Goal: Task Accomplishment & Management: Manage account settings

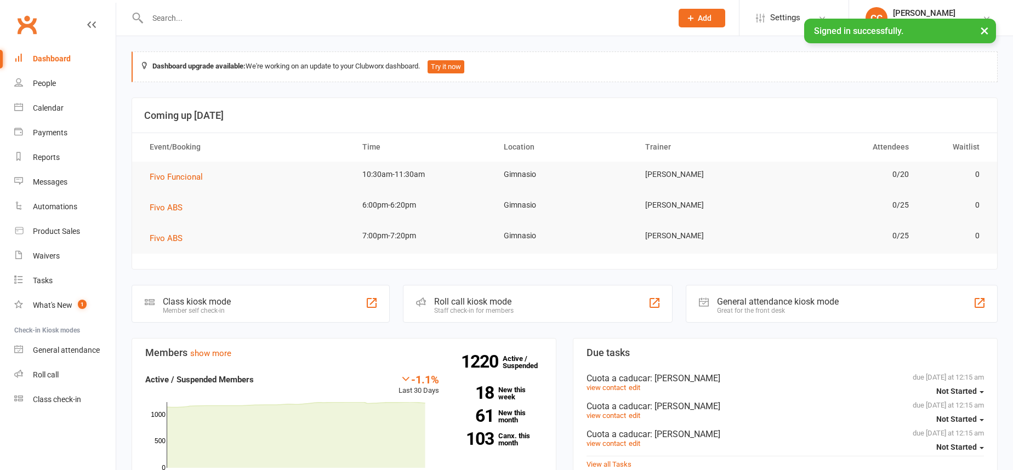
click at [256, 17] on input "text" at bounding box center [404, 17] width 520 height 15
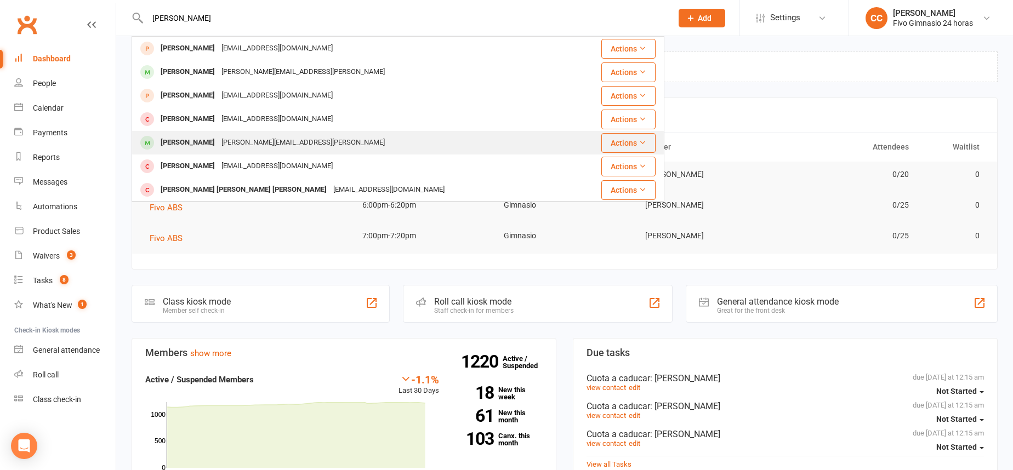
type input "fabian"
click at [298, 144] on div "[PERSON_NAME][EMAIL_ADDRESS][PERSON_NAME]" at bounding box center [303, 143] width 170 height 16
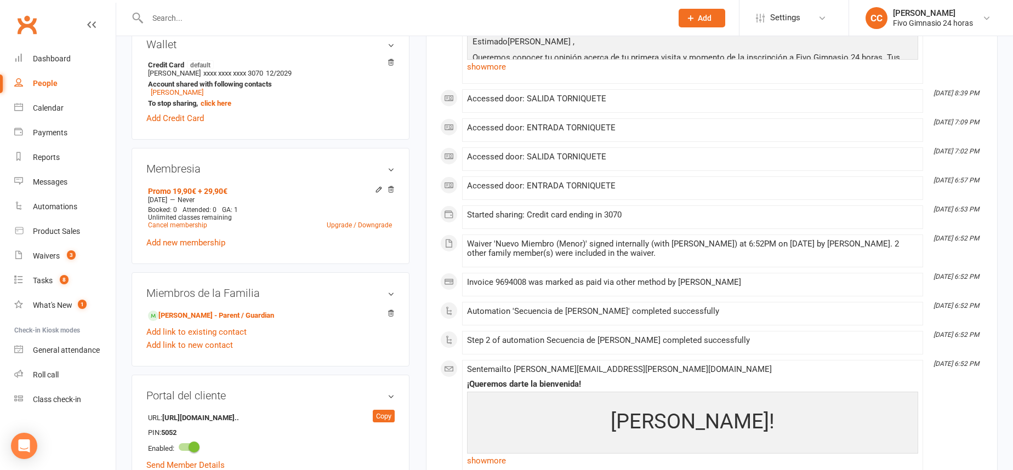
scroll to position [372, 0]
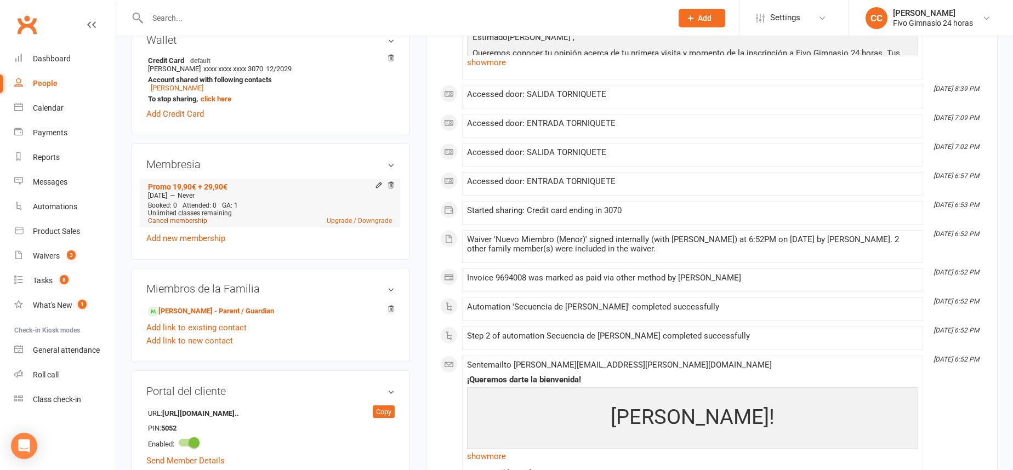
click at [199, 223] on link "Cancel membership" at bounding box center [177, 221] width 59 height 8
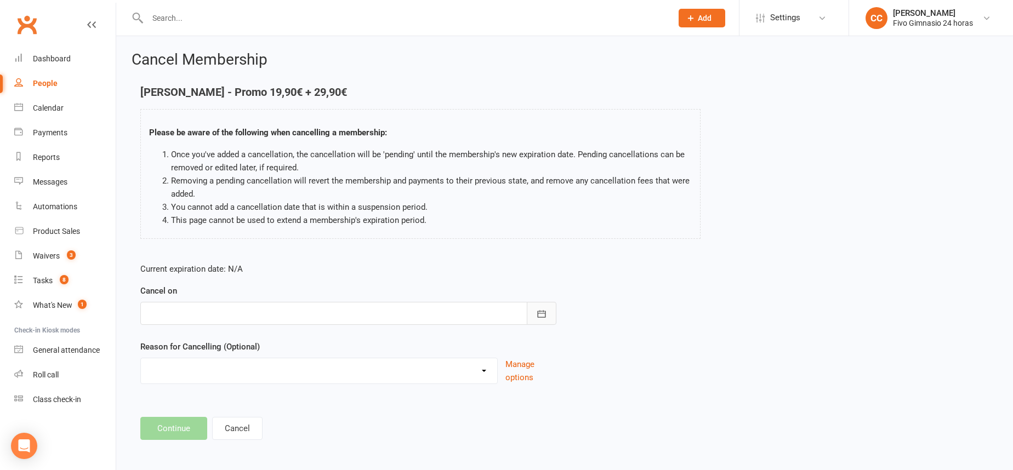
drag, startPoint x: 536, startPoint y: 317, endPoint x: 540, endPoint y: 297, distance: 20.6
click at [536, 317] on icon "button" at bounding box center [541, 314] width 11 height 11
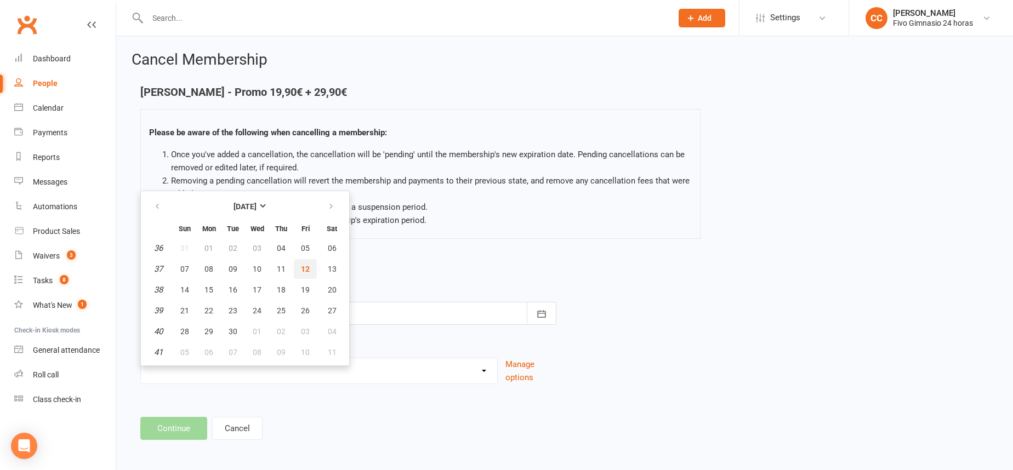
click at [309, 270] on button "12" at bounding box center [305, 269] width 23 height 20
type input "[DATE]"
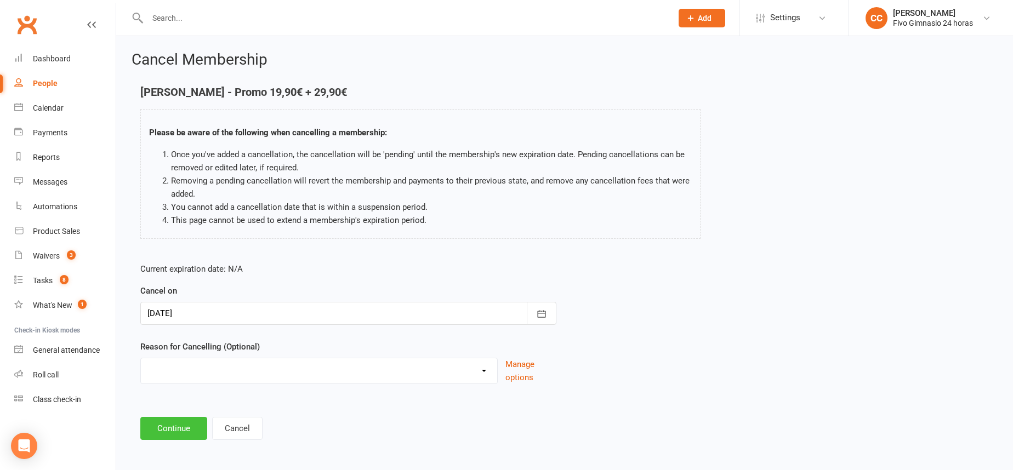
click at [175, 426] on button "Continue" at bounding box center [173, 428] width 67 height 23
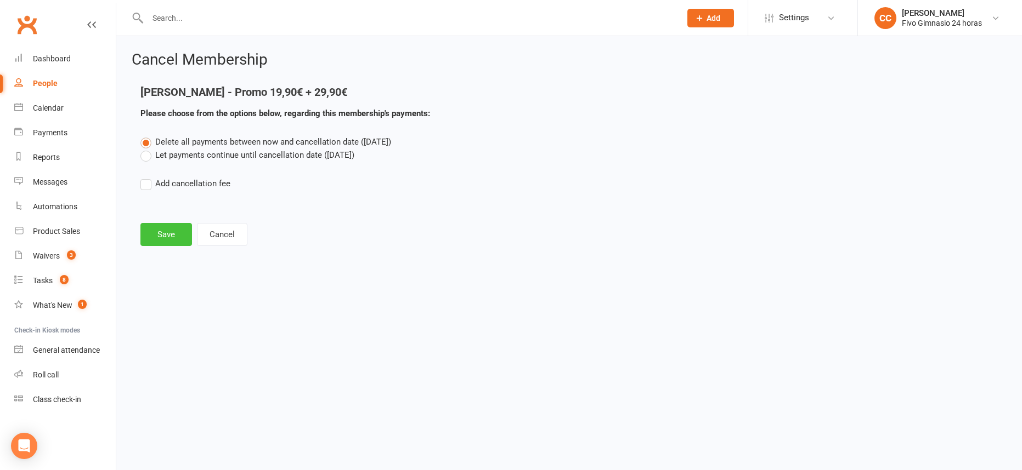
click at [174, 235] on button "Save" at bounding box center [166, 234] width 52 height 23
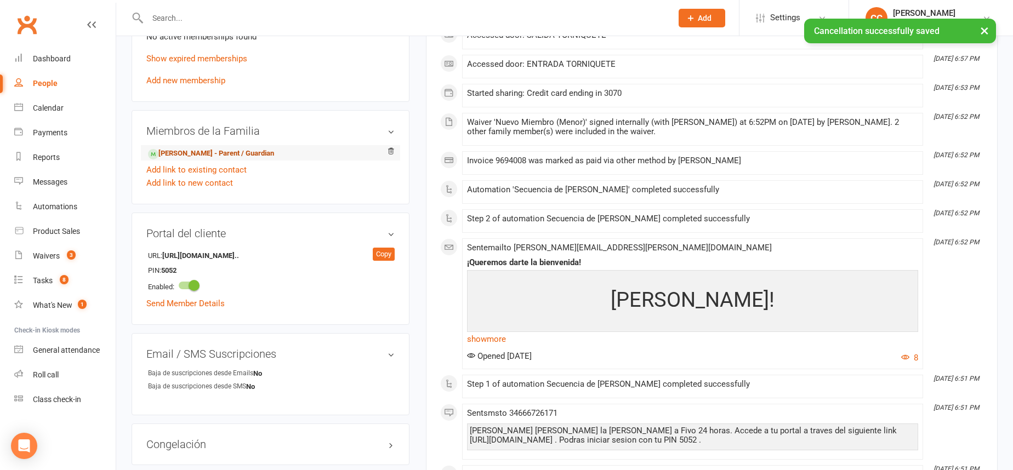
scroll to position [475, 0]
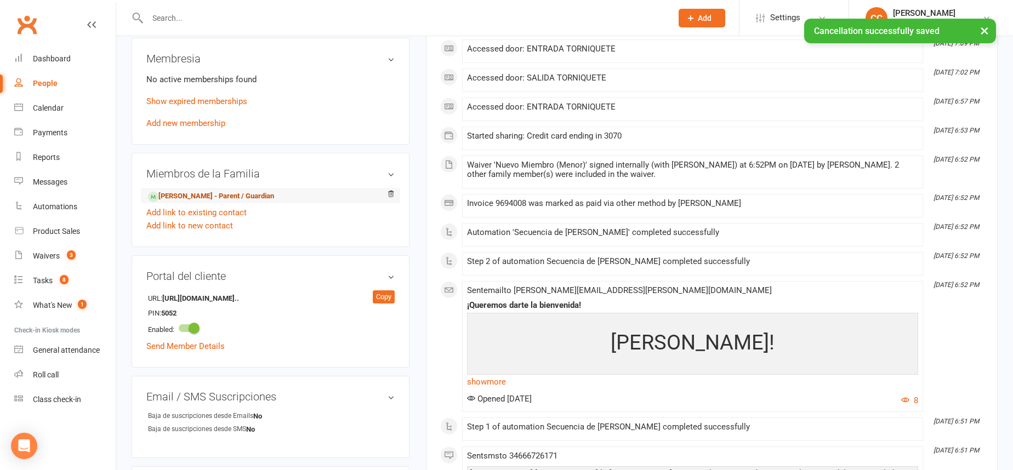
click at [241, 192] on link "Fabian Santana Armas - Parent / Guardian" at bounding box center [211, 197] width 126 height 12
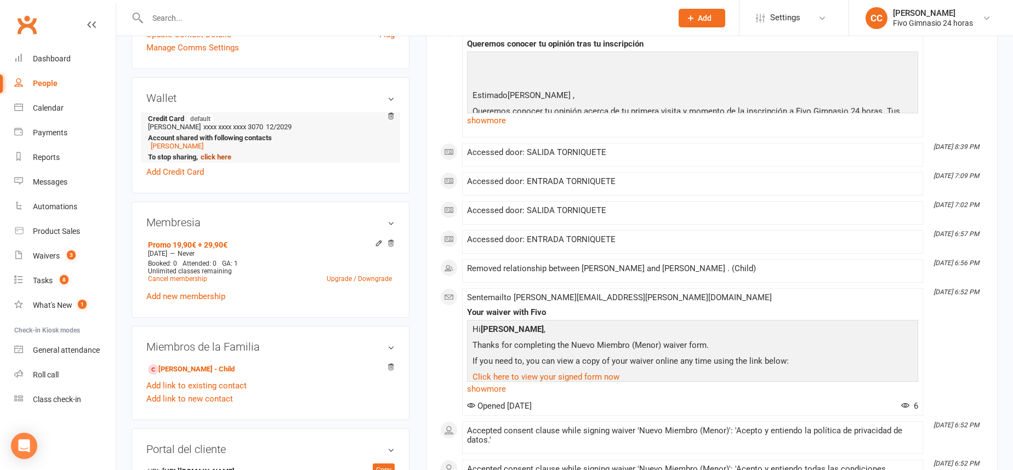
scroll to position [254, 0]
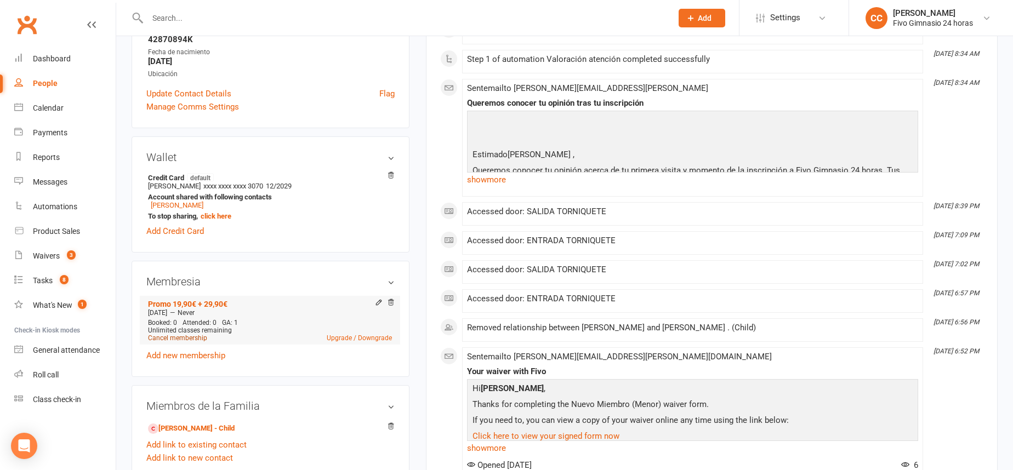
click at [192, 339] on link "Cancel membership" at bounding box center [177, 338] width 59 height 8
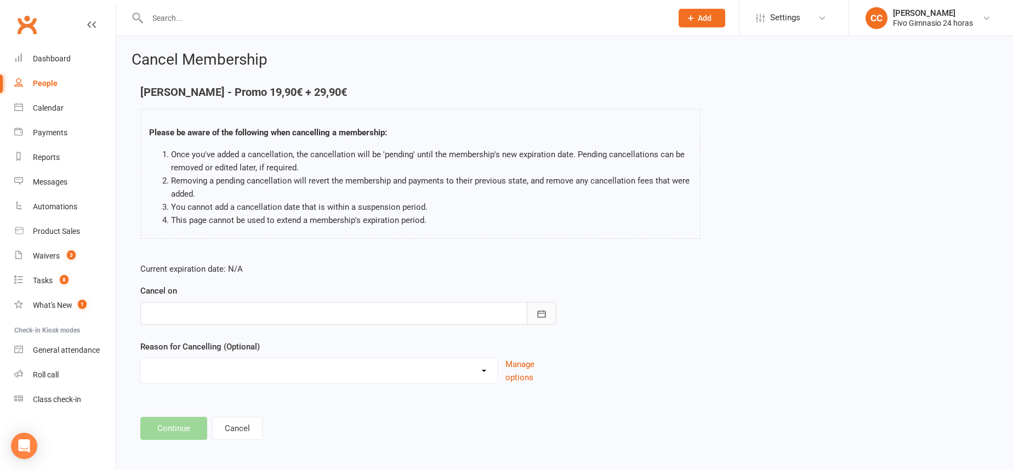
click at [541, 311] on icon "button" at bounding box center [541, 314] width 11 height 11
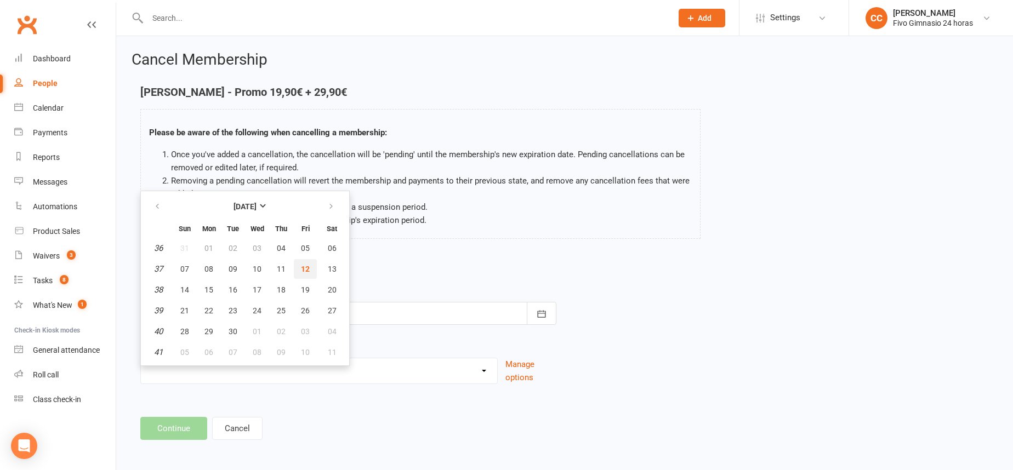
click at [305, 265] on span "12" at bounding box center [305, 269] width 9 height 9
type input "[DATE]"
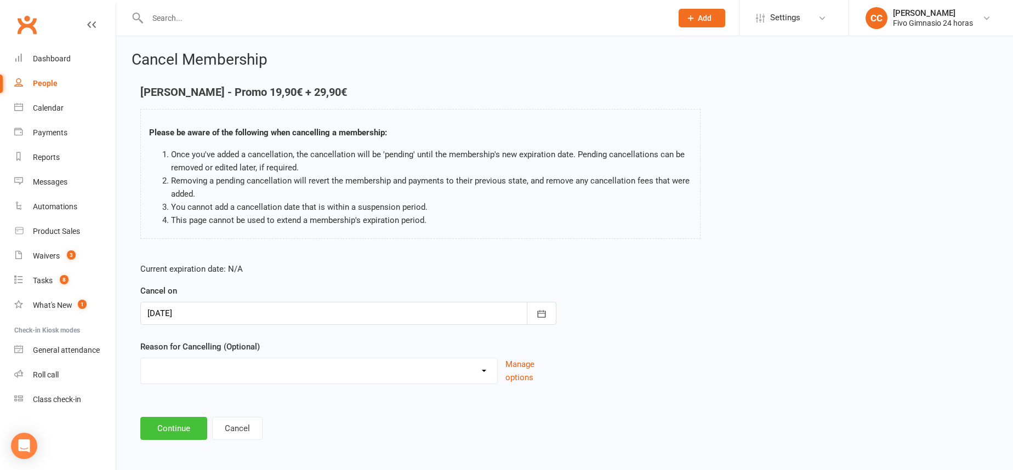
click at [164, 436] on button "Continue" at bounding box center [173, 428] width 67 height 23
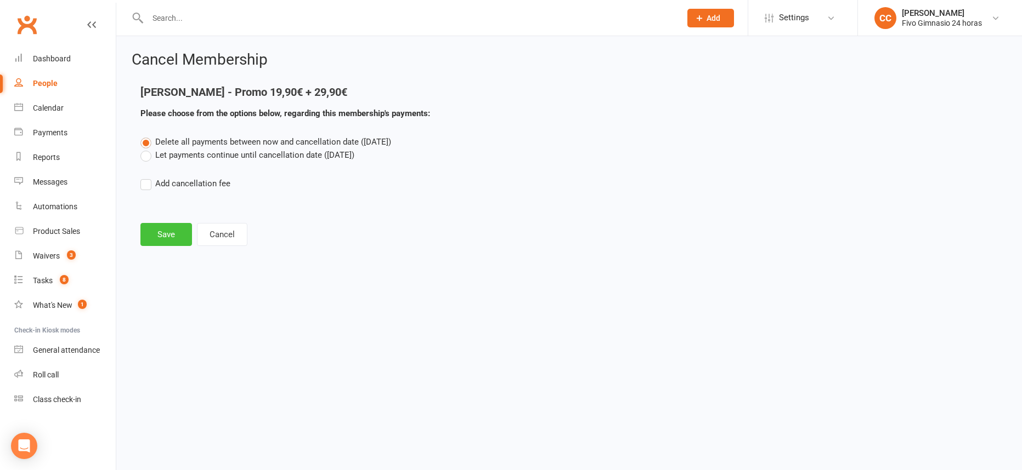
click at [162, 235] on button "Save" at bounding box center [166, 234] width 52 height 23
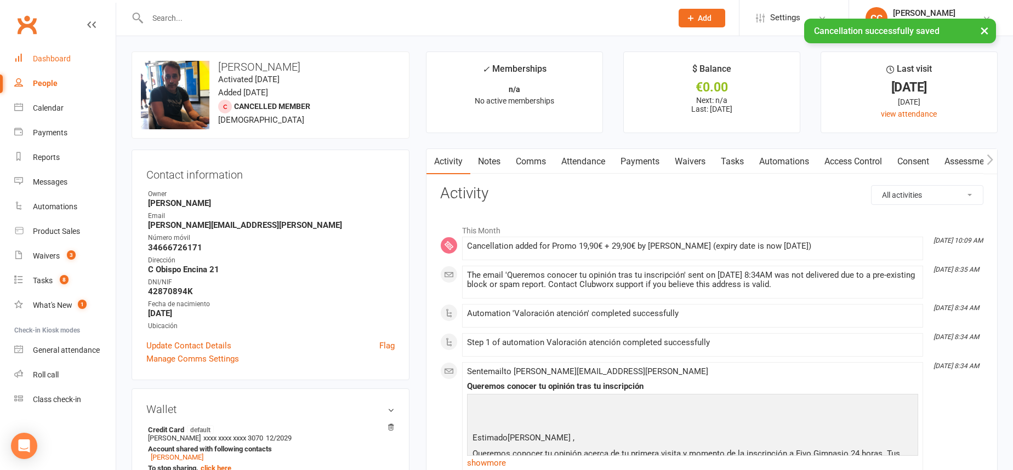
click at [53, 60] on div "Dashboard" at bounding box center [52, 58] width 38 height 9
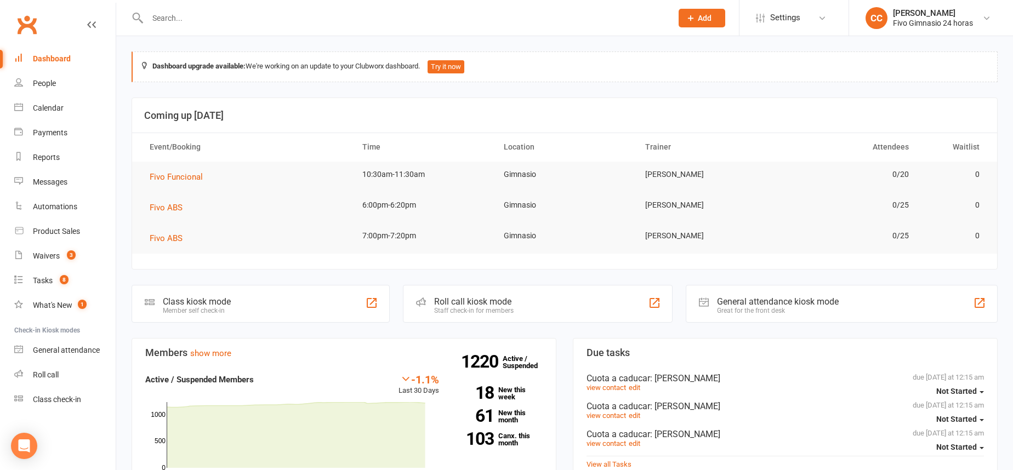
click at [220, 15] on input "text" at bounding box center [404, 17] width 520 height 15
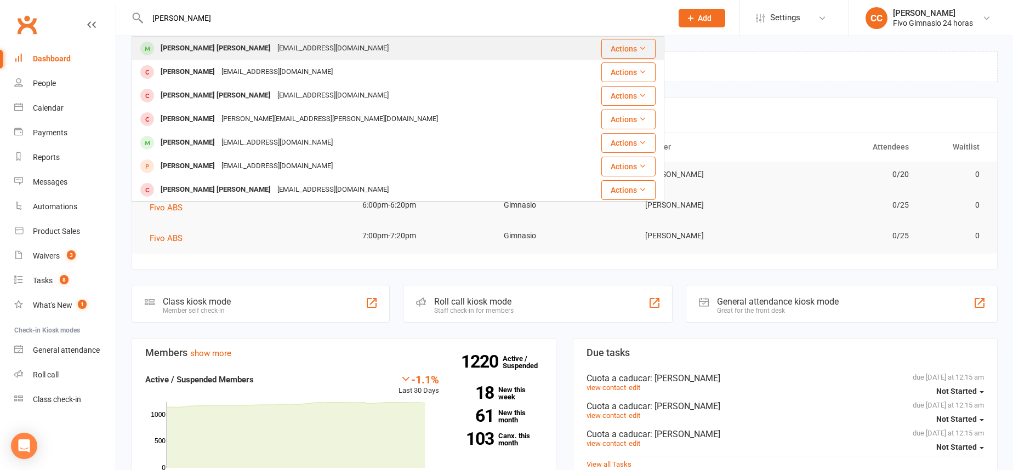
type input "martin lobato"
click at [274, 52] on div "ericmartinn123@gmail.com" at bounding box center [333, 49] width 118 height 16
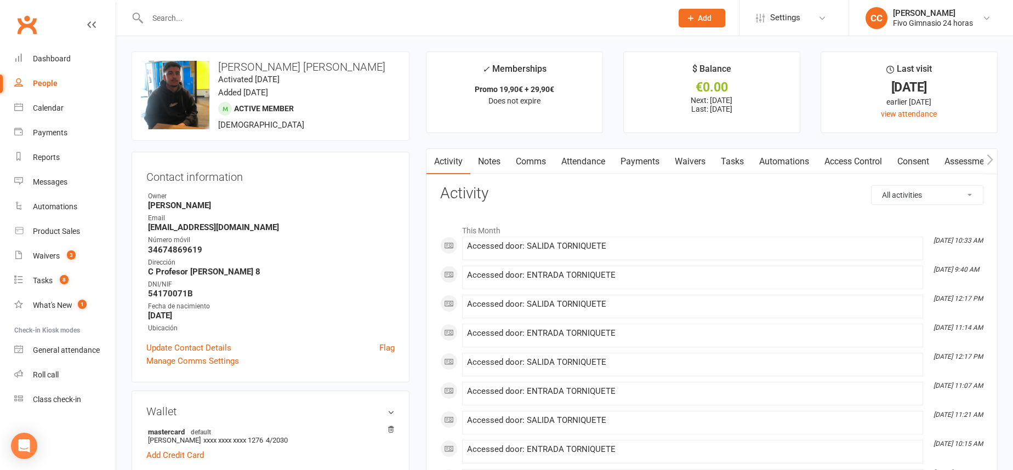
click at [659, 167] on link "Payments" at bounding box center [640, 161] width 54 height 25
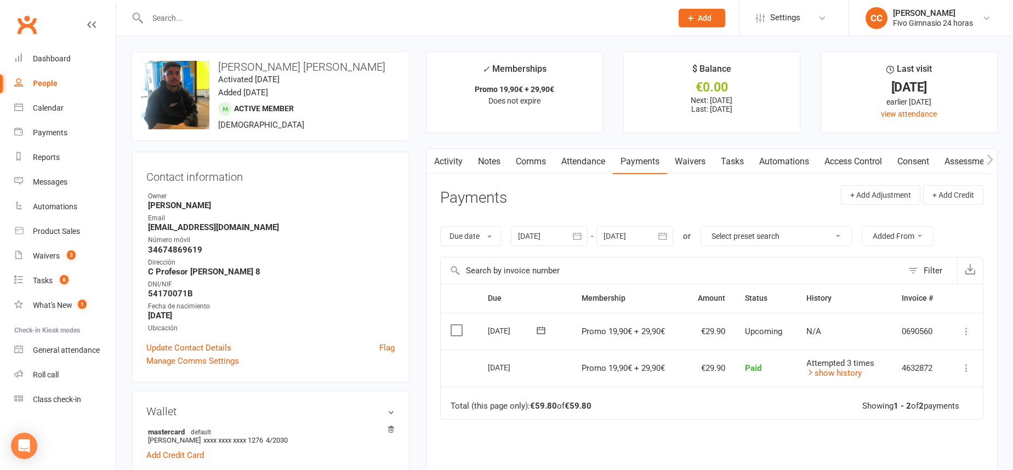
click at [834, 374] on link "show history" at bounding box center [834, 373] width 55 height 10
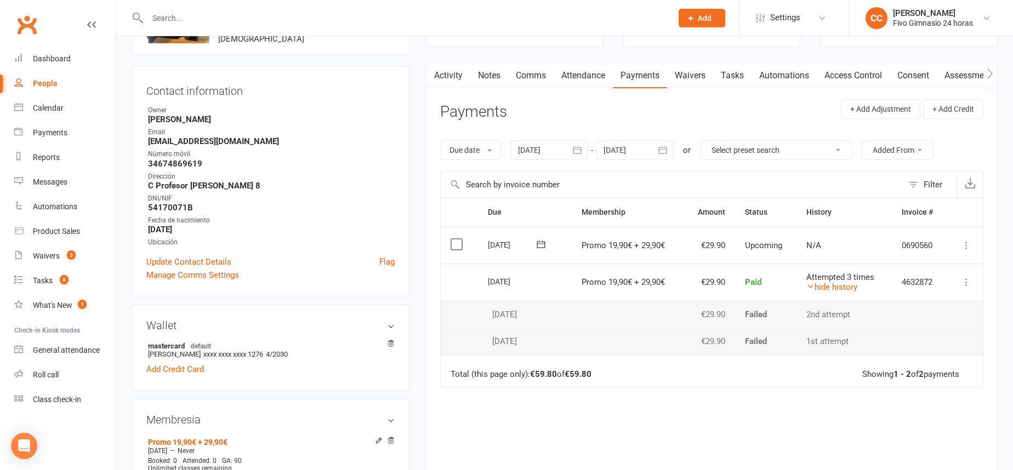
scroll to position [87, 0]
click at [81, 54] on link "Dashboard" at bounding box center [64, 59] width 101 height 25
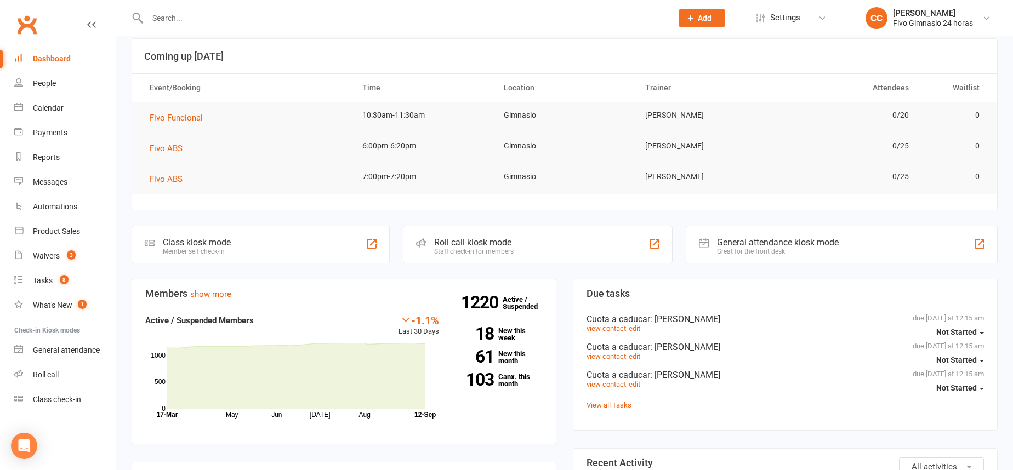
scroll to position [69, 0]
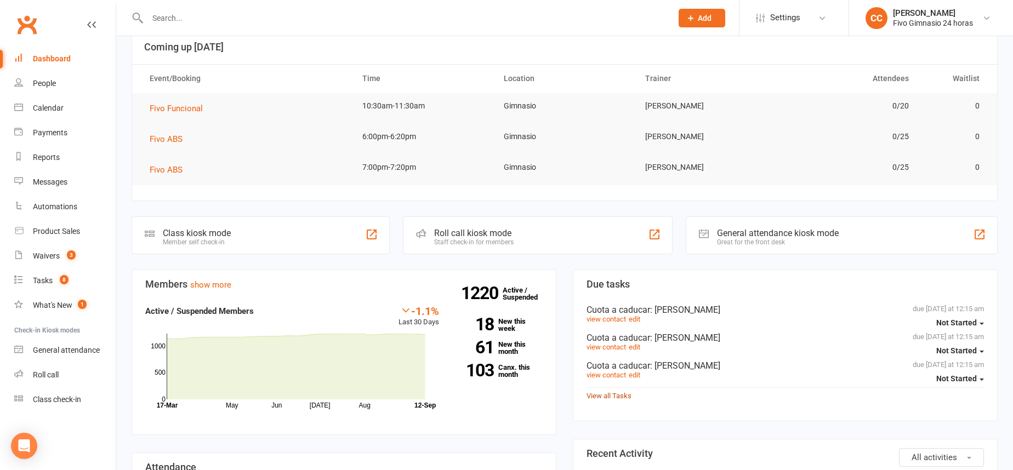
click at [603, 396] on link "View all Tasks" at bounding box center [609, 396] width 45 height 8
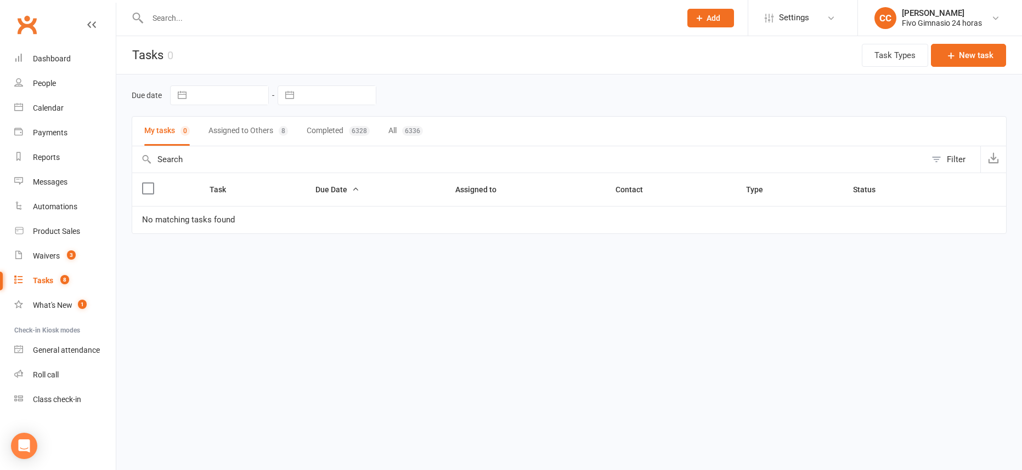
click at [228, 127] on button "Assigned to Others 8" at bounding box center [248, 131] width 80 height 29
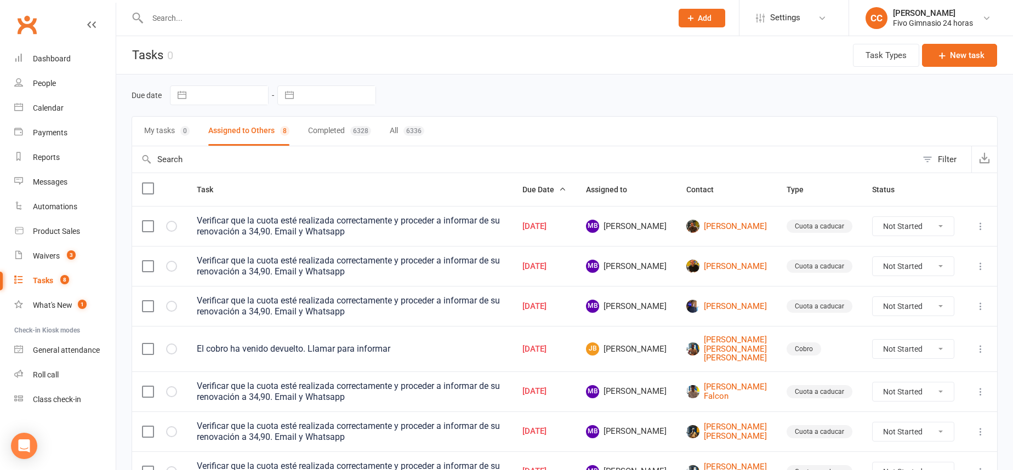
click at [908, 348] on select "Not Started In Progress Waiting Complete" at bounding box center [913, 349] width 81 height 19
select select "unstarted"
click at [892, 225] on select "Not Started In Progress Waiting Complete" at bounding box center [913, 226] width 81 height 19
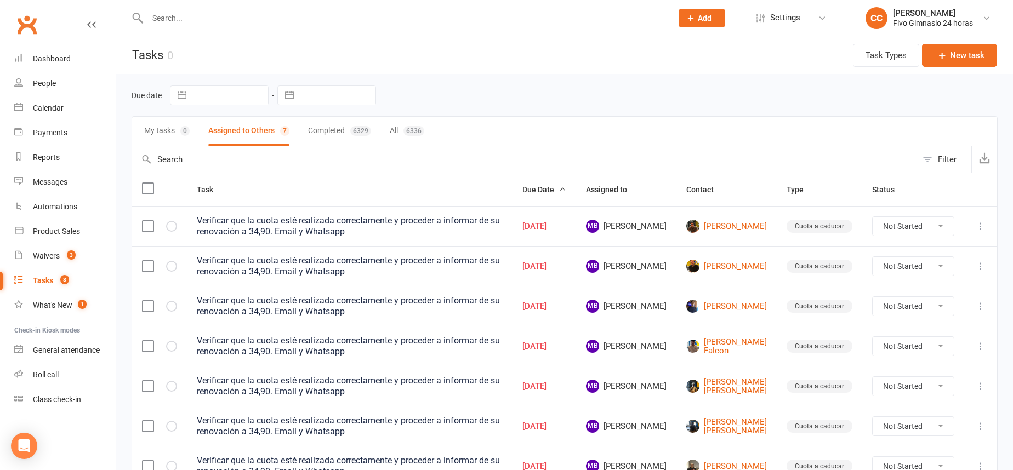
click at [902, 268] on select "Not Started In Progress Waiting Complete" at bounding box center [913, 266] width 81 height 19
select select "unstarted"
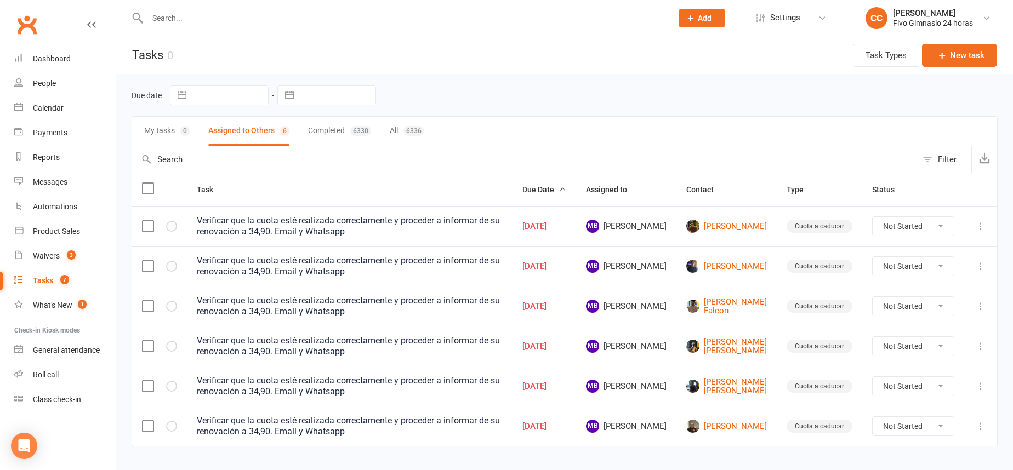
click at [910, 226] on select "Not Started In Progress Waiting Complete" at bounding box center [913, 226] width 81 height 19
select select "unstarted"
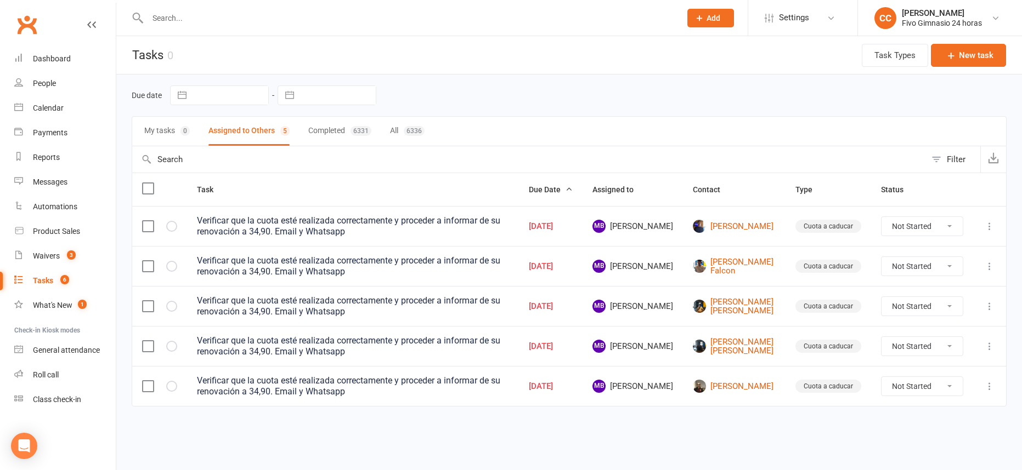
click at [904, 227] on select "Not Started In Progress Waiting Complete" at bounding box center [921, 226] width 81 height 19
select select "unstarted"
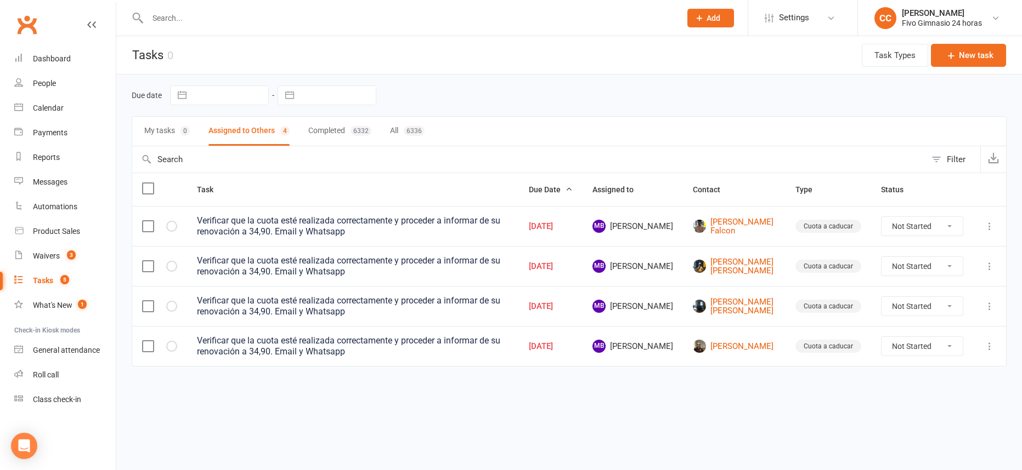
click at [907, 228] on select "Not Started In Progress Waiting Complete" at bounding box center [921, 226] width 81 height 19
select select "unstarted"
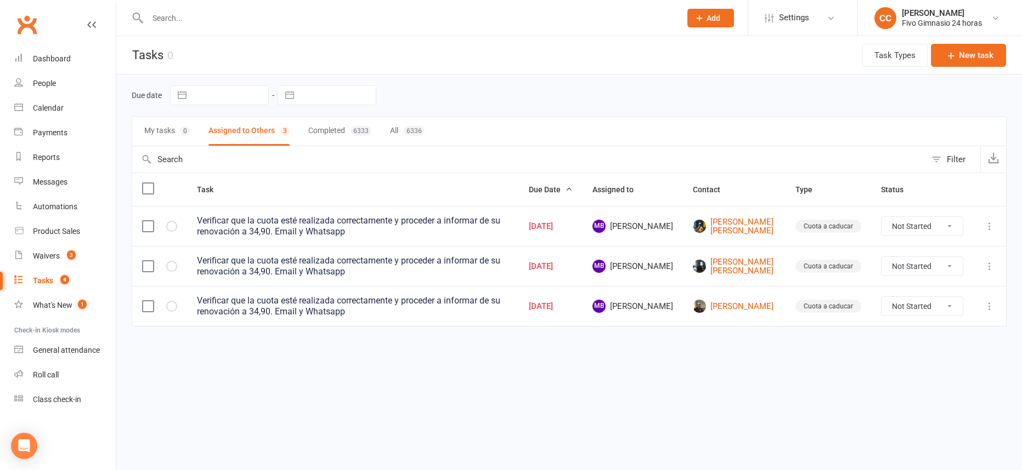
click at [907, 226] on select "Not Started In Progress Waiting Complete" at bounding box center [921, 226] width 81 height 19
select select "unstarted"
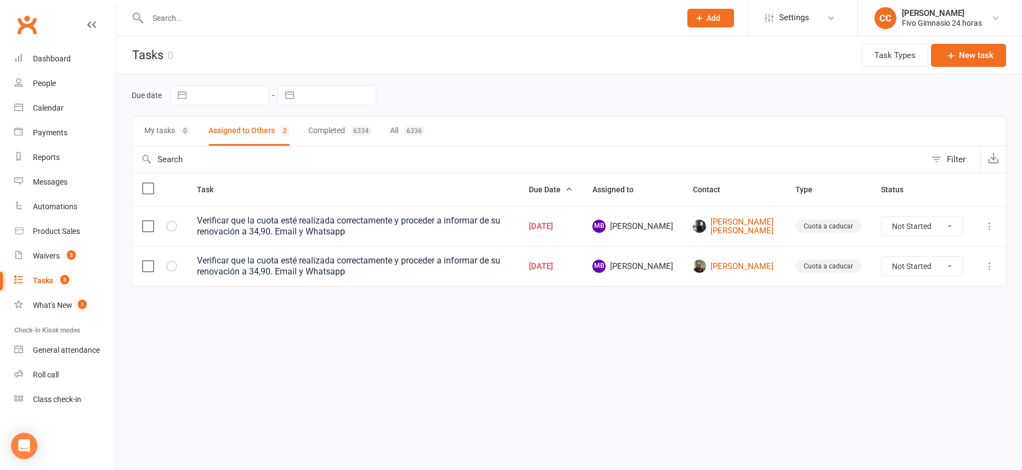
click at [907, 229] on select "Not Started In Progress Waiting Complete" at bounding box center [921, 226] width 81 height 19
select select "unstarted"
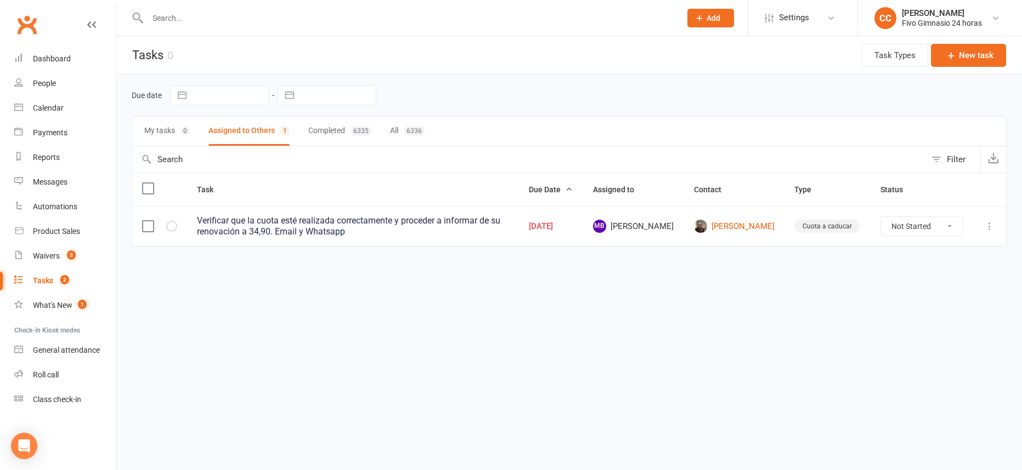
click at [894, 230] on select "Not Started In Progress Waiting Complete" at bounding box center [922, 226] width 82 height 19
select select "unstarted"
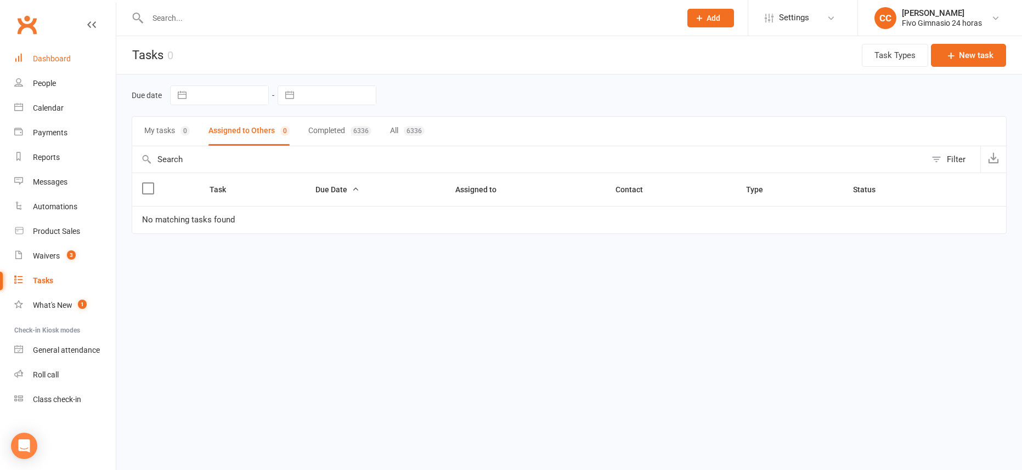
click at [61, 47] on link "Dashboard" at bounding box center [64, 59] width 101 height 25
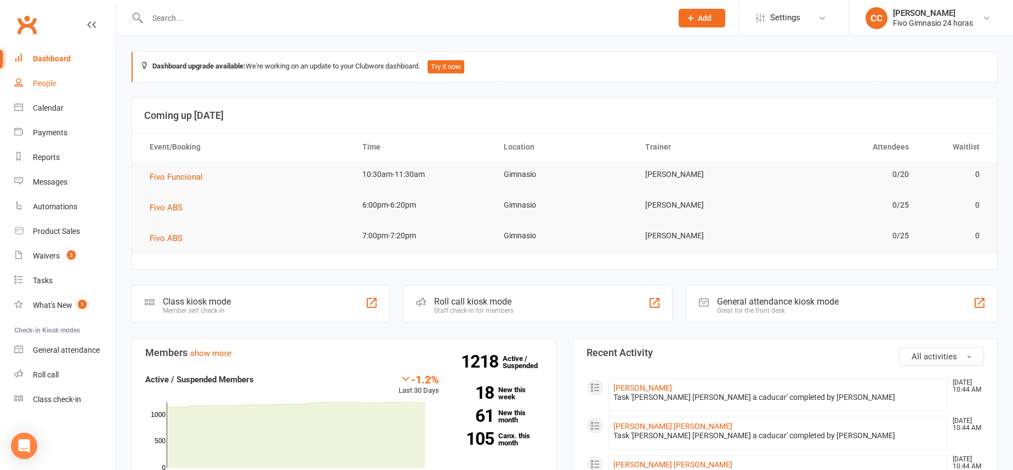
click at [43, 78] on link "People" at bounding box center [64, 83] width 101 height 25
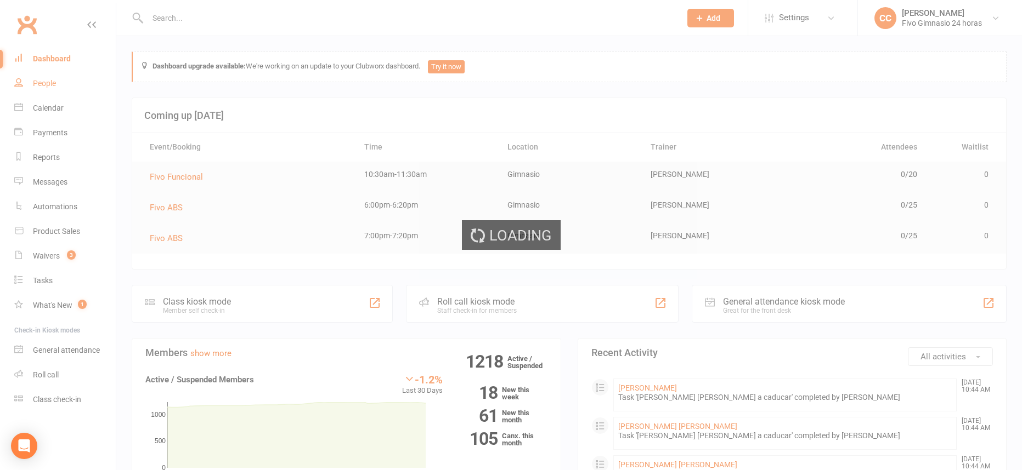
select select "100"
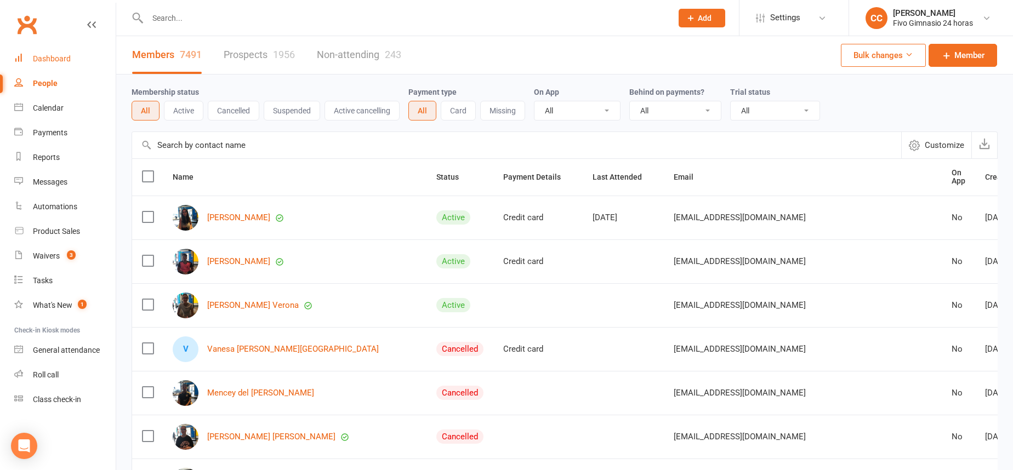
click at [58, 60] on div "Dashboard" at bounding box center [52, 58] width 38 height 9
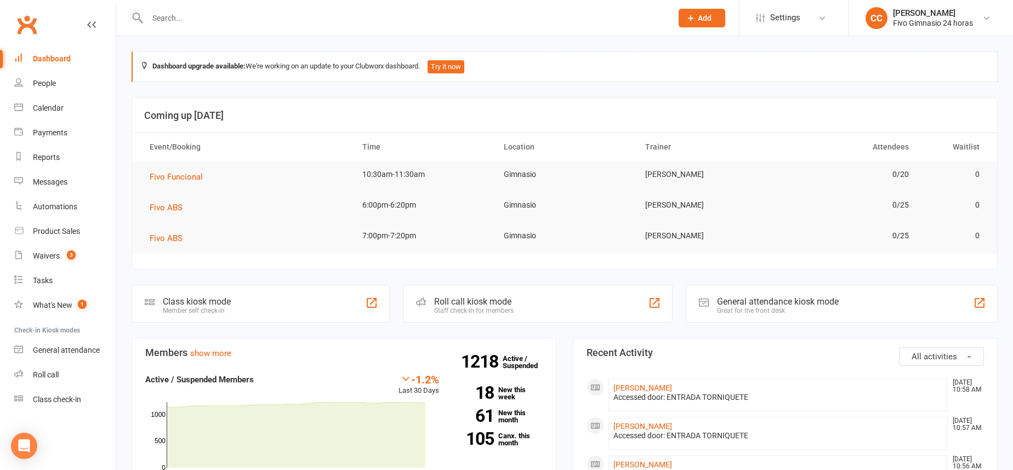
click at [59, 57] on div "Dashboard" at bounding box center [52, 58] width 38 height 9
click at [261, 16] on input "text" at bounding box center [404, 17] width 520 height 15
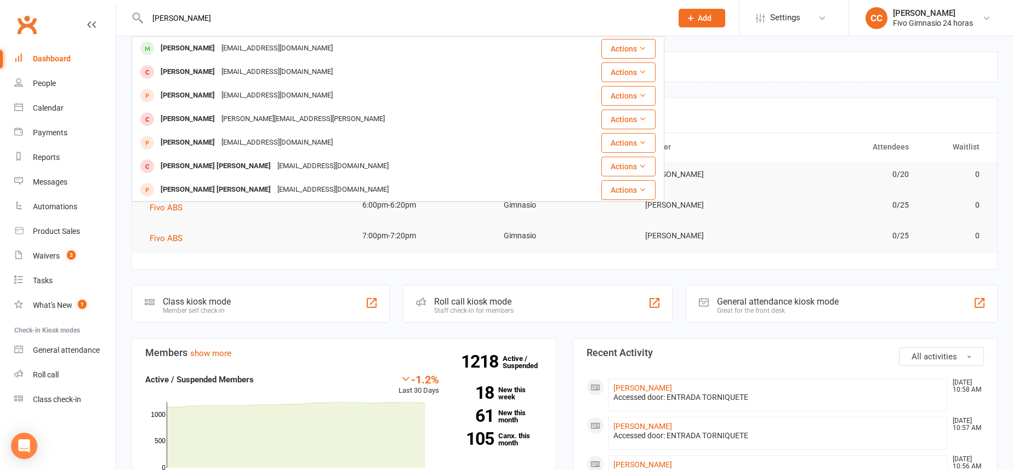
type input "anibal cubas santana"
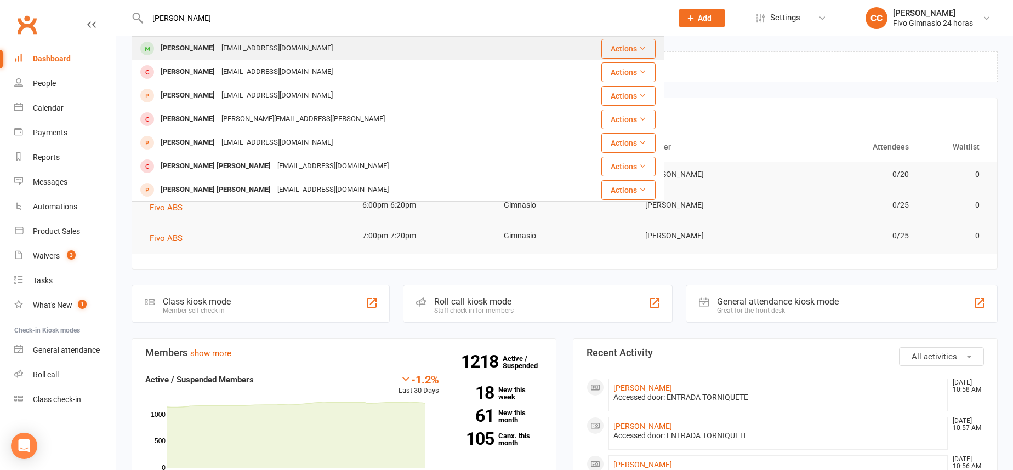
click at [211, 43] on div "[PERSON_NAME]" at bounding box center [187, 49] width 61 height 16
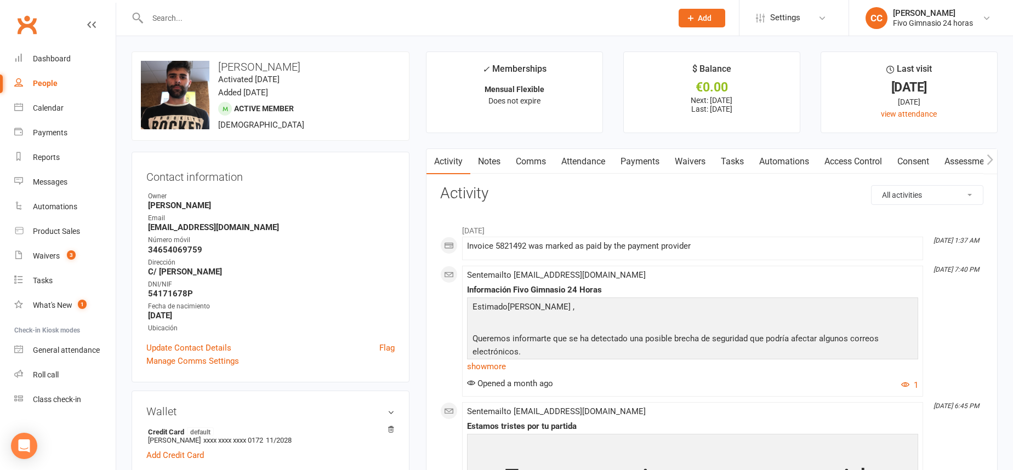
click at [634, 159] on link "Payments" at bounding box center [640, 161] width 54 height 25
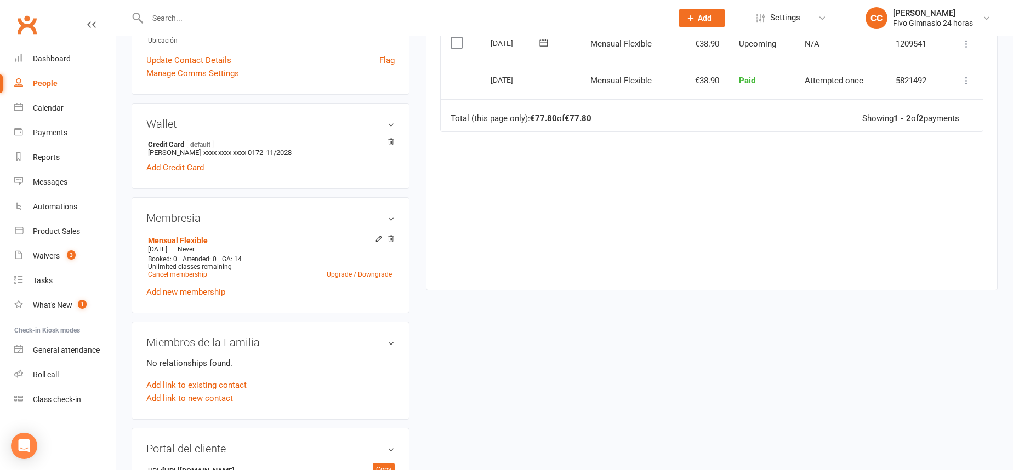
scroll to position [294, 0]
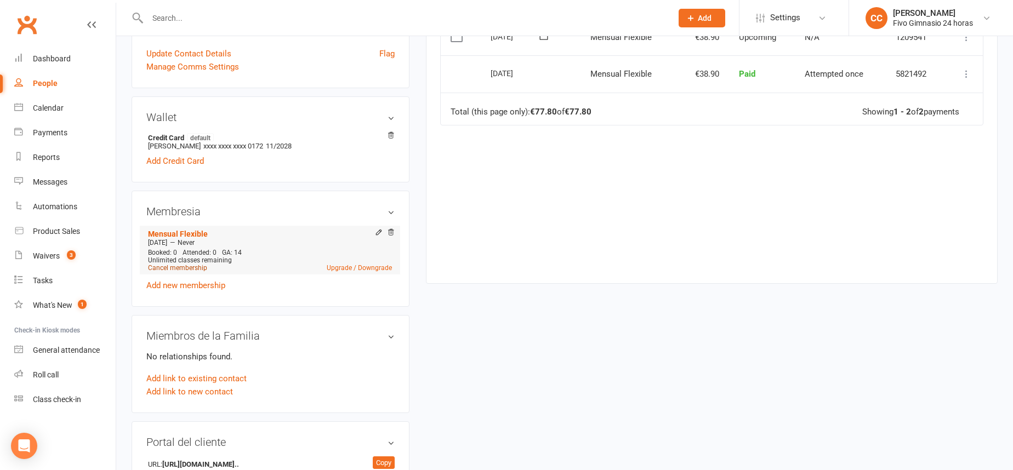
click at [179, 268] on link "Cancel membership" at bounding box center [177, 268] width 59 height 8
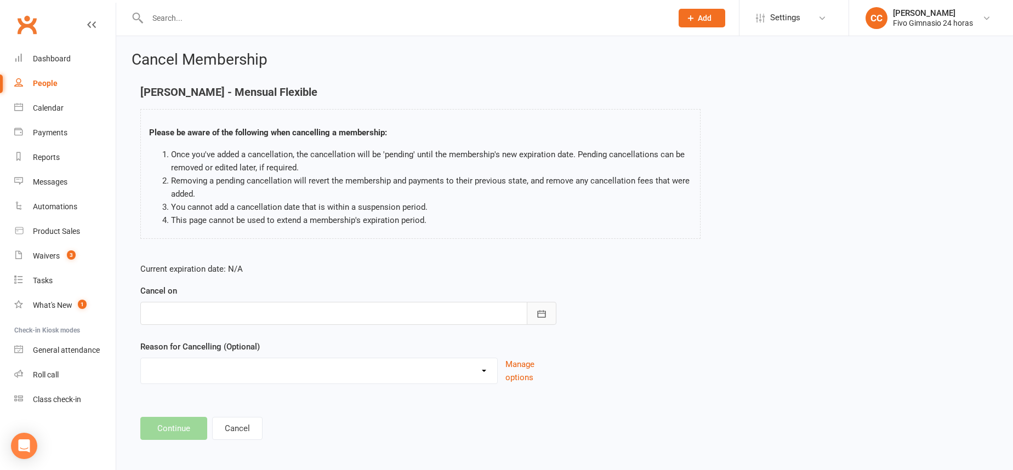
click at [537, 310] on icon "button" at bounding box center [541, 314] width 11 height 11
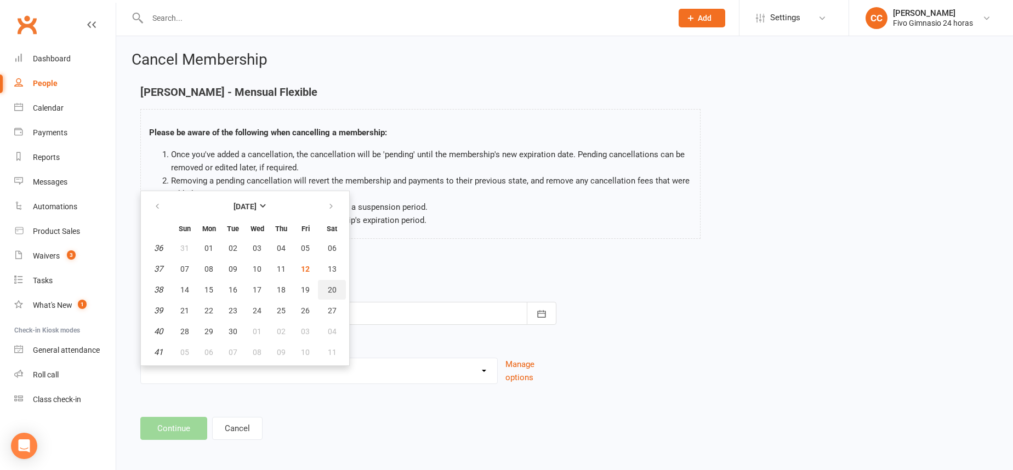
click at [336, 287] on button "20" at bounding box center [332, 290] width 28 height 20
type input "20 Sep 2025"
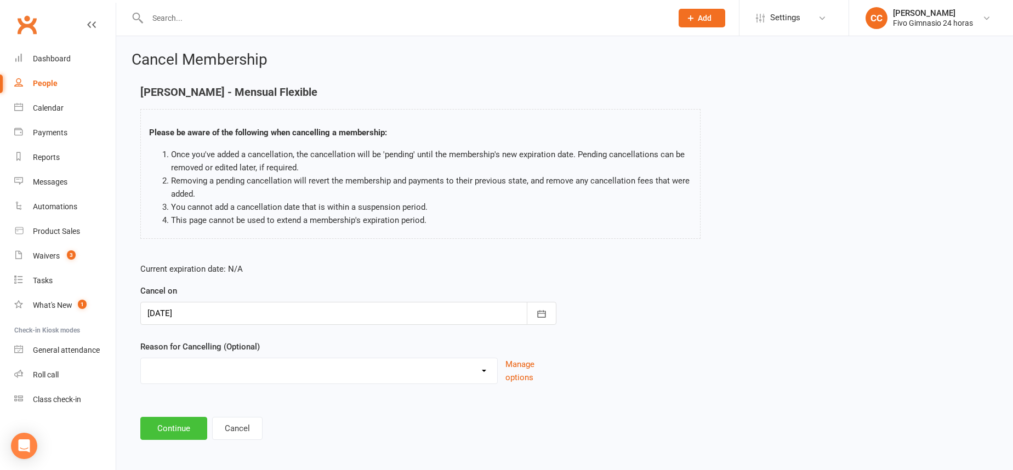
click at [189, 425] on button "Continue" at bounding box center [173, 428] width 67 height 23
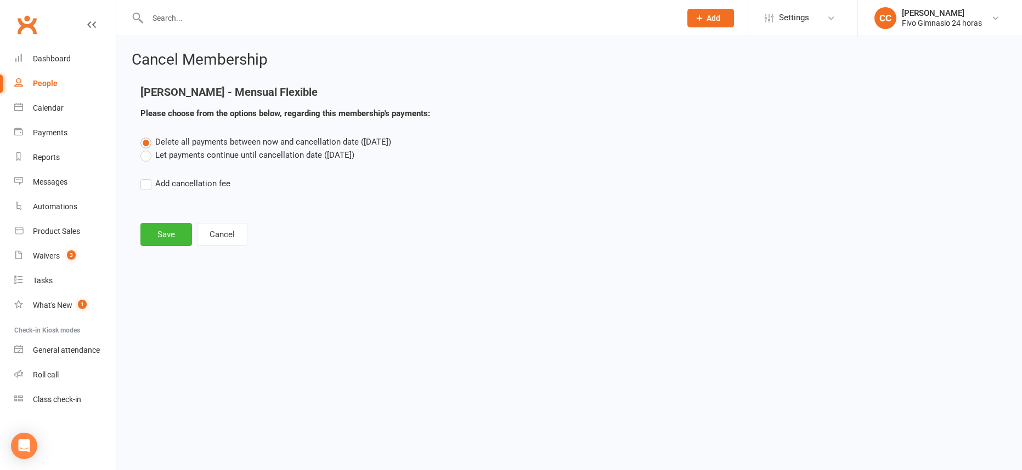
click at [143, 181] on label "Add cancellation fee" at bounding box center [185, 183] width 90 height 13
click at [143, 177] on input "Add cancellation fee" at bounding box center [143, 177] width 7 height 0
click at [245, 212] on input "number" at bounding box center [240, 217] width 92 height 23
type input "38.90"
click at [396, 219] on icon "button" at bounding box center [398, 217] width 11 height 11
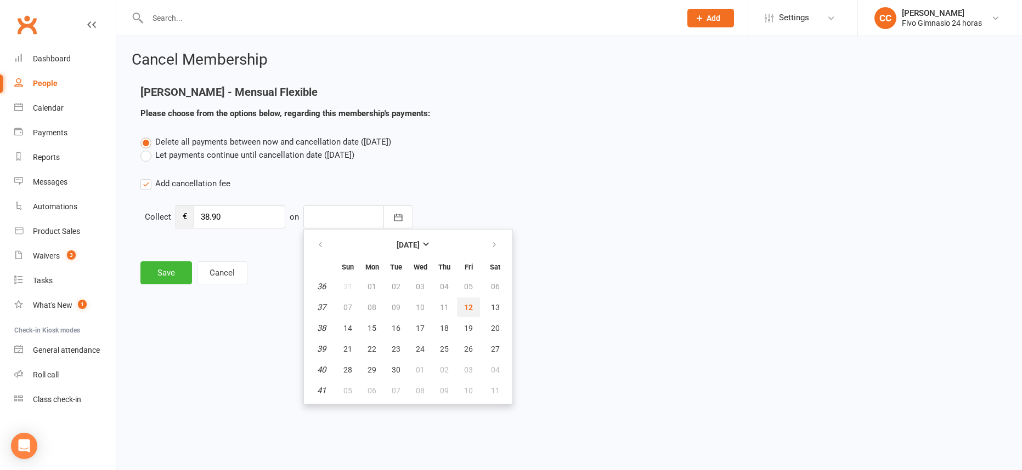
click at [465, 306] on span "12" at bounding box center [468, 307] width 9 height 9
type input "[DATE]"
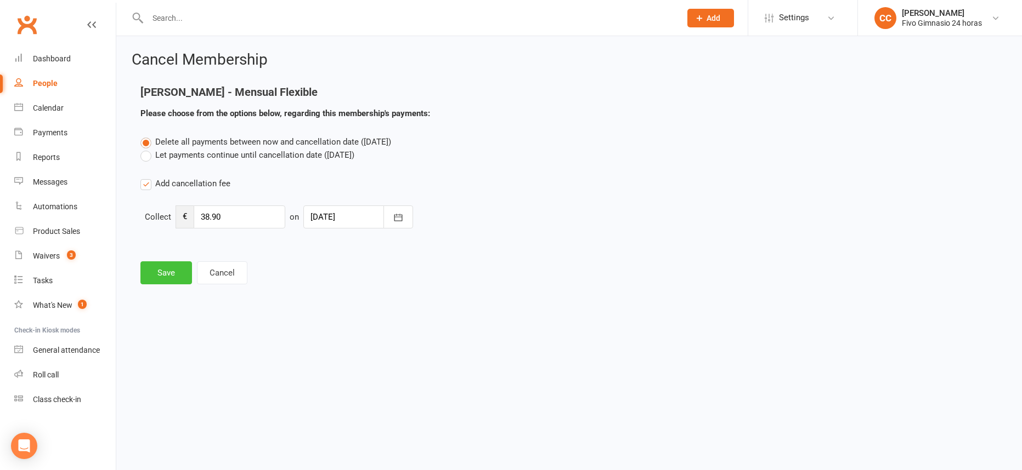
click at [166, 271] on button "Save" at bounding box center [166, 273] width 52 height 23
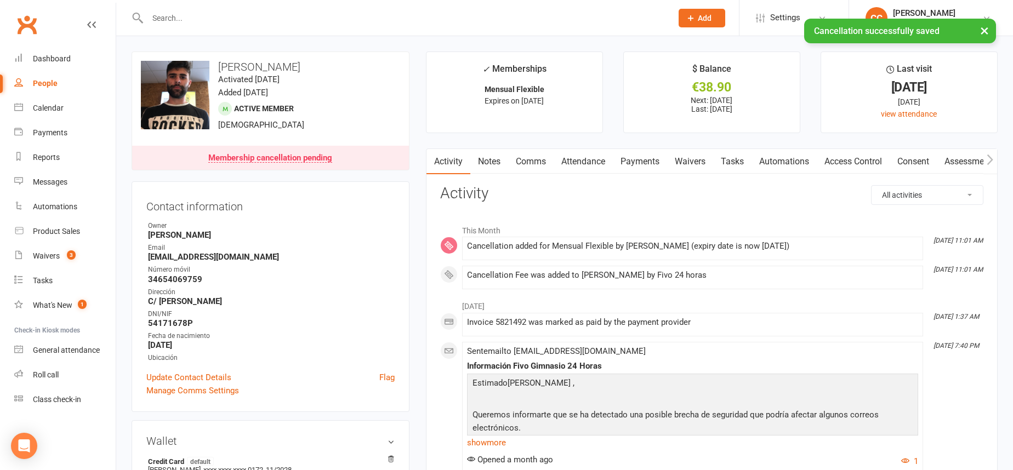
click at [638, 163] on link "Payments" at bounding box center [640, 161] width 54 height 25
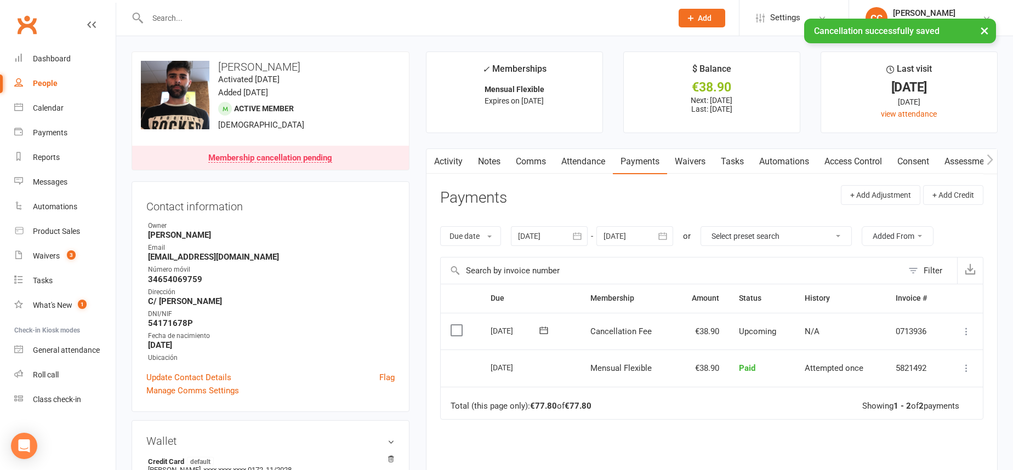
click at [964, 336] on icon at bounding box center [966, 331] width 11 height 11
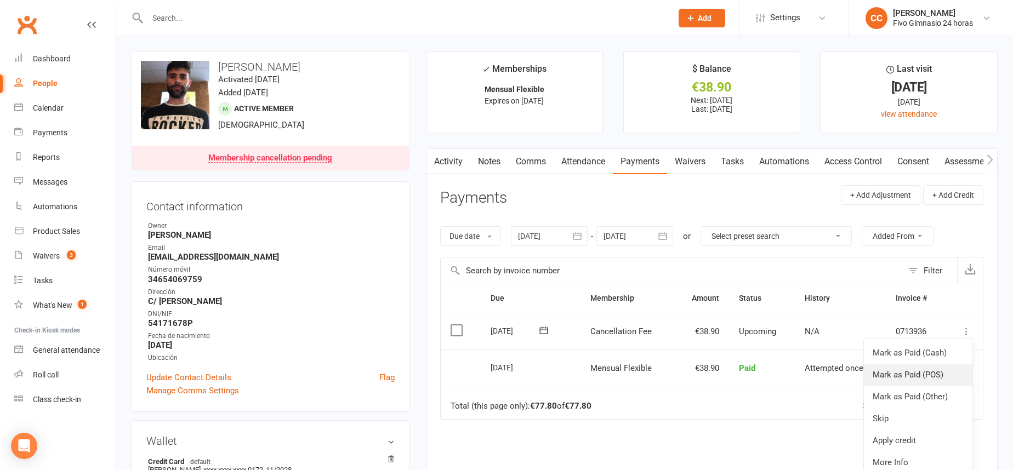
click at [918, 374] on link "Mark as Paid (POS)" at bounding box center [918, 375] width 109 height 22
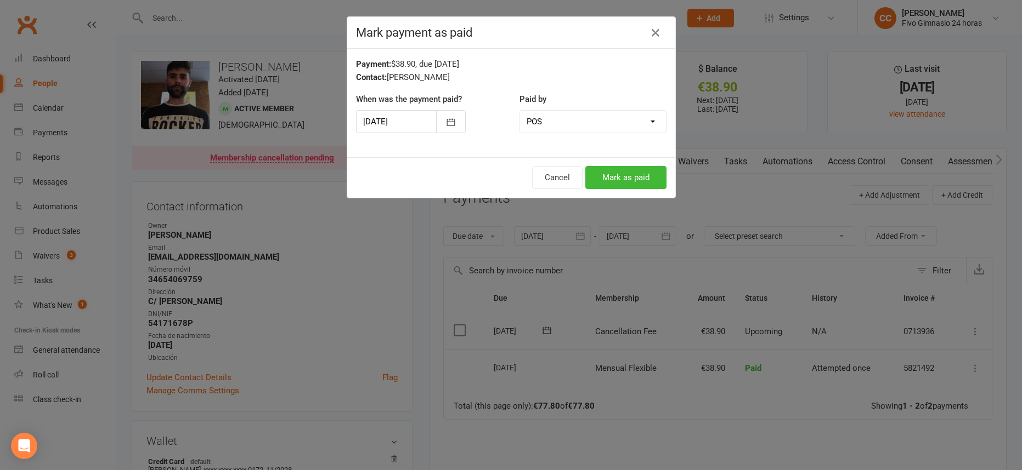
click at [540, 124] on select "Cash POS Other method" at bounding box center [593, 122] width 146 height 22
select select "2"
click at [604, 178] on button "Mark as paid" at bounding box center [625, 177] width 81 height 23
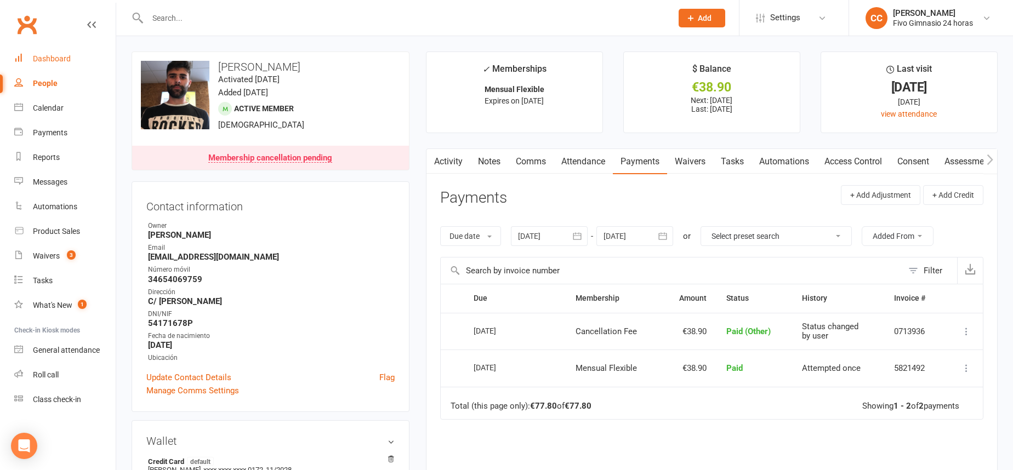
click at [75, 52] on link "Dashboard" at bounding box center [64, 59] width 101 height 25
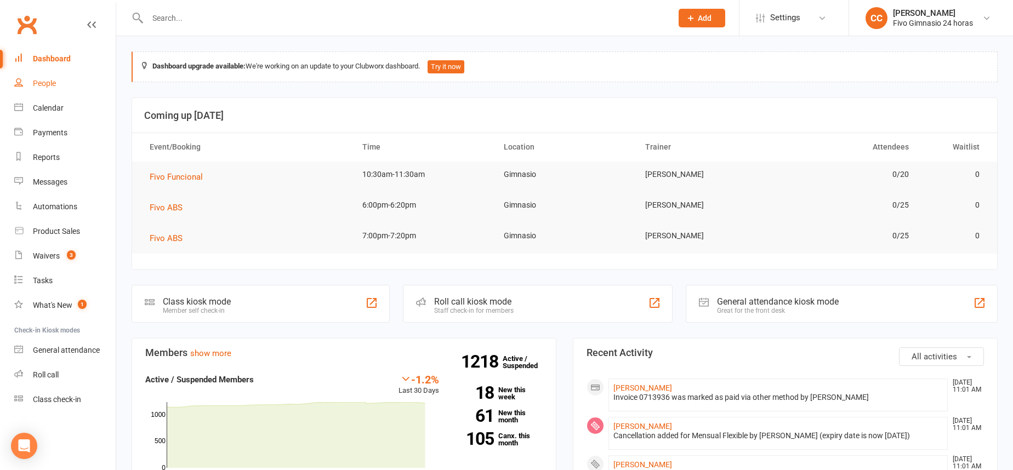
click at [40, 89] on link "People" at bounding box center [64, 83] width 101 height 25
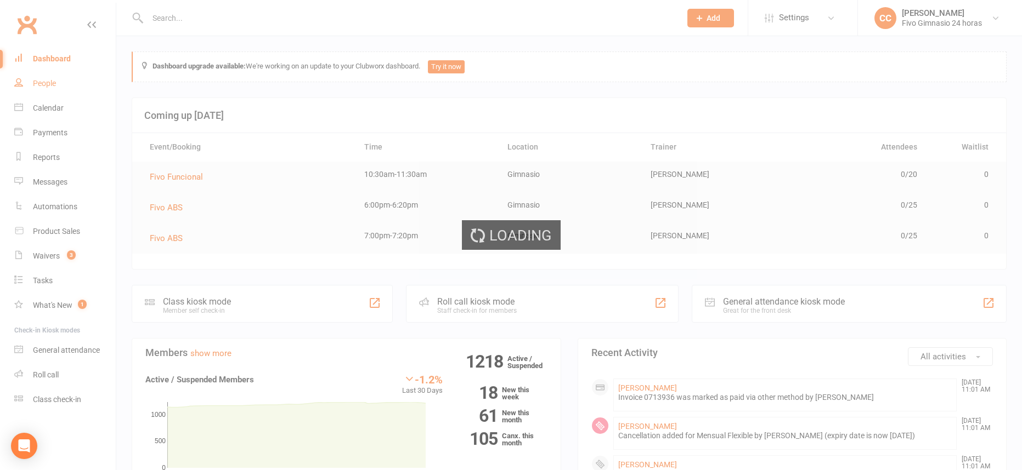
select select "100"
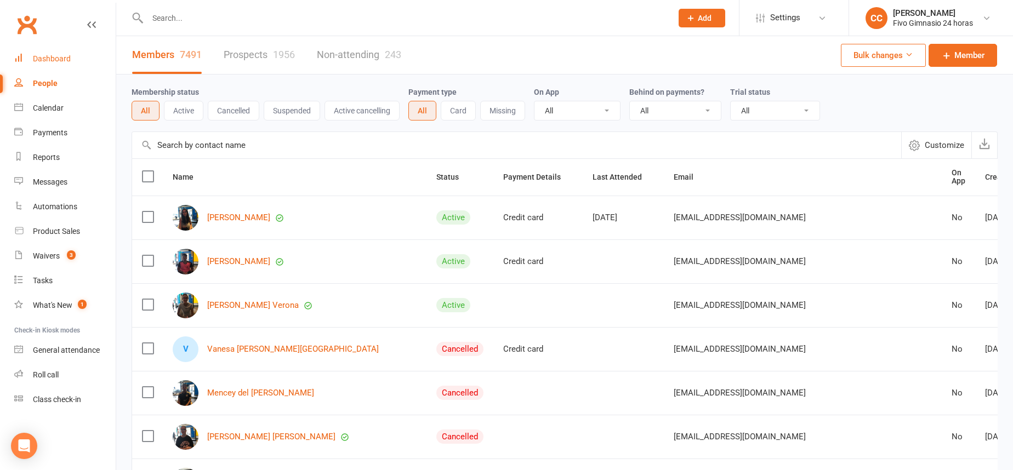
click at [74, 57] on link "Dashboard" at bounding box center [64, 59] width 101 height 25
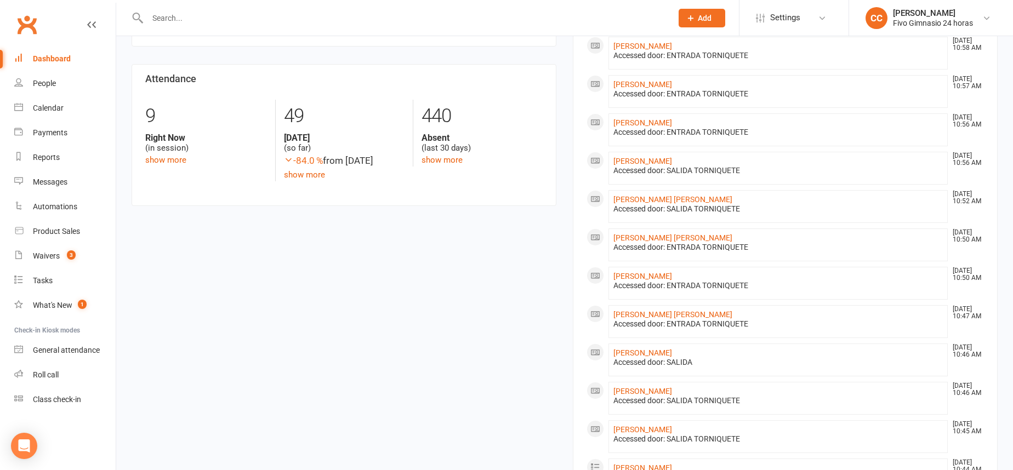
scroll to position [496, 0]
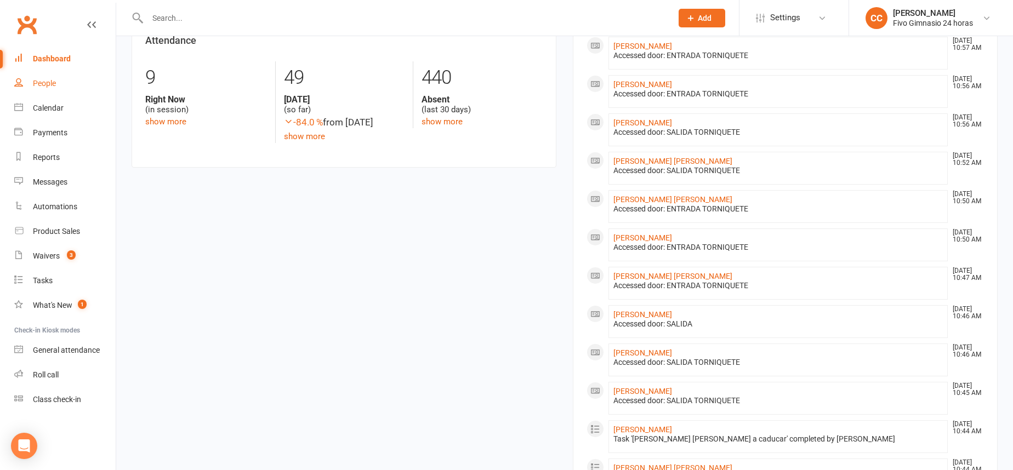
drag, startPoint x: 55, startPoint y: 77, endPoint x: 58, endPoint y: 84, distance: 7.9
click at [55, 77] on link "People" at bounding box center [64, 83] width 101 height 25
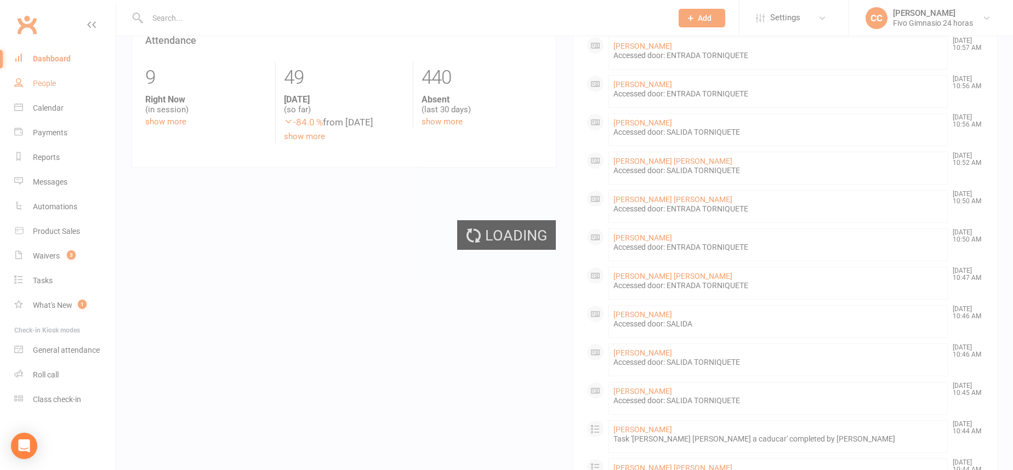
select select "100"
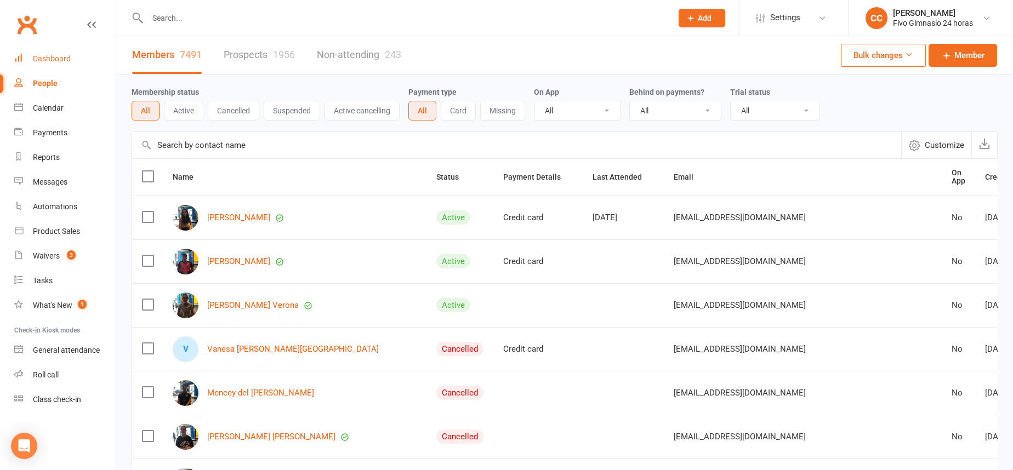
click at [70, 64] on link "Dashboard" at bounding box center [64, 59] width 101 height 25
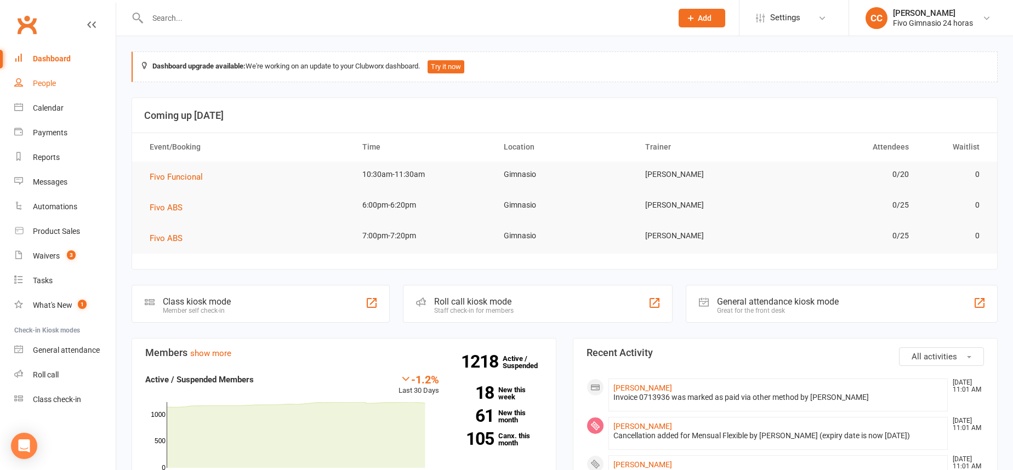
click at [65, 86] on link "People" at bounding box center [64, 83] width 101 height 25
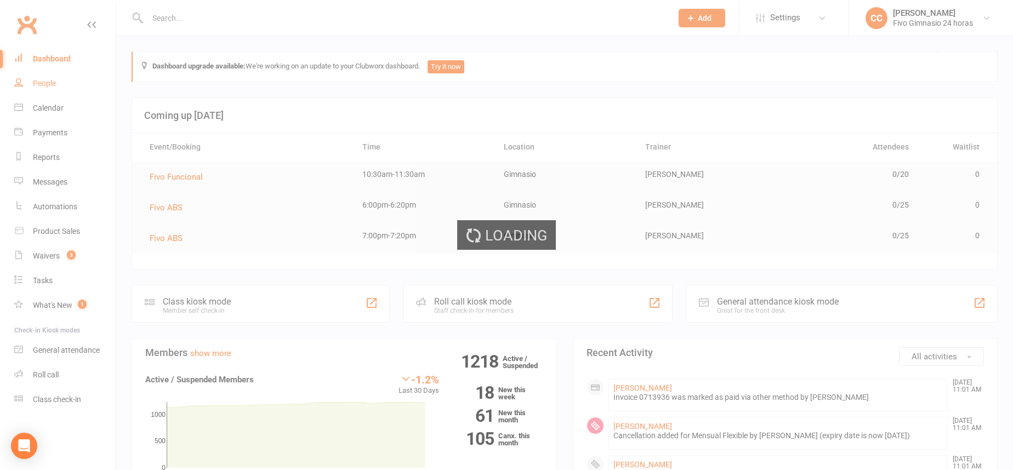
select select "100"
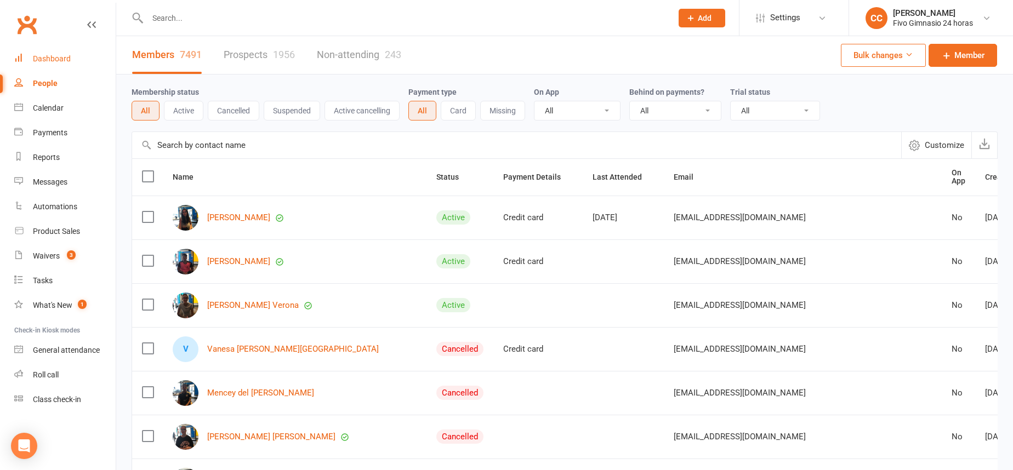
click at [58, 54] on div "Dashboard" at bounding box center [52, 58] width 38 height 9
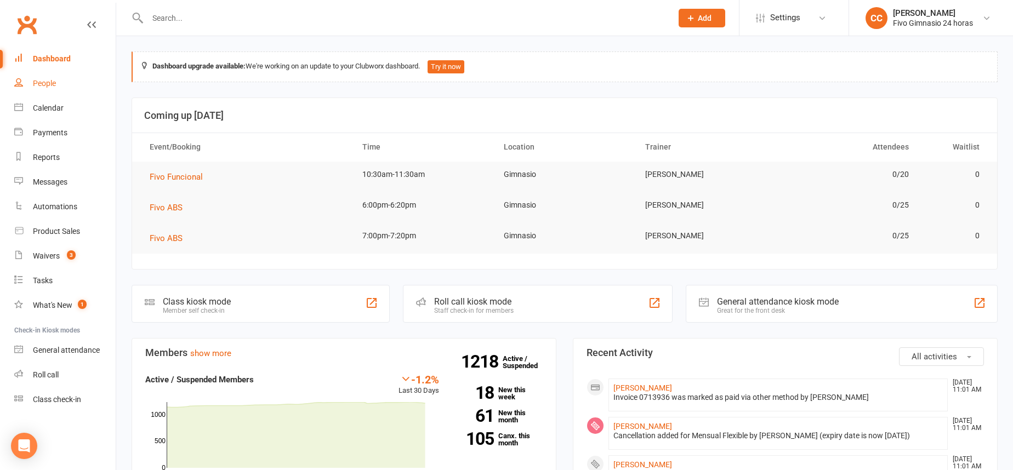
click at [39, 86] on div "People" at bounding box center [44, 83] width 23 height 9
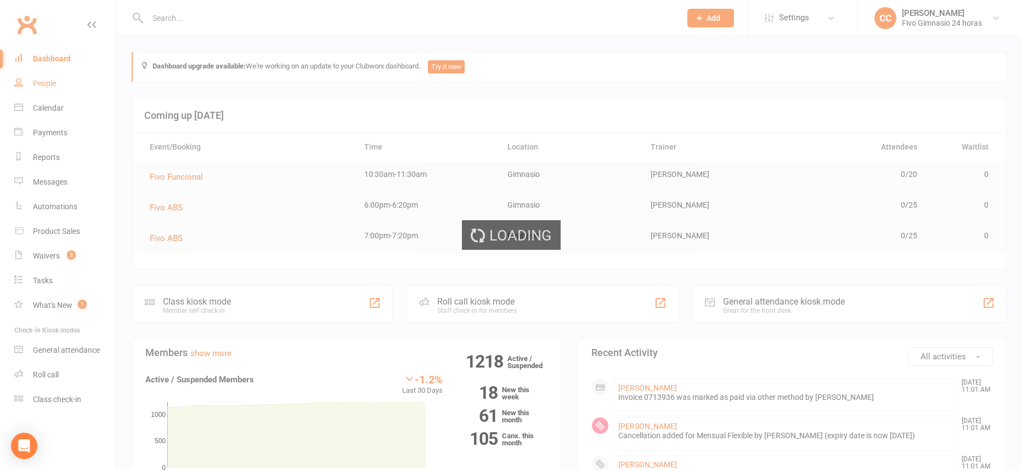
select select "100"
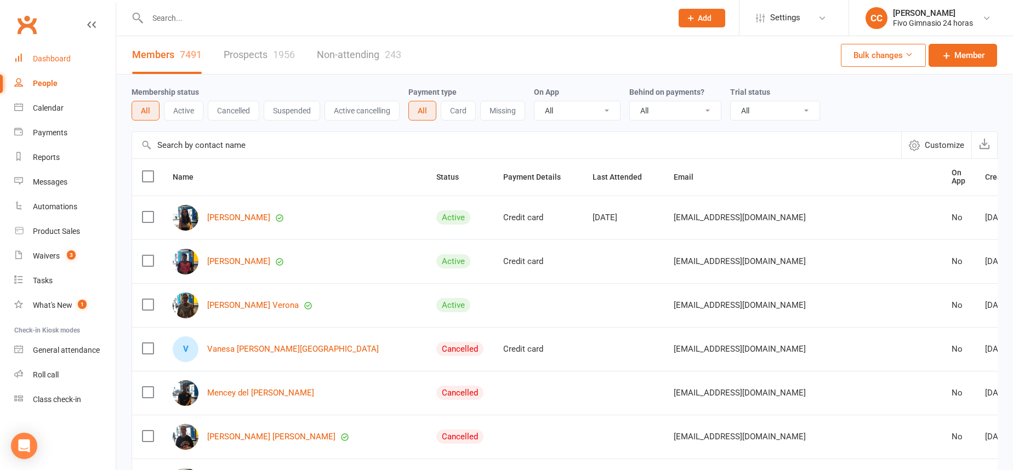
click at [58, 64] on link "Dashboard" at bounding box center [64, 59] width 101 height 25
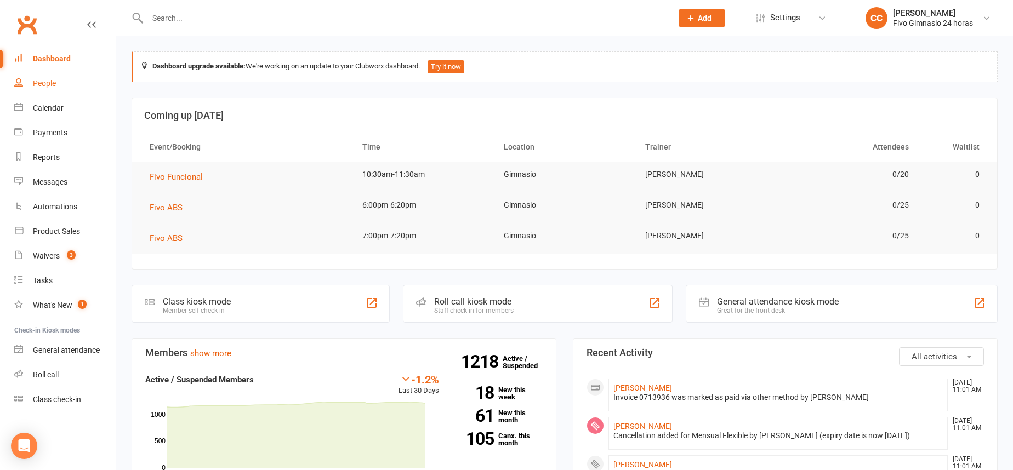
click at [39, 90] on link "People" at bounding box center [64, 83] width 101 height 25
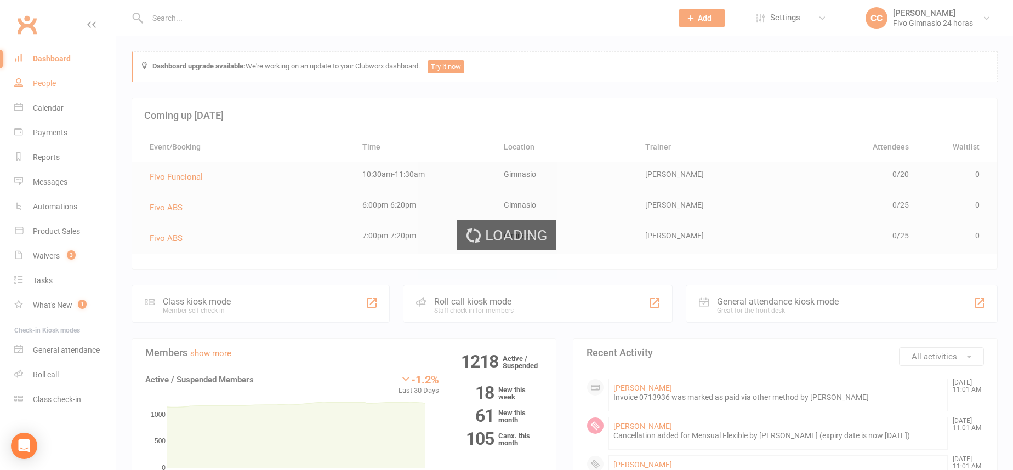
select select "100"
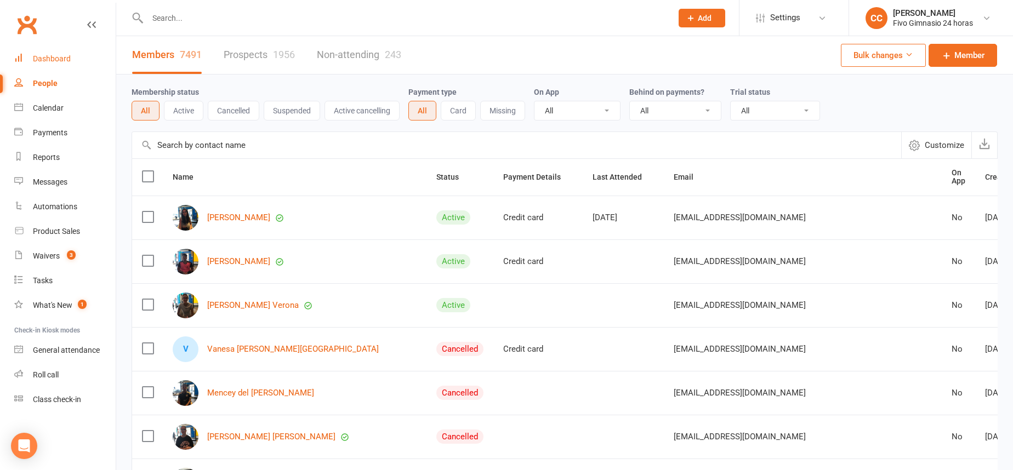
click at [59, 60] on div "Dashboard" at bounding box center [52, 58] width 38 height 9
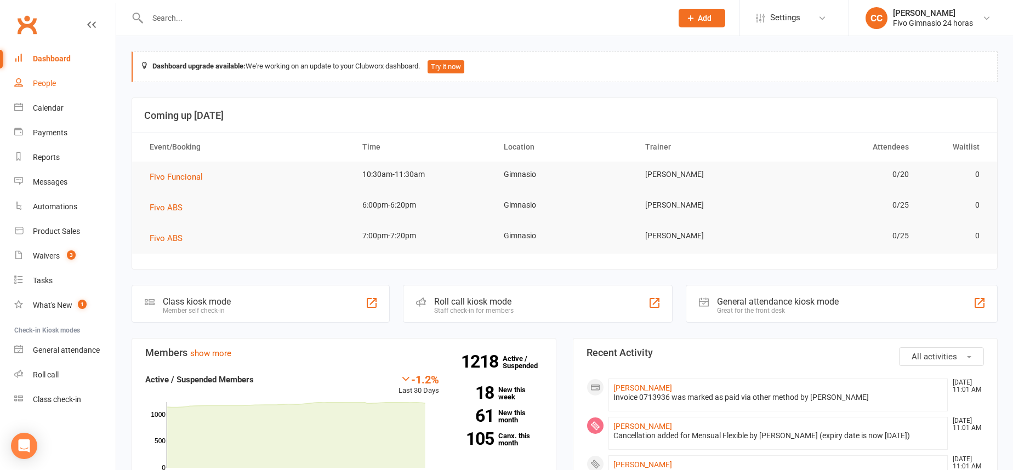
click at [65, 74] on link "People" at bounding box center [64, 83] width 101 height 25
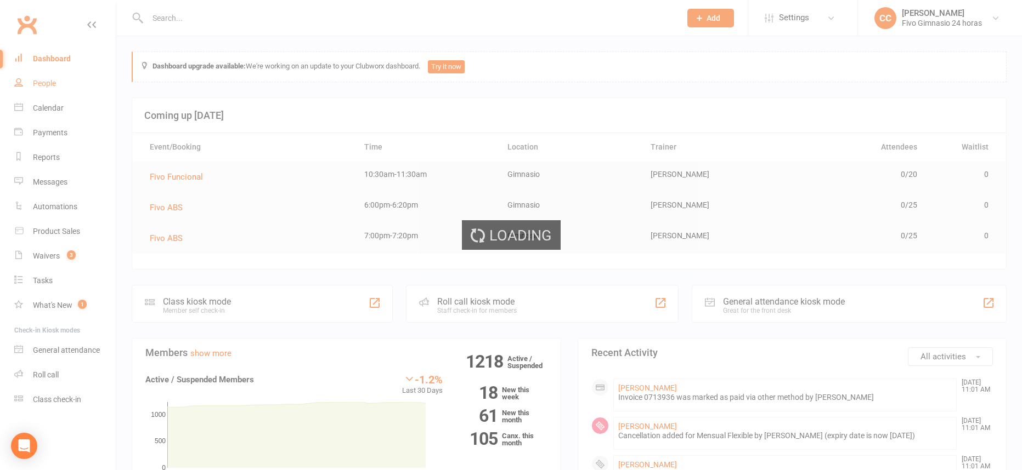
select select "100"
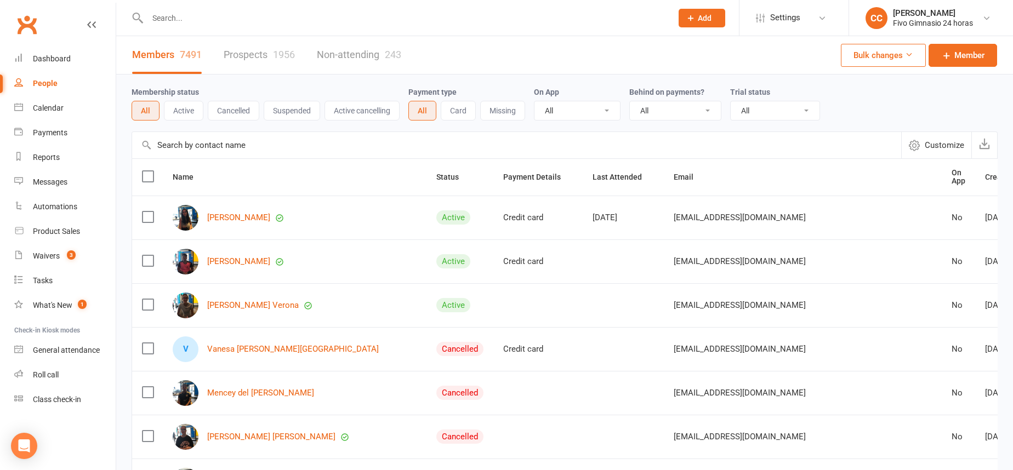
paste input "+34606016946"
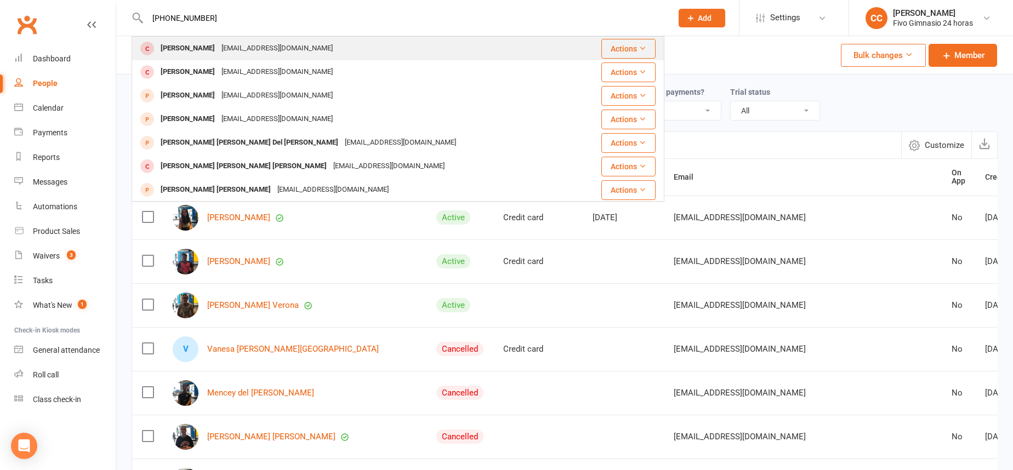
type input "+34606016946"
click at [321, 51] on div "germansansancontable@gmail.com" at bounding box center [277, 49] width 118 height 16
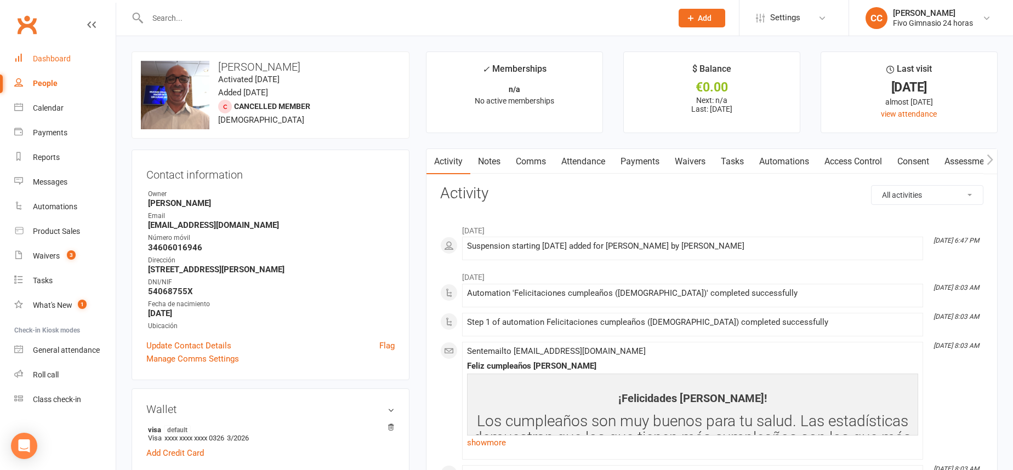
click at [72, 59] on link "Dashboard" at bounding box center [64, 59] width 101 height 25
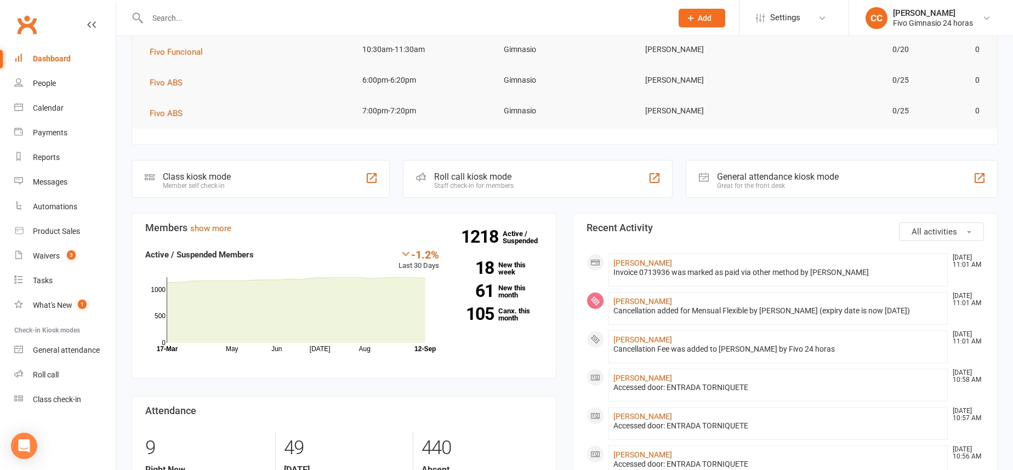
scroll to position [171, 0]
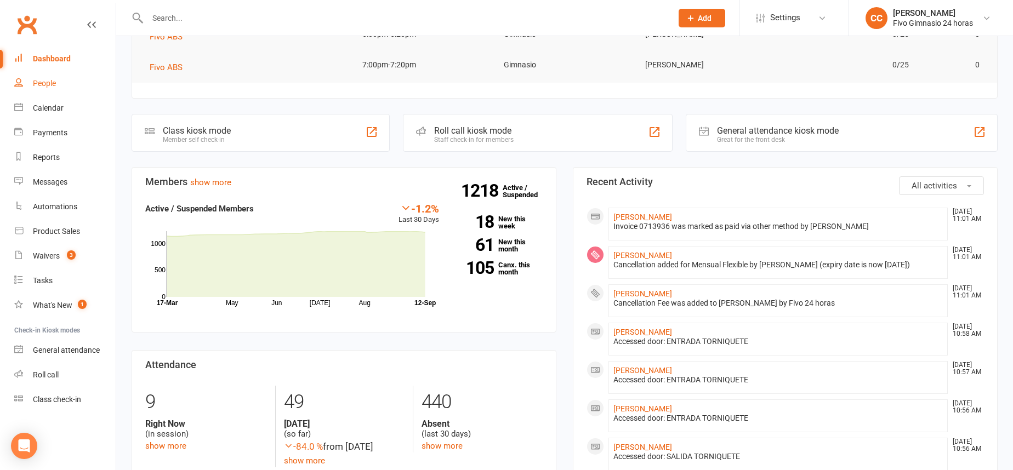
click at [69, 77] on link "People" at bounding box center [64, 83] width 101 height 25
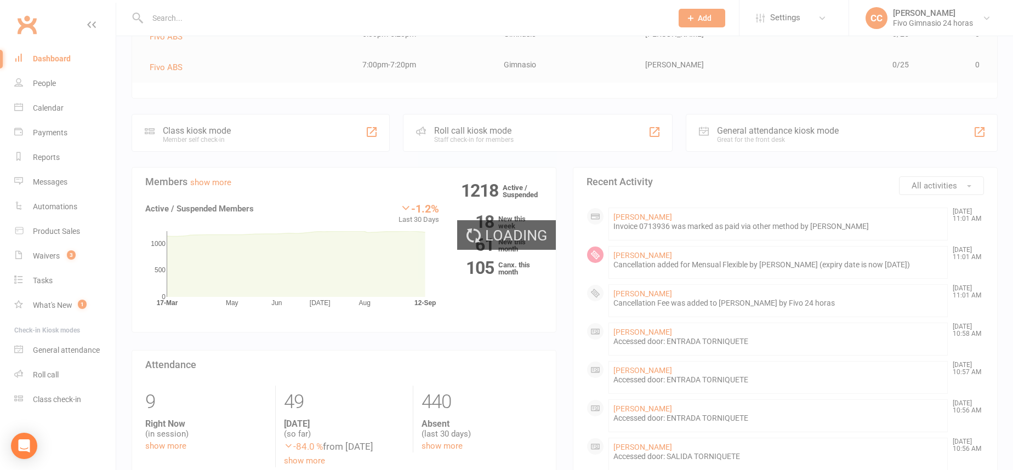
select select "100"
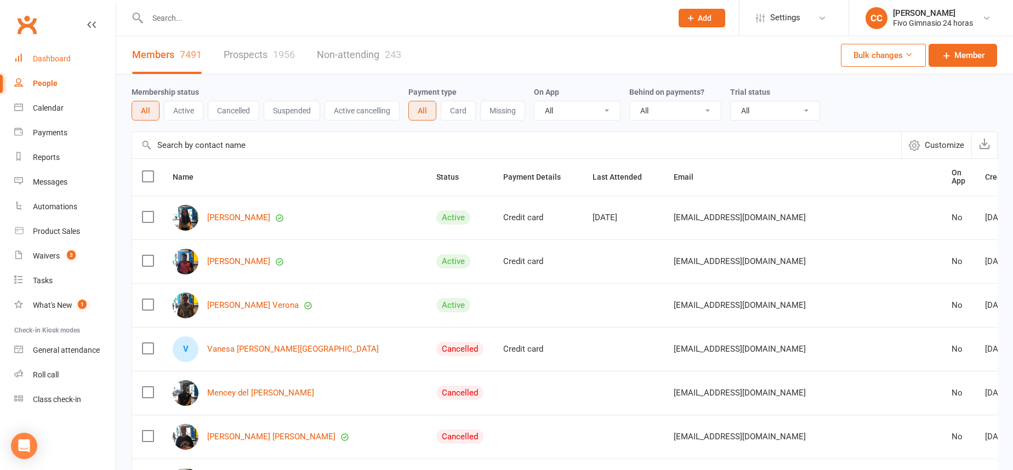
click at [57, 52] on link "Dashboard" at bounding box center [64, 59] width 101 height 25
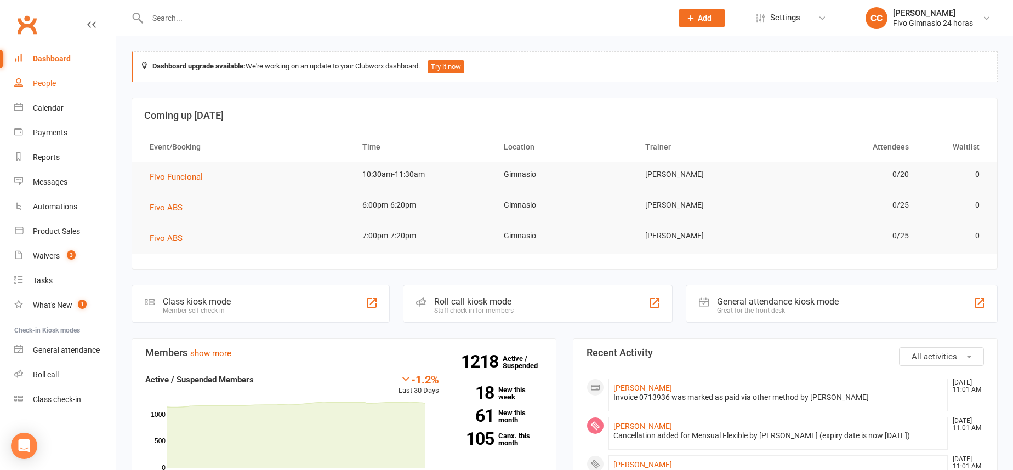
click at [19, 74] on link "People" at bounding box center [64, 83] width 101 height 25
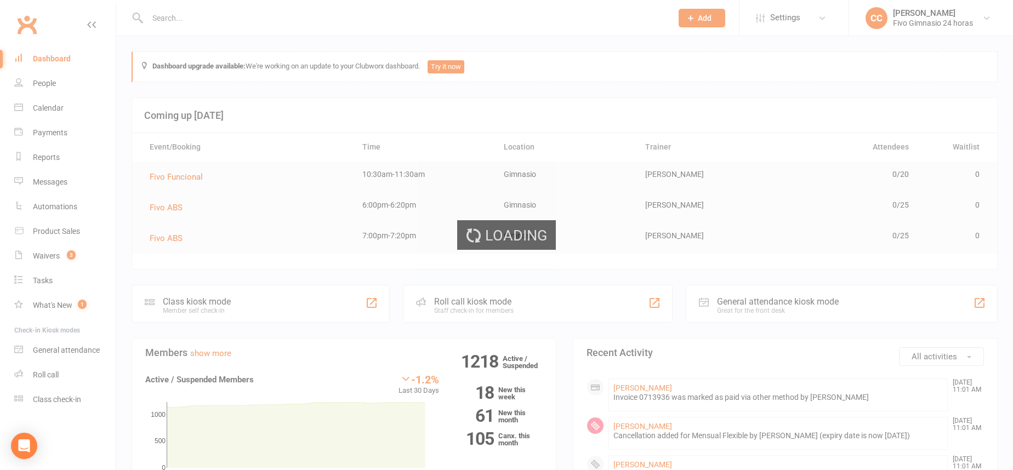
select select "100"
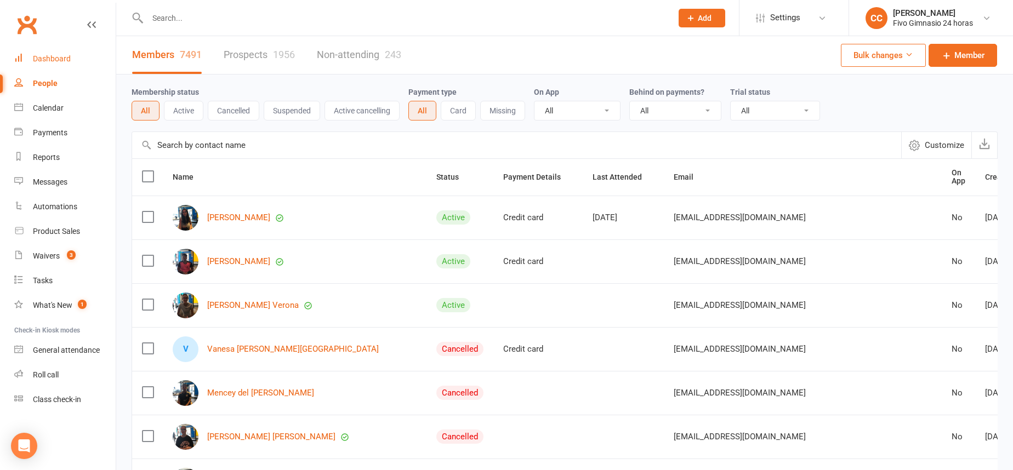
click at [31, 61] on link "Dashboard" at bounding box center [64, 59] width 101 height 25
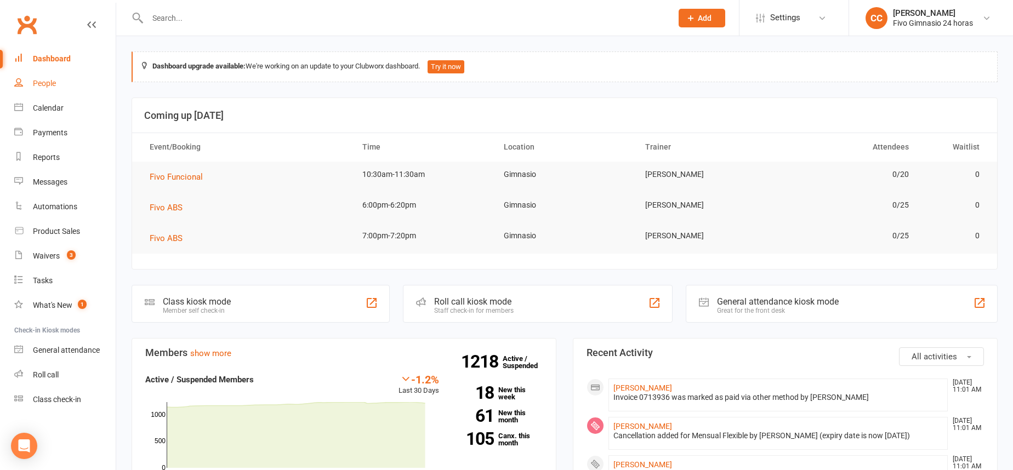
click at [46, 79] on div "People" at bounding box center [44, 83] width 23 height 9
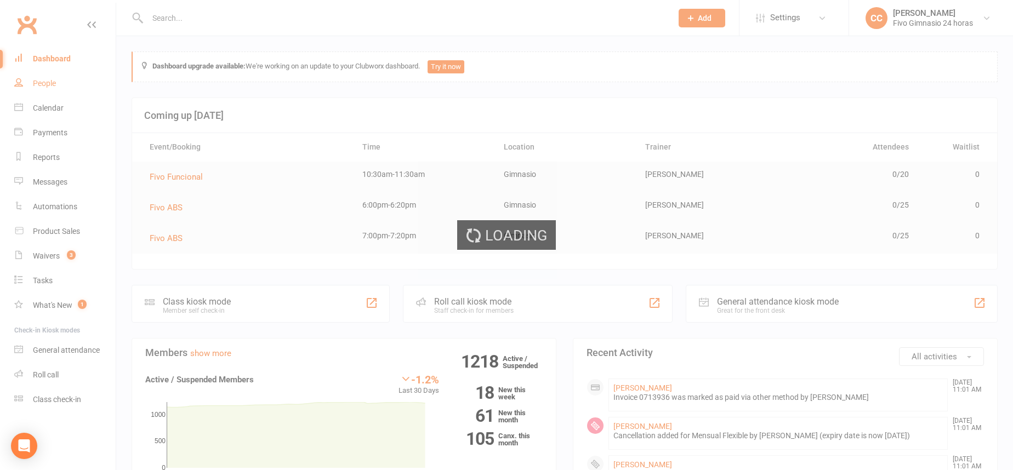
select select "100"
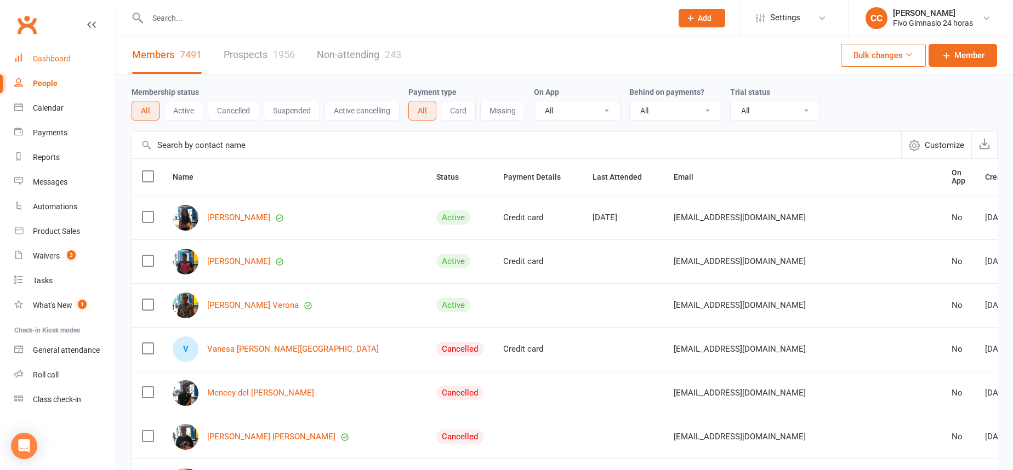
click at [81, 63] on link "Dashboard" at bounding box center [64, 59] width 101 height 25
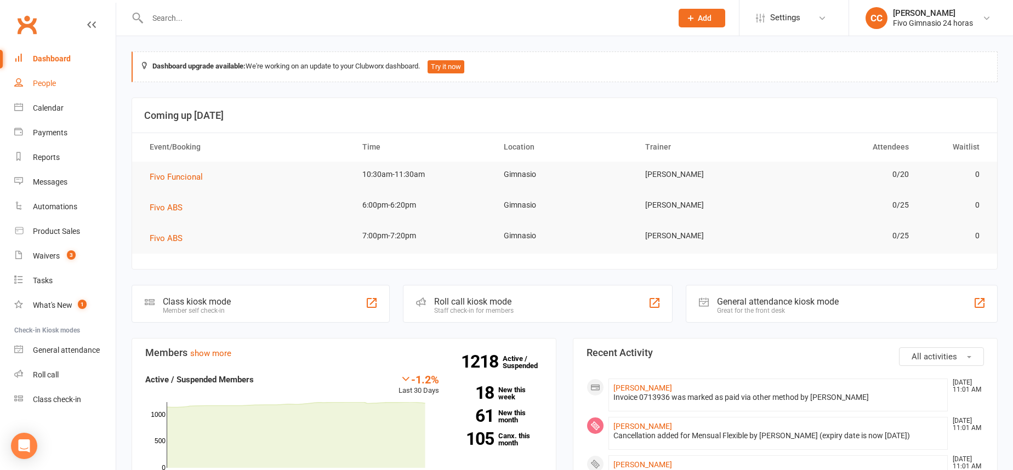
click at [59, 72] on link "People" at bounding box center [64, 83] width 101 height 25
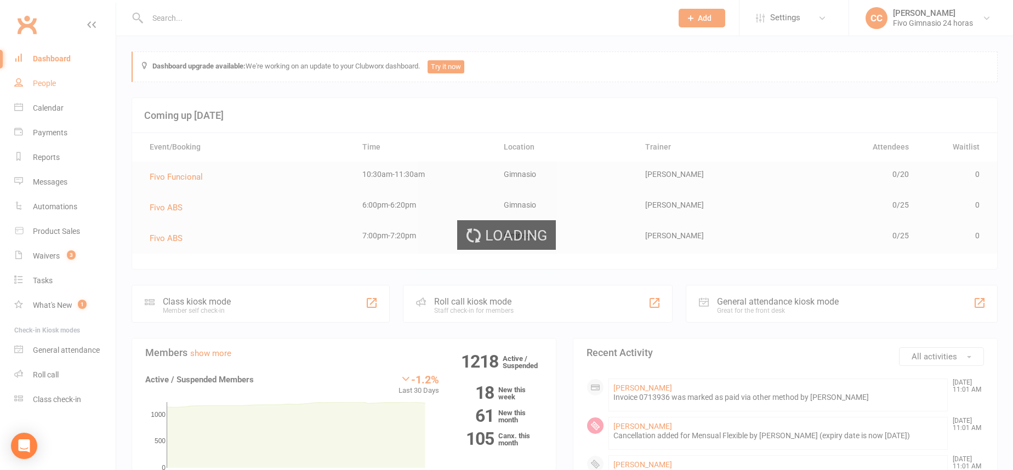
select select "100"
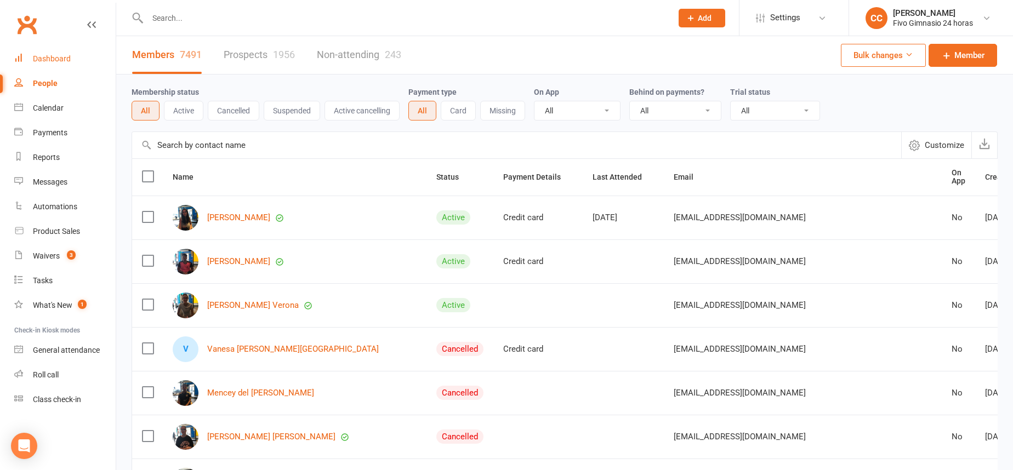
click at [50, 60] on div "Dashboard" at bounding box center [52, 58] width 38 height 9
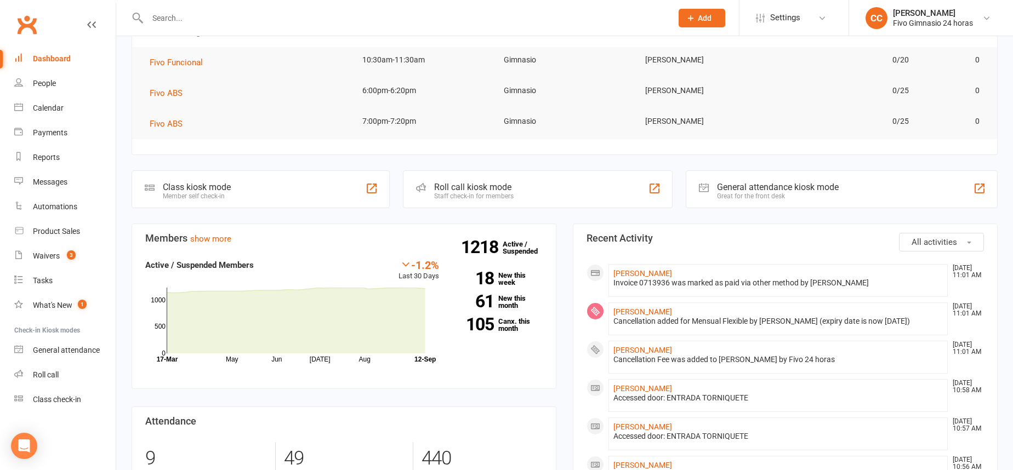
scroll to position [169, 0]
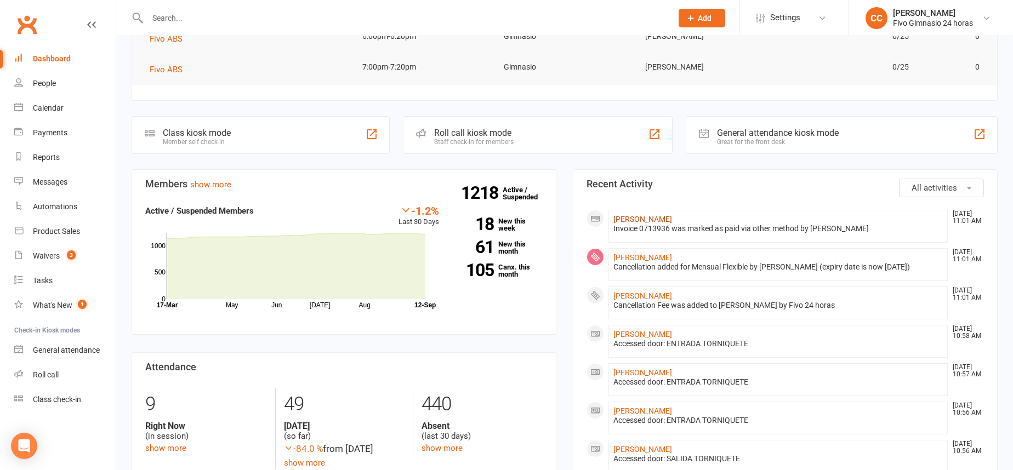
click at [628, 221] on link "[PERSON_NAME]" at bounding box center [643, 219] width 59 height 9
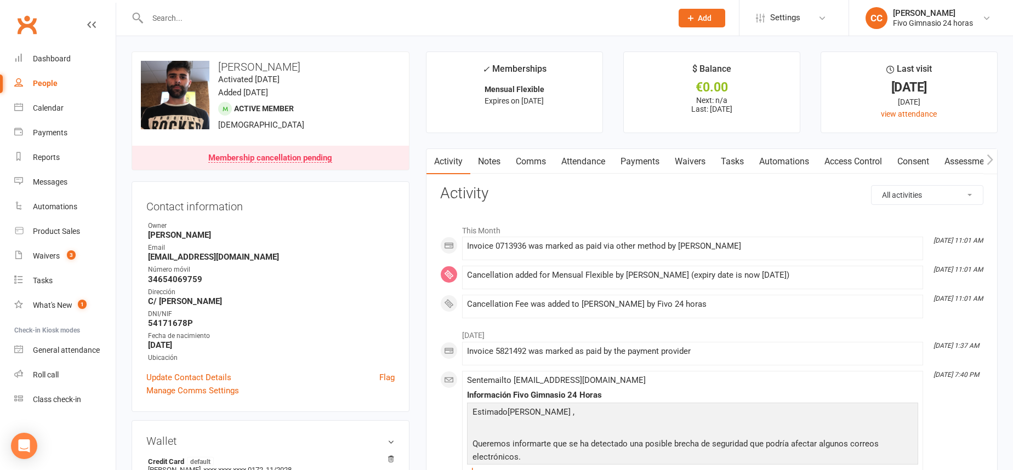
click at [534, 160] on link "Comms" at bounding box center [531, 161] width 46 height 25
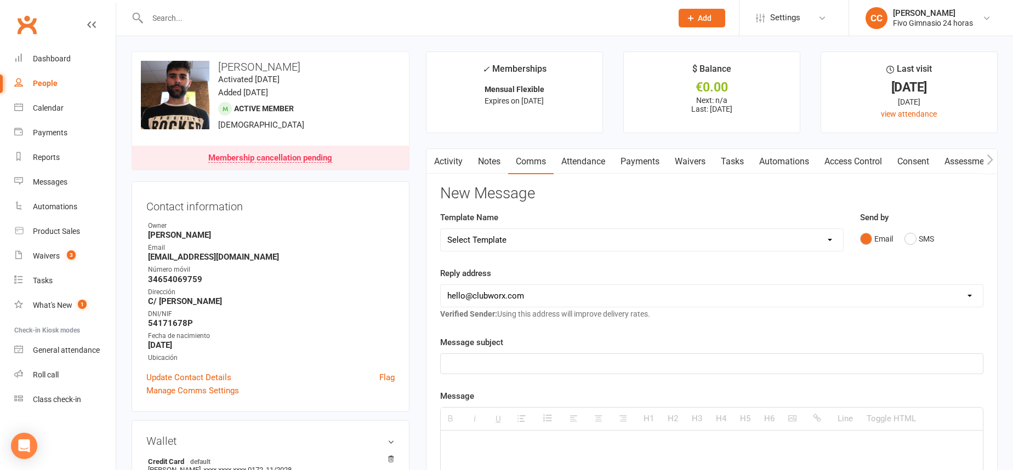
click at [532, 242] on select "Select Template [Email] Información fase 3 [Email] Aviso primero de incumplimie…" at bounding box center [642, 240] width 402 height 22
select select "18"
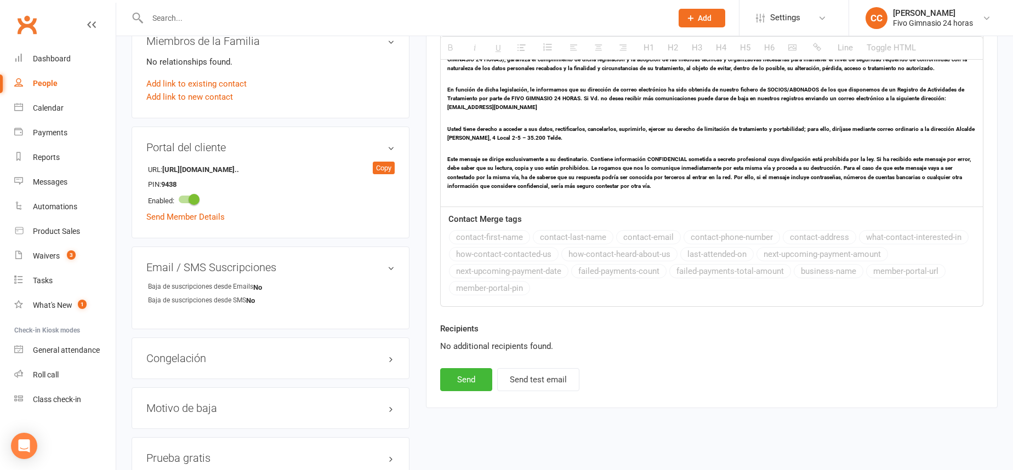
scroll to position [756, 0]
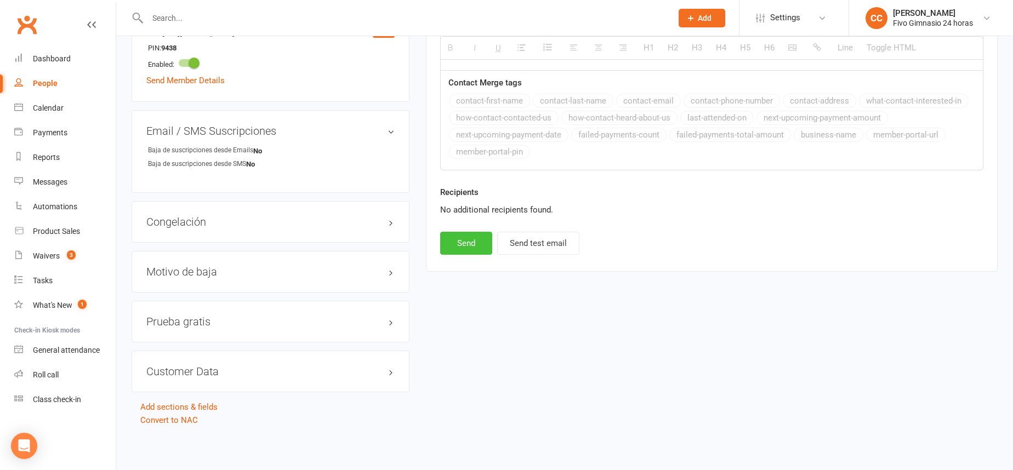
click at [457, 247] on button "Send" at bounding box center [466, 243] width 52 height 23
select select
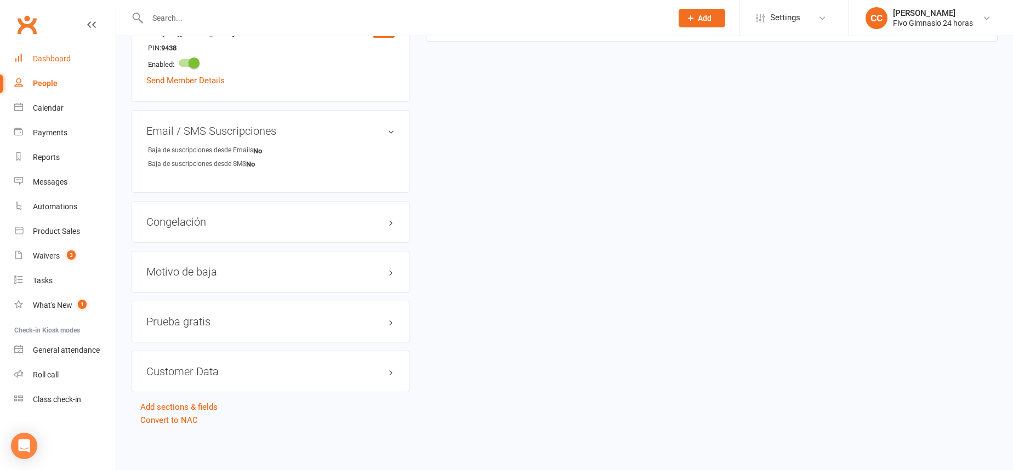
click at [68, 51] on link "Dashboard" at bounding box center [64, 59] width 101 height 25
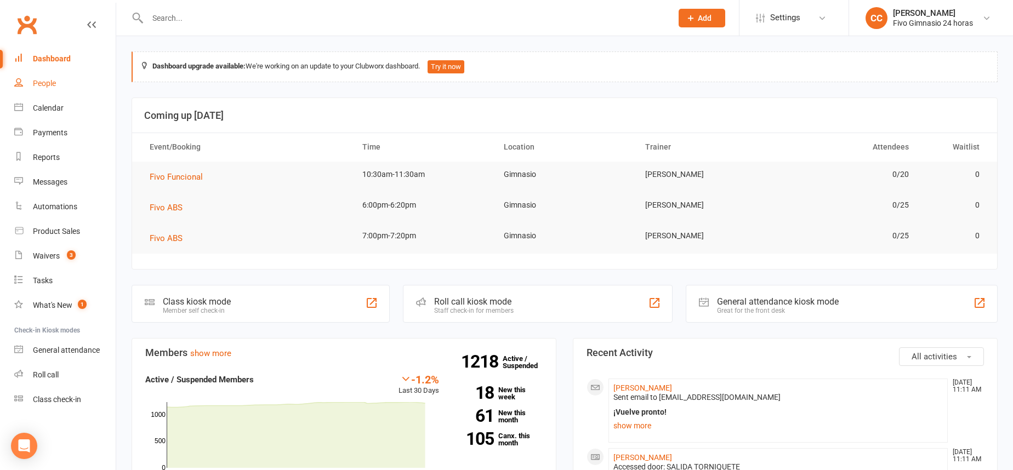
click at [47, 89] on link "People" at bounding box center [64, 83] width 101 height 25
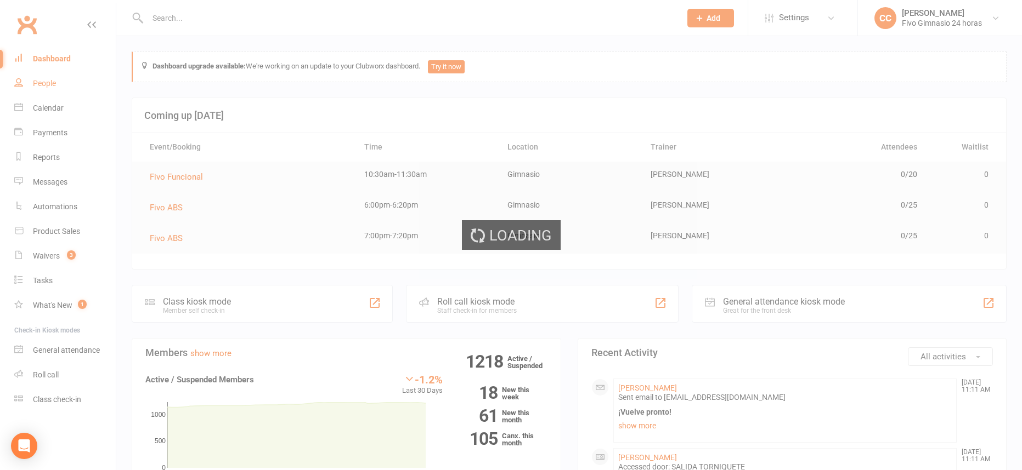
select select "100"
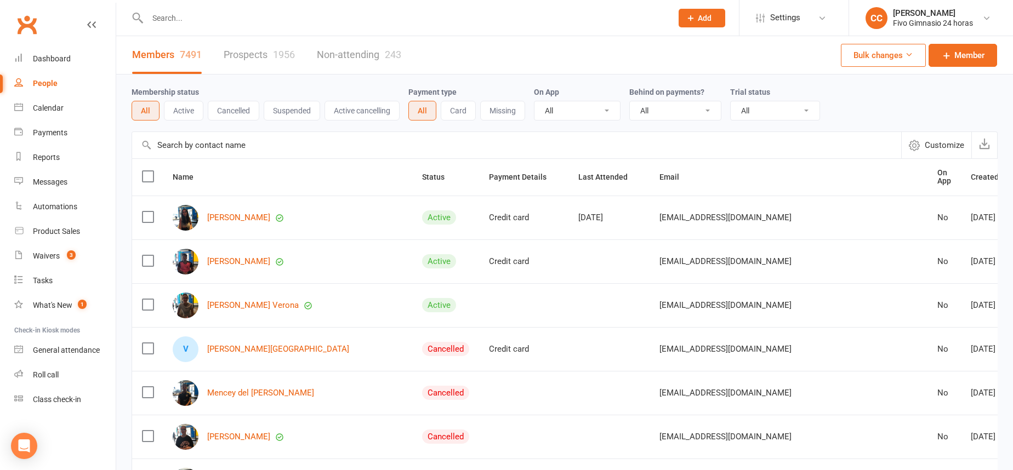
click at [310, 15] on input "text" at bounding box center [404, 17] width 520 height 15
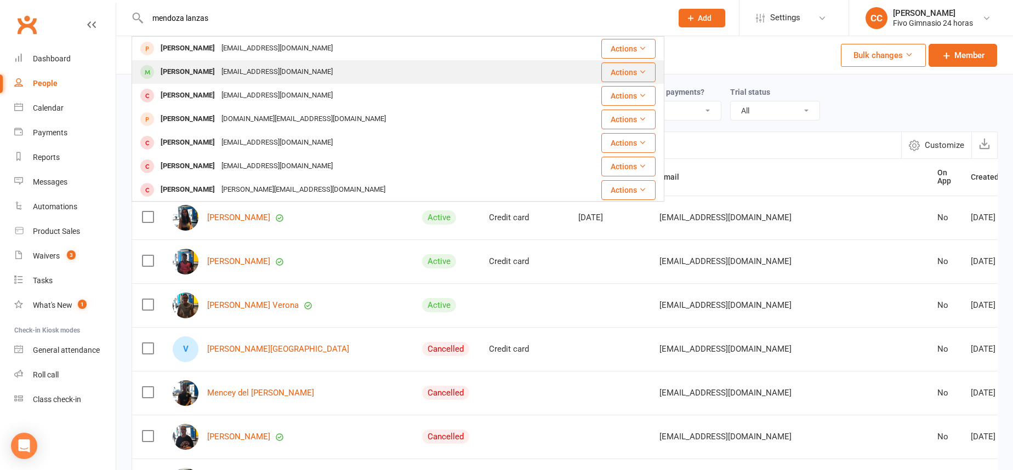
type input "mendoza lanzas"
click at [294, 71] on div "aridanemendozalanzas@gmail.com" at bounding box center [277, 72] width 118 height 16
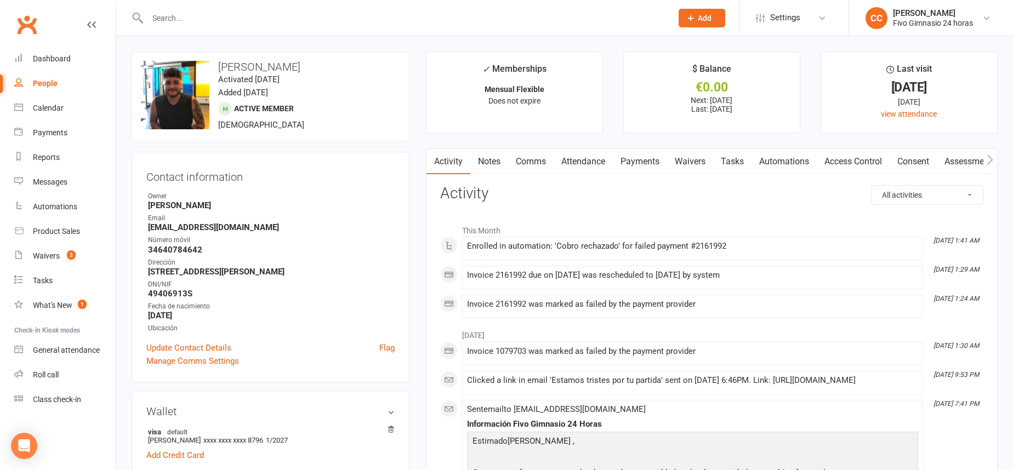
click at [637, 168] on link "Payments" at bounding box center [640, 161] width 54 height 25
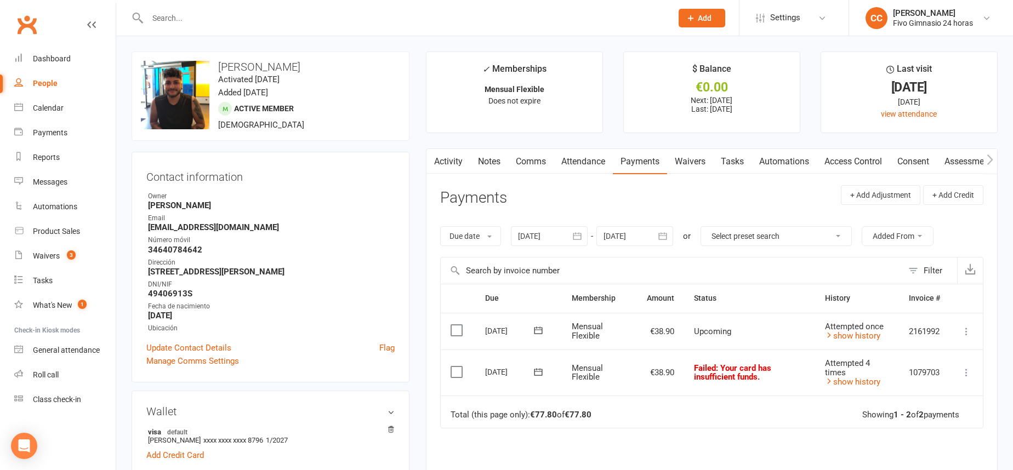
click at [582, 236] on icon "button" at bounding box center [578, 235] width 8 height 7
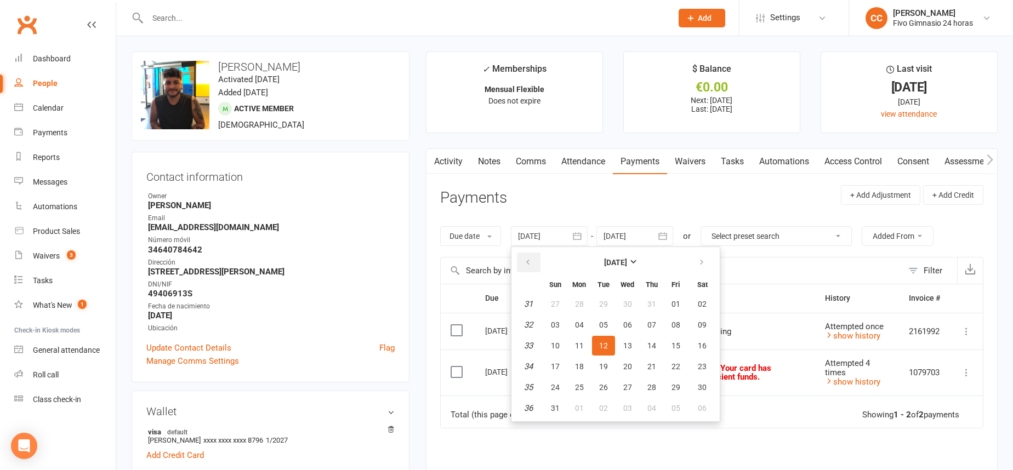
click at [532, 266] on icon "button" at bounding box center [528, 262] width 8 height 9
click at [574, 349] on button "14" at bounding box center [579, 346] width 23 height 20
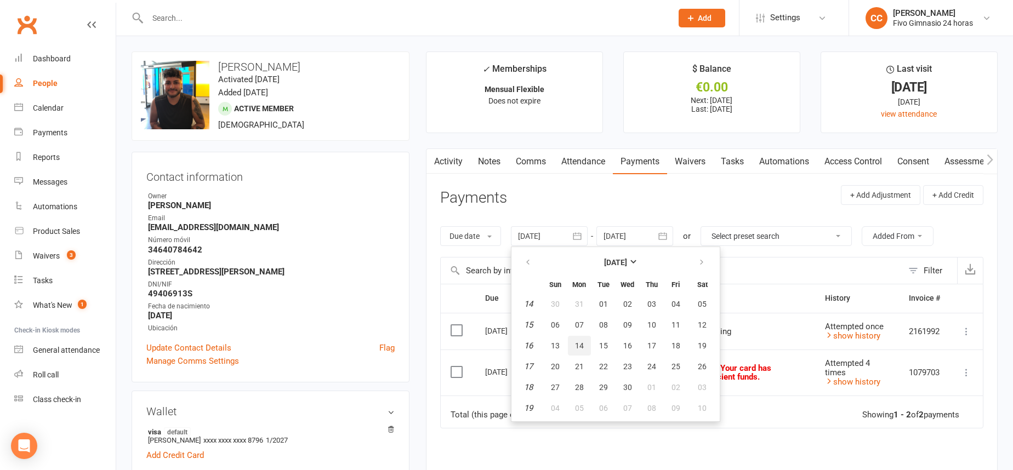
type input "14 Apr 2025"
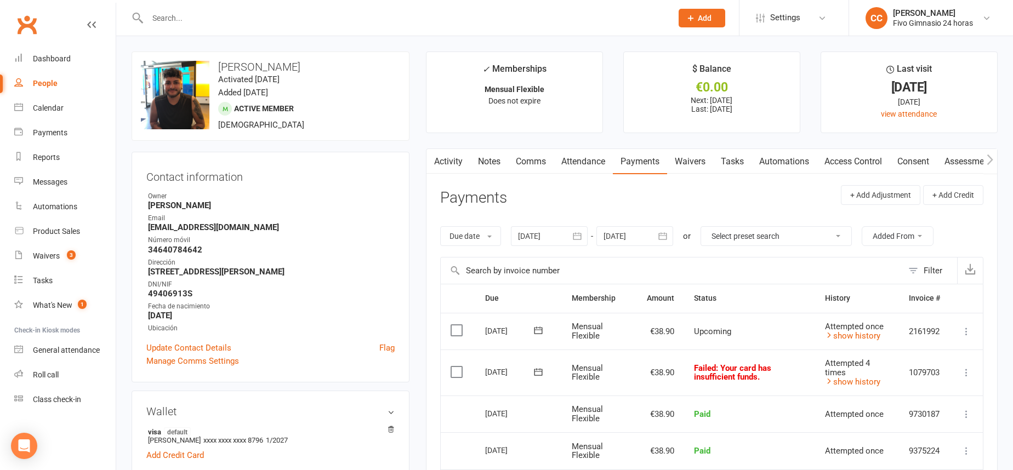
scroll to position [226, 0]
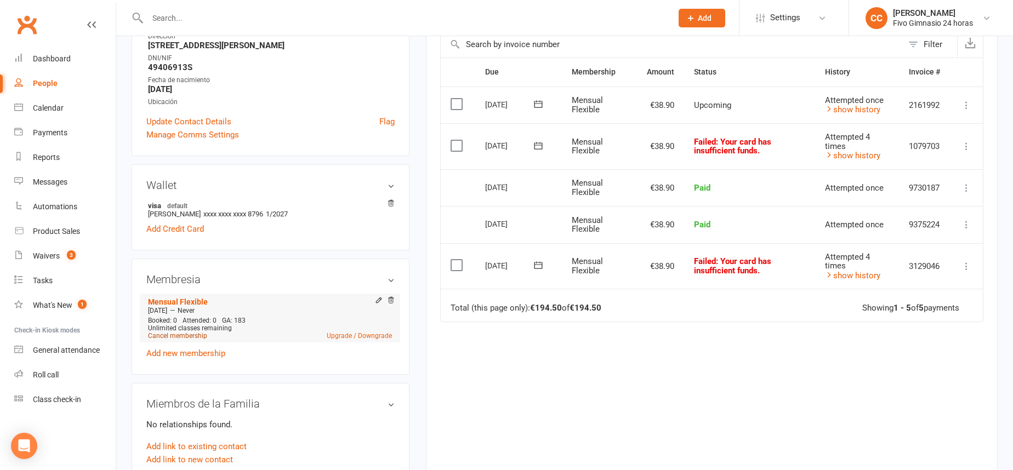
click at [168, 339] on link "Cancel membership" at bounding box center [177, 336] width 59 height 8
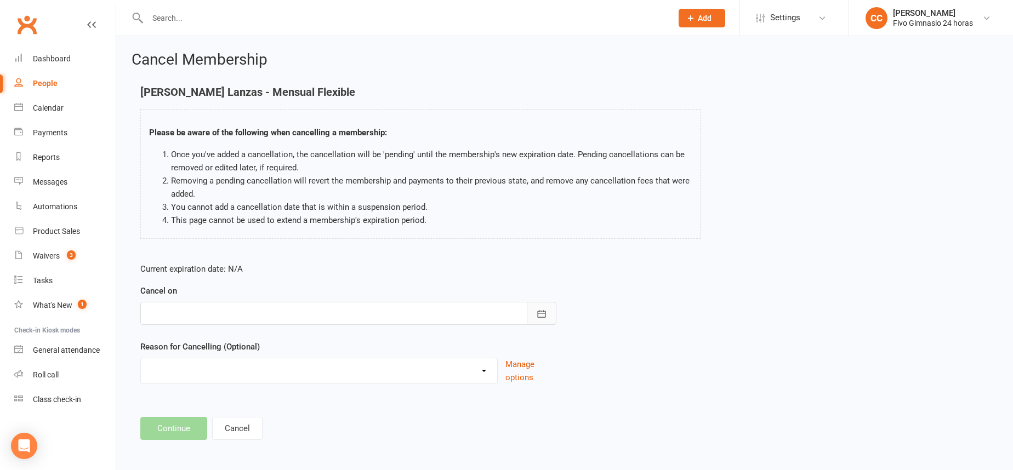
click at [538, 319] on icon "button" at bounding box center [541, 314] width 11 height 11
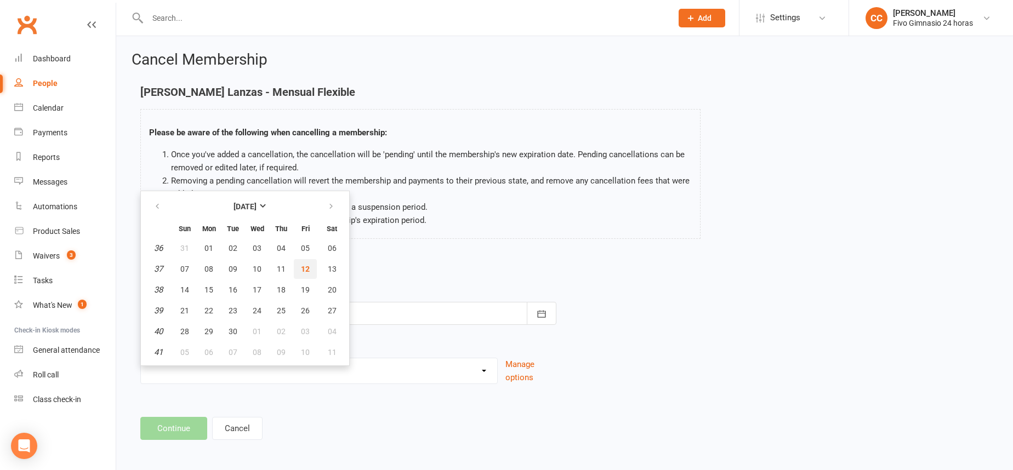
click at [299, 268] on button "12" at bounding box center [305, 269] width 23 height 20
type input "[DATE]"
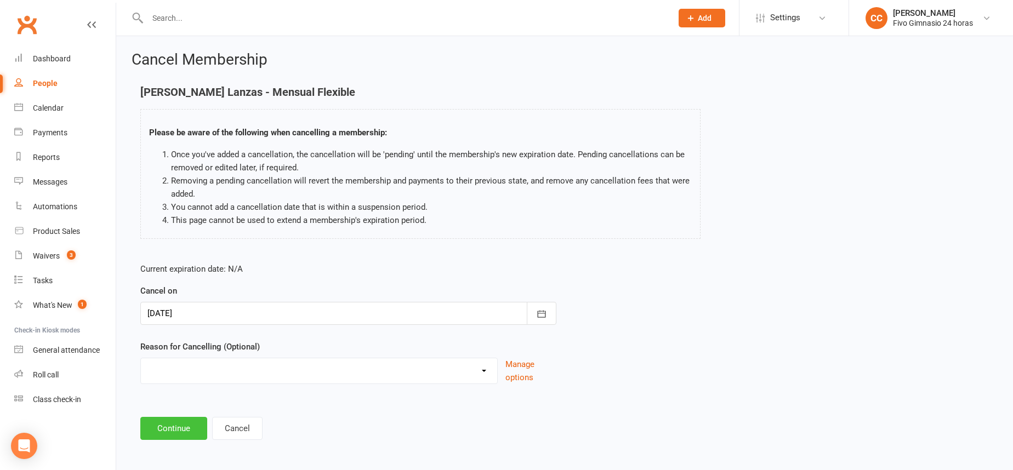
click at [180, 421] on button "Continue" at bounding box center [173, 428] width 67 height 23
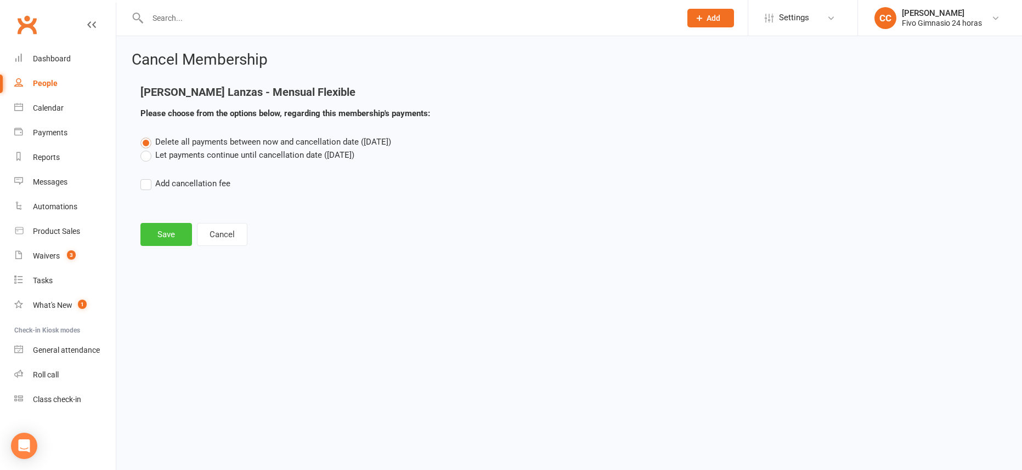
click at [170, 231] on button "Save" at bounding box center [166, 234] width 52 height 23
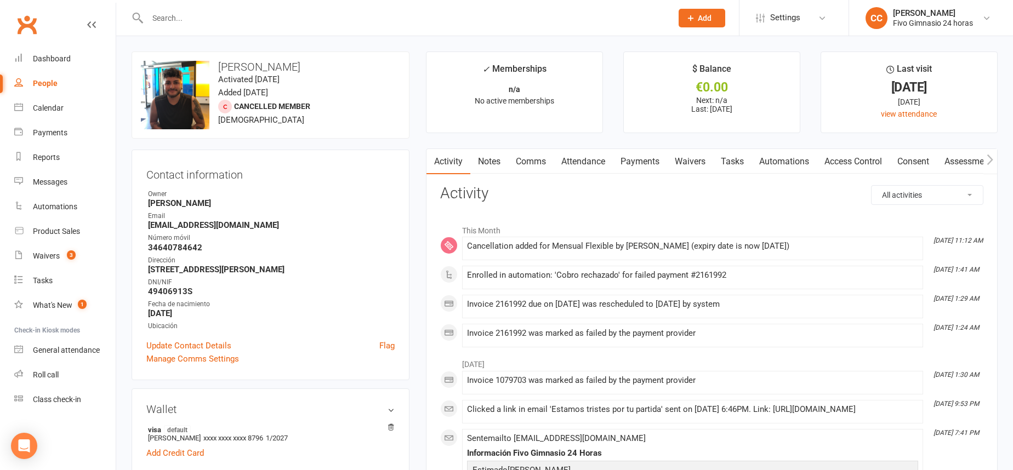
click at [297, 10] on input "text" at bounding box center [404, 17] width 520 height 15
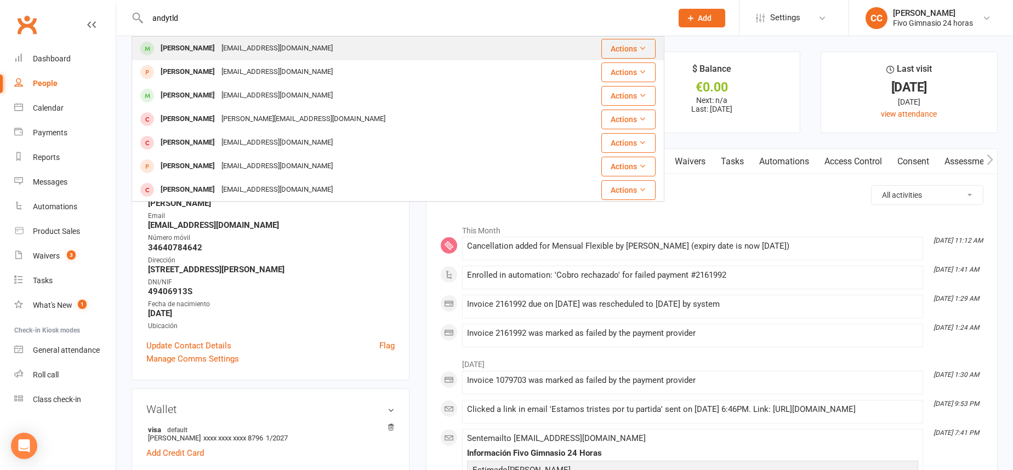
type input "andytld"
click at [271, 46] on div "andytld92@gmail.com" at bounding box center [277, 49] width 118 height 16
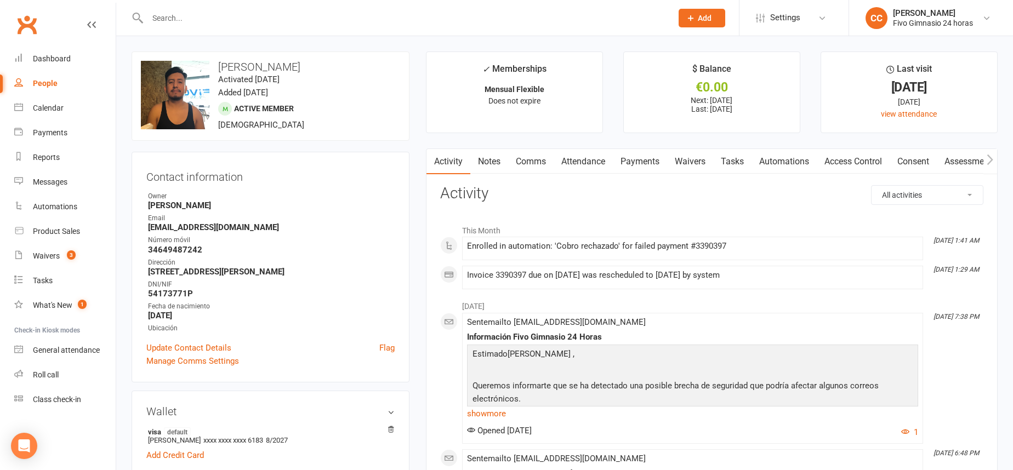
click at [645, 162] on link "Payments" at bounding box center [640, 161] width 54 height 25
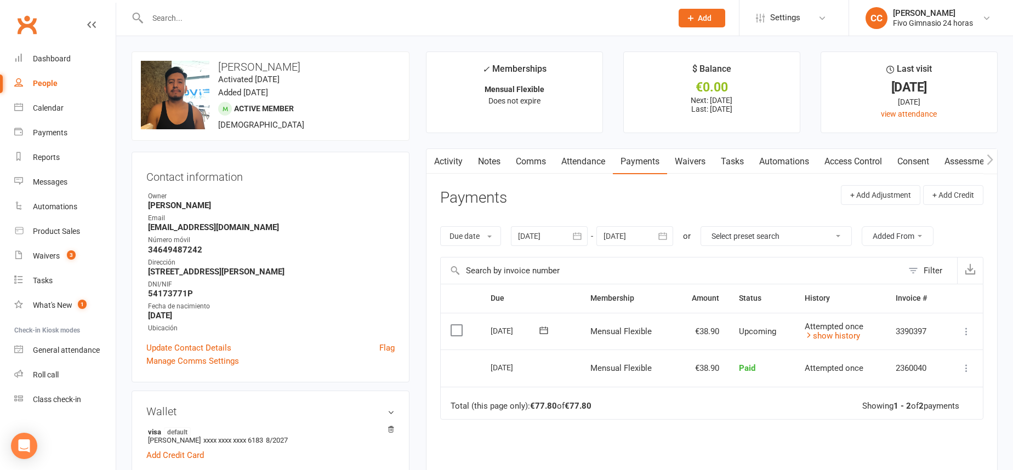
click at [580, 231] on icon "button" at bounding box center [577, 236] width 11 height 11
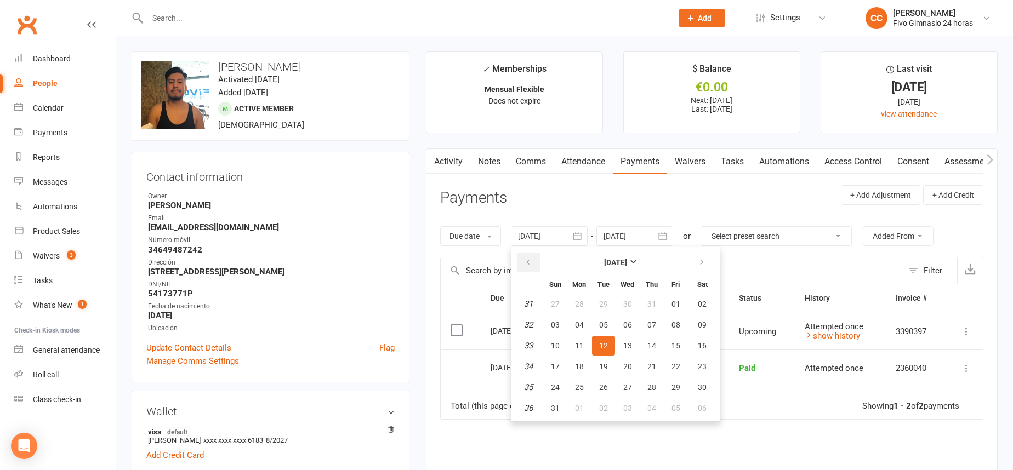
click at [532, 258] on icon "button" at bounding box center [528, 262] width 8 height 9
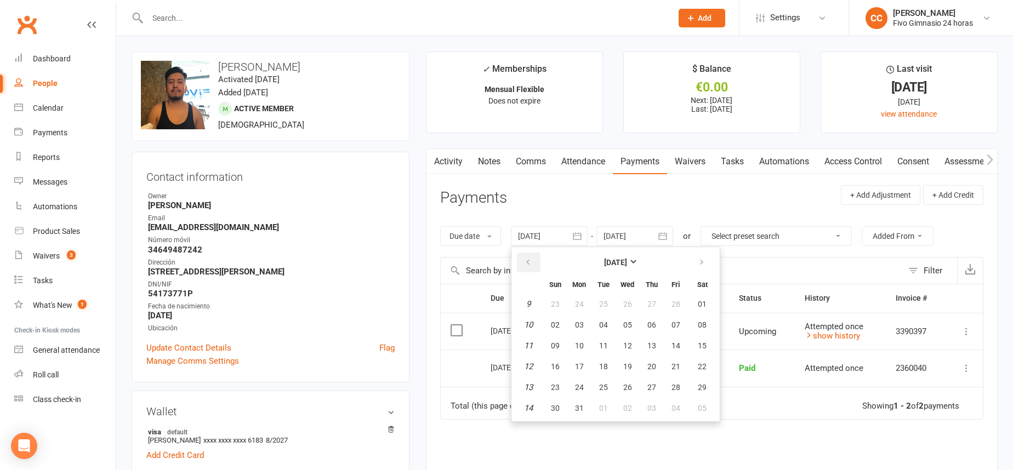
click at [532, 258] on icon "button" at bounding box center [528, 262] width 8 height 9
click at [600, 324] on button "05" at bounding box center [603, 325] width 23 height 20
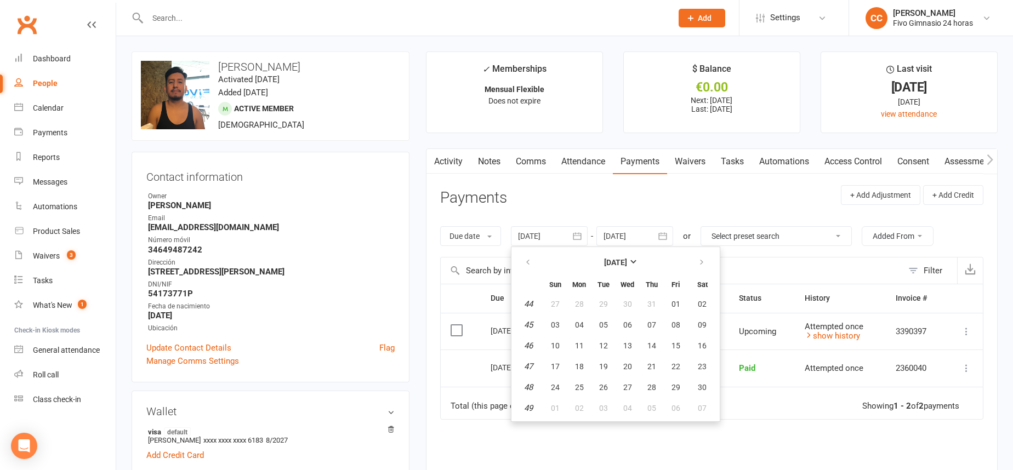
type input "05 Nov 2024"
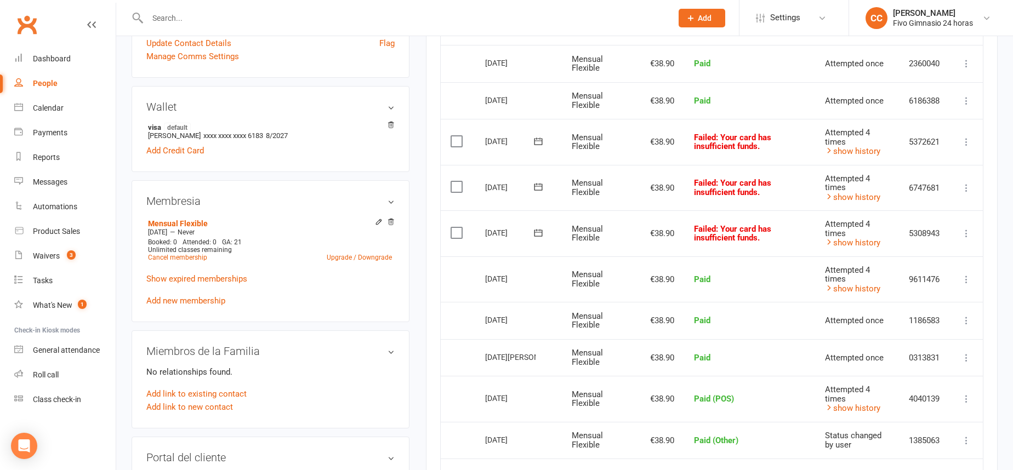
scroll to position [305, 0]
click at [180, 260] on link "Cancel membership" at bounding box center [177, 257] width 59 height 8
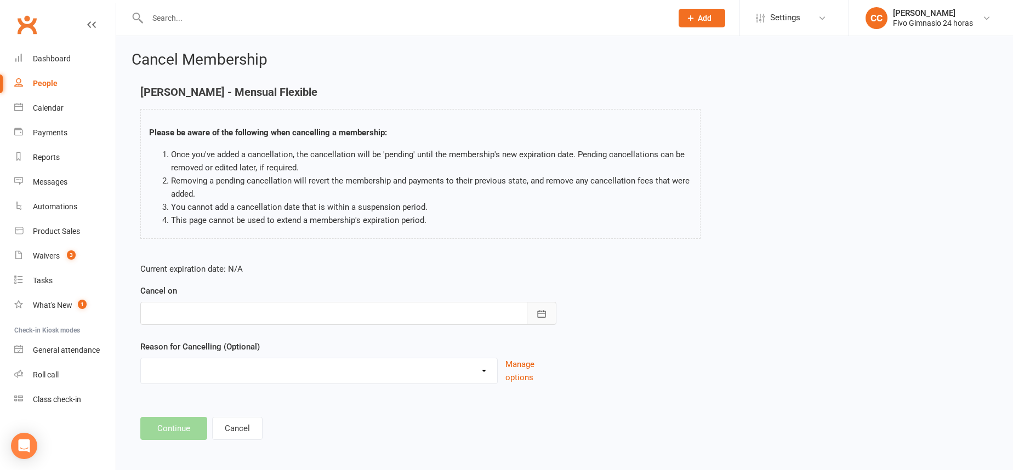
click at [543, 303] on button "button" at bounding box center [542, 313] width 30 height 23
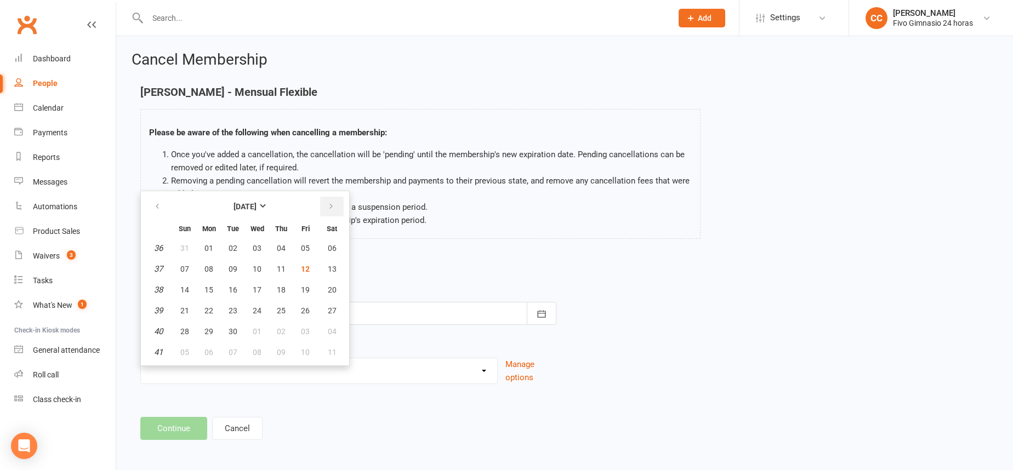
click at [333, 198] on button "button" at bounding box center [332, 207] width 24 height 20
click at [254, 283] on button "12" at bounding box center [257, 290] width 23 height 20
type input "12 Nov 2025"
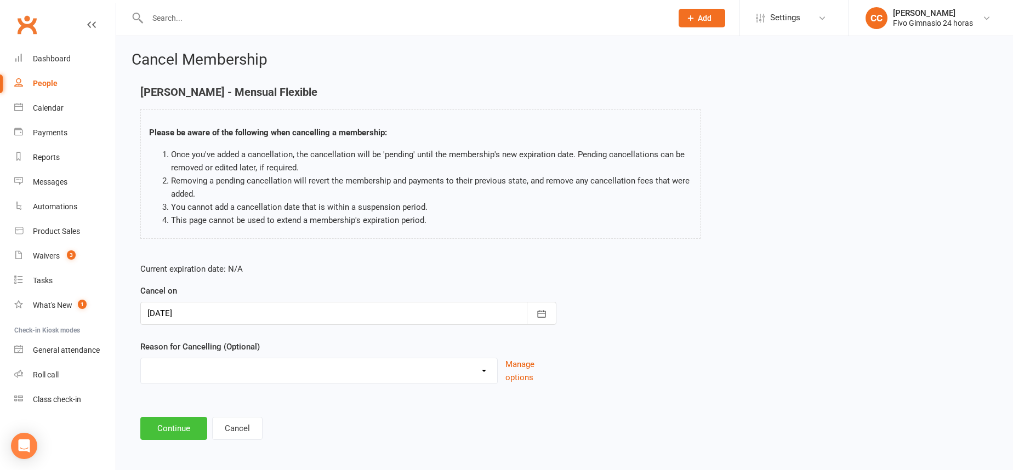
click at [174, 424] on button "Continue" at bounding box center [173, 428] width 67 height 23
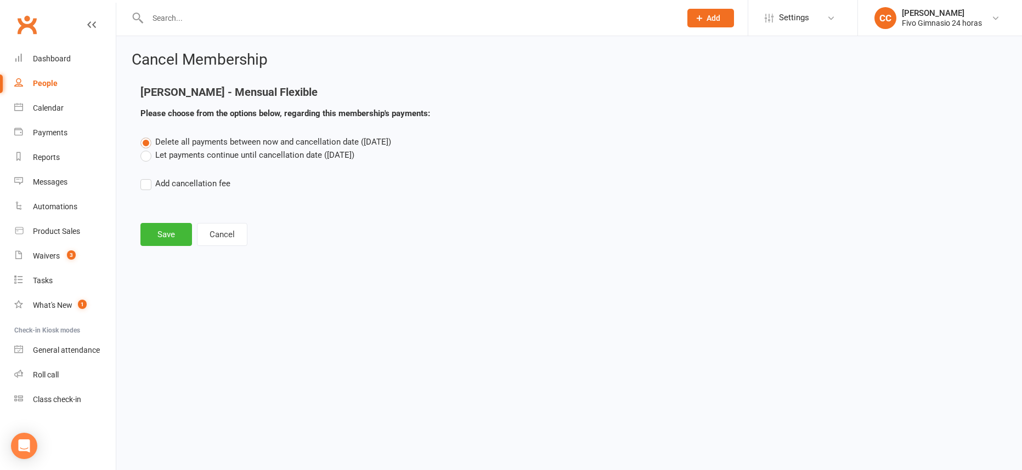
click at [145, 157] on label "Let payments continue until cancellation date (Nov 12, 2025)" at bounding box center [247, 155] width 214 height 13
click at [145, 149] on input "Let payments continue until cancellation date (Nov 12, 2025)" at bounding box center [143, 149] width 7 height 0
click at [168, 238] on button "Save" at bounding box center [166, 234] width 52 height 23
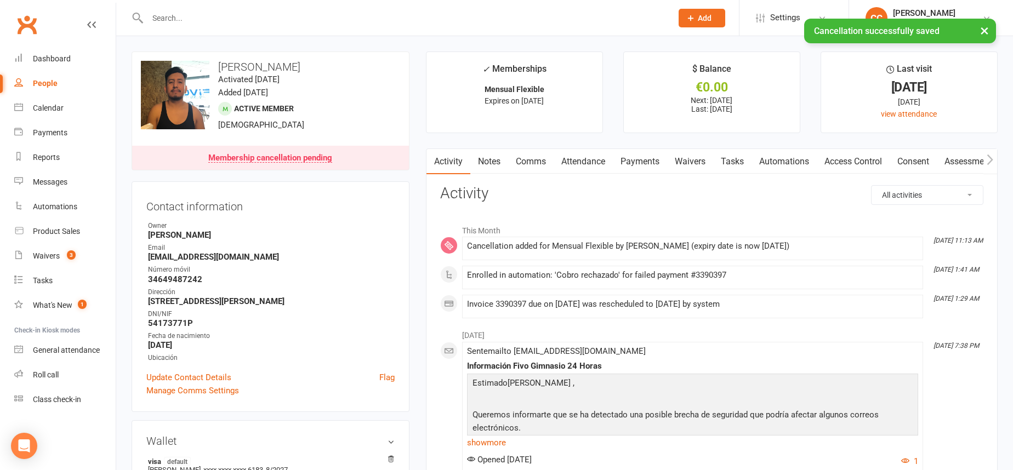
click at [653, 159] on link "Payments" at bounding box center [640, 161] width 54 height 25
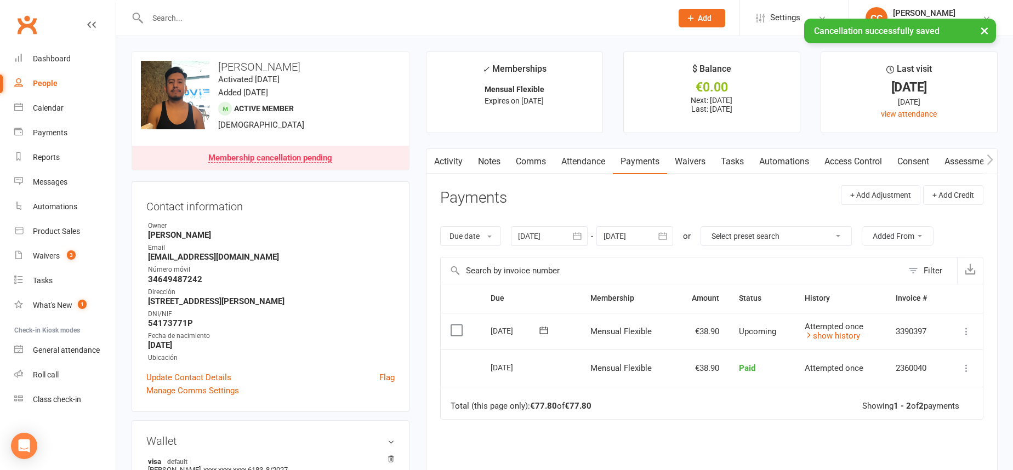
click at [579, 236] on icon "button" at bounding box center [577, 236] width 11 height 11
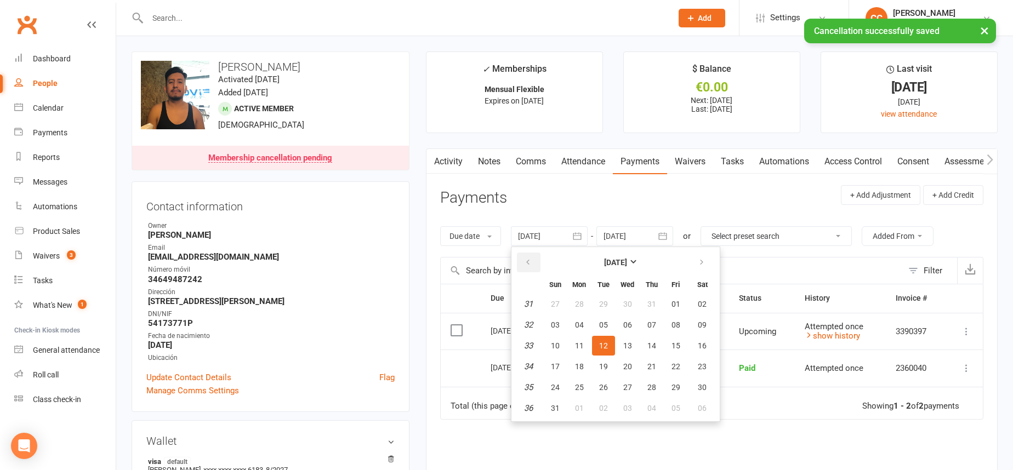
click at [523, 258] on button "button" at bounding box center [529, 263] width 24 height 20
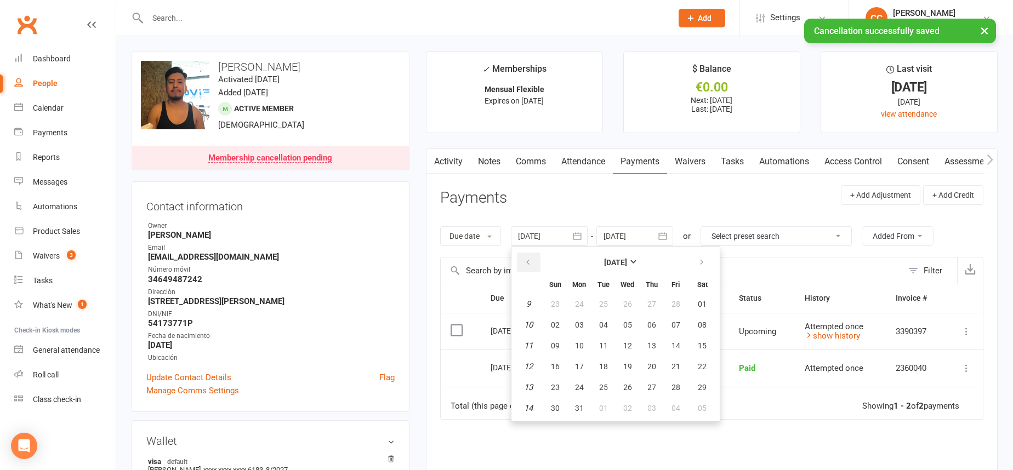
click at [523, 258] on button "button" at bounding box center [529, 263] width 24 height 20
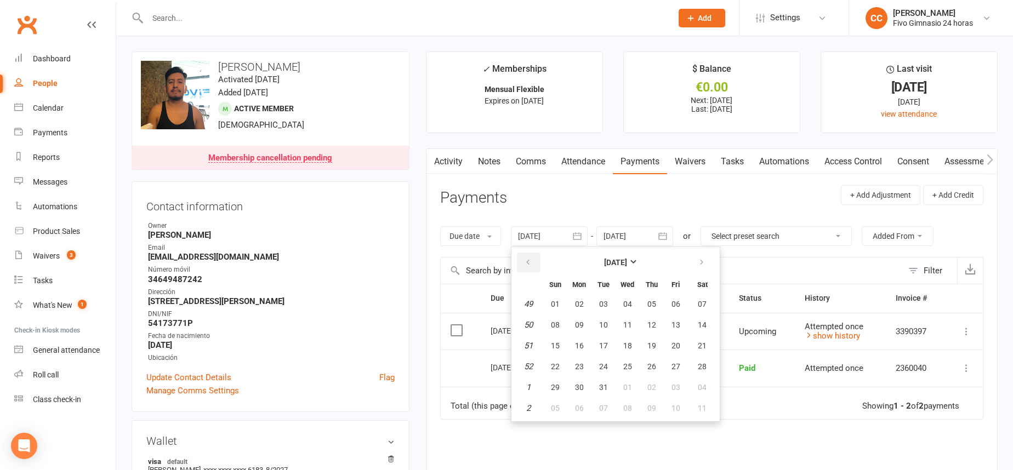
click at [523, 258] on button "button" at bounding box center [529, 263] width 24 height 20
click at [546, 324] on button "08" at bounding box center [555, 325] width 23 height 20
type input "08 Sep 2024"
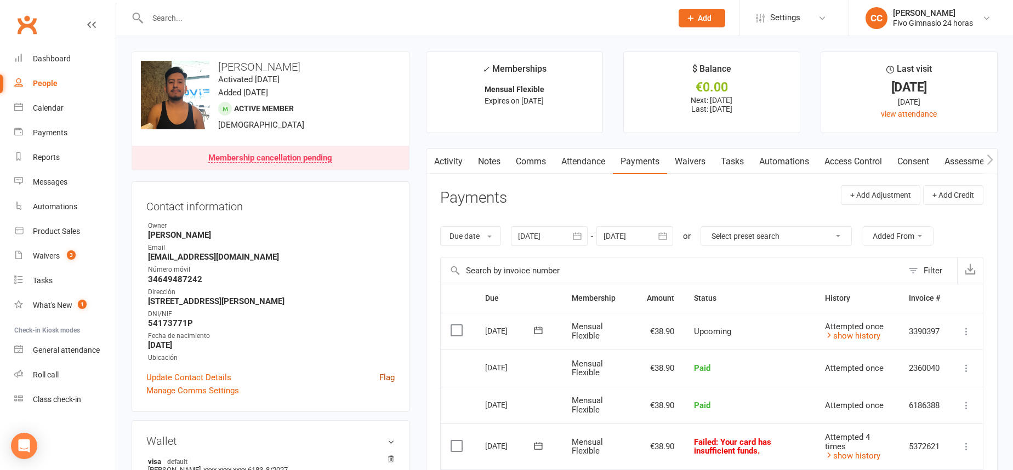
click at [390, 378] on link "Flag" at bounding box center [386, 377] width 15 height 13
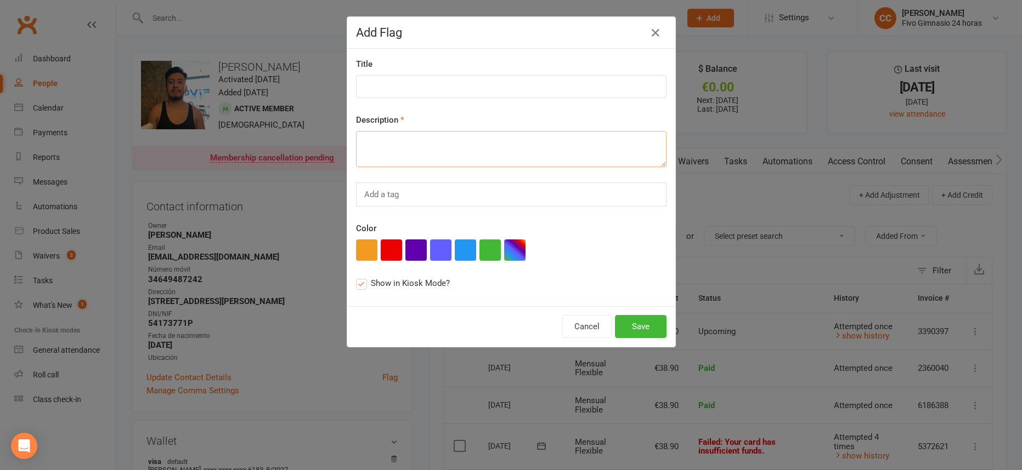
paste textarea "Recibos pendientes de cobro. Realizó inscripción y en total pasará a deber 372,…"
click at [359, 283] on label "Show in Kiosk Mode?" at bounding box center [403, 283] width 94 height 13
click at [359, 277] on input "Show in Kiosk Mode?" at bounding box center [359, 277] width 7 height 0
click at [387, 258] on button "button" at bounding box center [391, 250] width 21 height 21
drag, startPoint x: 398, startPoint y: 160, endPoint x: 354, endPoint y: 157, distance: 44.0
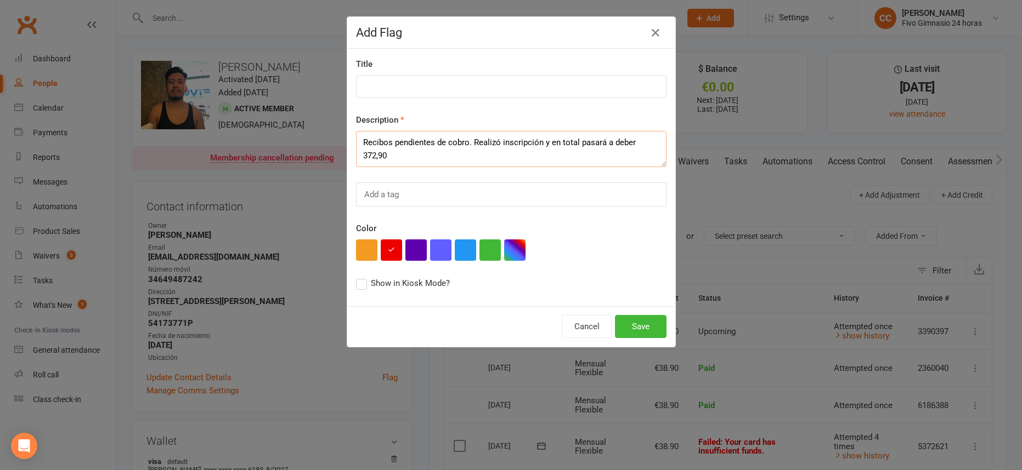
click at [356, 157] on textarea "Recibos pendientes de cobro. Realizó inscripción y en total pasará a deber 372,…" at bounding box center [511, 149] width 310 height 36
type textarea "Recibos pendientes de cobro. Realizó inscripción y en total pasará a deber 219,…"
click at [631, 326] on button "Save" at bounding box center [641, 326] width 52 height 23
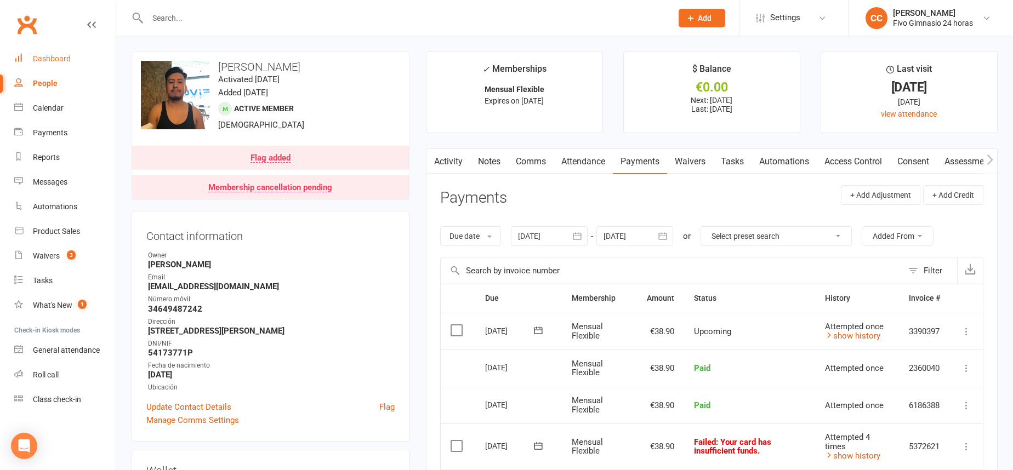
click at [38, 60] on div "Dashboard" at bounding box center [52, 58] width 38 height 9
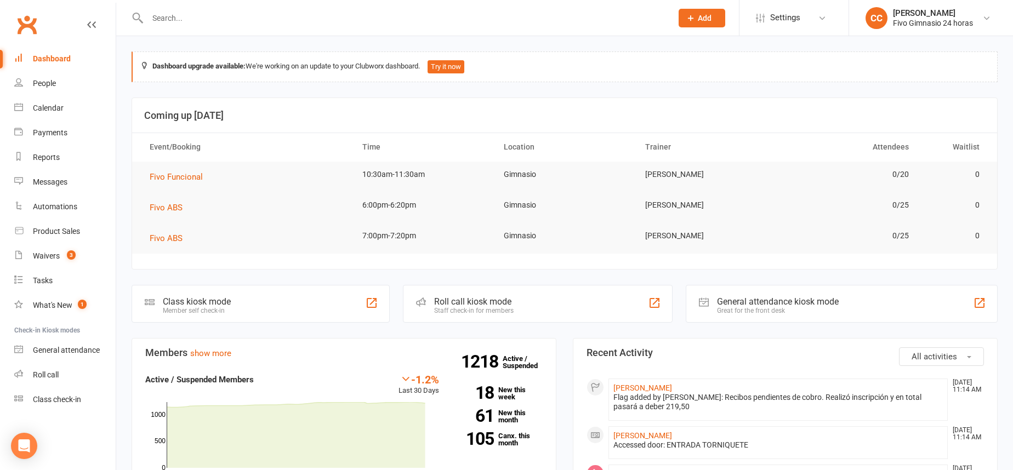
click at [355, 15] on input "text" at bounding box center [404, 17] width 520 height 15
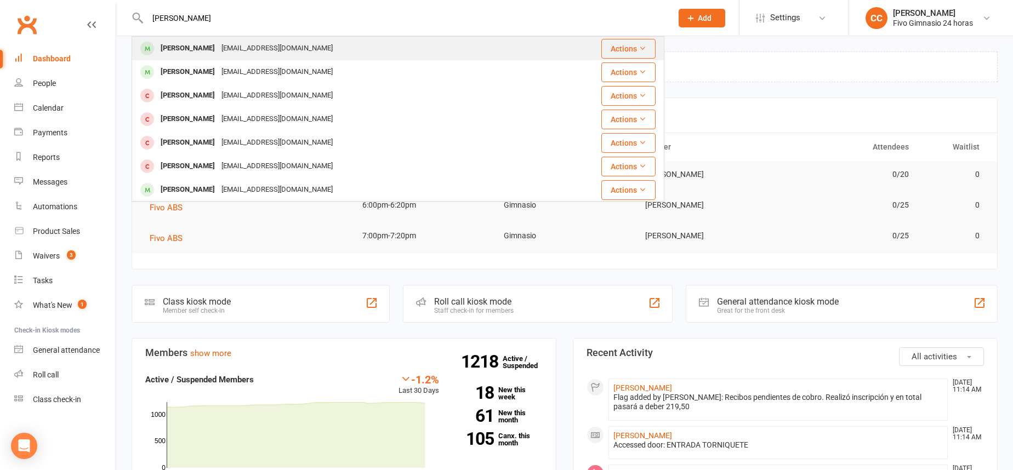
type input "alejandro cabrera p"
click at [293, 50] on div "alejandrocabrerap98@gmail.com" at bounding box center [277, 49] width 118 height 16
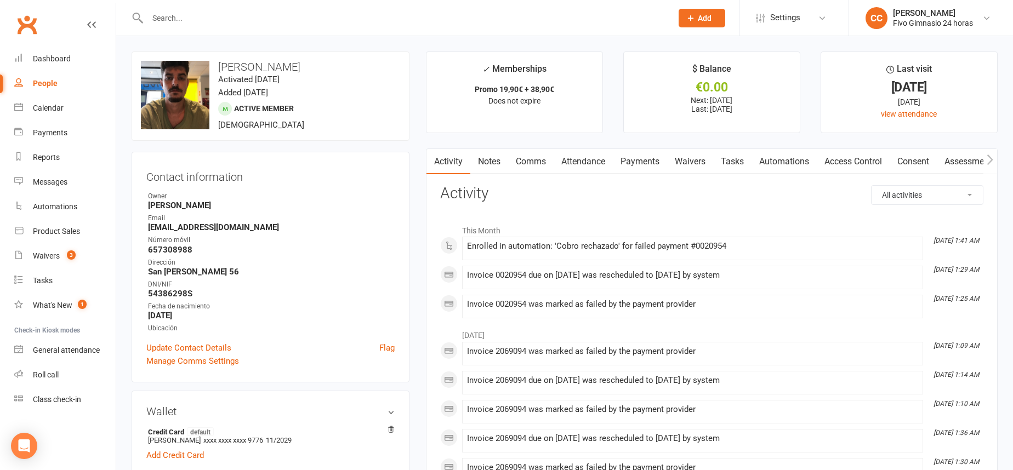
click at [639, 160] on link "Payments" at bounding box center [640, 161] width 54 height 25
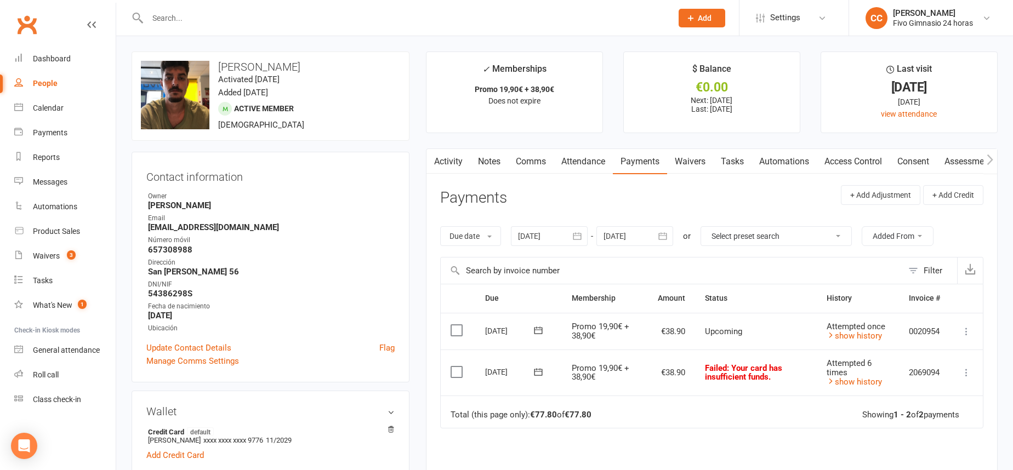
drag, startPoint x: 542, startPoint y: 160, endPoint x: 531, endPoint y: 144, distance: 19.3
click at [542, 161] on link "Comms" at bounding box center [531, 161] width 46 height 25
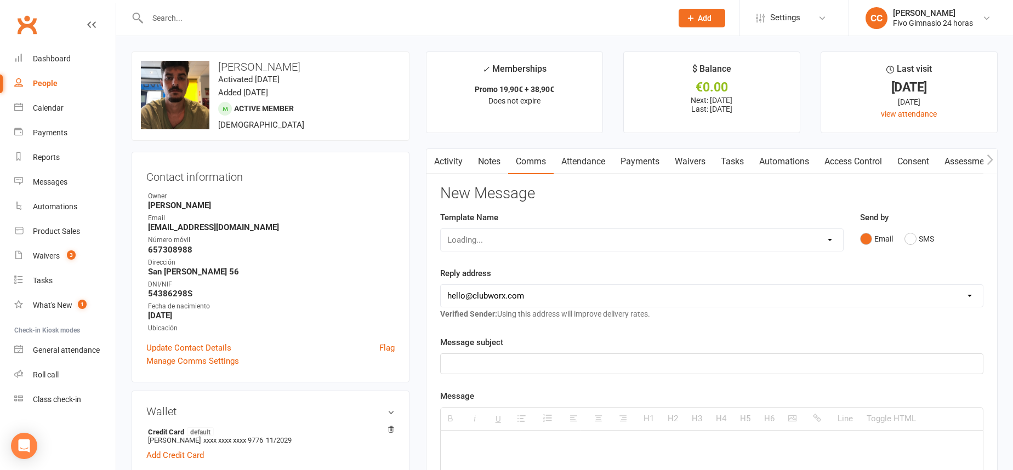
click at [564, 237] on div "Loading..." at bounding box center [642, 240] width 404 height 23
click at [569, 239] on select "Select Template [Email] Información fase 3 [Email] Aviso primero de incumplimie…" at bounding box center [642, 240] width 402 height 22
select select "14"
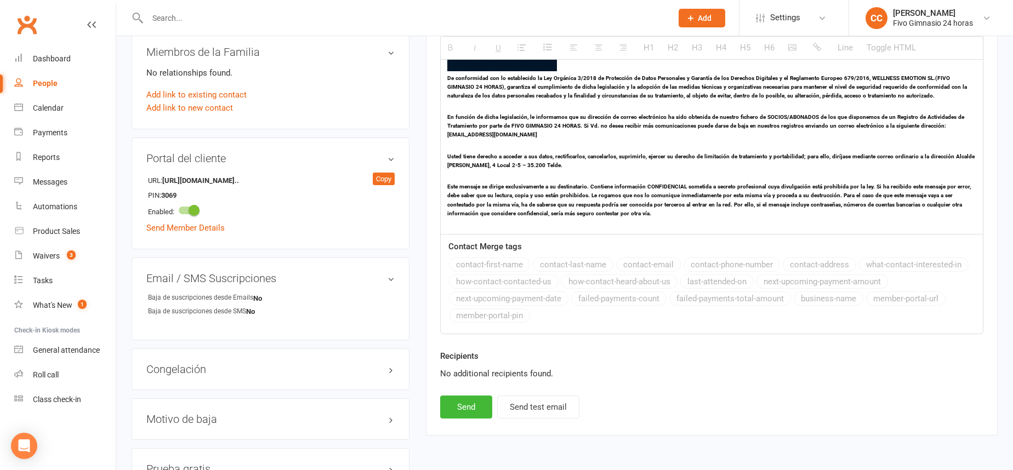
scroll to position [582, 0]
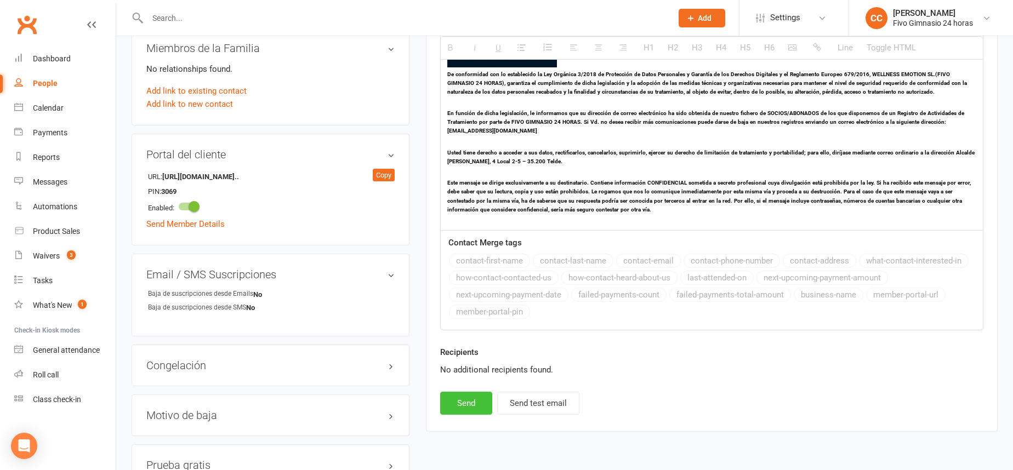
click at [453, 404] on button "Send" at bounding box center [466, 403] width 52 height 23
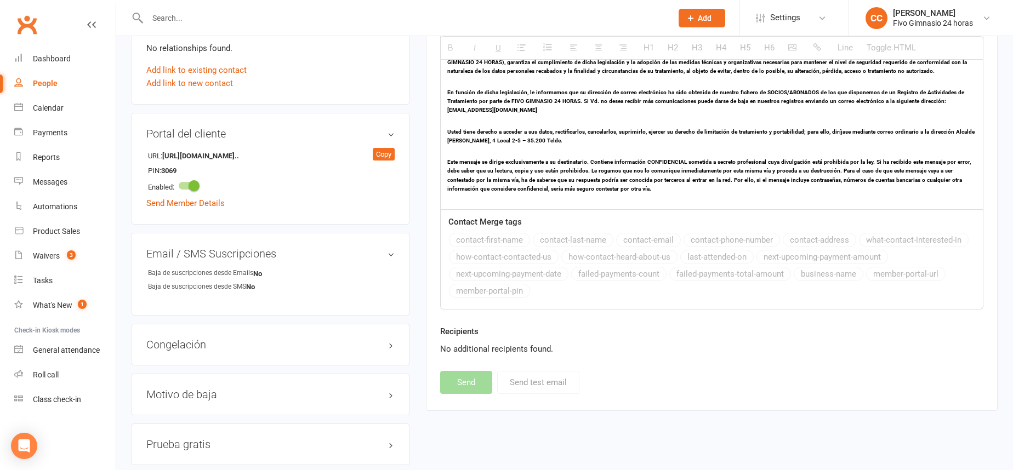
select select
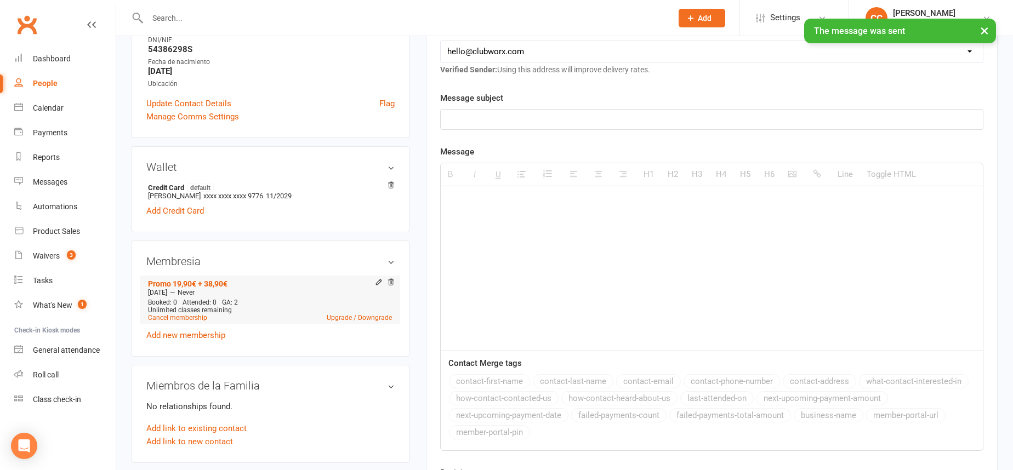
scroll to position [246, 0]
click at [189, 317] on link "Cancel membership" at bounding box center [177, 317] width 59 height 8
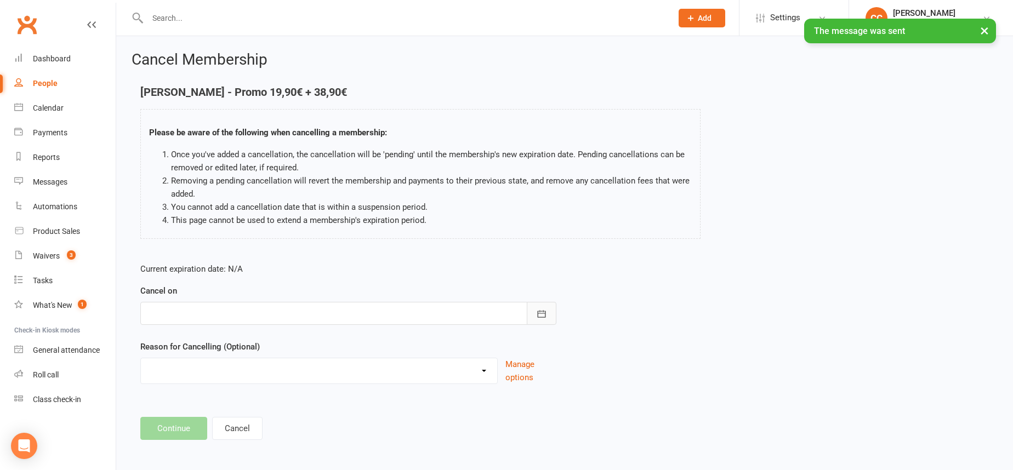
click at [546, 313] on icon "button" at bounding box center [541, 314] width 11 height 11
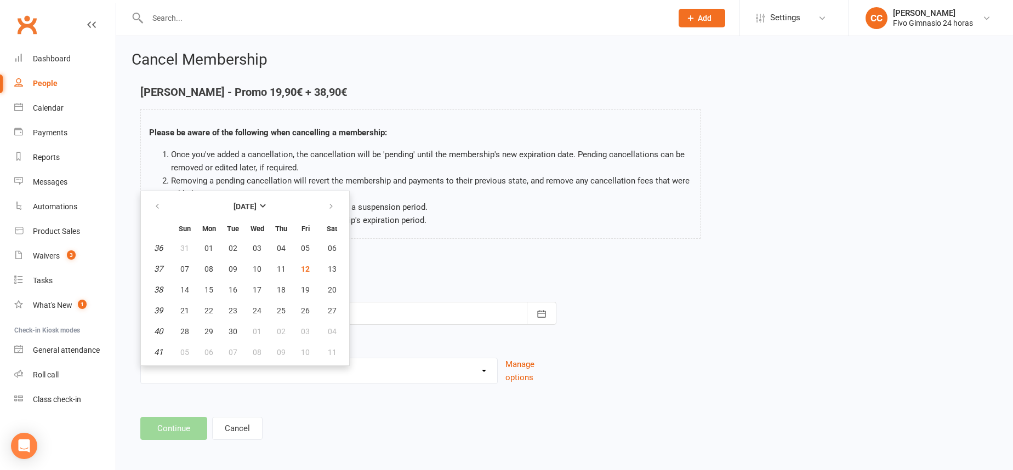
click at [288, 92] on h4 "Alejandro Jose Cabrera Peña - Promo 19,90€ + 38,90€" at bounding box center [420, 92] width 560 height 12
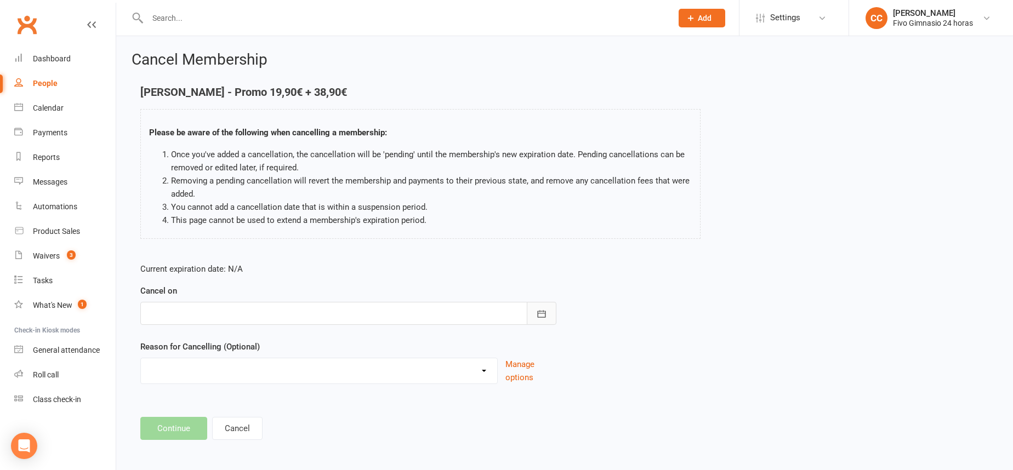
click at [546, 308] on button "button" at bounding box center [542, 313] width 30 height 23
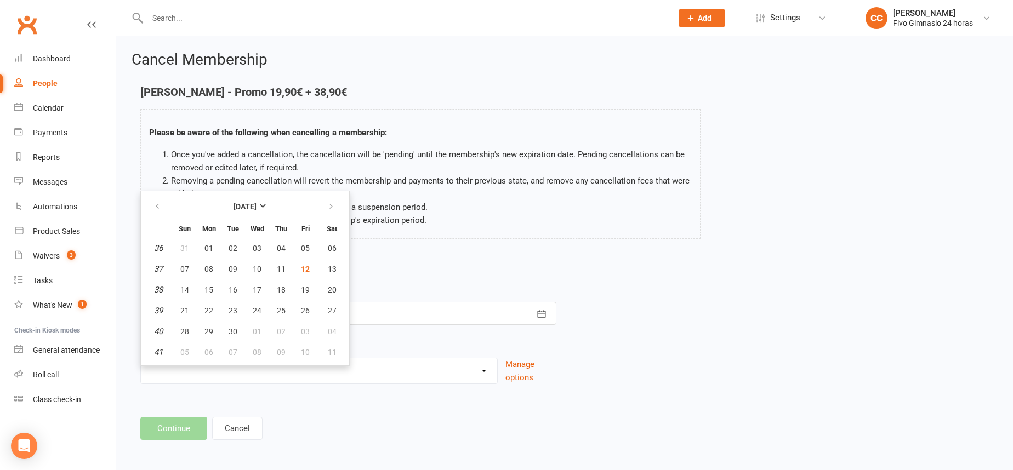
click at [513, 250] on div "Alejandro Jose Cabrera Peña - Promo 19,90€ + 38,90€ Please be aware of the foll…" at bounding box center [420, 170] width 577 height 168
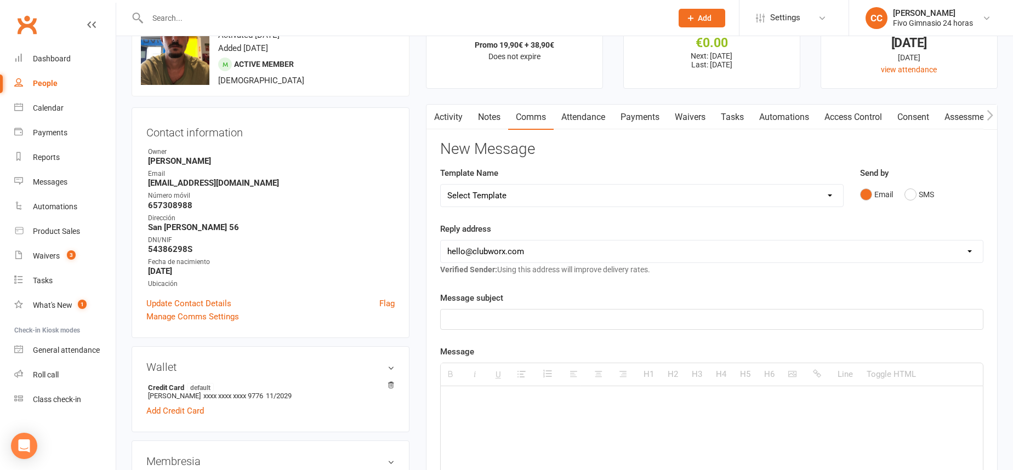
scroll to position [197, 0]
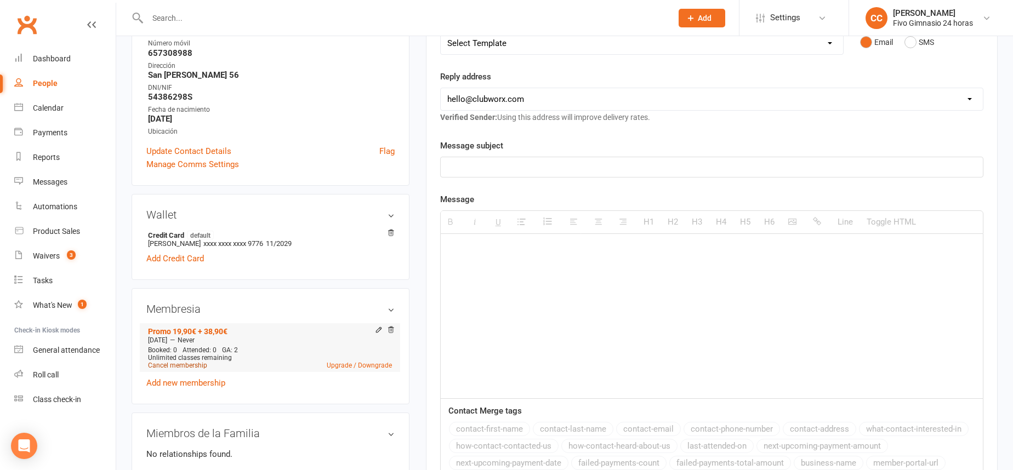
click at [197, 369] on link "Cancel membership" at bounding box center [177, 366] width 59 height 8
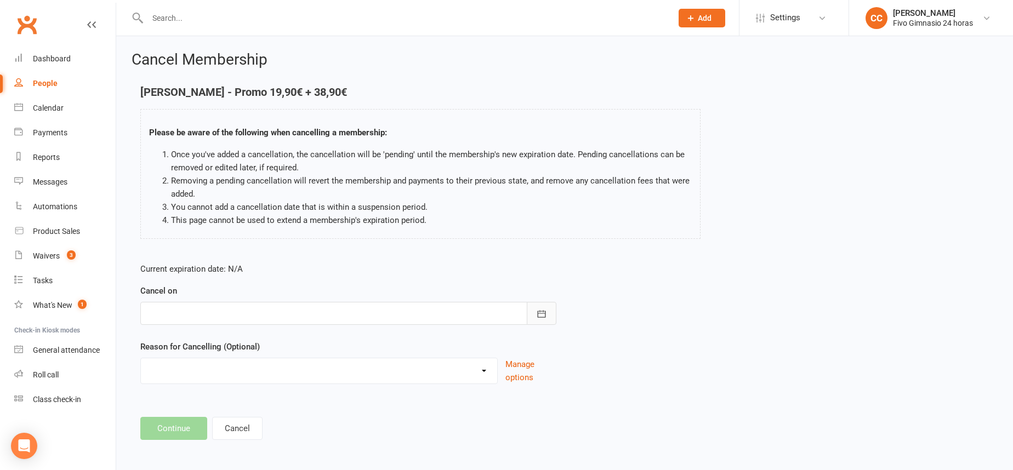
click at [533, 314] on button "button" at bounding box center [542, 313] width 30 height 23
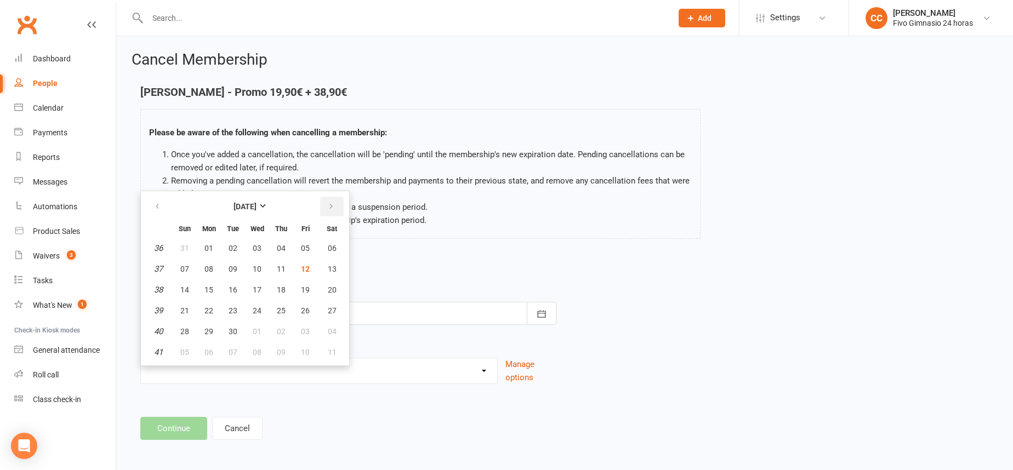
click at [330, 197] on button "button" at bounding box center [332, 207] width 24 height 20
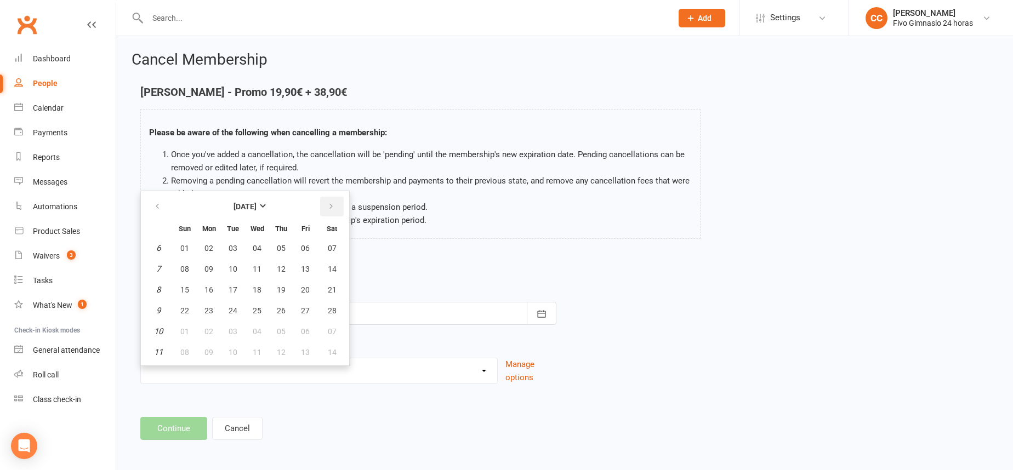
click at [330, 197] on button "button" at bounding box center [332, 207] width 24 height 20
click at [162, 205] on button "button" at bounding box center [158, 207] width 24 height 20
click at [341, 208] on button "button" at bounding box center [332, 207] width 24 height 20
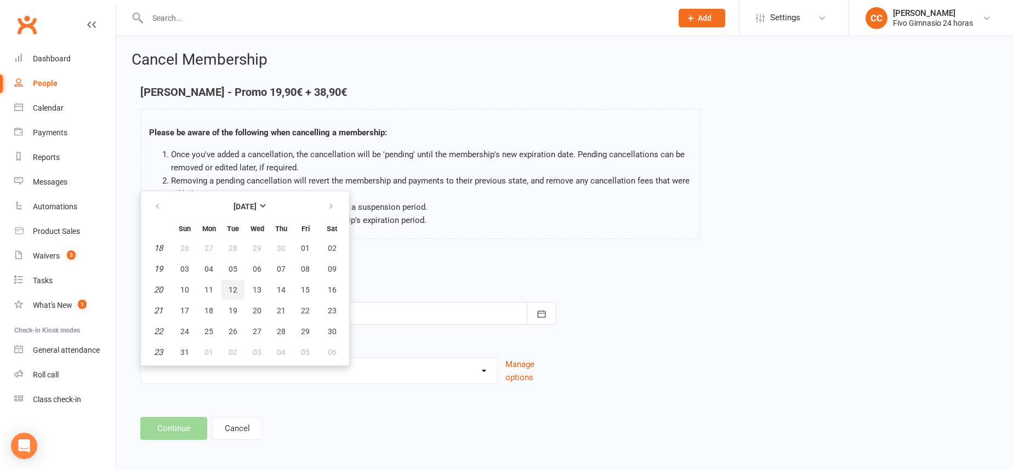
click at [236, 291] on span "12" at bounding box center [233, 290] width 9 height 9
type input "12 May 2026"
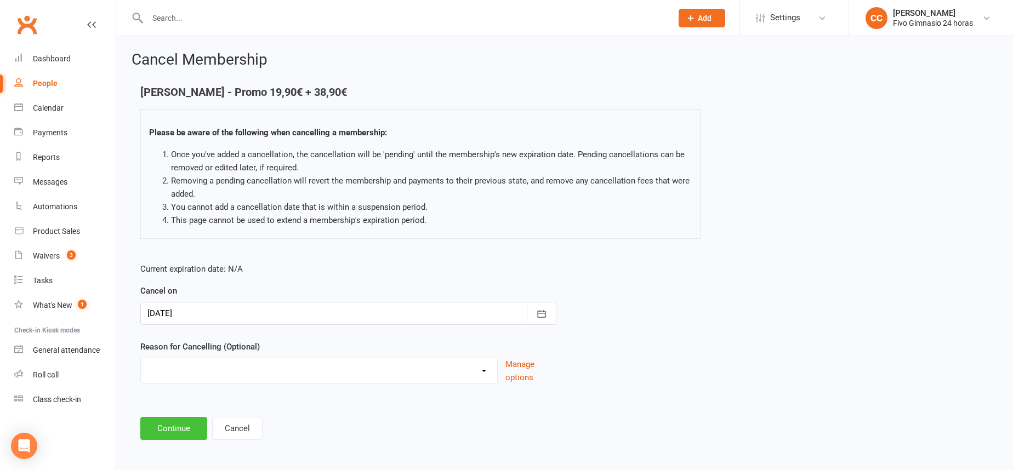
click at [162, 425] on button "Continue" at bounding box center [173, 428] width 67 height 23
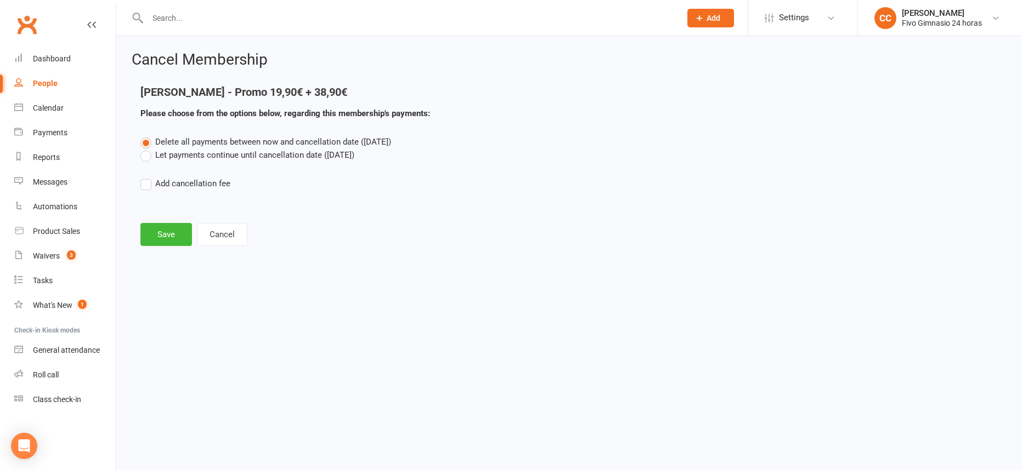
click at [146, 158] on label "Let payments continue until cancellation date (May 12, 2026)" at bounding box center [247, 155] width 214 height 13
click at [146, 149] on input "Let payments continue until cancellation date (May 12, 2026)" at bounding box center [143, 149] width 7 height 0
click at [172, 228] on button "Save" at bounding box center [166, 234] width 52 height 23
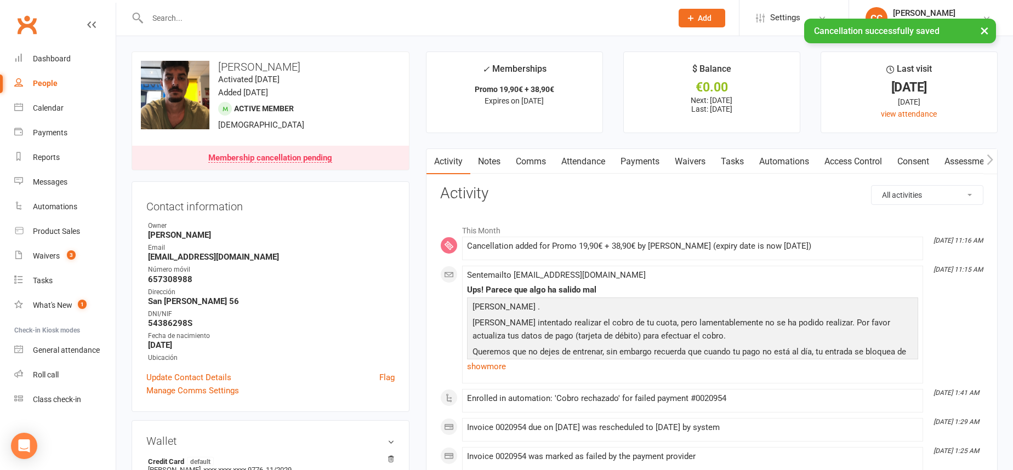
click at [648, 161] on link "Payments" at bounding box center [640, 161] width 54 height 25
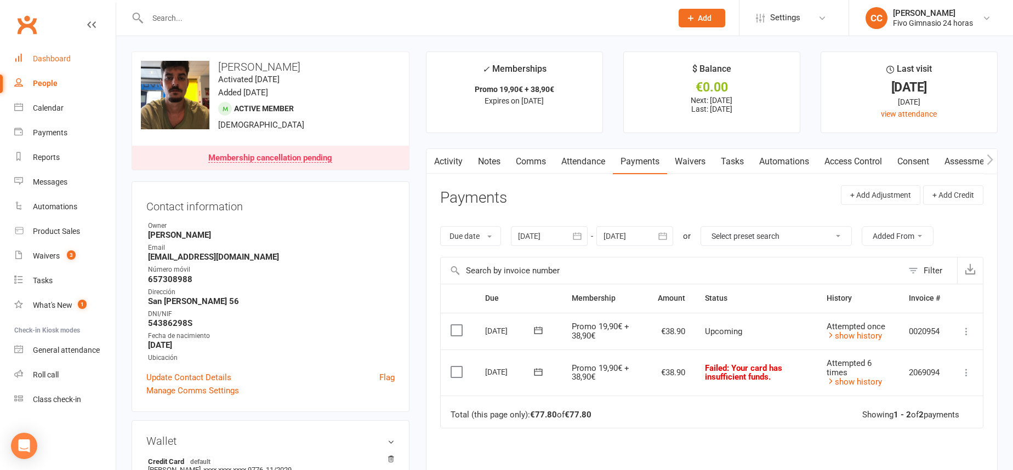
click at [69, 55] on div "Dashboard" at bounding box center [52, 58] width 38 height 9
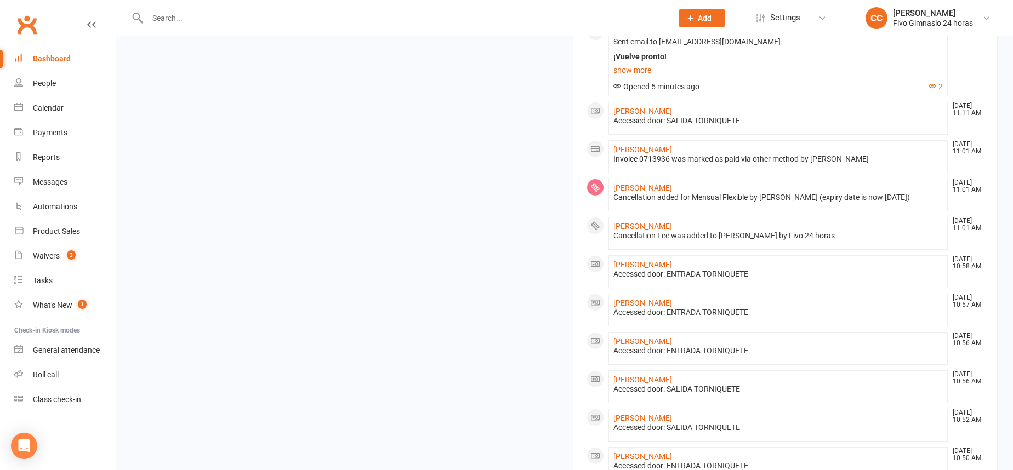
scroll to position [849, 0]
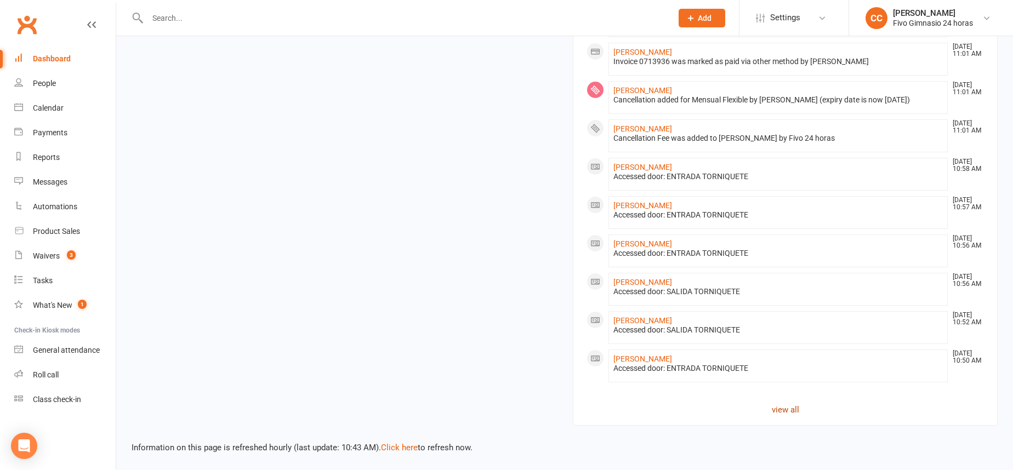
click at [794, 408] on link "view all" at bounding box center [786, 410] width 398 height 13
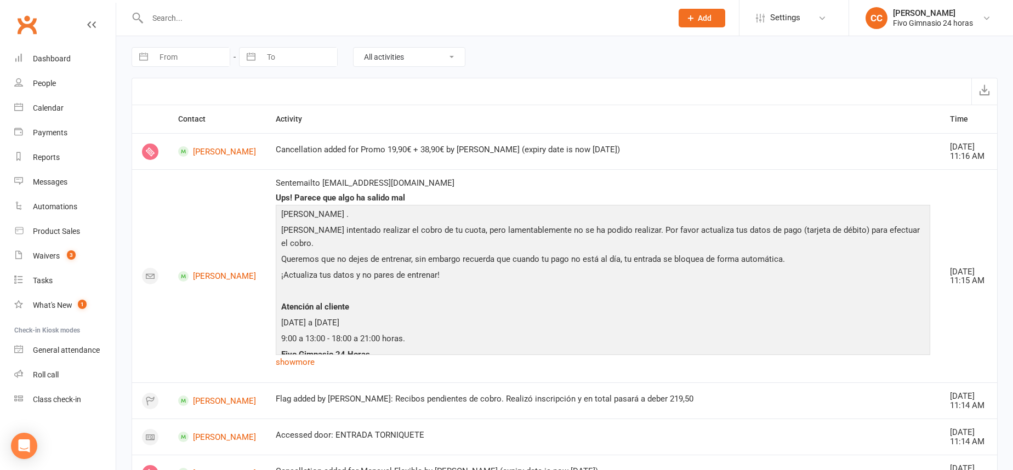
click at [334, 13] on input "text" at bounding box center [404, 17] width 520 height 15
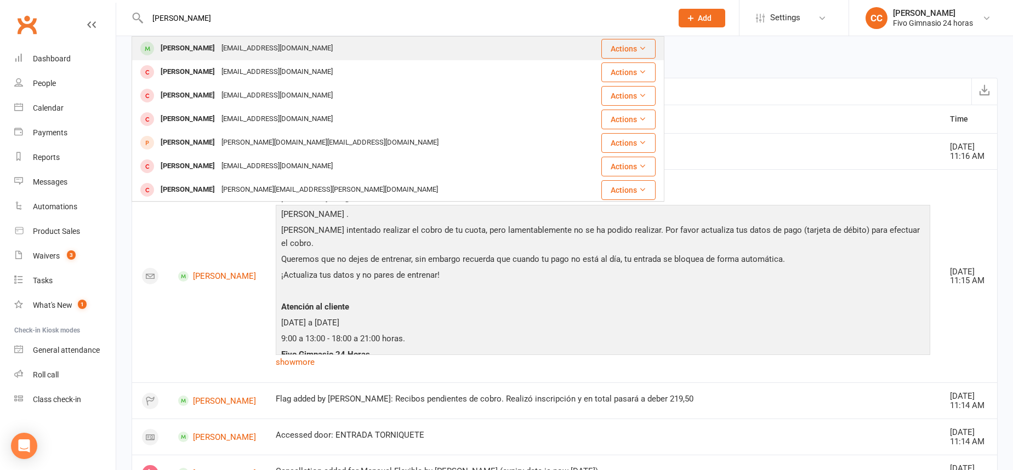
type input "maria daniela aguirre"
click at [311, 54] on div "mariadanielaaguirrelopaiza@gmail.com" at bounding box center [277, 49] width 118 height 16
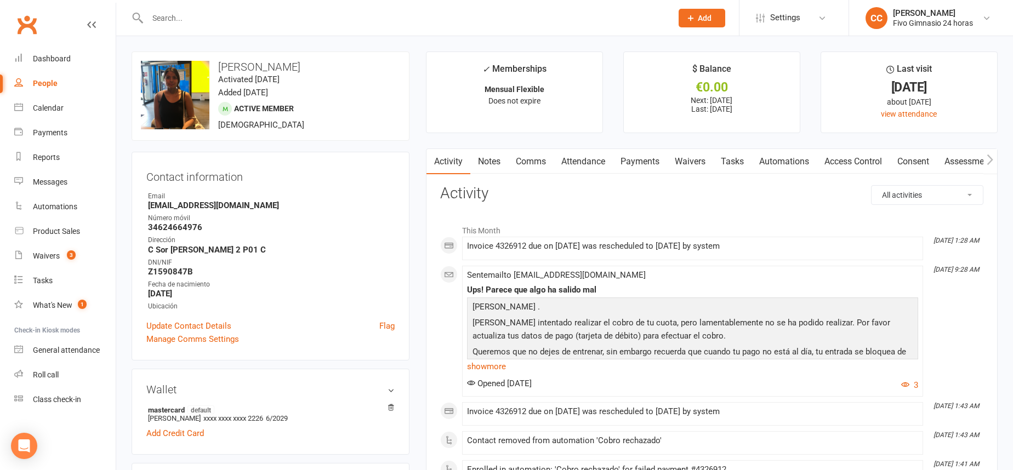
click at [644, 164] on link "Payments" at bounding box center [640, 161] width 54 height 25
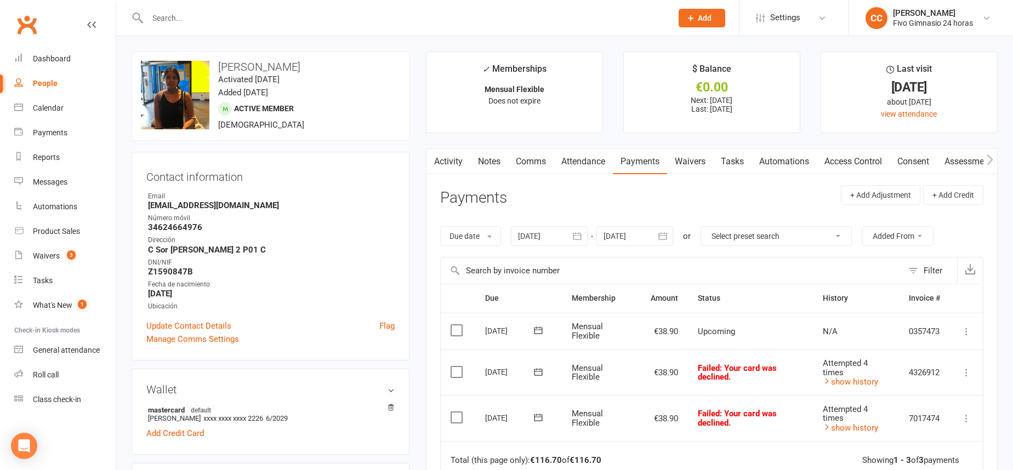
click at [319, 19] on input "text" at bounding box center [404, 17] width 520 height 15
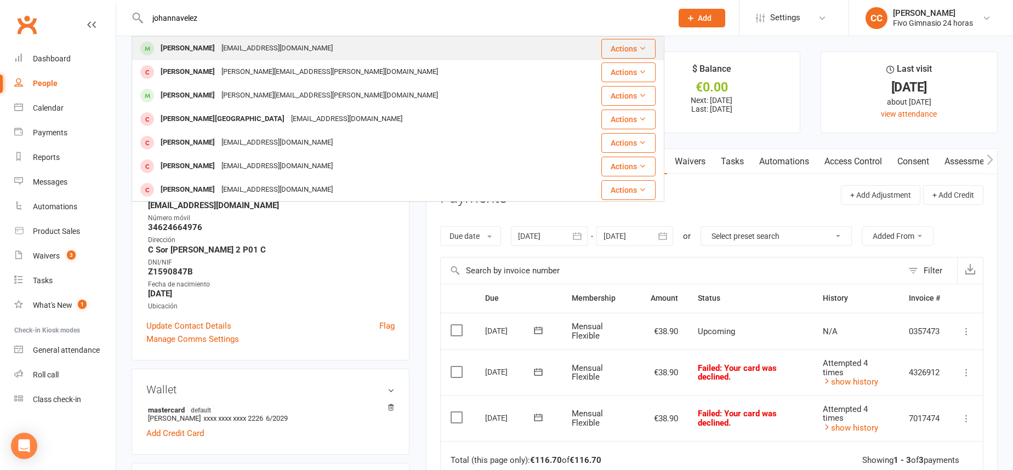
type input "johannavelez"
click at [313, 49] on div "johannavelezmoreno@hotmail.com" at bounding box center [277, 49] width 118 height 16
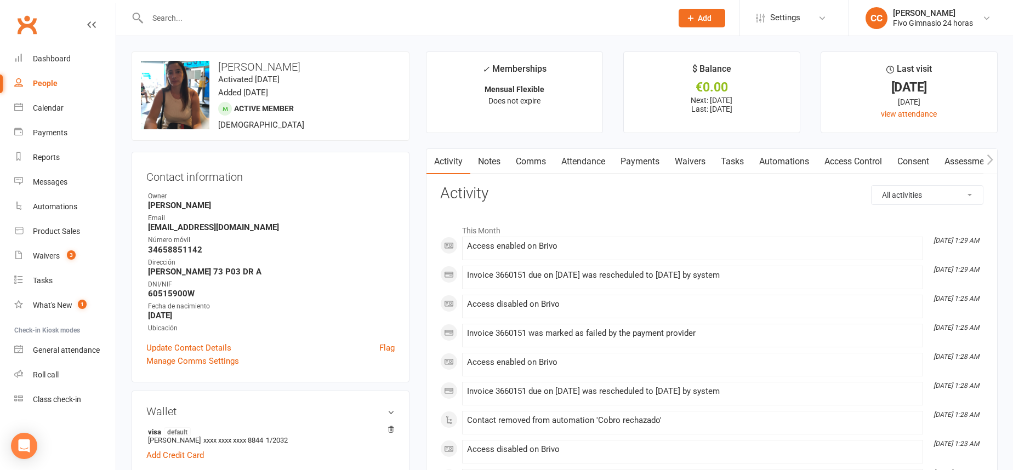
click at [544, 167] on link "Comms" at bounding box center [531, 161] width 46 height 25
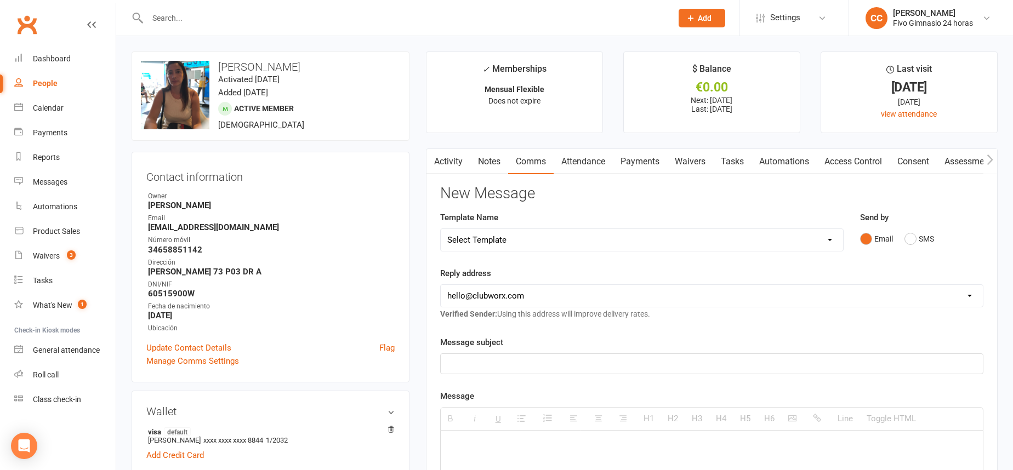
click at [563, 243] on select "Select Template [Email] Información fase 3 [Email] Aviso primero de incumplimie…" at bounding box center [642, 240] width 402 height 22
select select "14"
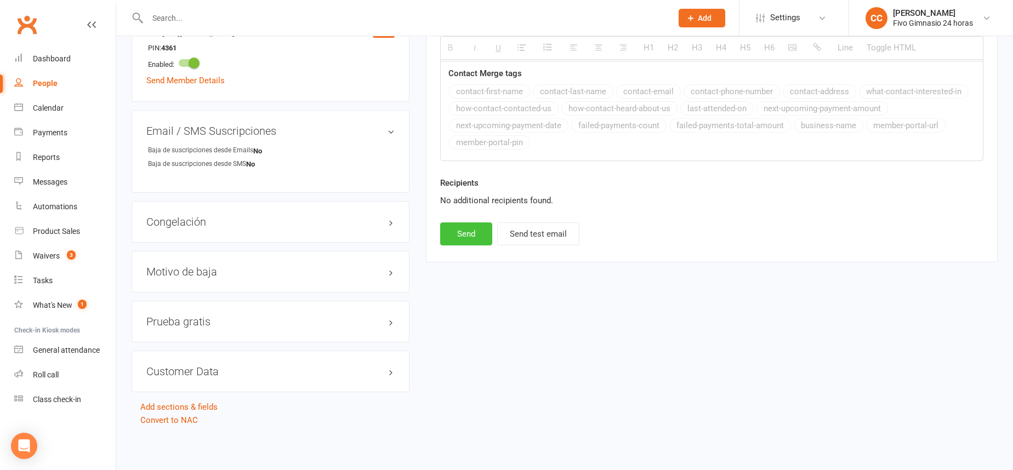
click at [464, 235] on button "Send" at bounding box center [466, 234] width 52 height 23
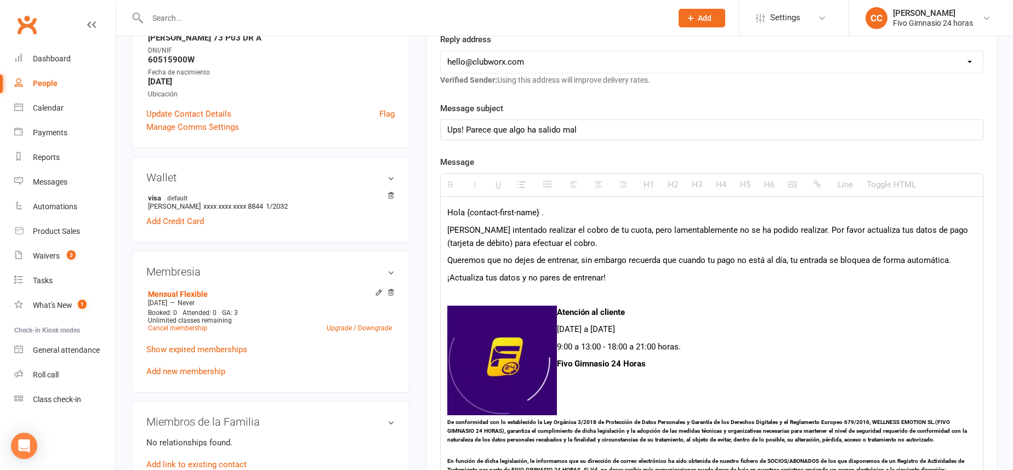
select select
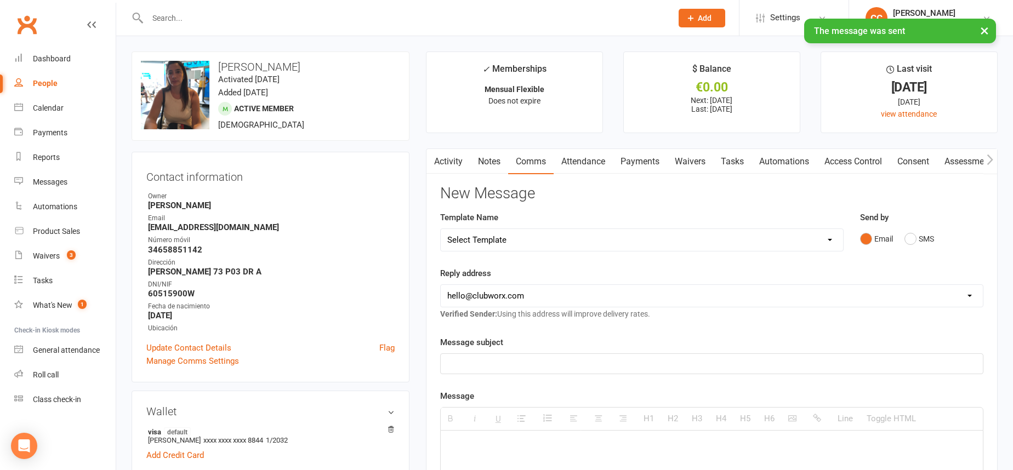
click at [642, 158] on link "Payments" at bounding box center [640, 161] width 54 height 25
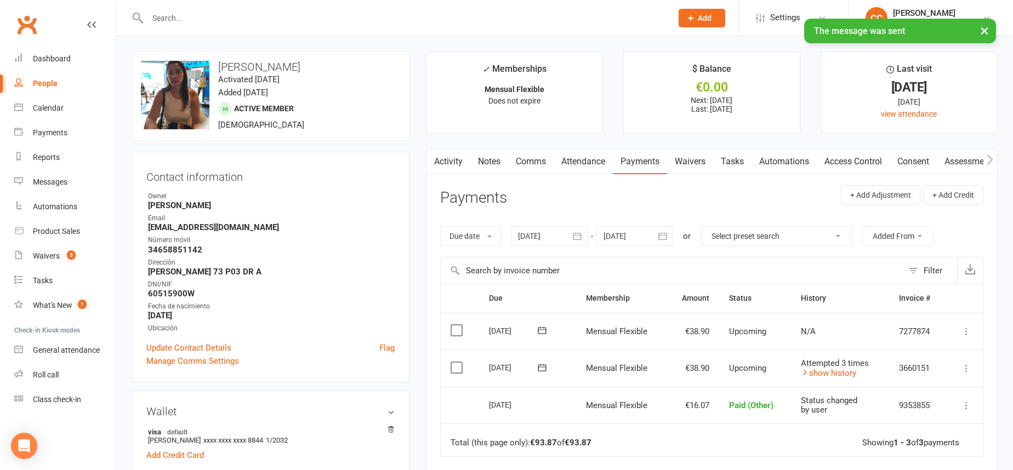
click at [966, 367] on icon at bounding box center [966, 368] width 11 height 11
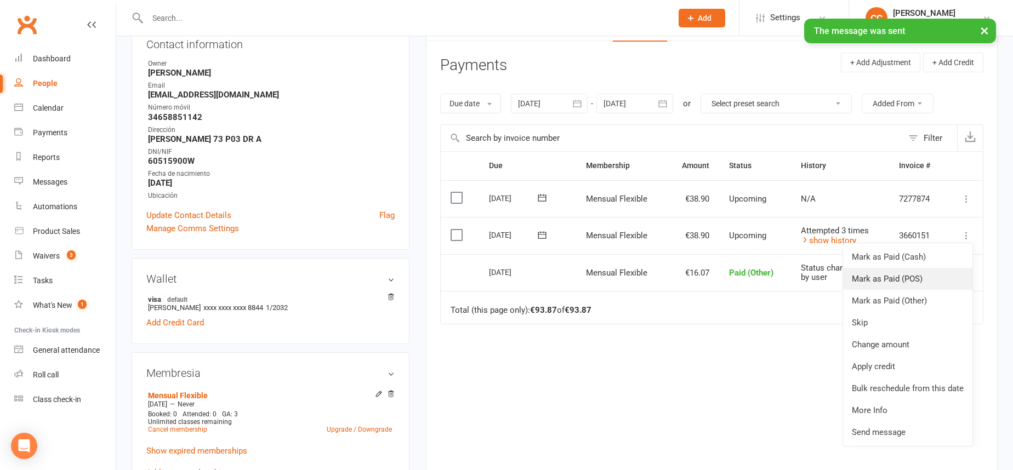
scroll to position [169, 0]
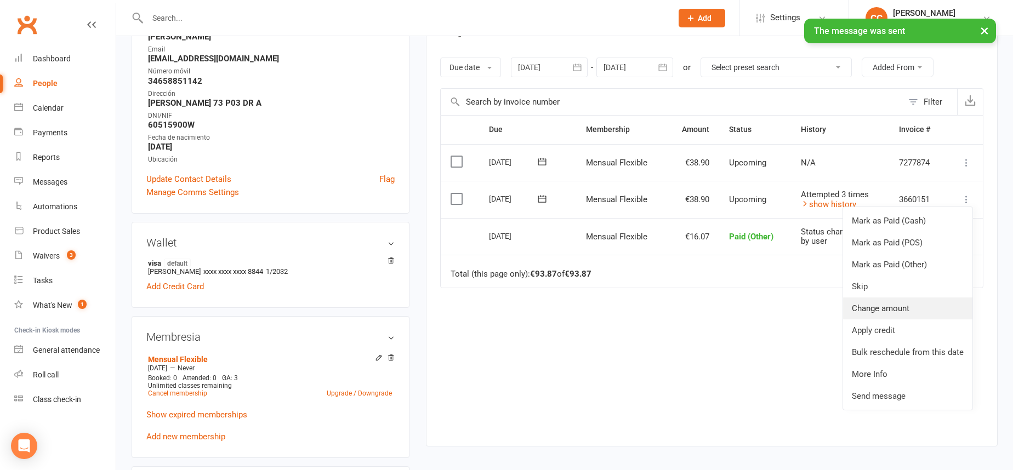
click at [909, 314] on link "Change amount" at bounding box center [907, 309] width 129 height 22
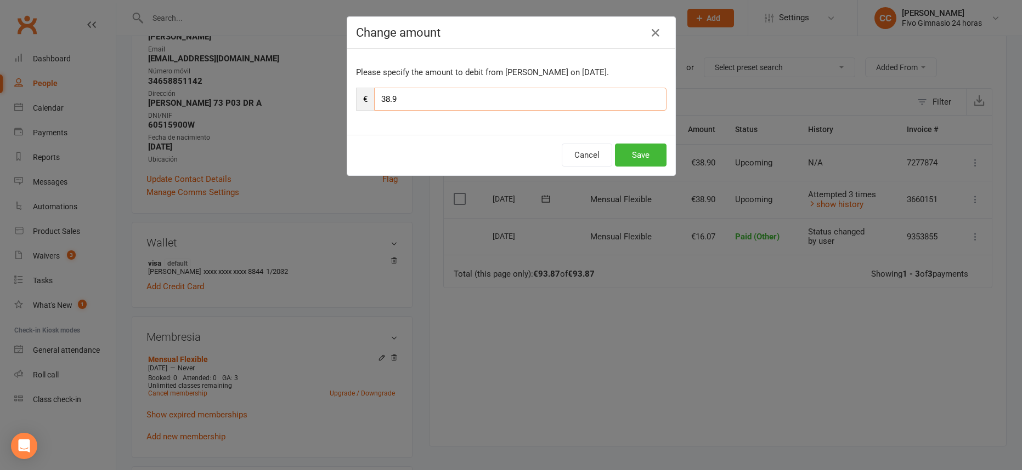
click at [427, 109] on input "38.9" at bounding box center [520, 99] width 292 height 23
type input "3"
type input "43.90"
click at [634, 167] on button "Save" at bounding box center [641, 155] width 52 height 23
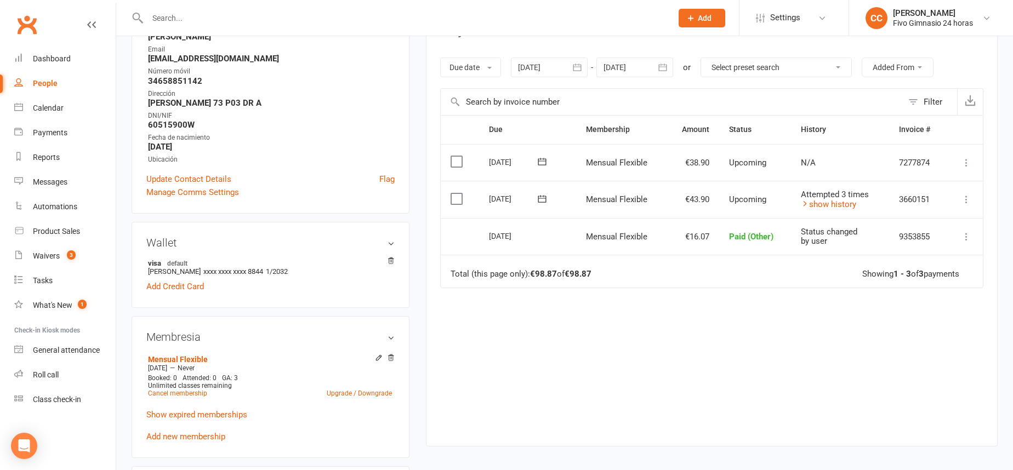
scroll to position [0, 0]
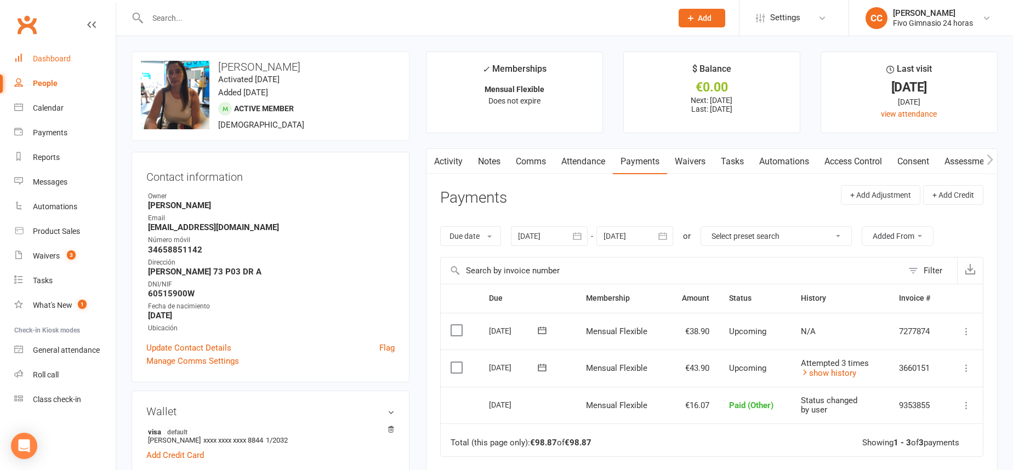
click at [76, 52] on link "Dashboard" at bounding box center [64, 59] width 101 height 25
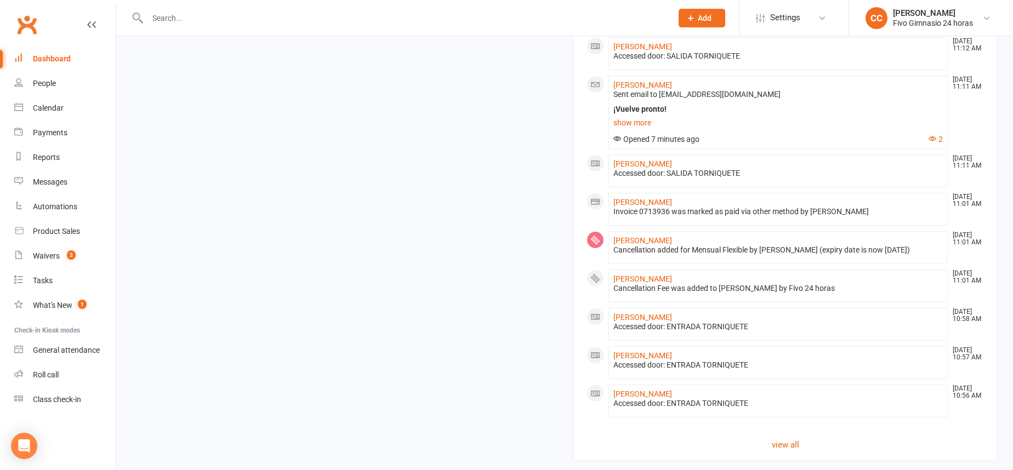
scroll to position [899, 0]
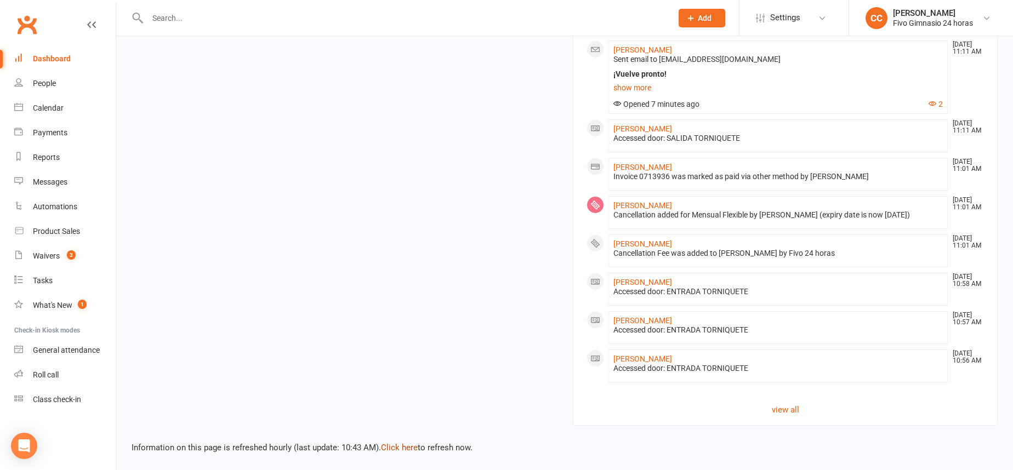
click at [402, 446] on link "Click here" at bounding box center [399, 448] width 37 height 10
click at [784, 406] on link "view all" at bounding box center [786, 410] width 398 height 13
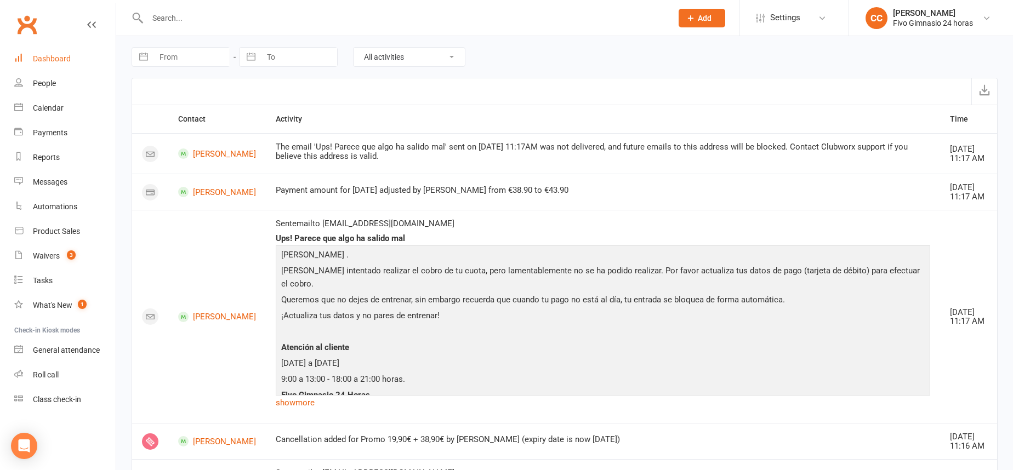
click at [54, 64] on link "Dashboard" at bounding box center [64, 59] width 101 height 25
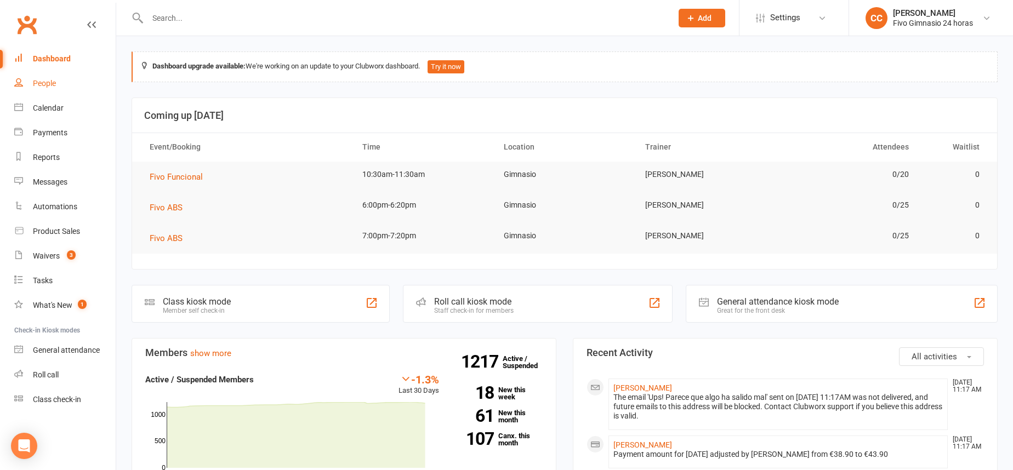
click at [56, 84] on link "People" at bounding box center [64, 83] width 101 height 25
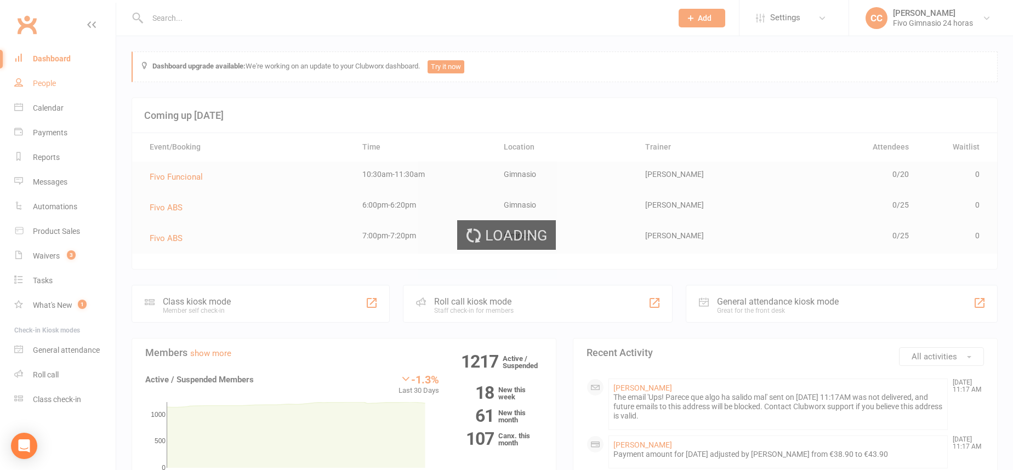
select select "100"
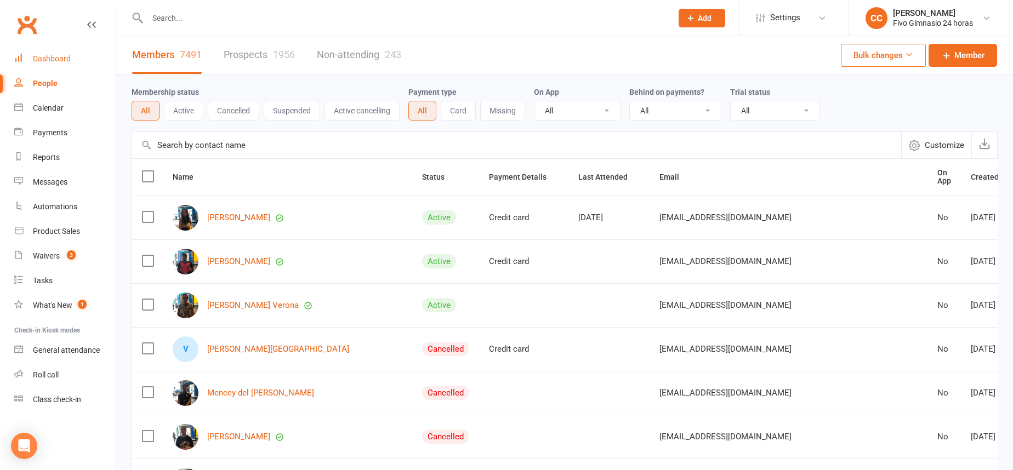
click at [50, 53] on link "Dashboard" at bounding box center [64, 59] width 101 height 25
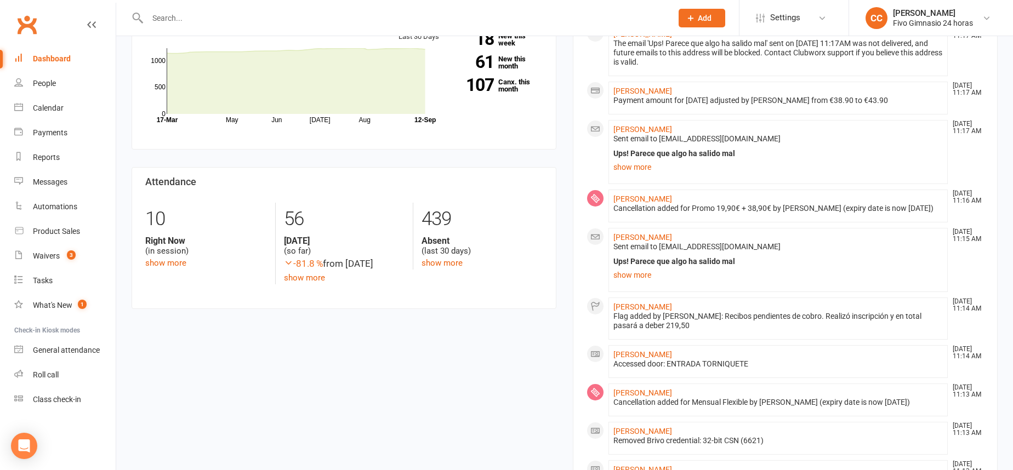
scroll to position [404, 0]
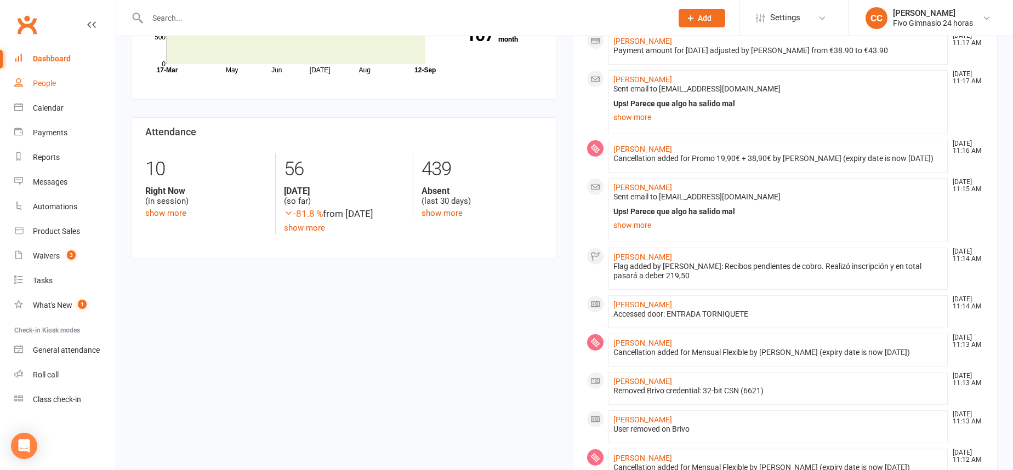
click at [65, 83] on link "People" at bounding box center [64, 83] width 101 height 25
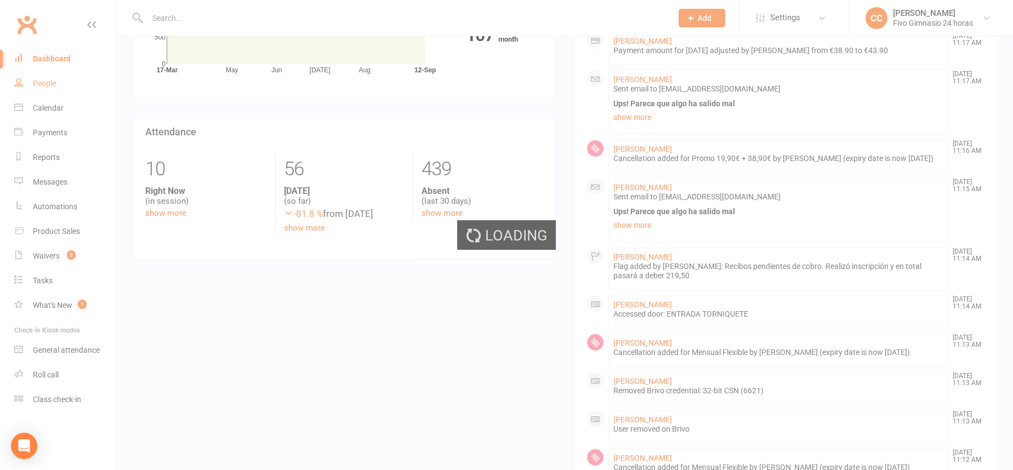
select select "100"
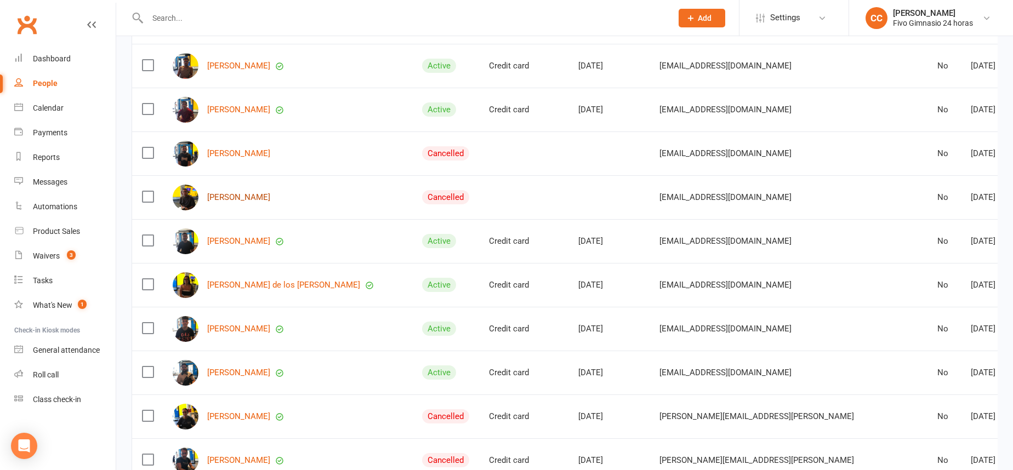
scroll to position [855, 0]
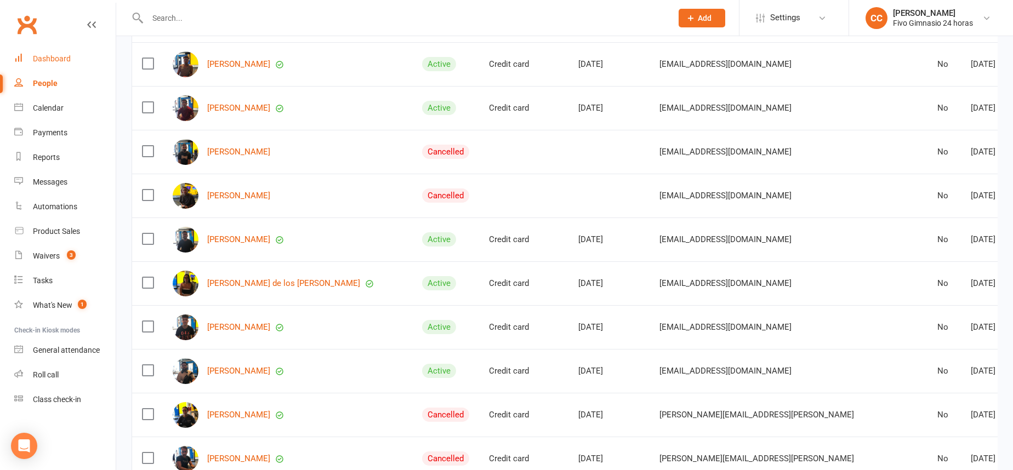
click at [64, 60] on div "Dashboard" at bounding box center [52, 58] width 38 height 9
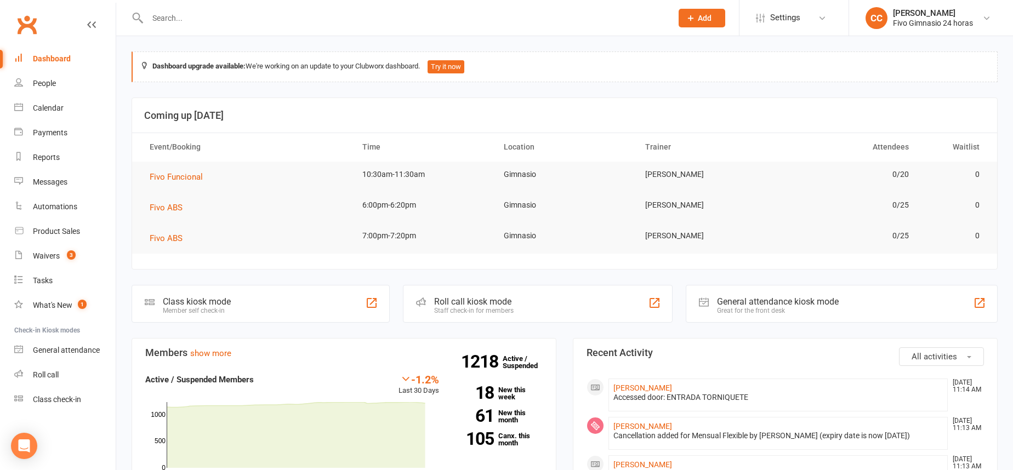
click at [268, 22] on input "text" at bounding box center [404, 17] width 520 height 15
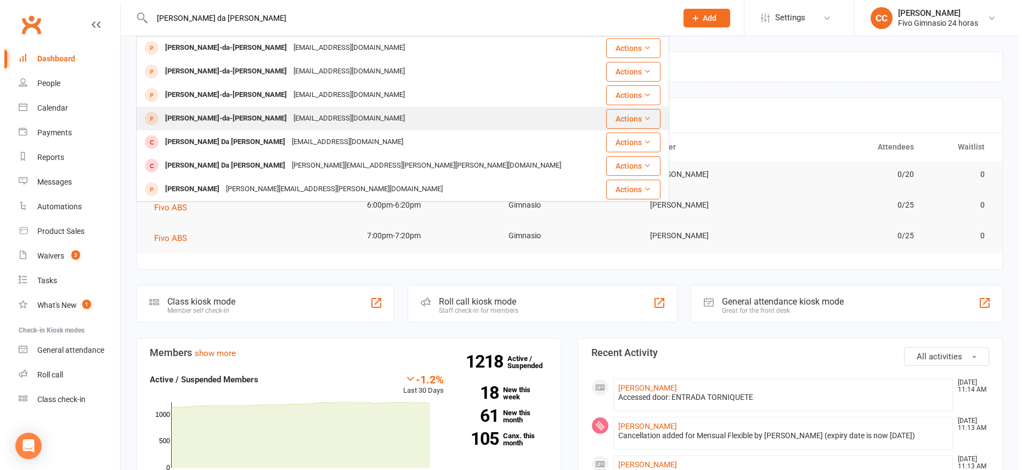
scroll to position [80, 0]
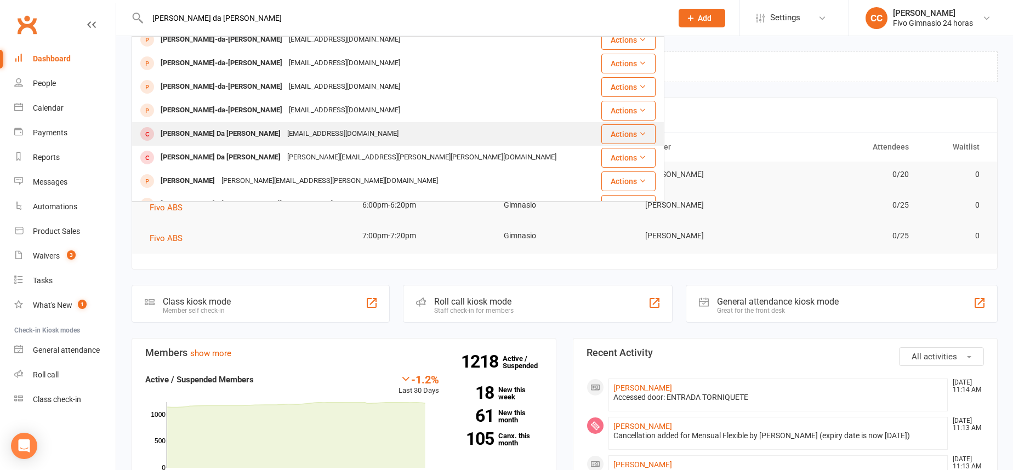
type input "alexandra da silva"
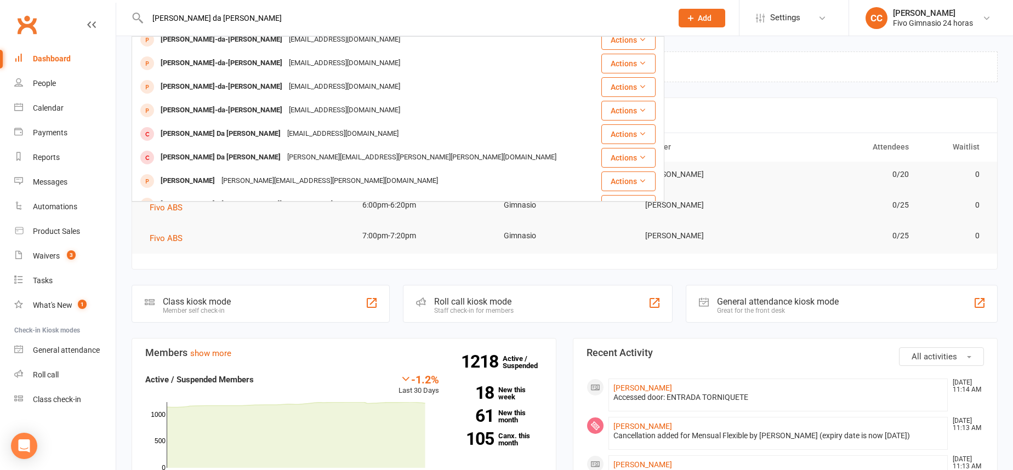
drag, startPoint x: 259, startPoint y: 127, endPoint x: 265, endPoint y: 127, distance: 6.1
click at [284, 129] on div "lexa1212dasilva@hotmail.com" at bounding box center [343, 134] width 118 height 16
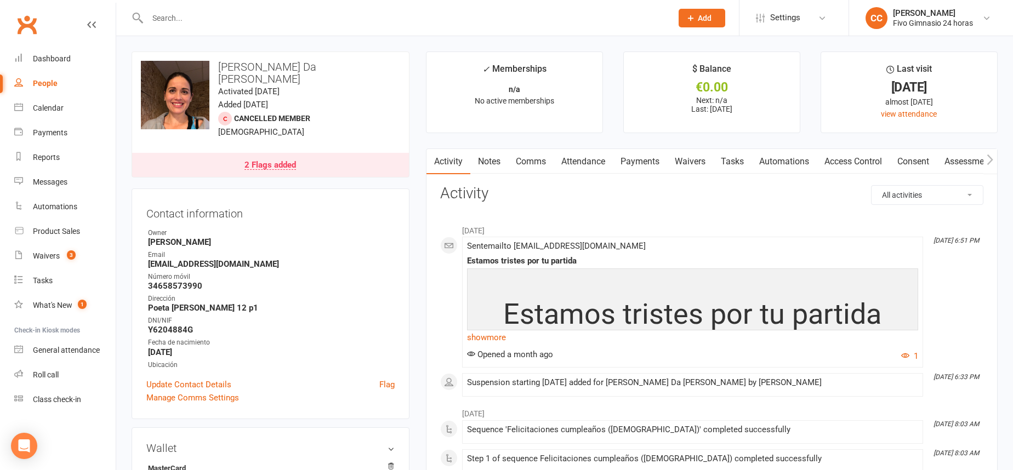
click at [271, 161] on div "2 Flags added" at bounding box center [271, 165] width 52 height 9
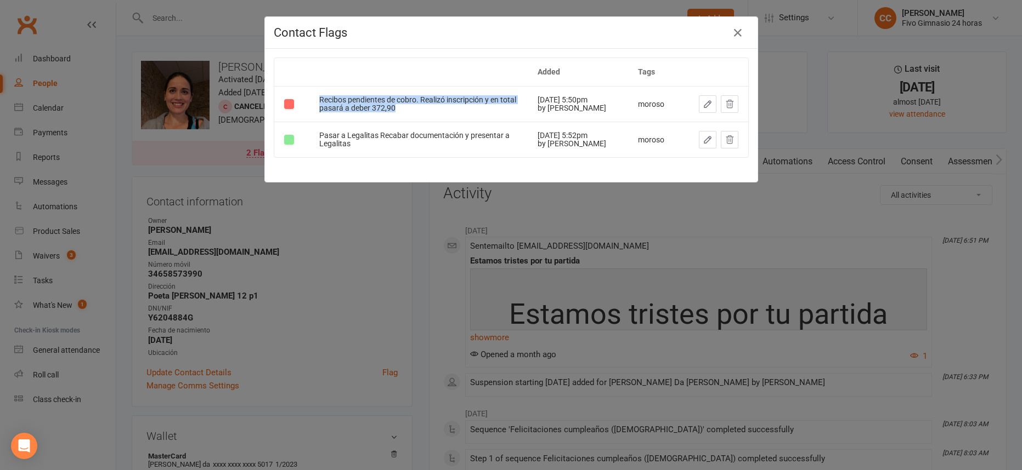
drag, startPoint x: 309, startPoint y: 99, endPoint x: 423, endPoint y: 118, distance: 115.7
click at [423, 118] on td "Recibos pendientes de cobro. Realizó inscripción y en total pasará a deber 372,…" at bounding box center [418, 104] width 218 height 36
copy div "Recibos pendientes de cobro. Realizó inscripción y en total pasará a deber 372,…"
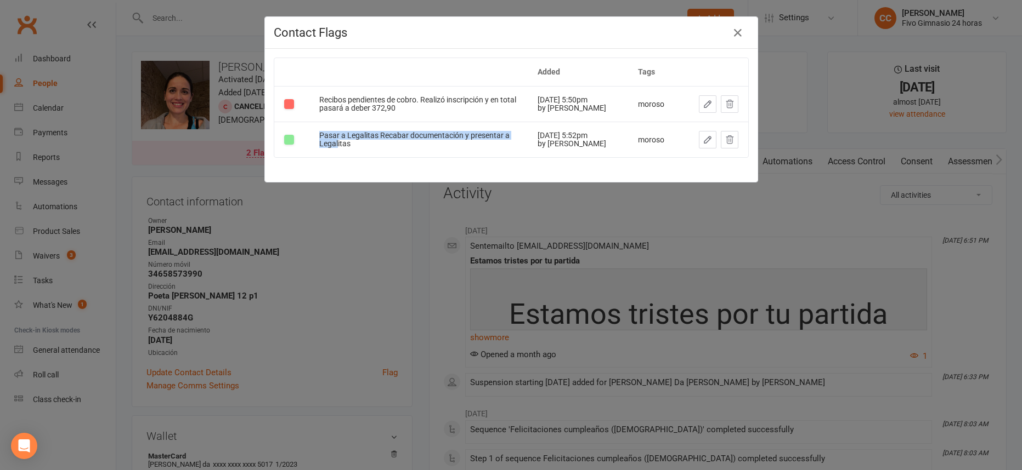
drag, startPoint x: 310, startPoint y: 134, endPoint x: 372, endPoint y: 146, distance: 63.8
click at [372, 146] on td "Pasar a Legalitas Recabar documentación y presentar a Legalitas" at bounding box center [418, 140] width 218 height 36
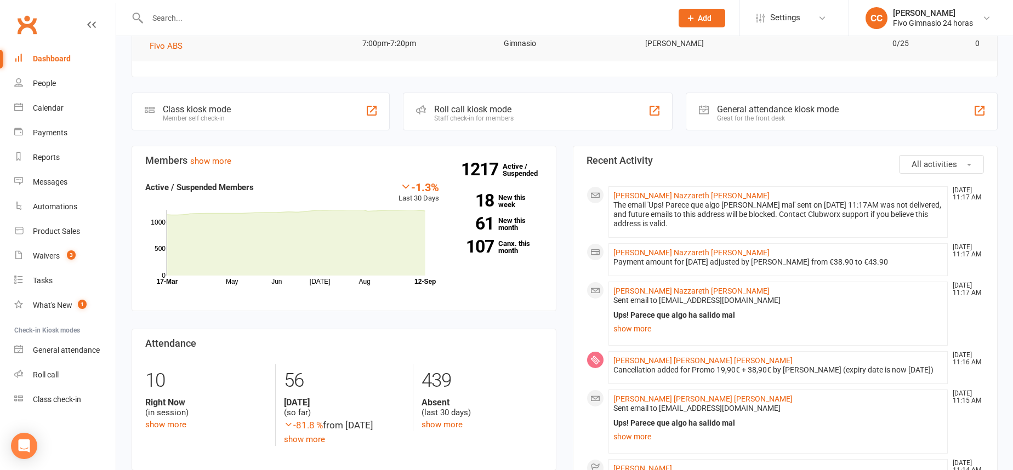
scroll to position [195, 0]
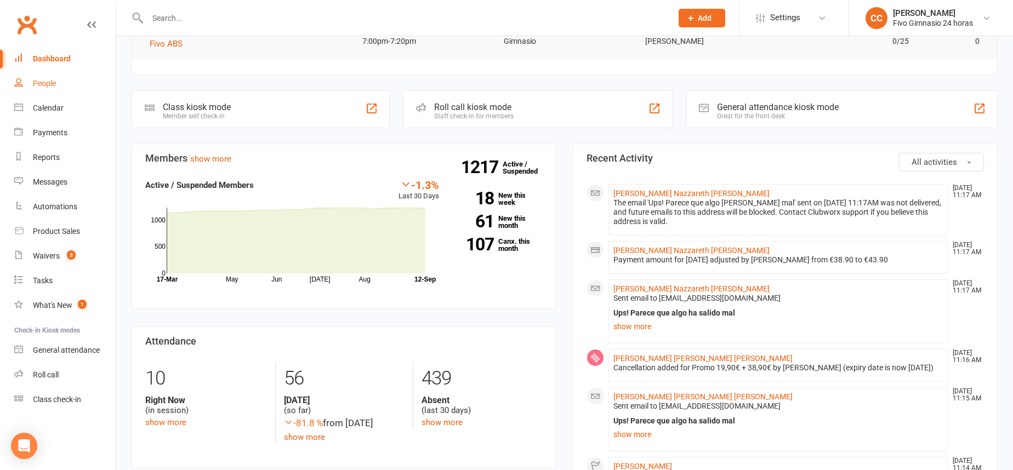
click at [46, 88] on link "People" at bounding box center [64, 83] width 101 height 25
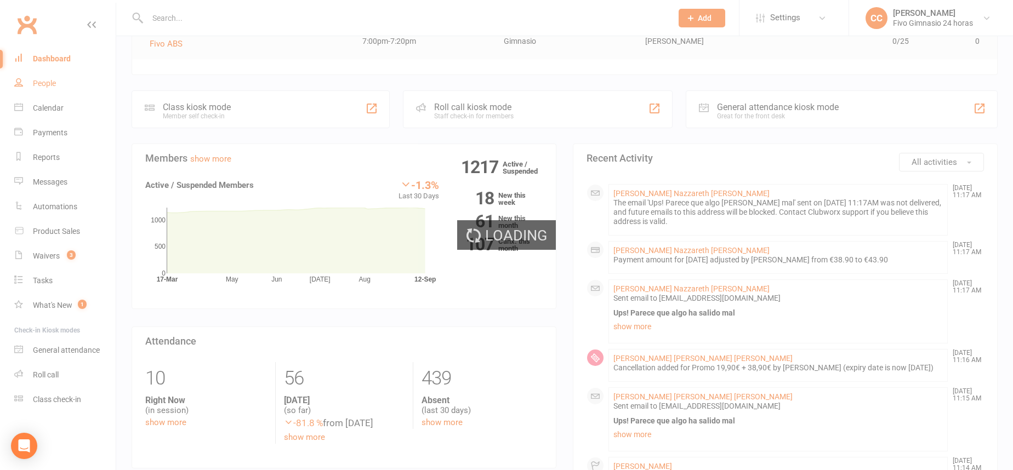
select select "100"
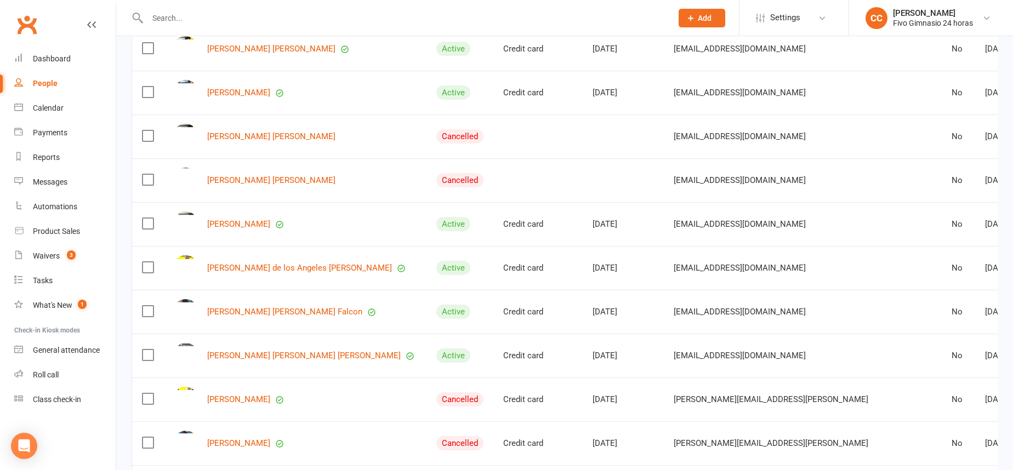
scroll to position [1061, 0]
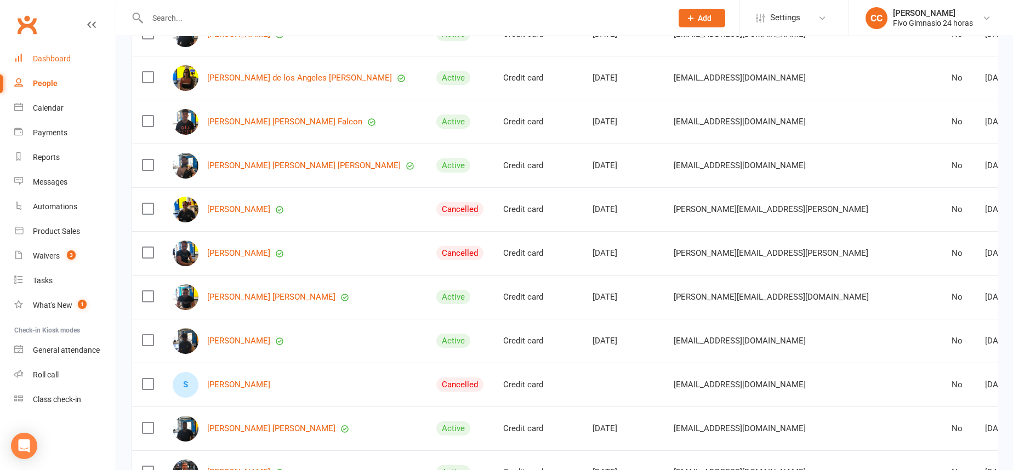
click at [42, 58] on div "Dashboard" at bounding box center [52, 58] width 38 height 9
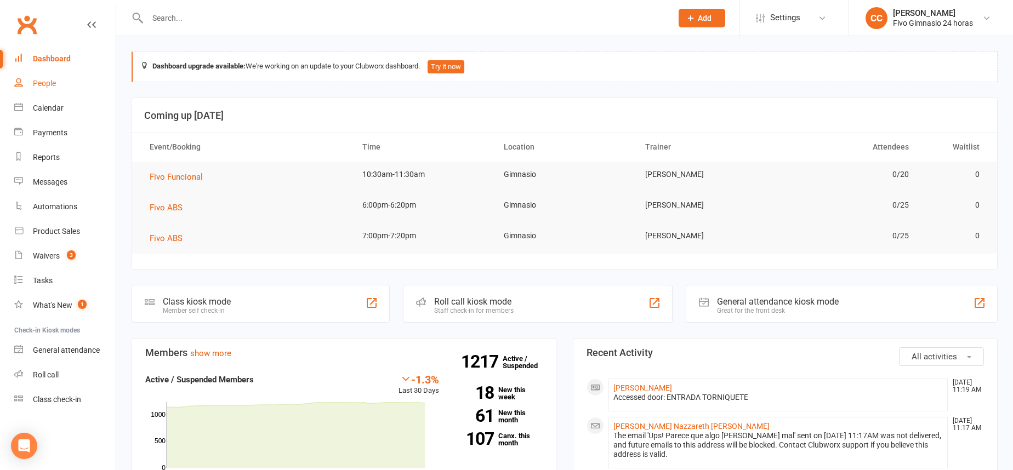
click at [41, 87] on div "People" at bounding box center [44, 83] width 23 height 9
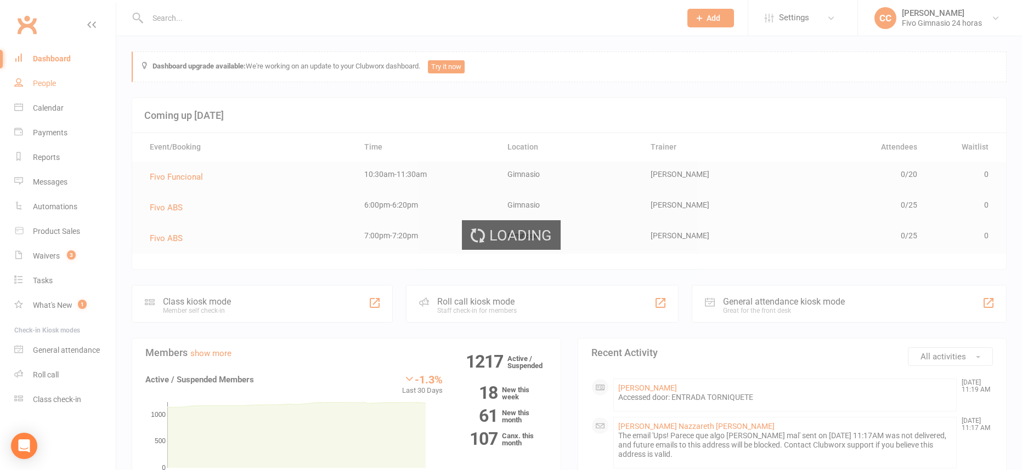
select select "100"
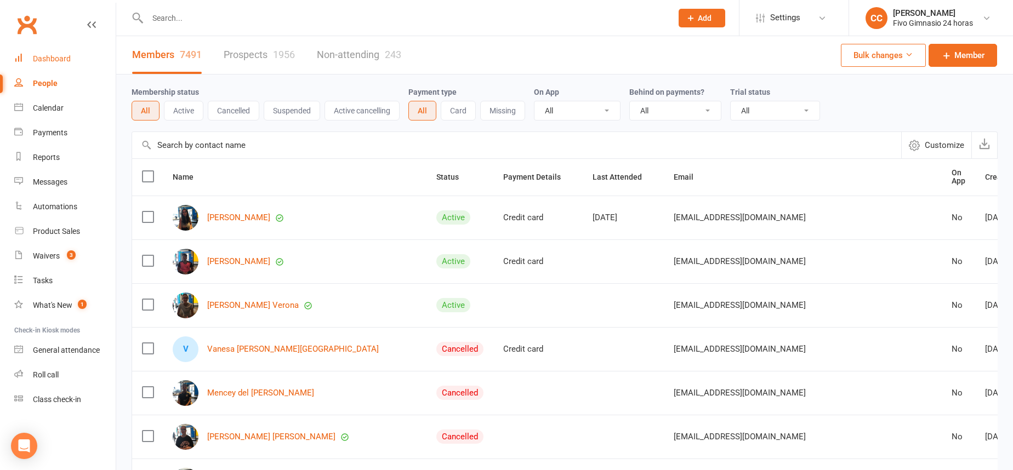
click at [46, 55] on div "Dashboard" at bounding box center [52, 58] width 38 height 9
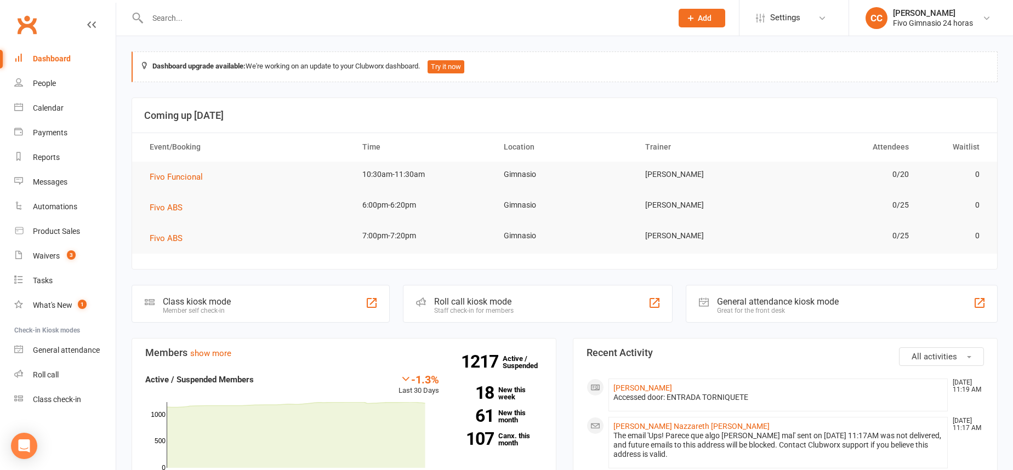
scroll to position [198, 0]
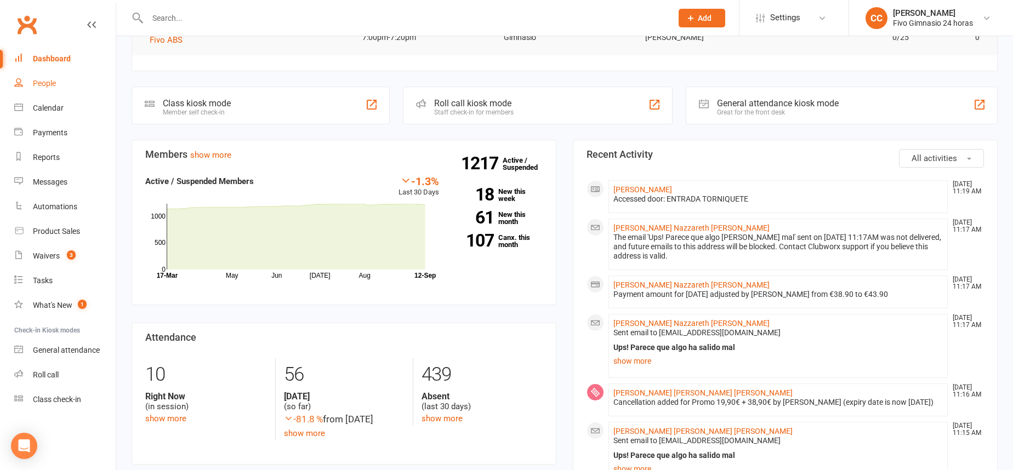
click at [58, 80] on link "People" at bounding box center [64, 83] width 101 height 25
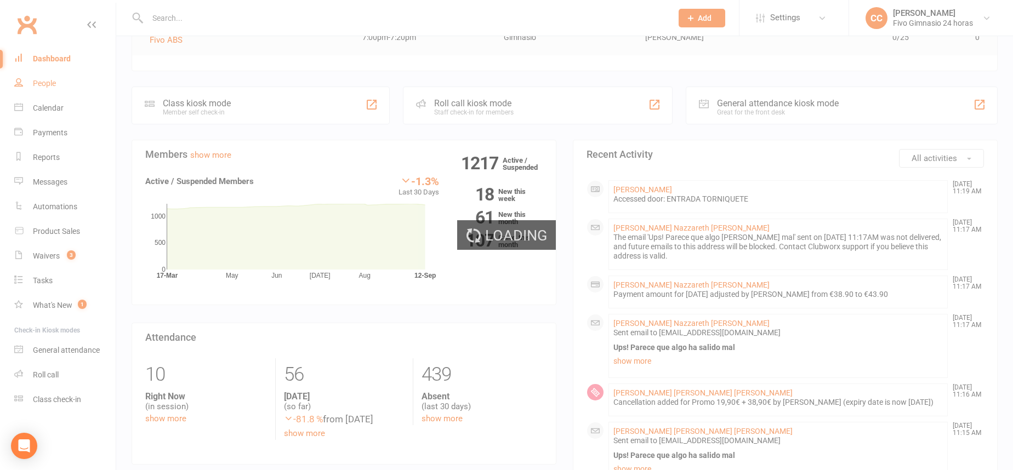
select select "100"
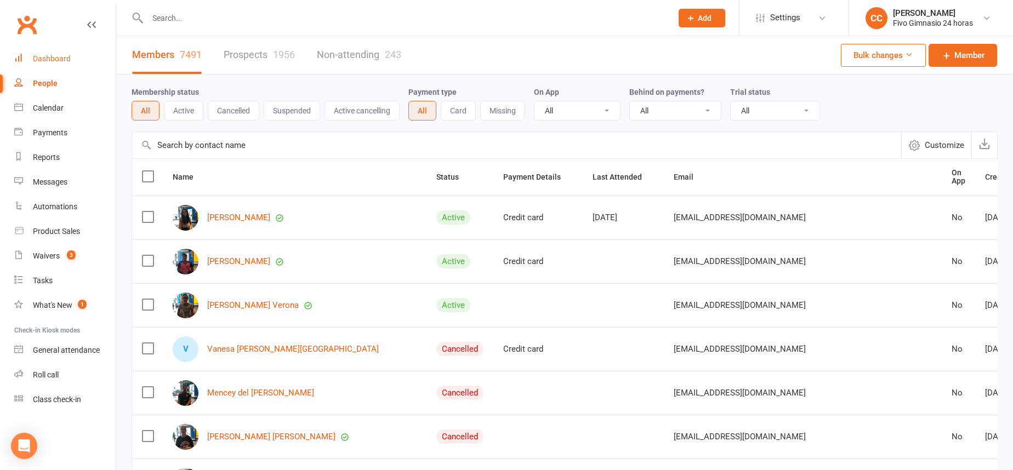
click at [67, 60] on div "Dashboard" at bounding box center [52, 58] width 38 height 9
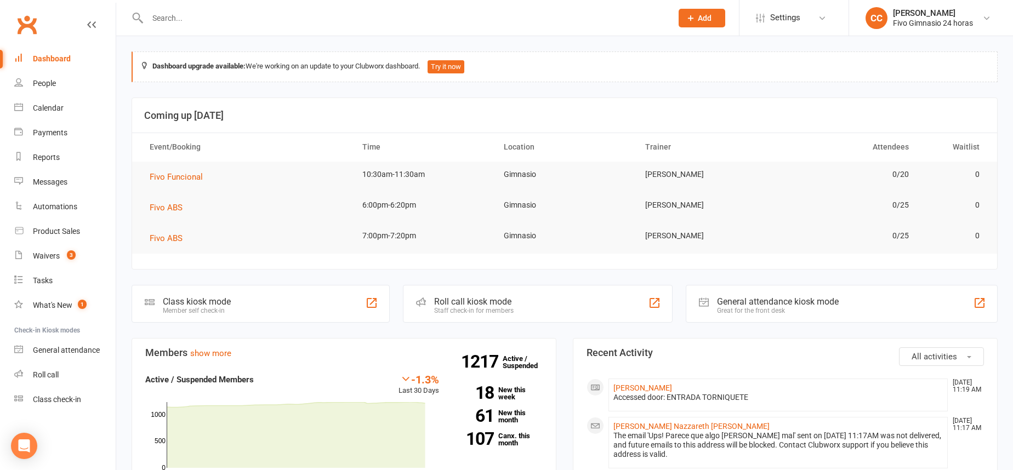
click at [714, 21] on button "Add" at bounding box center [702, 18] width 47 height 19
click at [680, 71] on link "Member" at bounding box center [691, 74] width 98 height 25
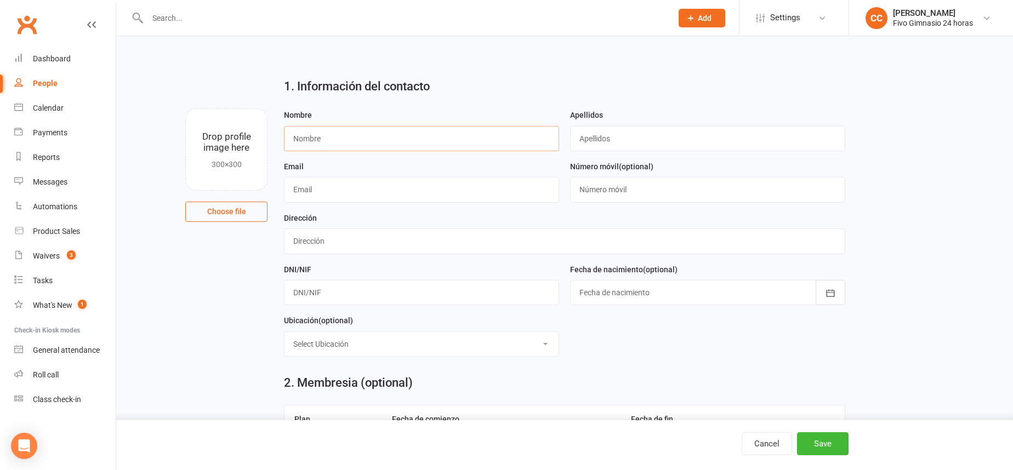
click at [356, 137] on input "text" at bounding box center [421, 138] width 275 height 25
type input "Saida"
type input "Cabrera Garcia"
click at [369, 237] on input "text" at bounding box center [564, 241] width 561 height 25
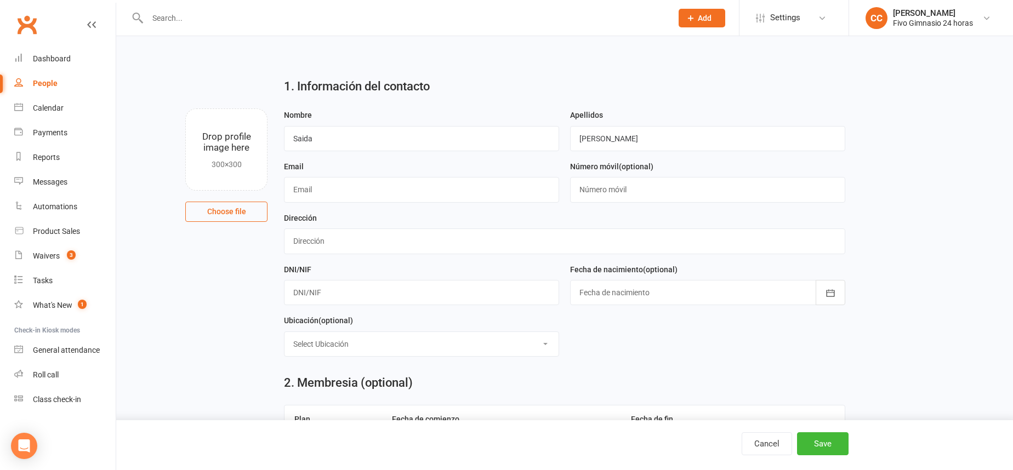
click at [633, 291] on div at bounding box center [707, 292] width 275 height 25
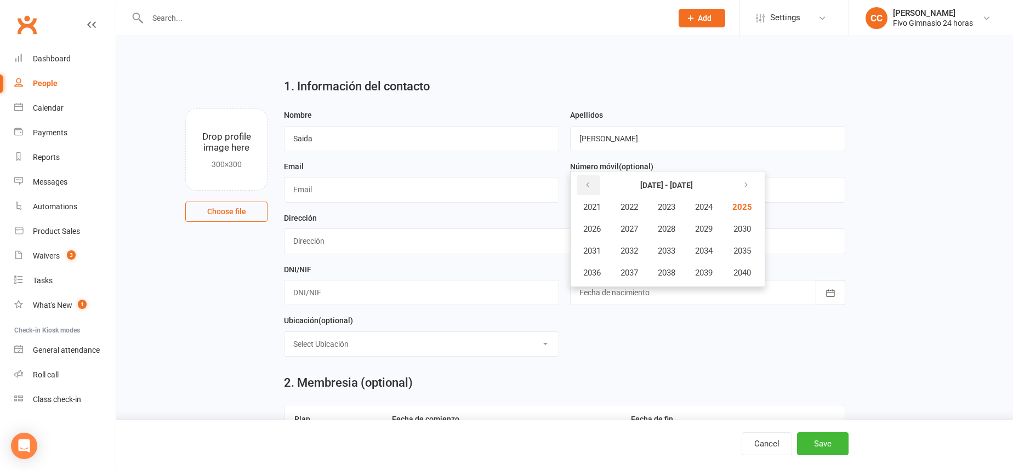
click at [595, 187] on button "button" at bounding box center [589, 185] width 24 height 20
click at [676, 268] on span "1978" at bounding box center [667, 273] width 18 height 10
click at [722, 273] on span "December" at bounding box center [709, 273] width 37 height 10
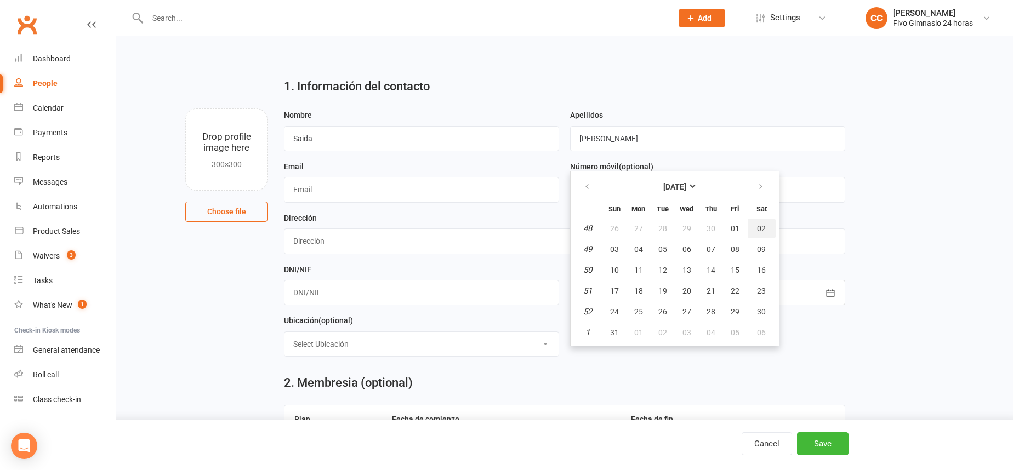
click at [765, 231] on button "02" at bounding box center [762, 229] width 28 height 20
type input "02 Dec 1978"
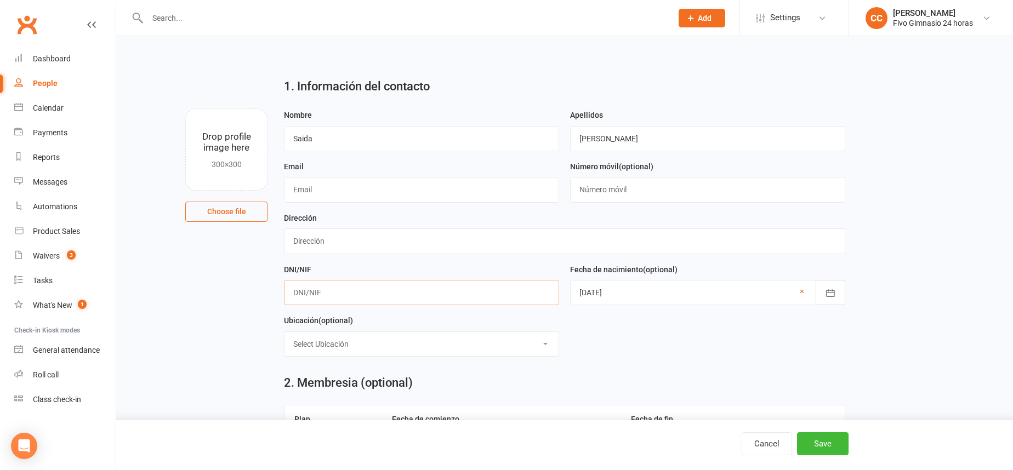
click at [316, 294] on input "text" at bounding box center [421, 292] width 275 height 25
type input "54073881F"
click at [345, 236] on input "text" at bounding box center [564, 241] width 561 height 25
click at [341, 240] on input "C Mercedes hernandez 4 P02 A" at bounding box center [564, 241] width 561 height 25
type input "C [PERSON_NAME] 4 P02 A"
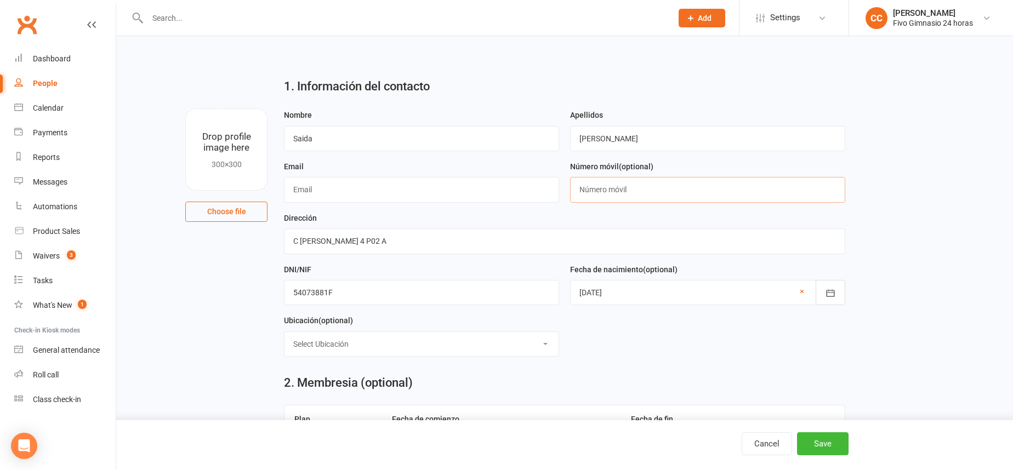
click at [635, 191] on input "text" at bounding box center [707, 189] width 275 height 25
type input "34659832475"
click at [342, 191] on input "text" at bounding box center [421, 189] width 275 height 25
type input "a"
click at [297, 191] on input "saidacabrergarcia" at bounding box center [421, 189] width 275 height 25
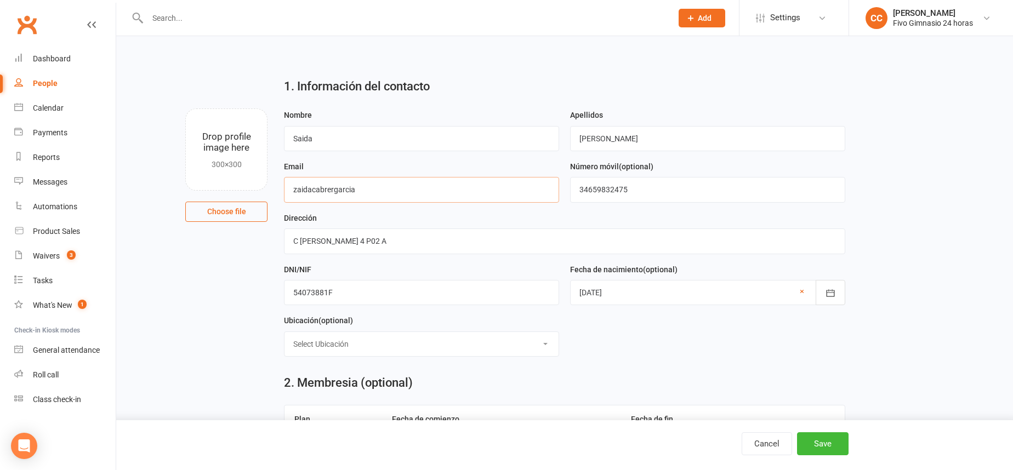
click at [334, 189] on input "zaidacabrergarcia" at bounding box center [421, 189] width 275 height 25
click at [382, 197] on input "zaidacabreragarcia" at bounding box center [421, 189] width 275 height 25
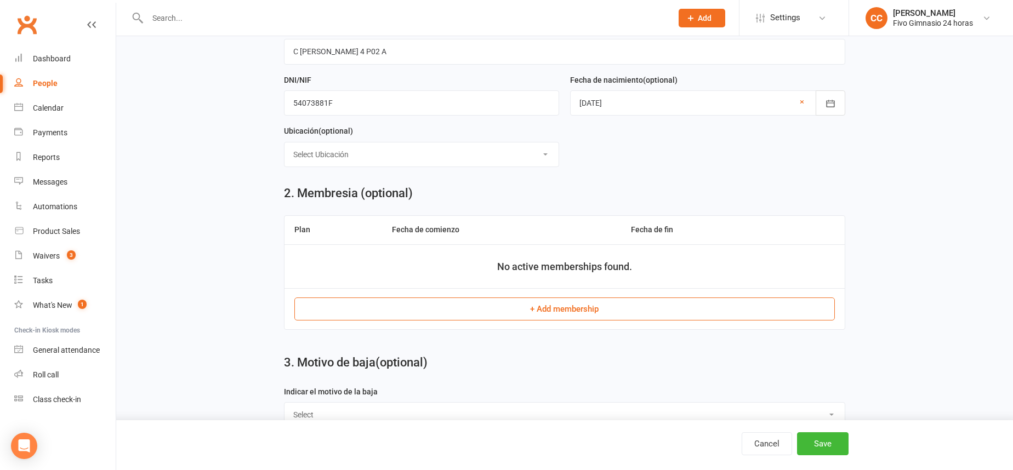
scroll to position [412, 0]
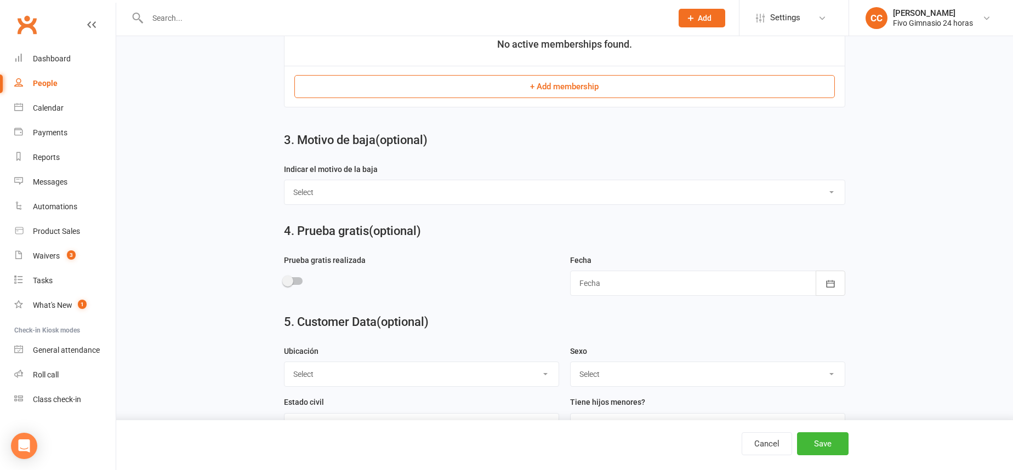
type input "[EMAIL_ADDRESS][DOMAIN_NAME]"
click at [592, 378] on select "Select Masculino Femenino" at bounding box center [708, 374] width 274 height 24
select select "Femenino"
click at [818, 435] on button "Save" at bounding box center [823, 444] width 52 height 23
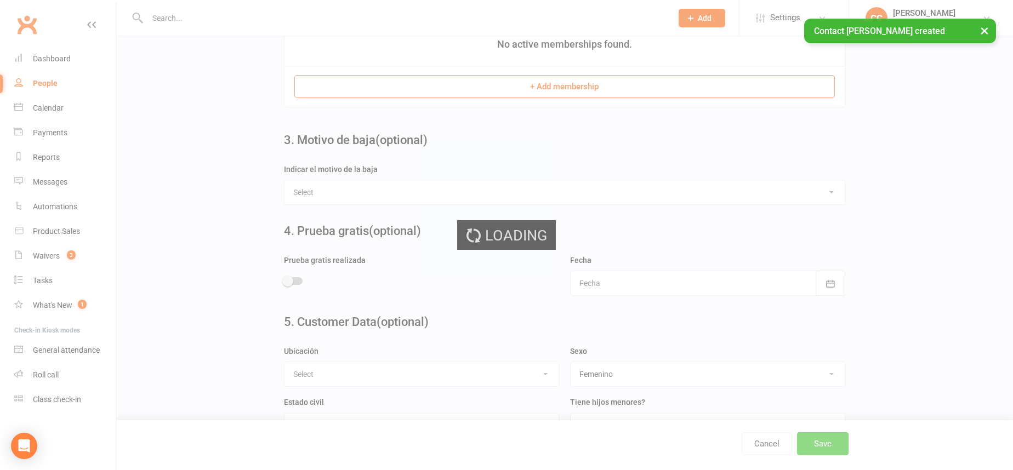
scroll to position [0, 0]
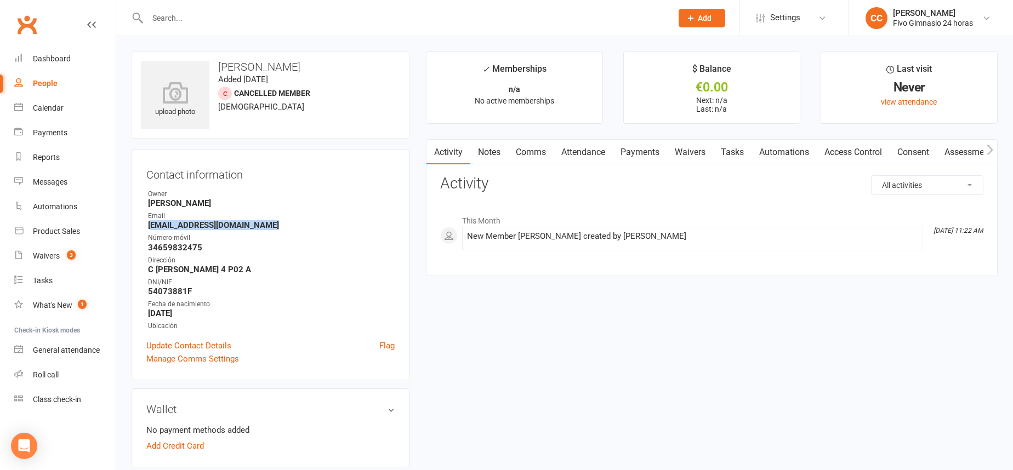
drag, startPoint x: 151, startPoint y: 228, endPoint x: 272, endPoint y: 228, distance: 121.2
click at [276, 228] on strong "[EMAIL_ADDRESS][DOMAIN_NAME]" at bounding box center [271, 225] width 247 height 10
drag, startPoint x: 161, startPoint y: 226, endPoint x: 296, endPoint y: 224, distance: 134.9
click at [296, 224] on div "Contact information Owner Cristina Cabrera Email zaidacabreragarcia@gmail.com N…" at bounding box center [271, 265] width 278 height 231
copy strong "[EMAIL_ADDRESS][DOMAIN_NAME]"
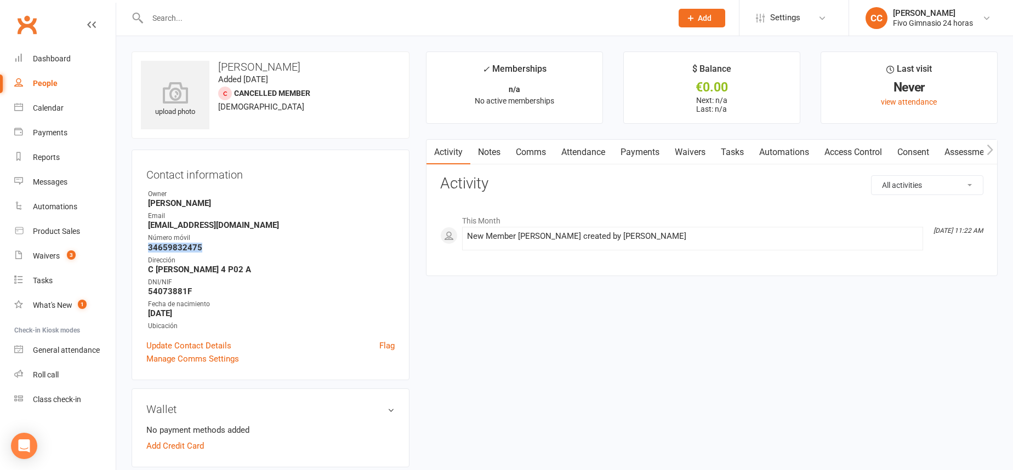
drag, startPoint x: 142, startPoint y: 246, endPoint x: 218, endPoint y: 244, distance: 76.2
click at [235, 246] on div "Contact information Owner Cristina Cabrera Email zaidacabreragarcia@gmail.com N…" at bounding box center [271, 265] width 278 height 231
copy strong "34659832475"
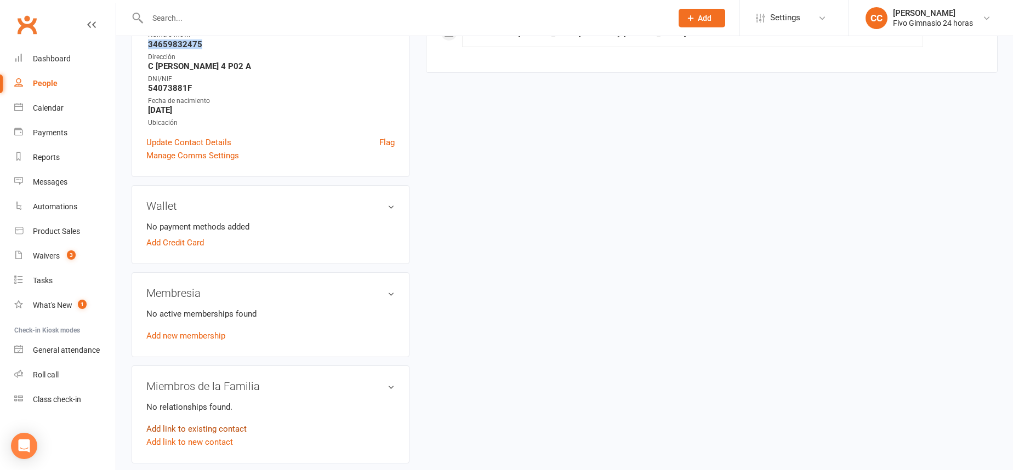
scroll to position [344, 0]
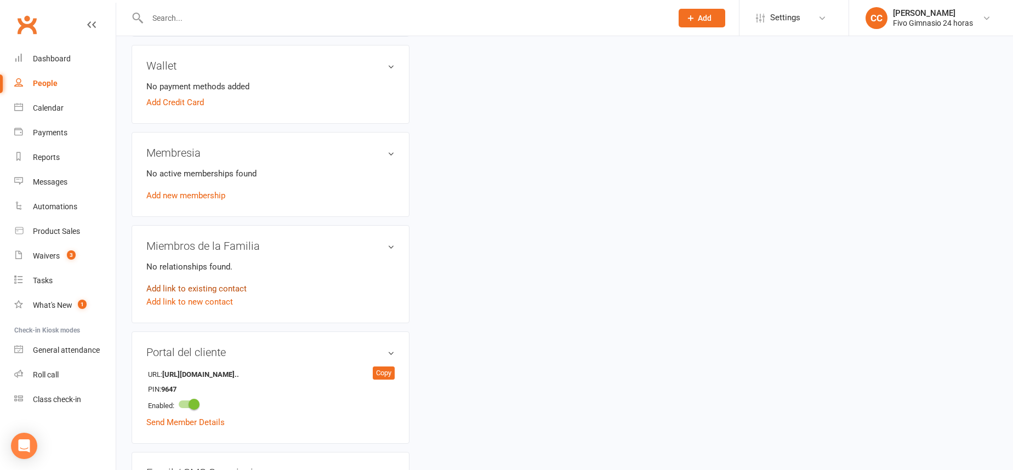
click at [211, 287] on link "Add link to existing contact" at bounding box center [196, 288] width 100 height 13
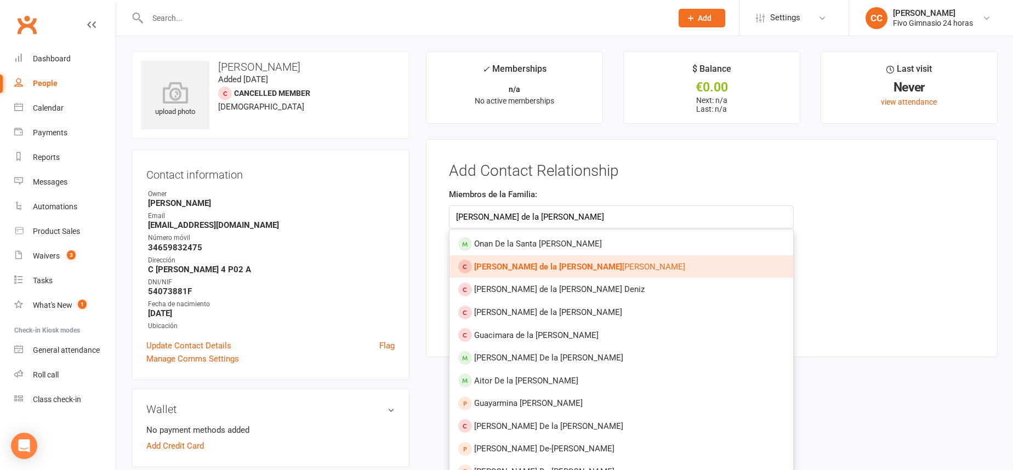
type input "saul de la cruz"
click at [534, 262] on span "Saul de la Cruz Ceballos Cabrera" at bounding box center [579, 267] width 211 height 10
type input "[PERSON_NAME] de la [PERSON_NAME]"
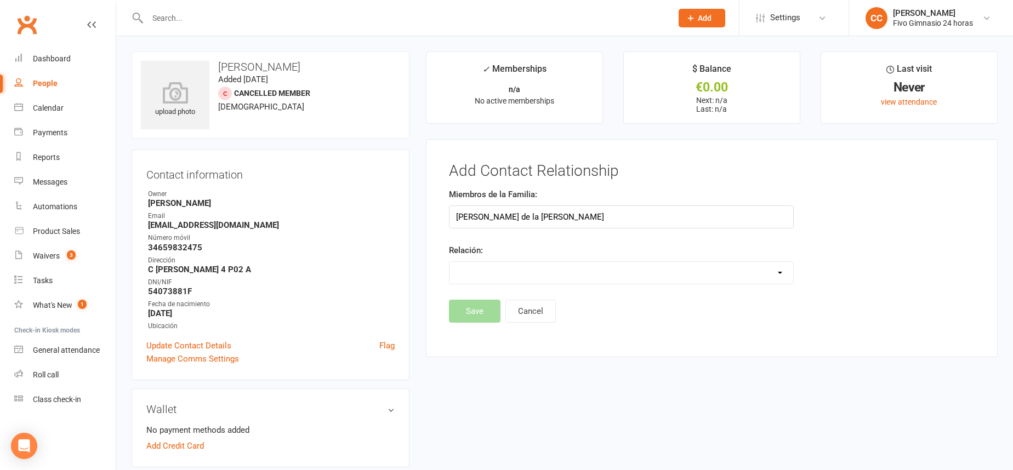
click at [495, 272] on select "Parent / Guardian Child Sibling (parent not in system) Spouse / Partner Cousin …" at bounding box center [622, 273] width 344 height 22
select select "1"
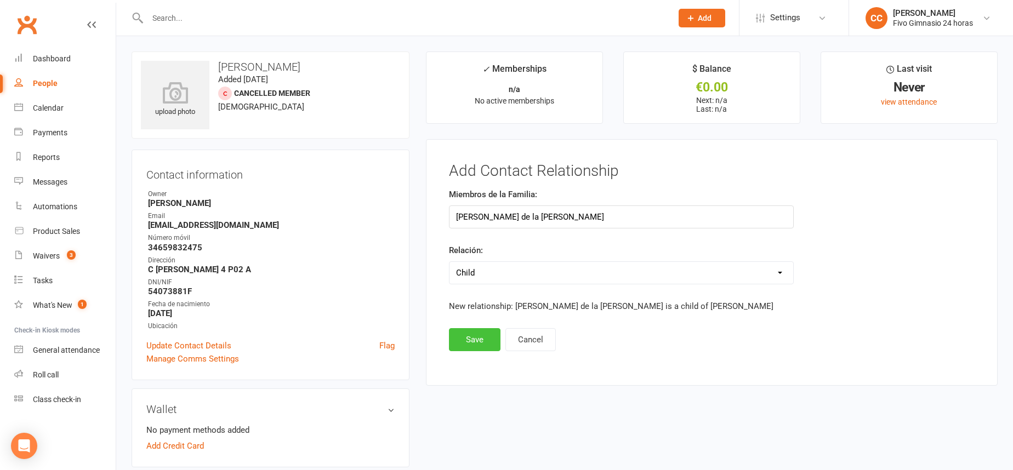
click at [486, 351] on button "Save" at bounding box center [475, 339] width 52 height 23
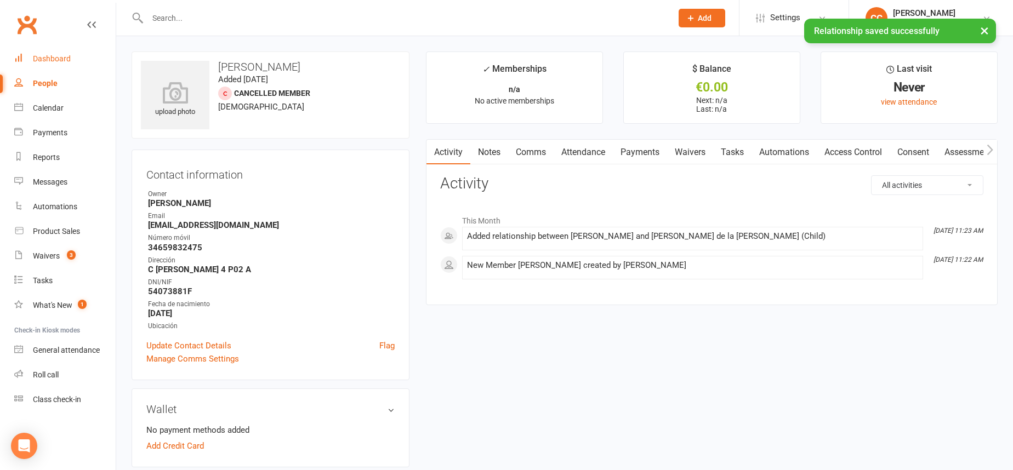
click at [58, 57] on div "Dashboard" at bounding box center [52, 58] width 38 height 9
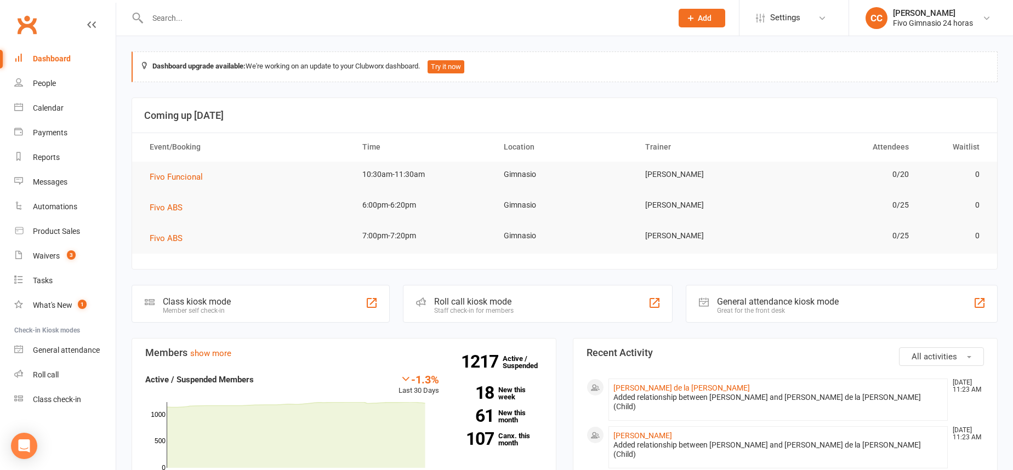
click at [689, 18] on icon at bounding box center [691, 18] width 10 height 10
click at [658, 72] on link "Member" at bounding box center [691, 74] width 98 height 25
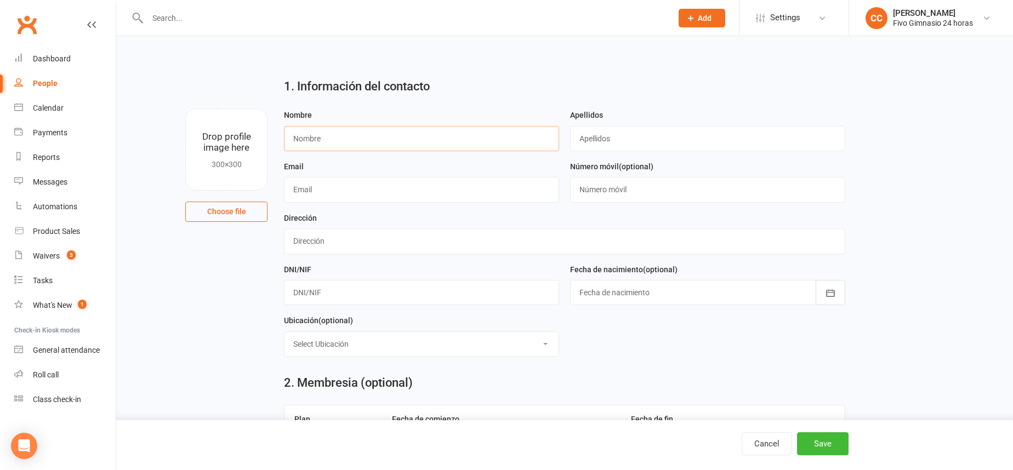
drag, startPoint x: 341, startPoint y: 138, endPoint x: 335, endPoint y: 135, distance: 6.4
click at [341, 138] on input "text" at bounding box center [421, 138] width 275 height 25
type input "Shaila del Carmen"
type input "Alamo Pulido"
click at [645, 291] on div at bounding box center [707, 292] width 275 height 25
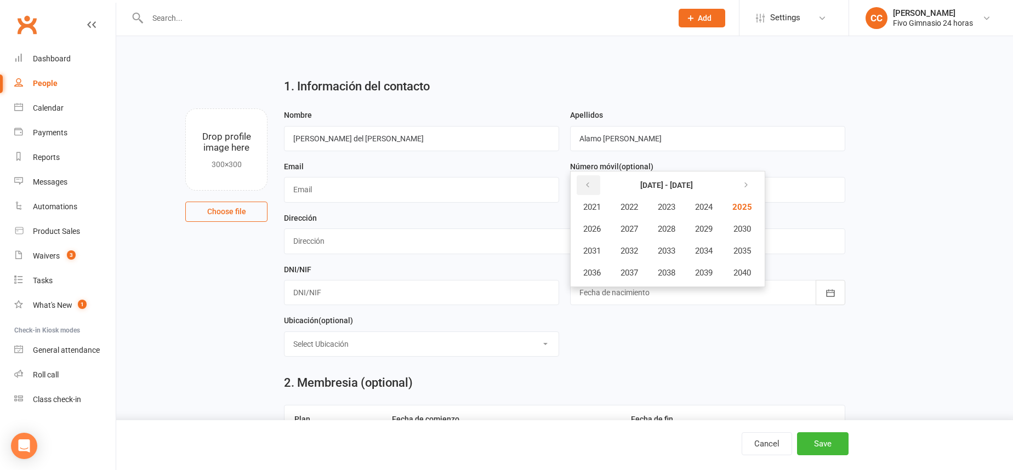
click at [594, 187] on button "button" at bounding box center [589, 185] width 24 height 20
click at [324, 242] on input "text" at bounding box center [564, 241] width 561 height 25
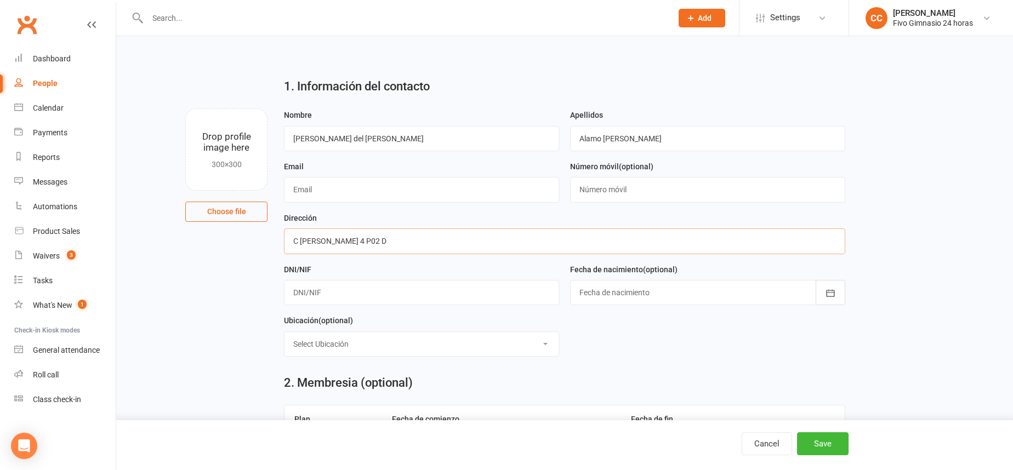
type input "C [PERSON_NAME] 4 P02 D"
click at [356, 305] on div "DNI/NIF" at bounding box center [422, 289] width 286 height 52
drag, startPoint x: 350, startPoint y: 302, endPoint x: 345, endPoint y: 273, distance: 29.0
click at [350, 302] on input "text" at bounding box center [421, 292] width 275 height 25
type input "54074119S"
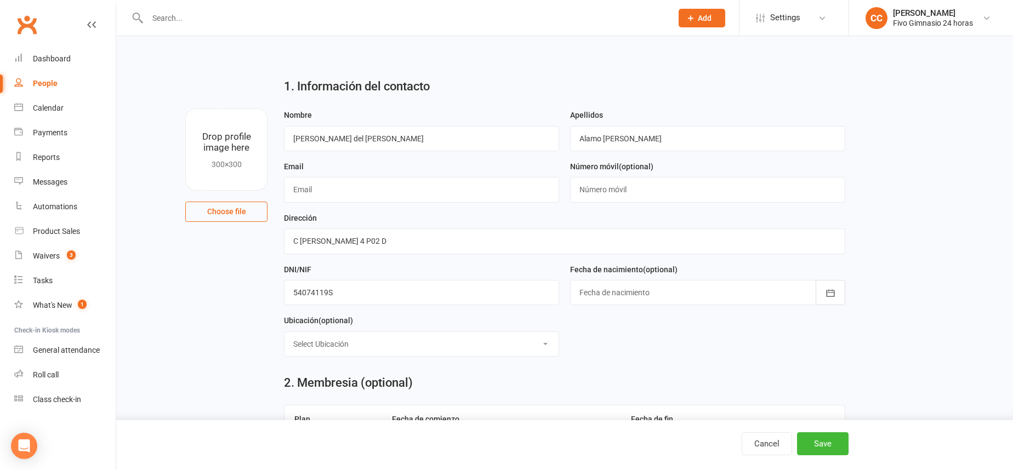
click at [660, 304] on div at bounding box center [707, 292] width 275 height 25
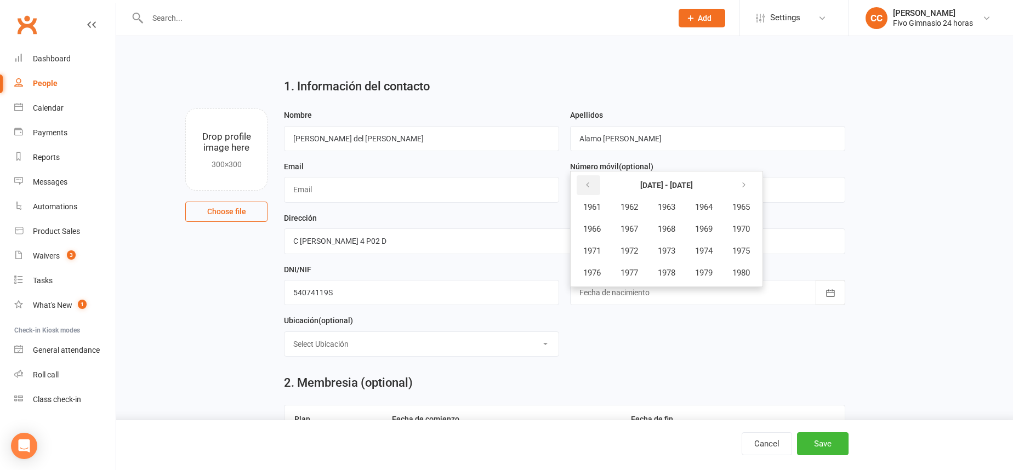
click at [594, 192] on button "button" at bounding box center [589, 185] width 24 height 20
click at [592, 186] on button "button" at bounding box center [589, 185] width 24 height 20
click at [753, 184] on button "button" at bounding box center [745, 185] width 24 height 20
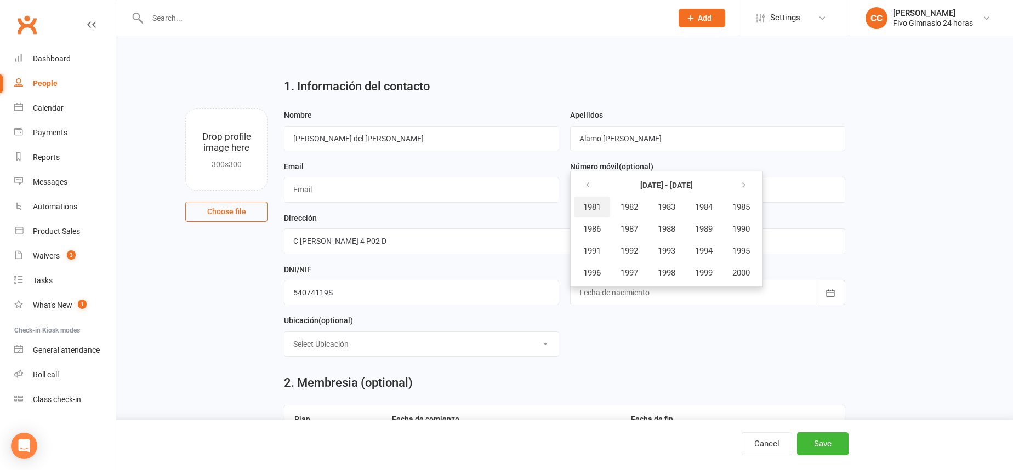
click at [600, 208] on span "1981" at bounding box center [592, 207] width 18 height 10
click at [655, 226] on span "May" at bounding box center [650, 229] width 15 height 10
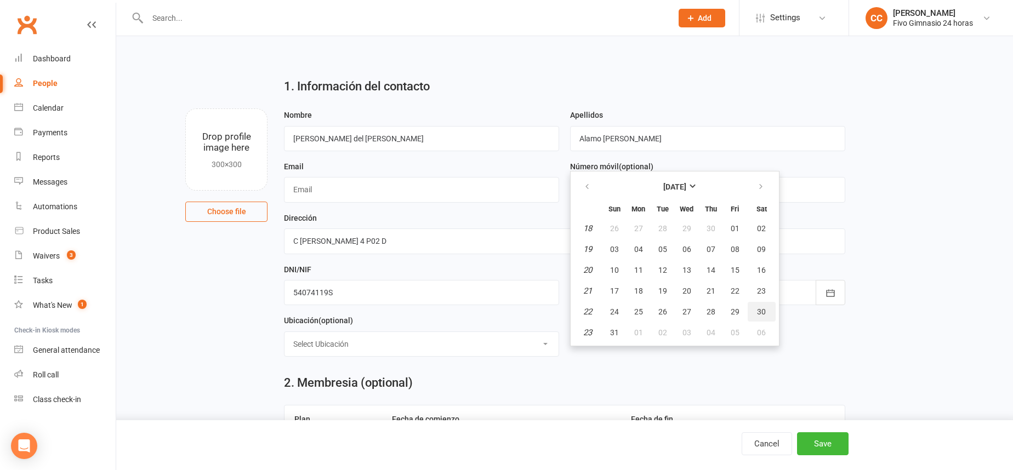
click at [769, 310] on button "30" at bounding box center [762, 312] width 28 height 20
type input "30 May 1981"
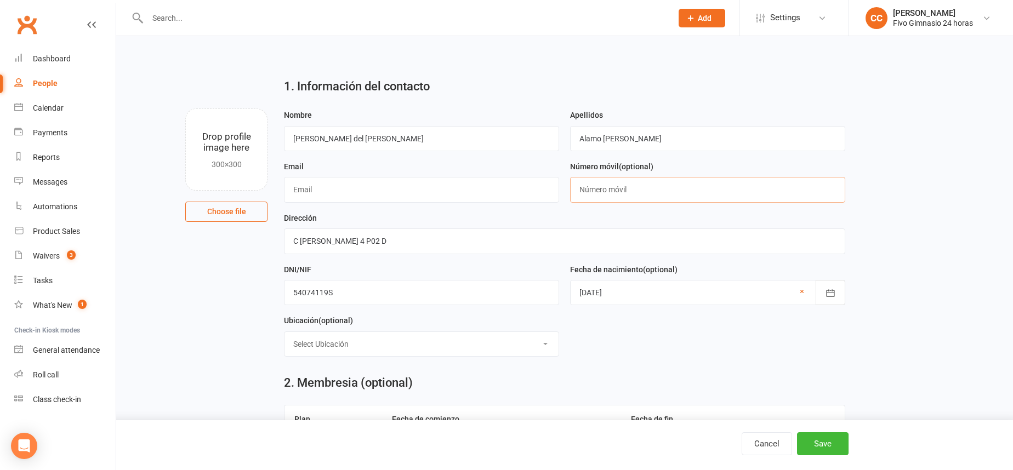
click at [656, 189] on input "text" at bounding box center [707, 189] width 275 height 25
type input "34630609764"
click at [303, 190] on input "text" at bounding box center [421, 189] width 275 height 25
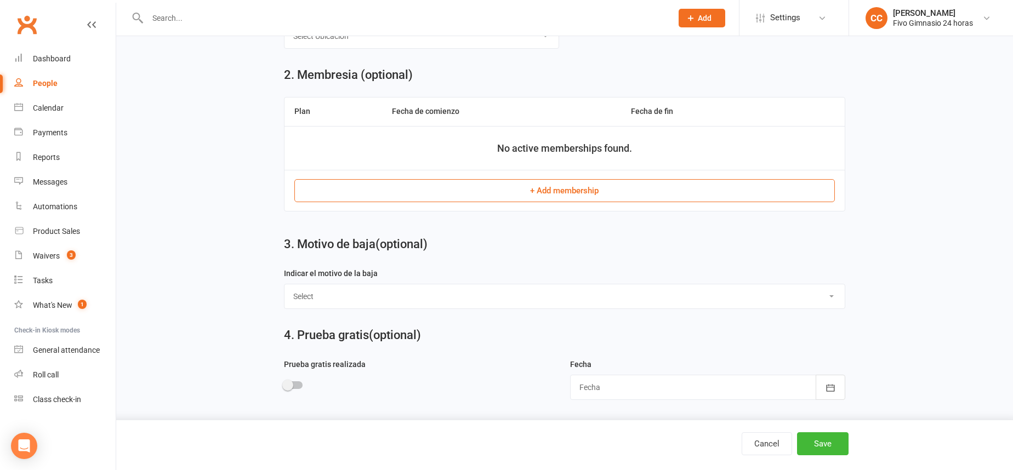
scroll to position [503, 0]
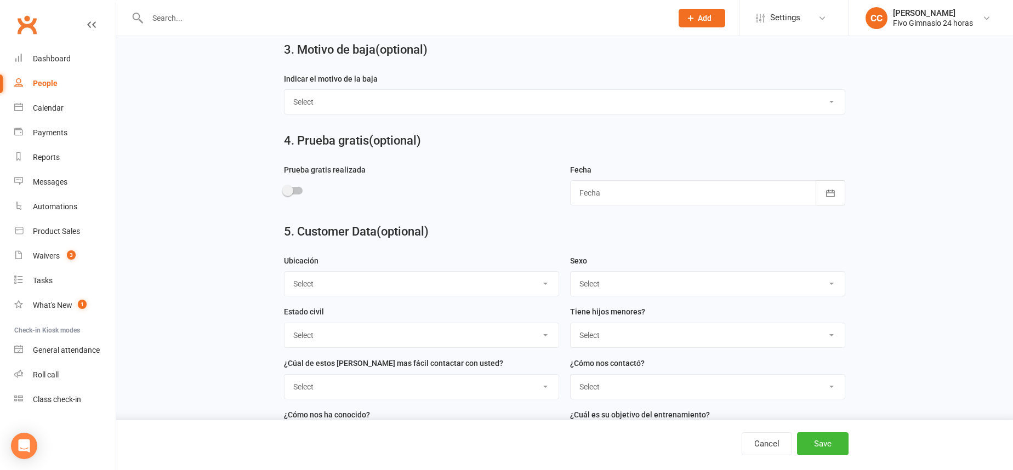
type input "[EMAIL_ADDRESS][DOMAIN_NAME]"
click at [607, 287] on select "Select Masculino Femenino" at bounding box center [708, 284] width 274 height 24
select select "Femenino"
click at [821, 445] on button "Save" at bounding box center [823, 444] width 52 height 23
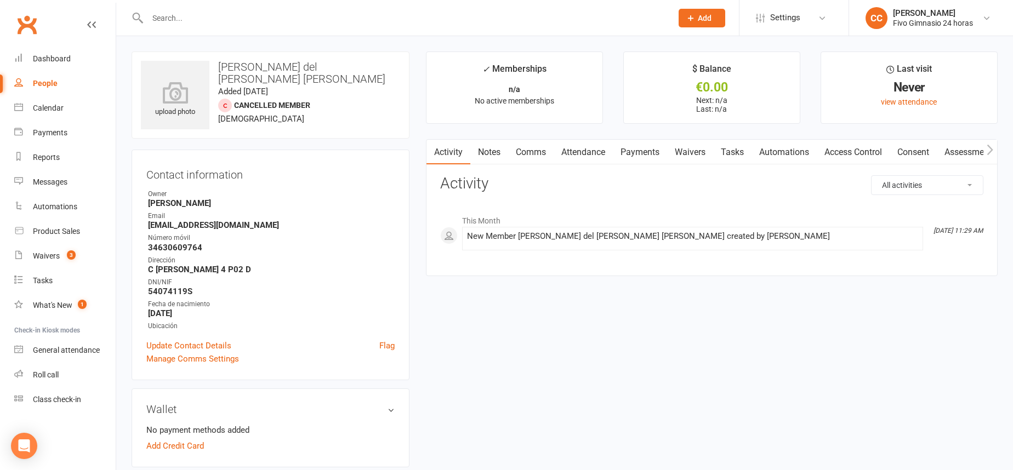
drag, startPoint x: 143, startPoint y: 225, endPoint x: 275, endPoint y: 220, distance: 132.3
click at [275, 220] on div "Contact information Owner Cristina Cabrera Email alamopulidoshaila@gmail.com Nú…" at bounding box center [271, 265] width 278 height 231
drag, startPoint x: 152, startPoint y: 225, endPoint x: 269, endPoint y: 225, distance: 116.2
click at [269, 225] on div "Contact information Owner Cristina Cabrera Email alamopulidoshaila@gmail.com Nú…" at bounding box center [271, 265] width 278 height 231
copy strong "[EMAIL_ADDRESS][DOMAIN_NAME]"
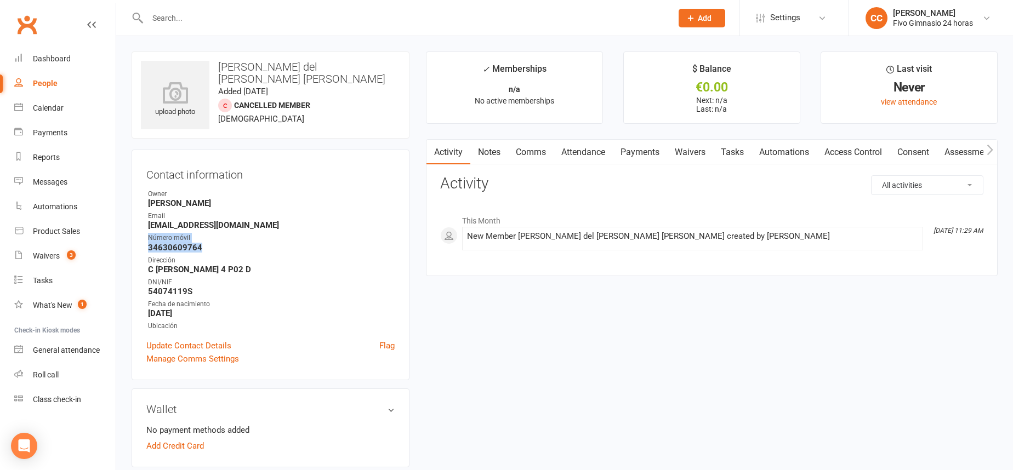
drag, startPoint x: 138, startPoint y: 243, endPoint x: 229, endPoint y: 246, distance: 91.6
click at [229, 246] on div "Contact information Owner Cristina Cabrera Email alamopulidoshaila@gmail.com Nú…" at bounding box center [271, 265] width 278 height 231
click at [191, 246] on strong "34630609764" at bounding box center [271, 248] width 247 height 10
drag, startPoint x: 172, startPoint y: 248, endPoint x: 211, endPoint y: 248, distance: 39.5
click at [211, 248] on div "Contact information Owner Cristina Cabrera Email alamopulidoshaila@gmail.com Nú…" at bounding box center [271, 265] width 278 height 231
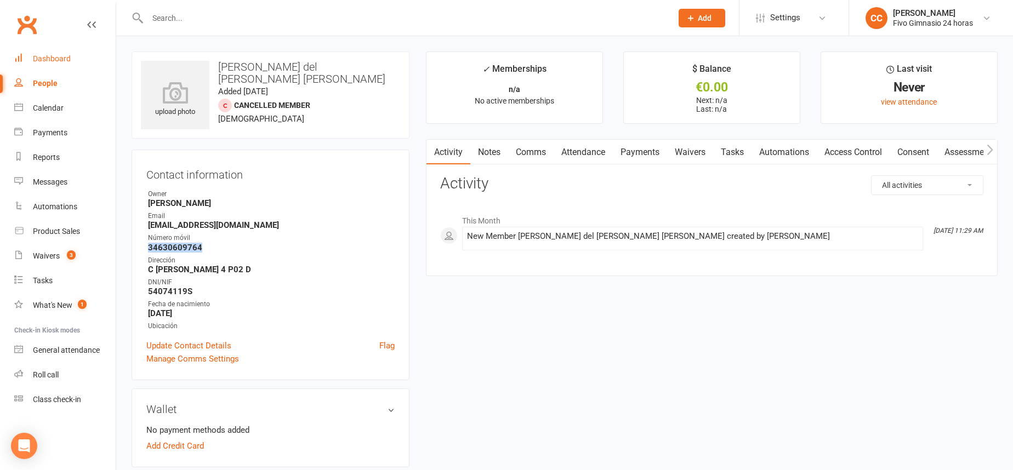
click at [61, 63] on div "Dashboard" at bounding box center [52, 58] width 38 height 9
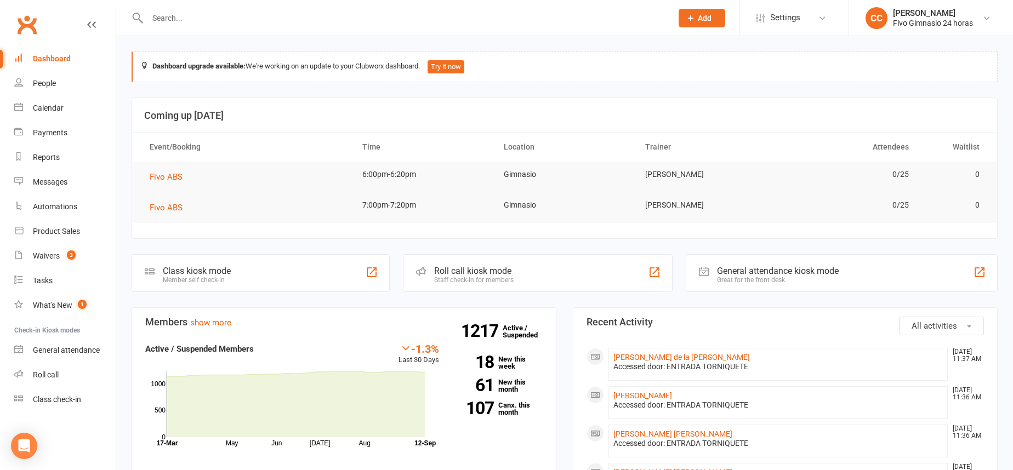
click at [305, 12] on input "text" at bounding box center [404, 17] width 520 height 15
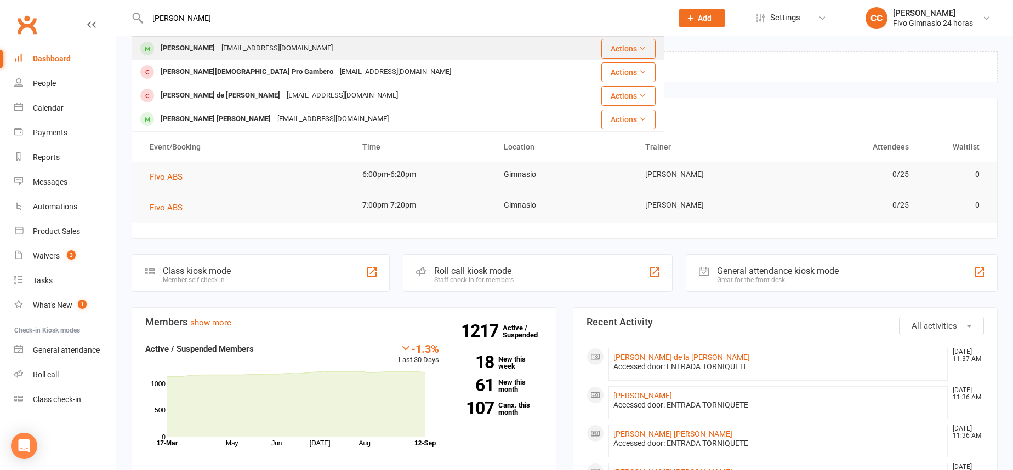
type input "[PERSON_NAME]"
click at [285, 53] on div "[EMAIL_ADDRESS][DOMAIN_NAME]" at bounding box center [277, 49] width 118 height 16
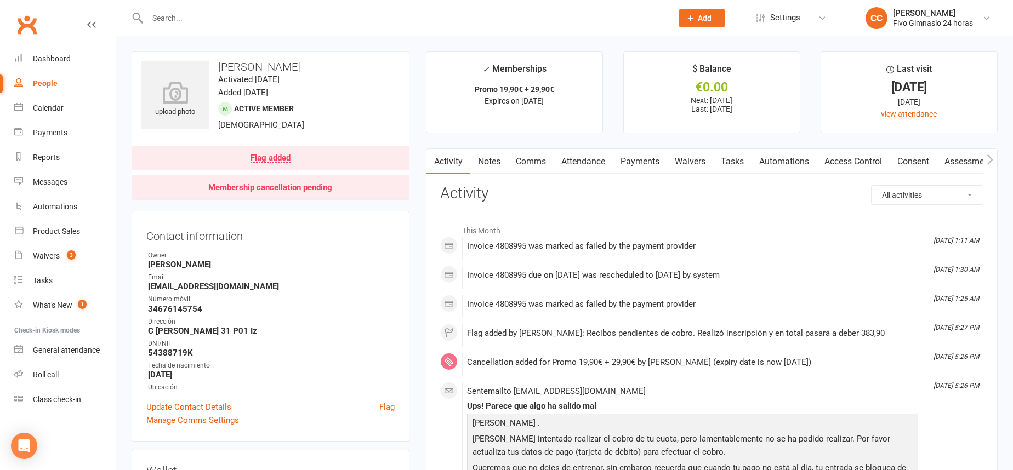
click at [640, 162] on link "Payments" at bounding box center [640, 161] width 54 height 25
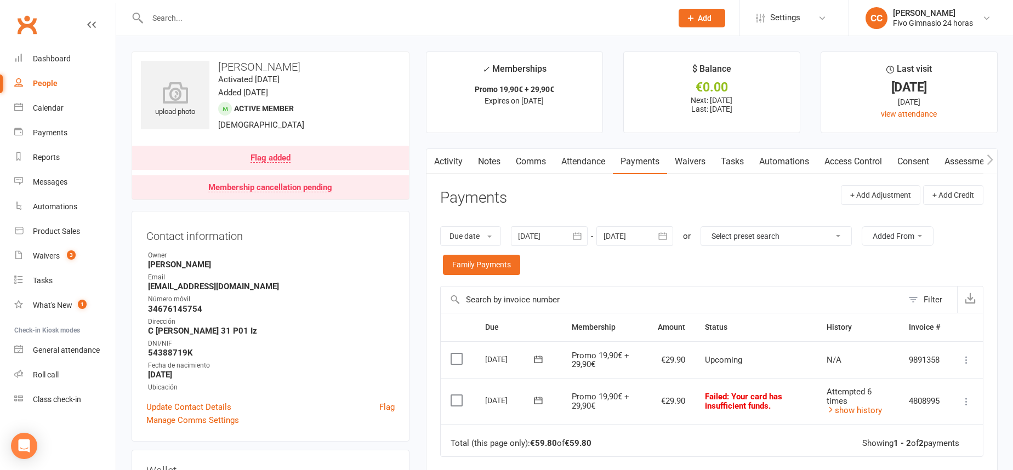
click at [586, 236] on button "button" at bounding box center [578, 236] width 20 height 20
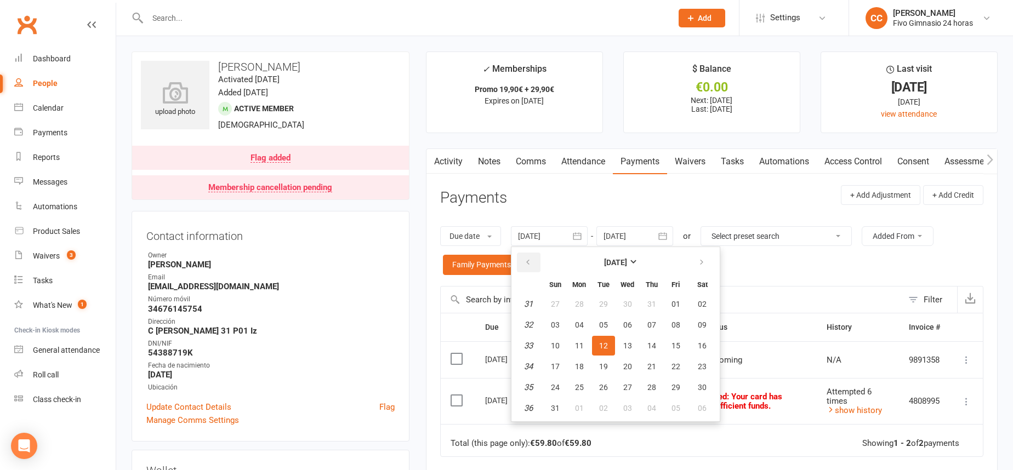
click at [531, 263] on icon "button" at bounding box center [528, 262] width 8 height 9
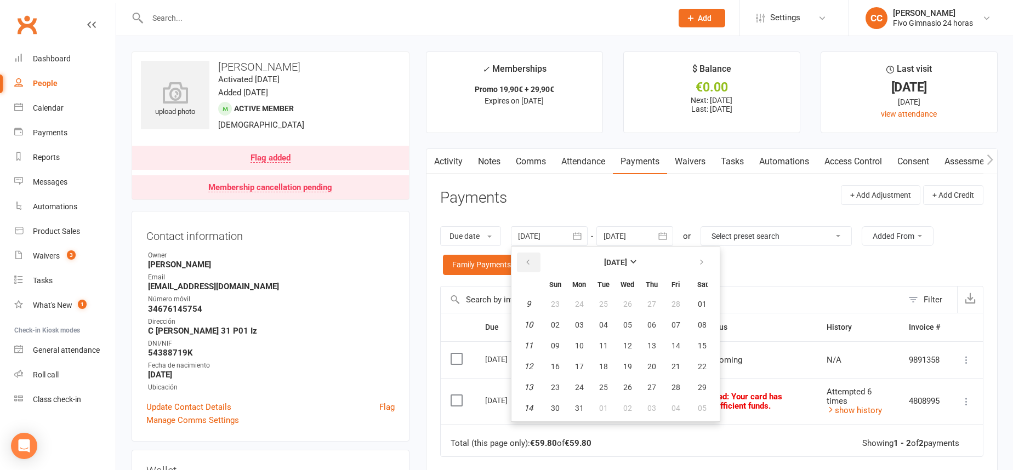
click at [531, 263] on icon "button" at bounding box center [528, 262] width 8 height 9
click at [620, 322] on button "06" at bounding box center [627, 325] width 23 height 20
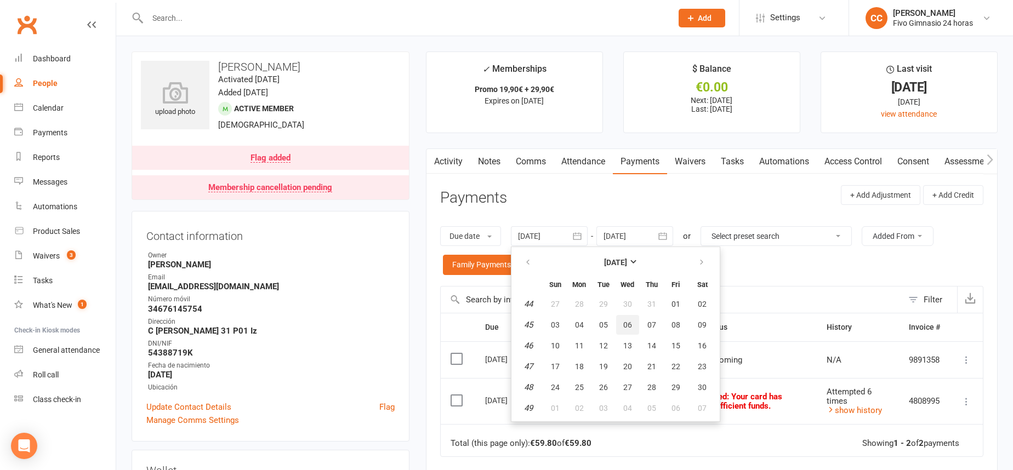
type input "06 Nov 2024"
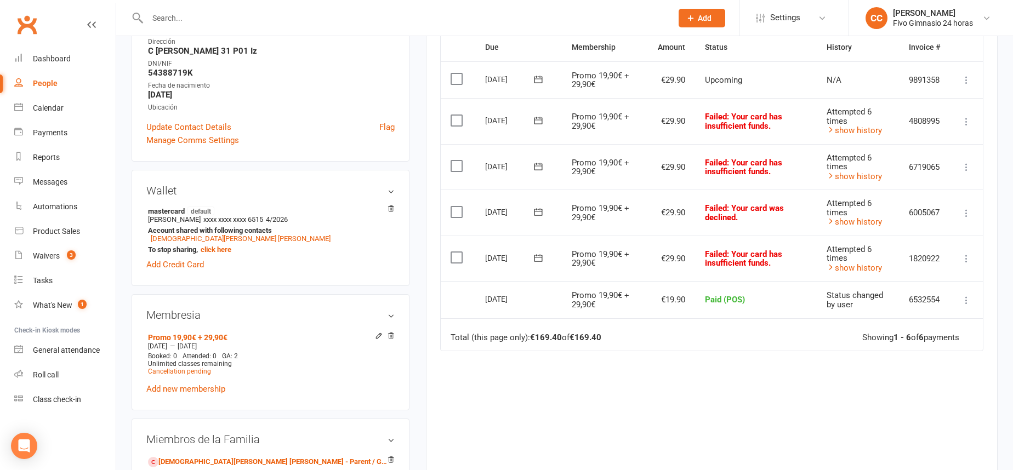
scroll to position [305, 0]
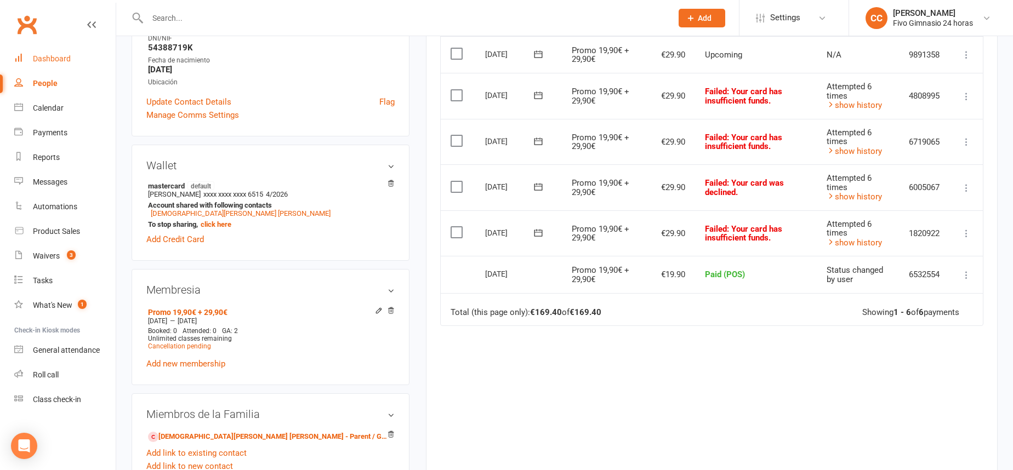
click at [53, 61] on div "Dashboard" at bounding box center [52, 58] width 38 height 9
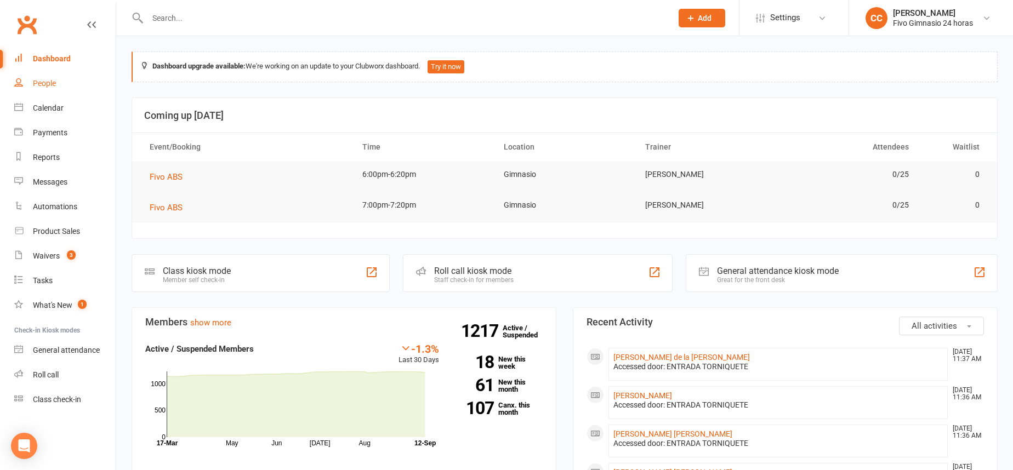
click at [81, 81] on link "People" at bounding box center [64, 83] width 101 height 25
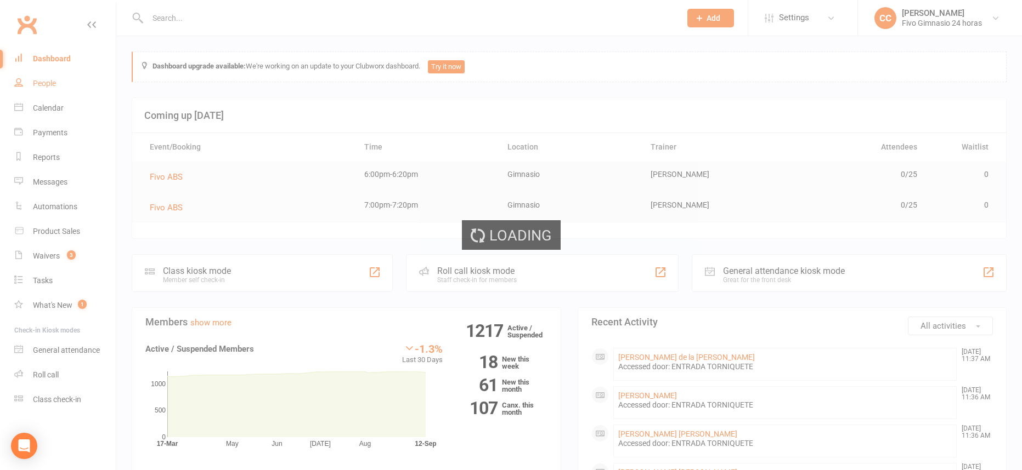
select select "100"
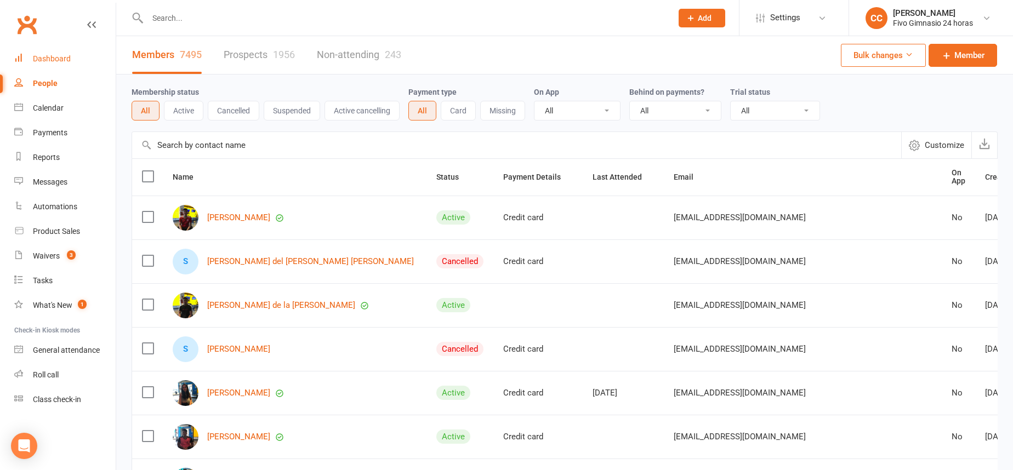
click at [73, 54] on link "Dashboard" at bounding box center [64, 59] width 101 height 25
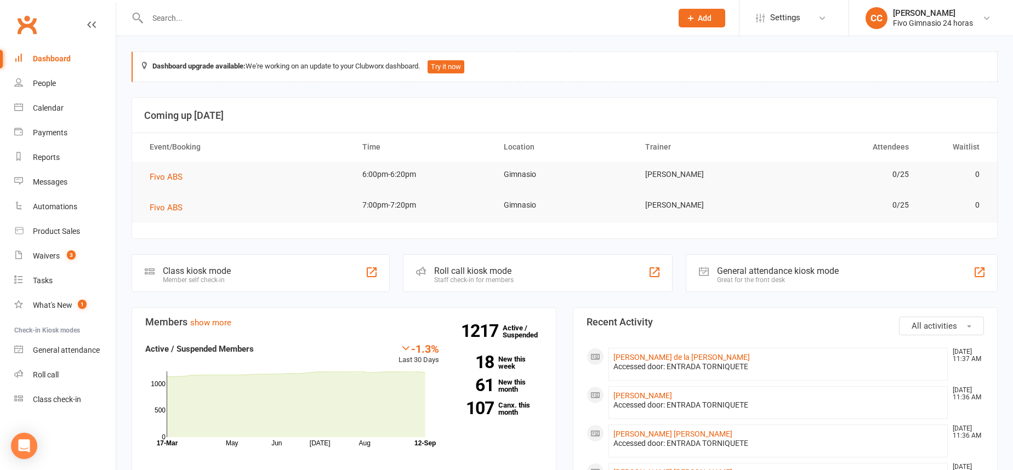
click at [70, 69] on link "Dashboard" at bounding box center [64, 59] width 101 height 25
click at [64, 80] on link "People" at bounding box center [64, 83] width 101 height 25
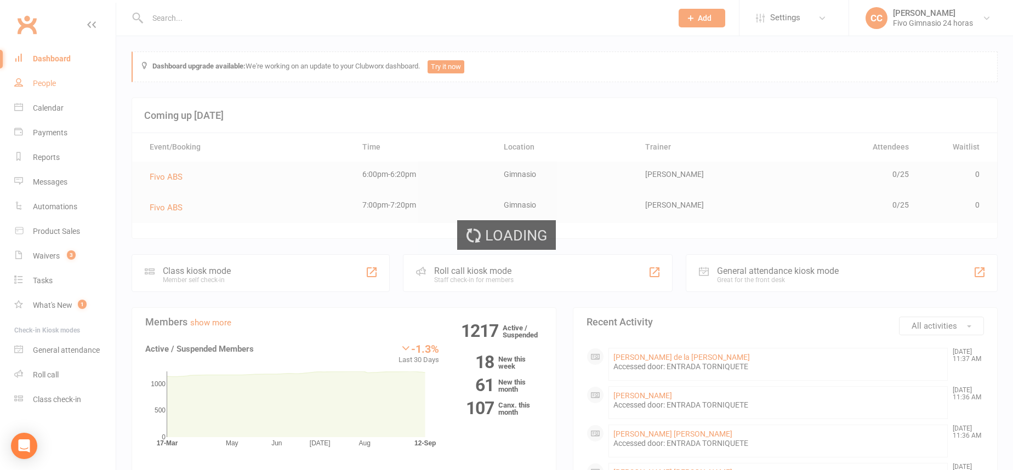
select select "100"
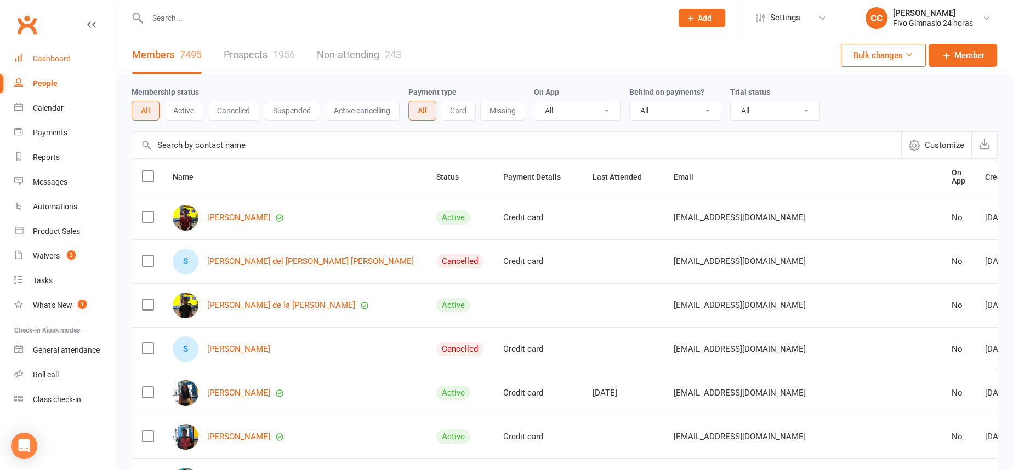
click at [59, 50] on link "Dashboard" at bounding box center [64, 59] width 101 height 25
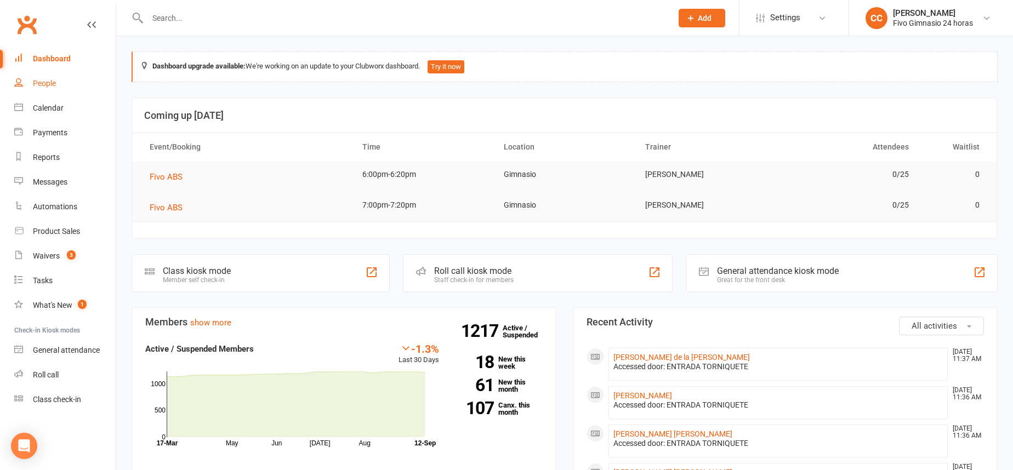
click at [35, 82] on div "People" at bounding box center [44, 83] width 23 height 9
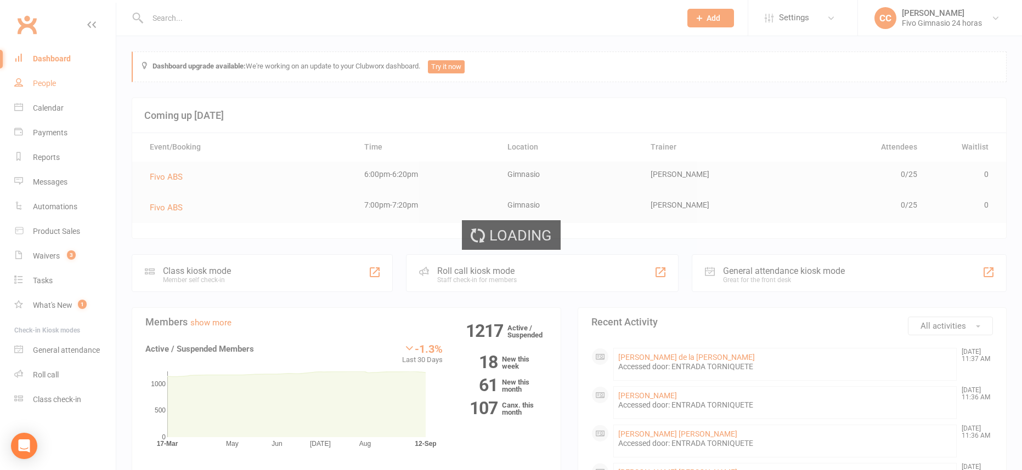
select select "100"
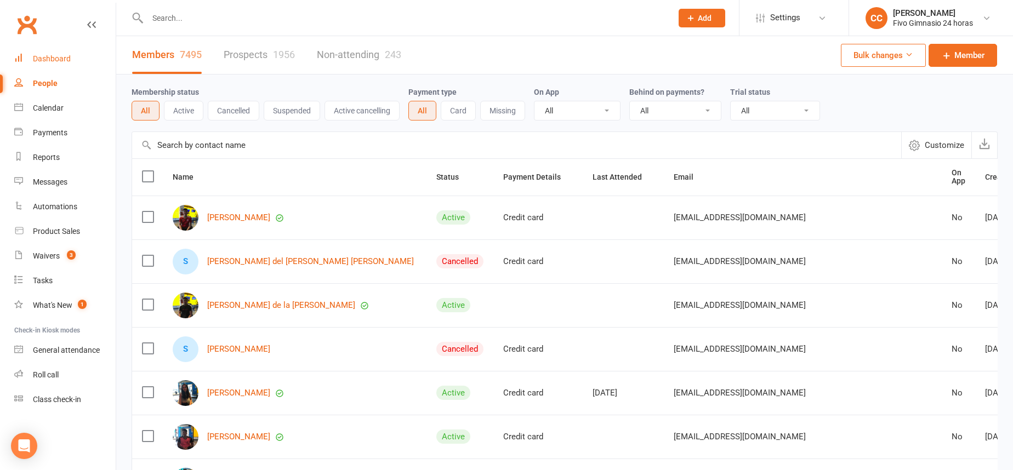
click at [61, 47] on link "Dashboard" at bounding box center [64, 59] width 101 height 25
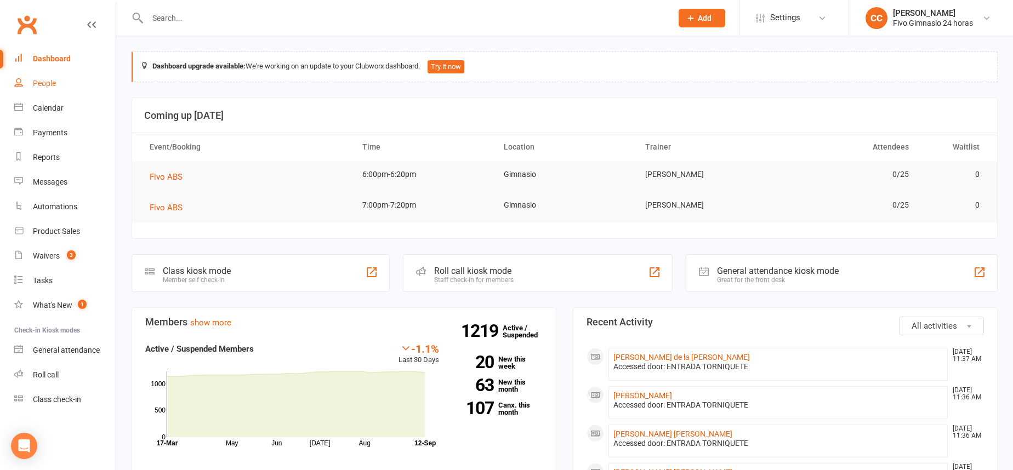
click at [97, 82] on link "People" at bounding box center [64, 83] width 101 height 25
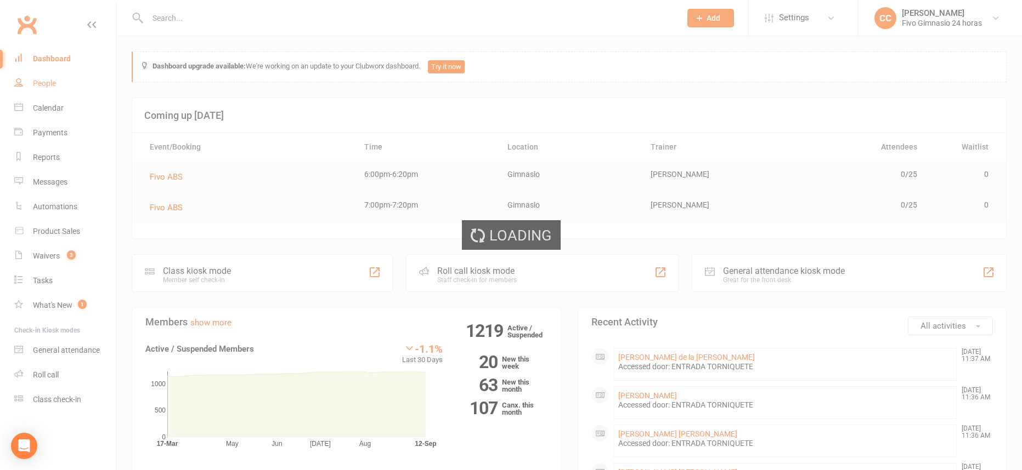
select select "100"
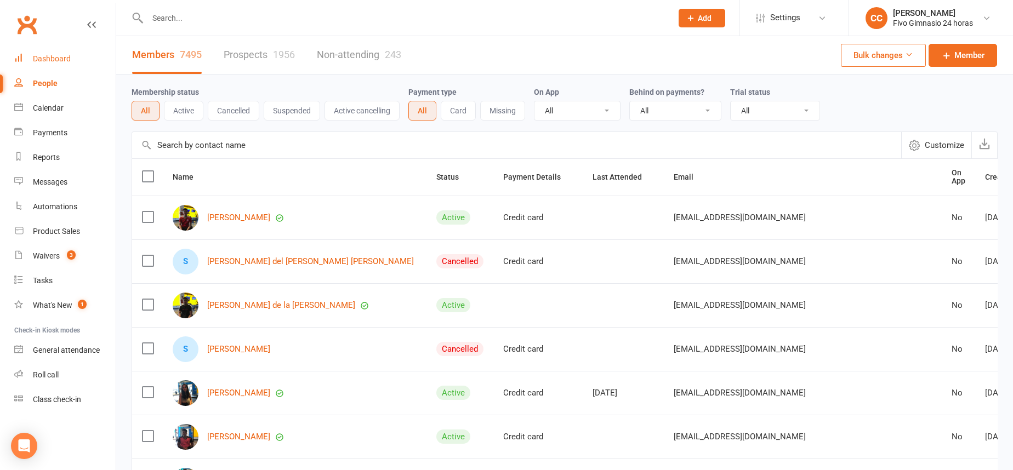
click at [86, 50] on link "Dashboard" at bounding box center [64, 59] width 101 height 25
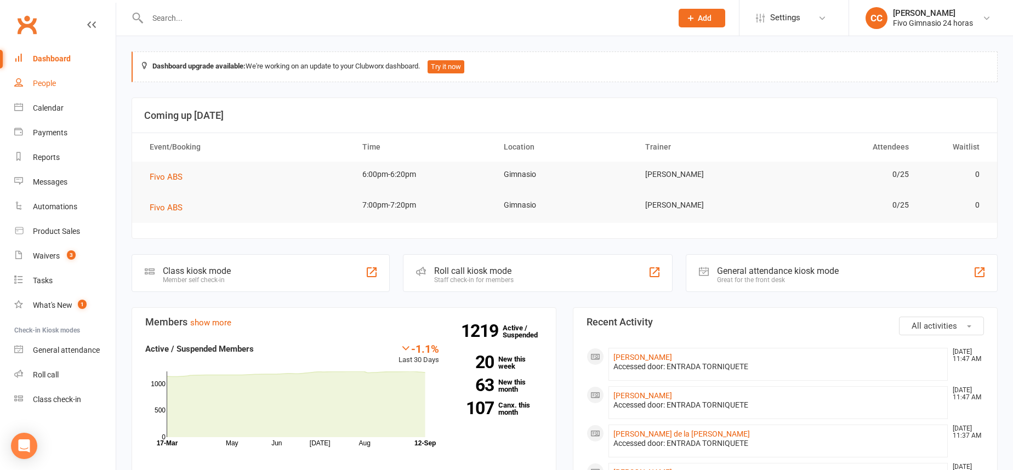
click at [48, 78] on link "People" at bounding box center [64, 83] width 101 height 25
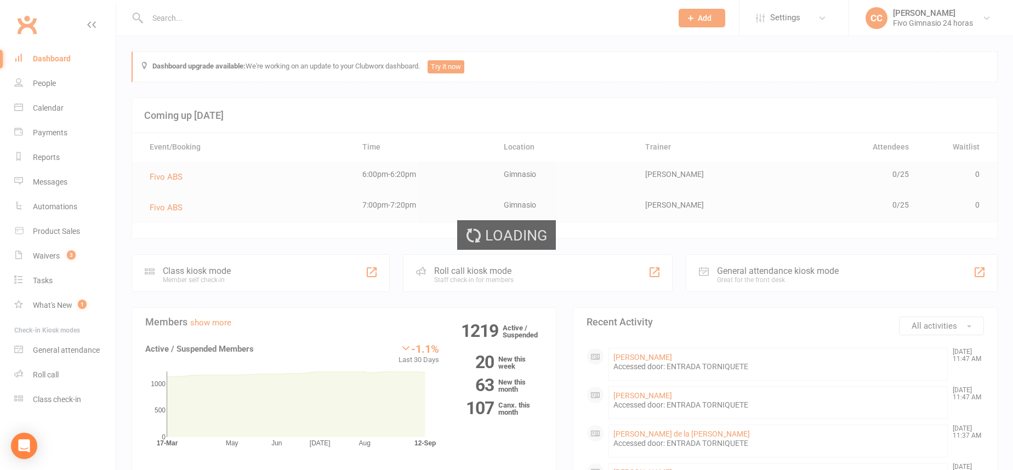
select select "100"
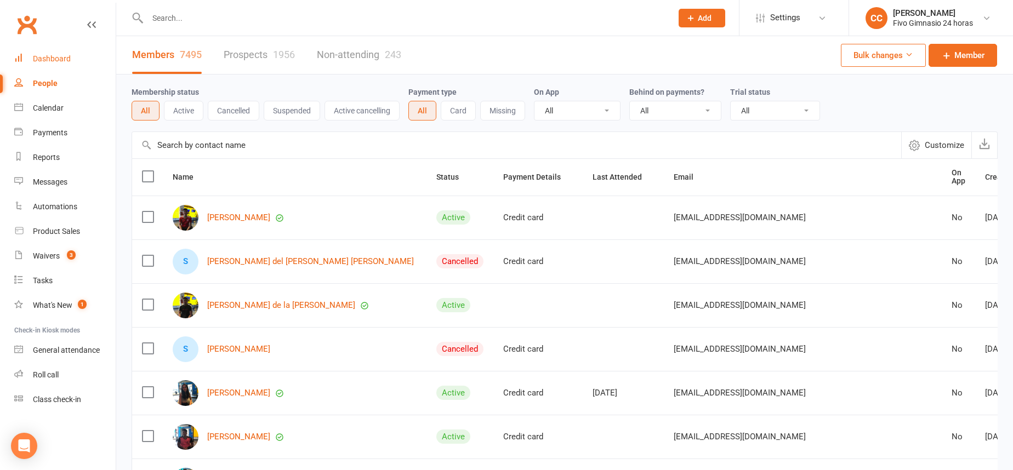
click at [69, 48] on link "Dashboard" at bounding box center [64, 59] width 101 height 25
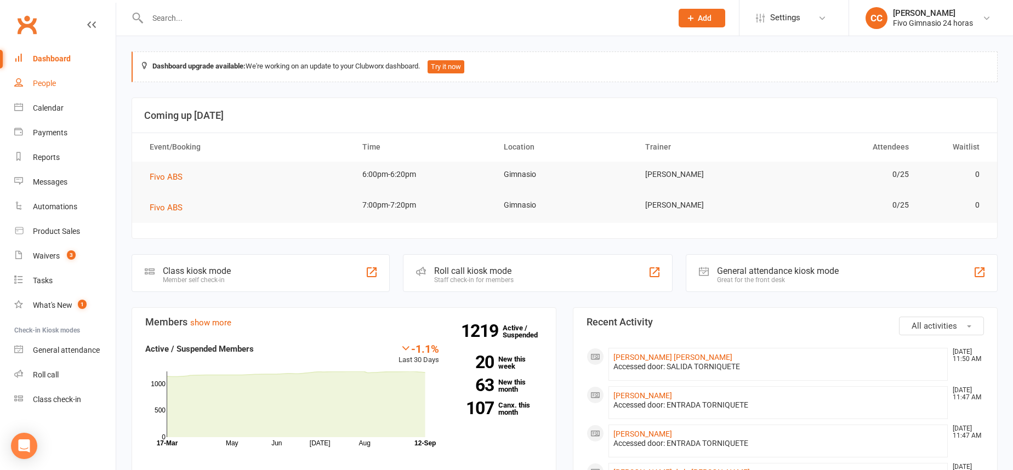
drag, startPoint x: 57, startPoint y: 72, endPoint x: 66, endPoint y: 42, distance: 30.9
click at [57, 72] on link "People" at bounding box center [64, 83] width 101 height 25
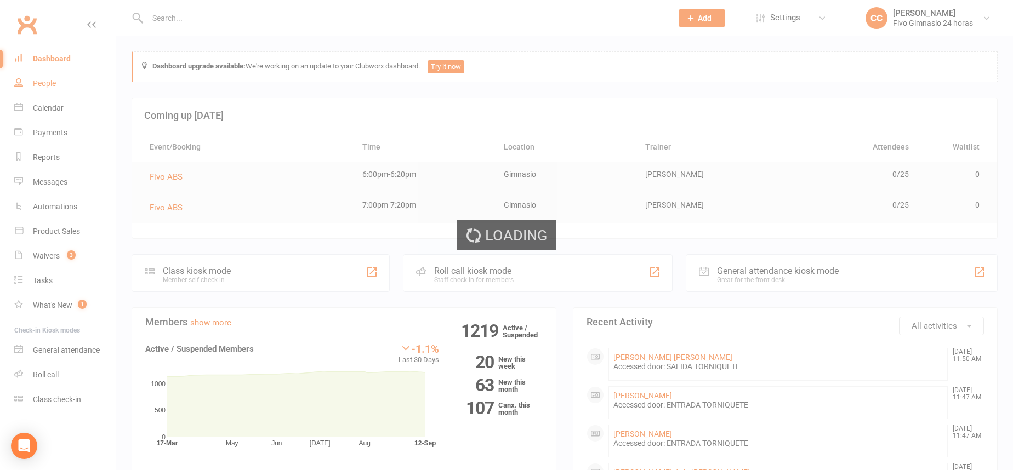
select select "100"
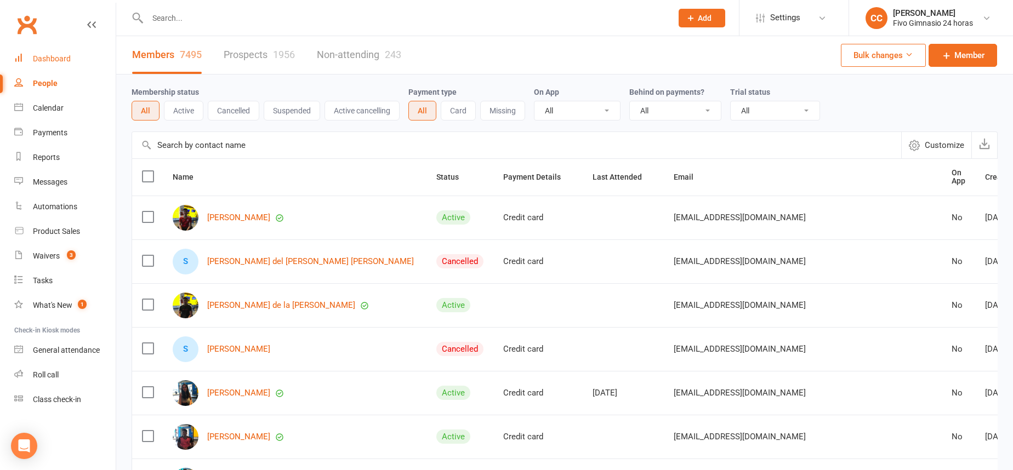
click at [74, 53] on link "Dashboard" at bounding box center [64, 59] width 101 height 25
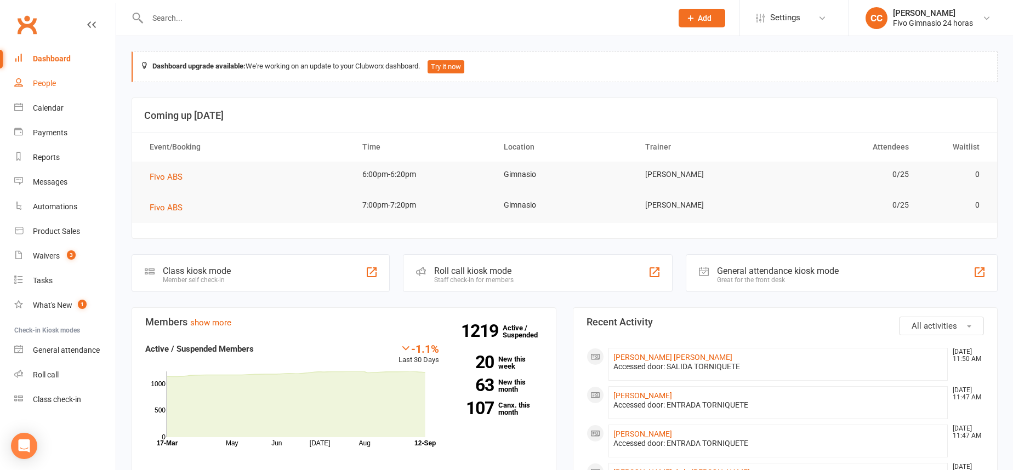
click at [52, 76] on link "People" at bounding box center [64, 83] width 101 height 25
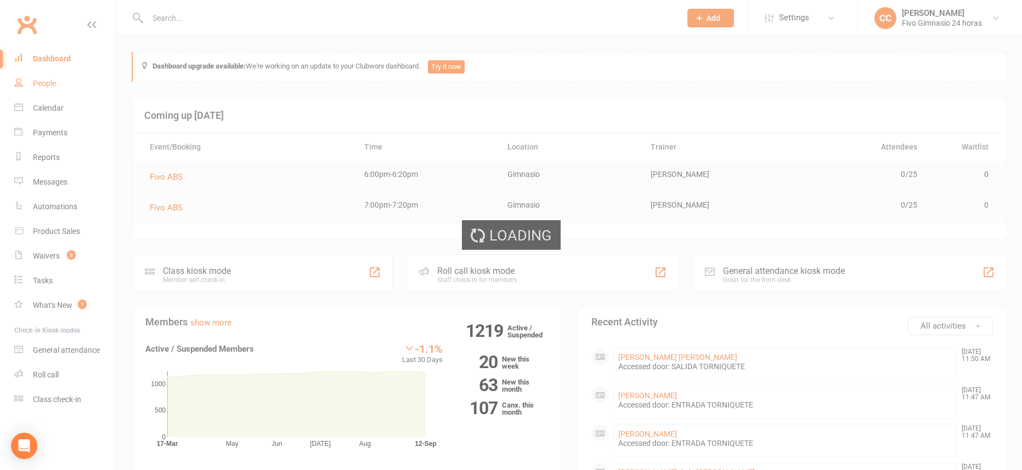
select select "100"
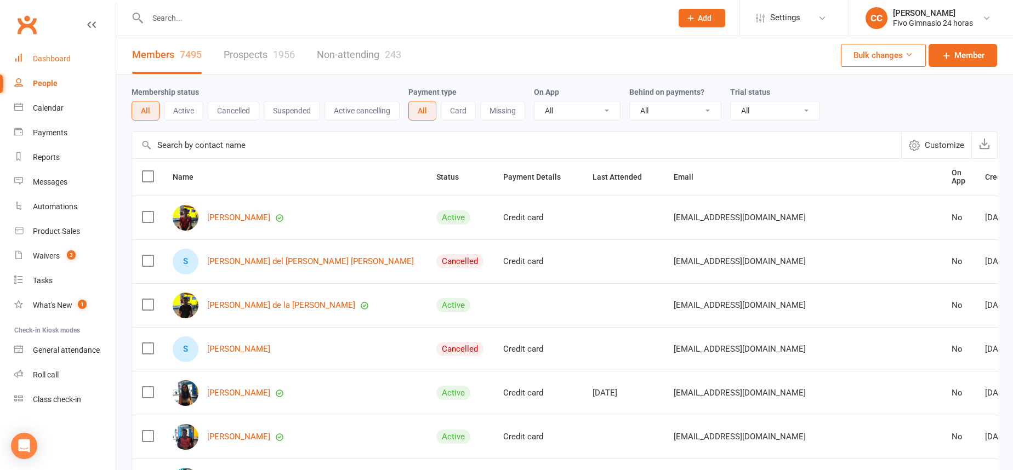
click at [39, 60] on div "Dashboard" at bounding box center [52, 58] width 38 height 9
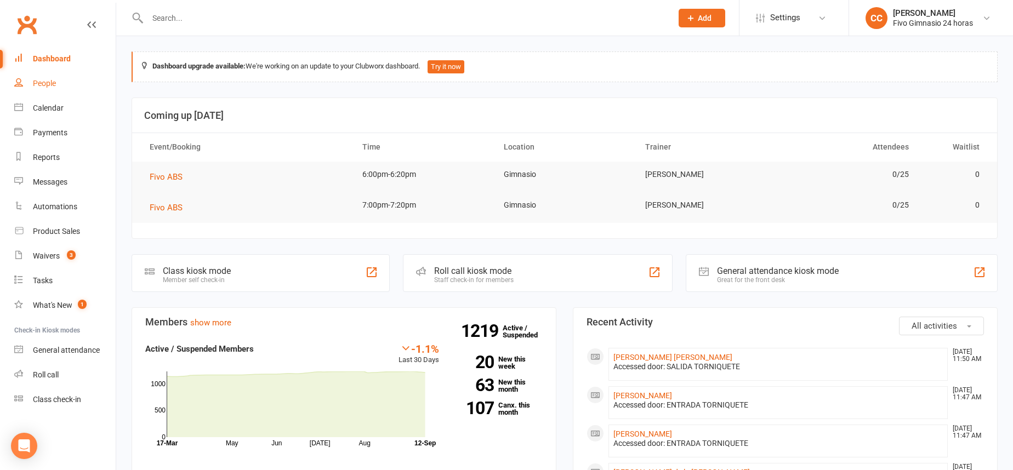
click at [65, 77] on link "People" at bounding box center [64, 83] width 101 height 25
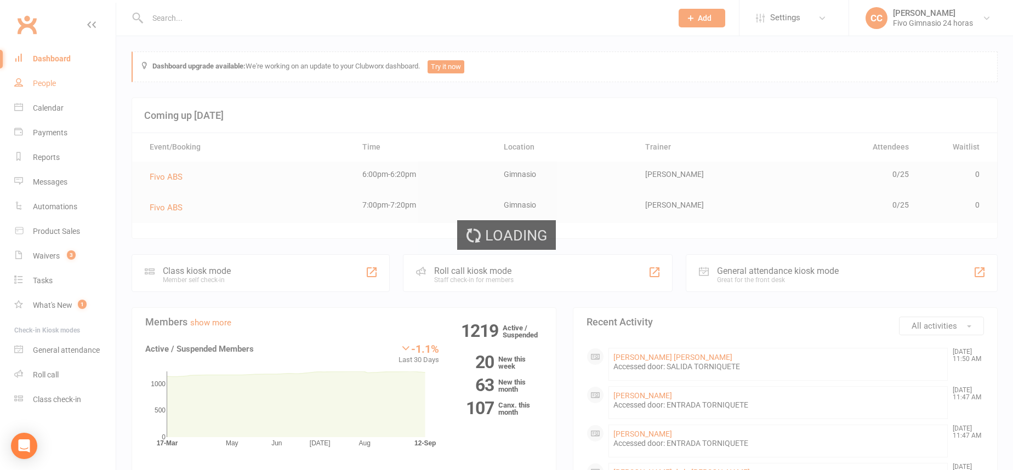
select select "100"
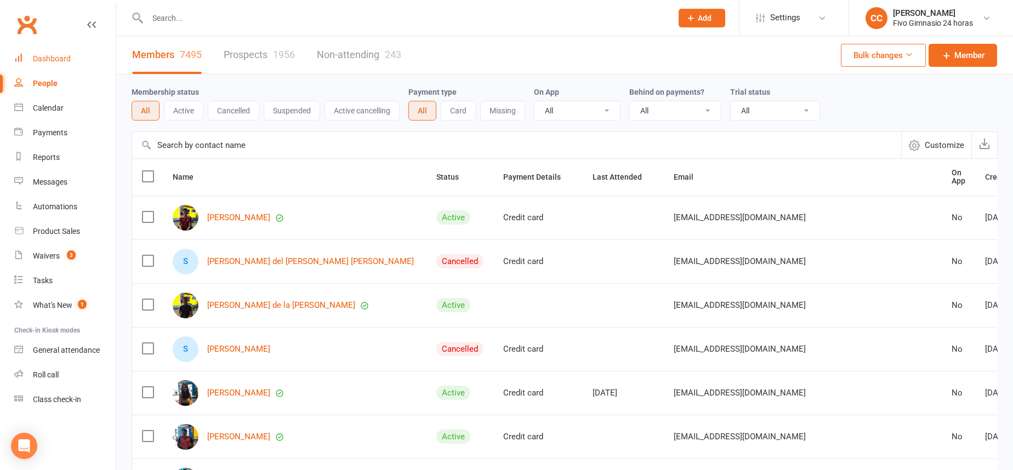
click at [60, 56] on div "Dashboard" at bounding box center [52, 58] width 38 height 9
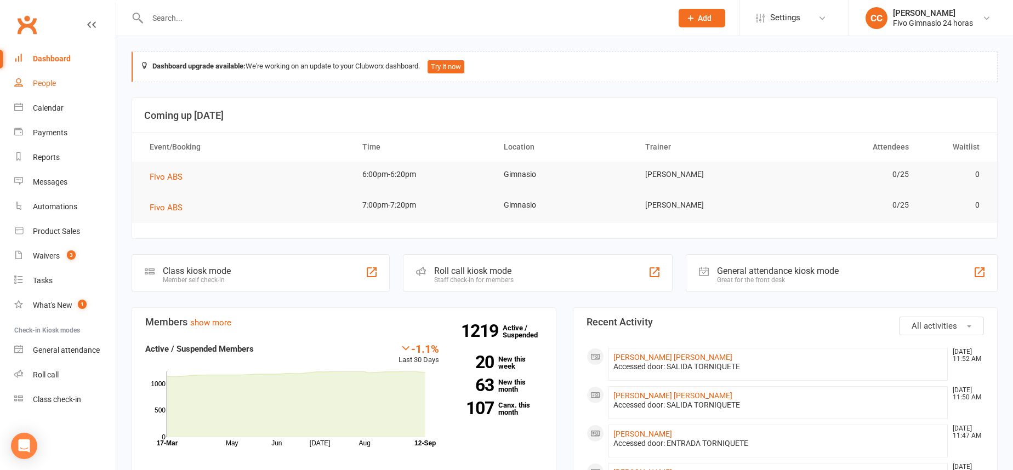
click at [49, 84] on div "People" at bounding box center [44, 83] width 23 height 9
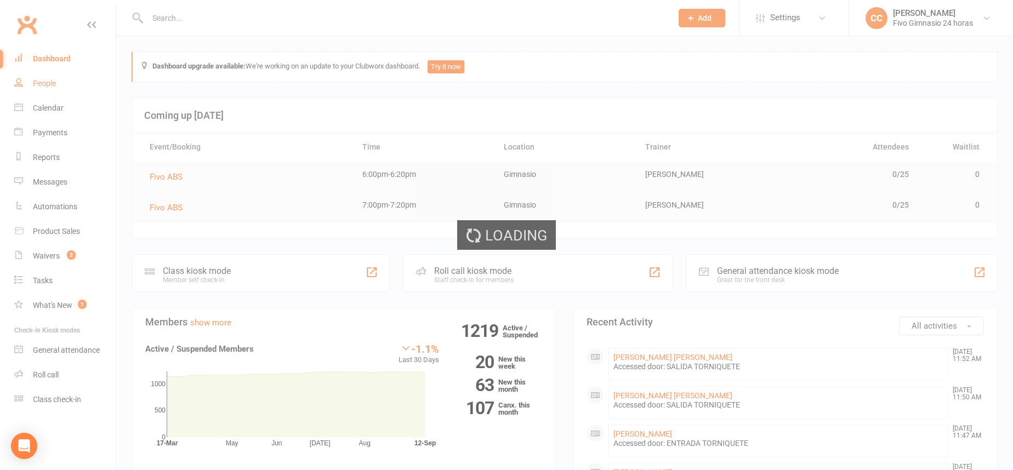
select select "100"
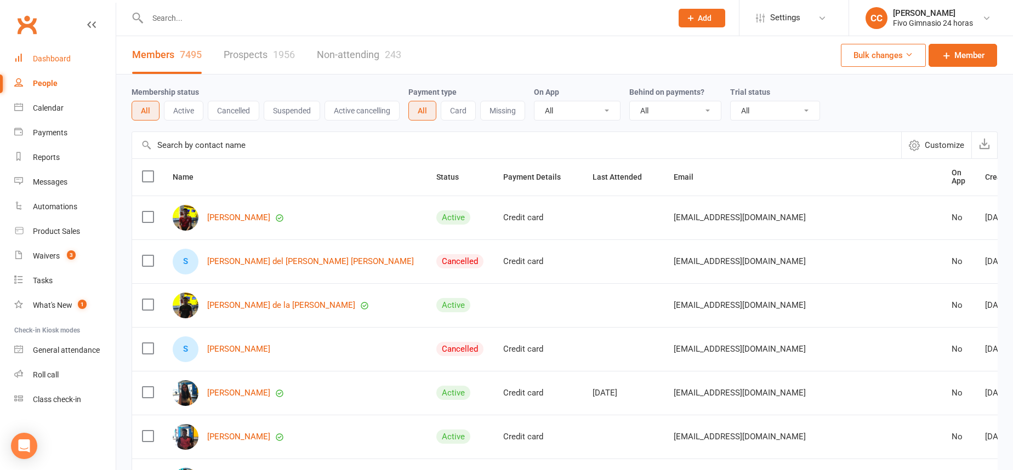
click at [61, 57] on div "Dashboard" at bounding box center [52, 58] width 38 height 9
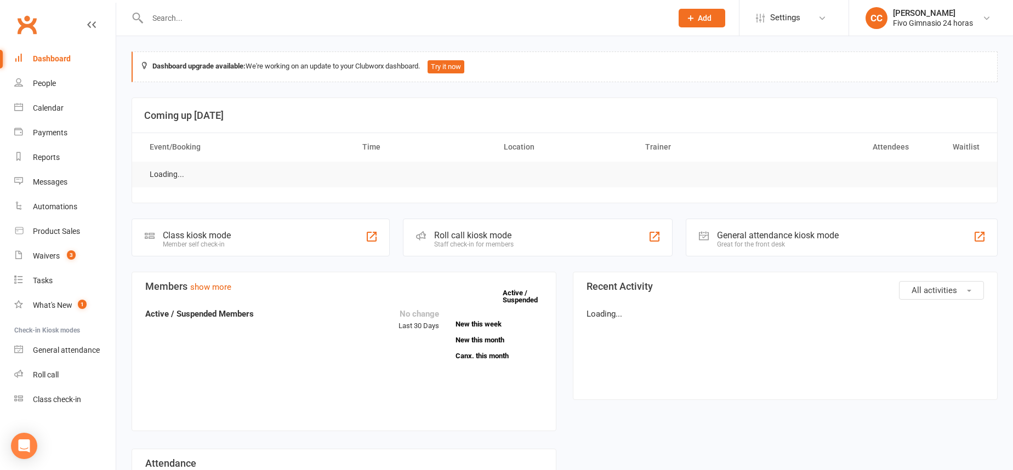
click at [193, 18] on input "text" at bounding box center [404, 17] width 520 height 15
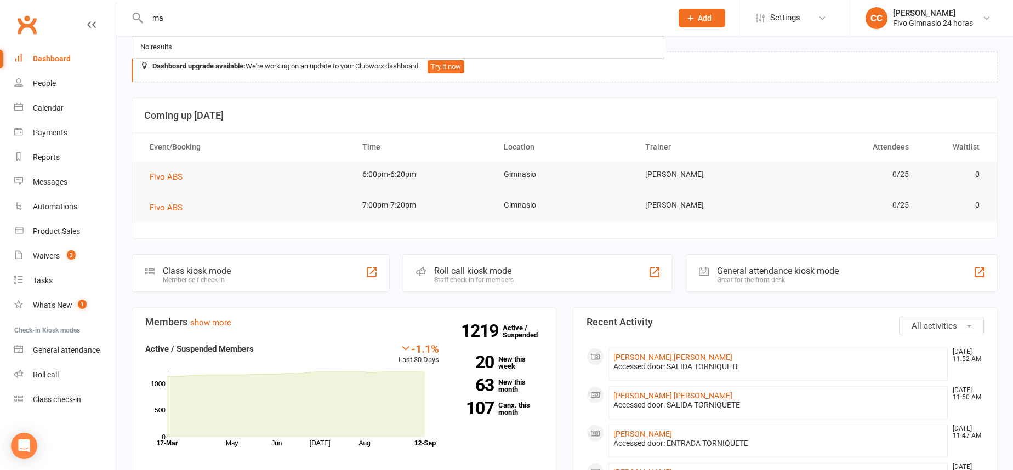
type input "m"
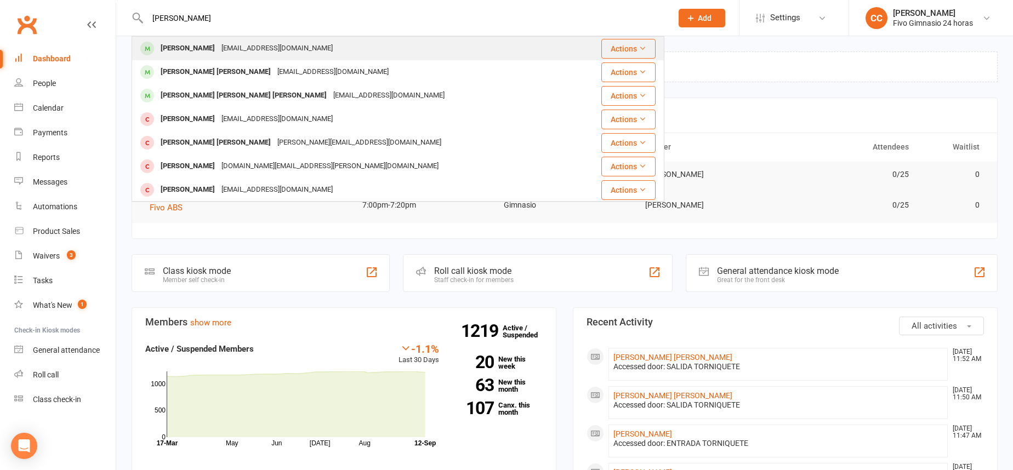
type input "amador gonzalez"
click at [317, 49] on div "saulamadorgonzalez@gmail.com" at bounding box center [277, 49] width 118 height 16
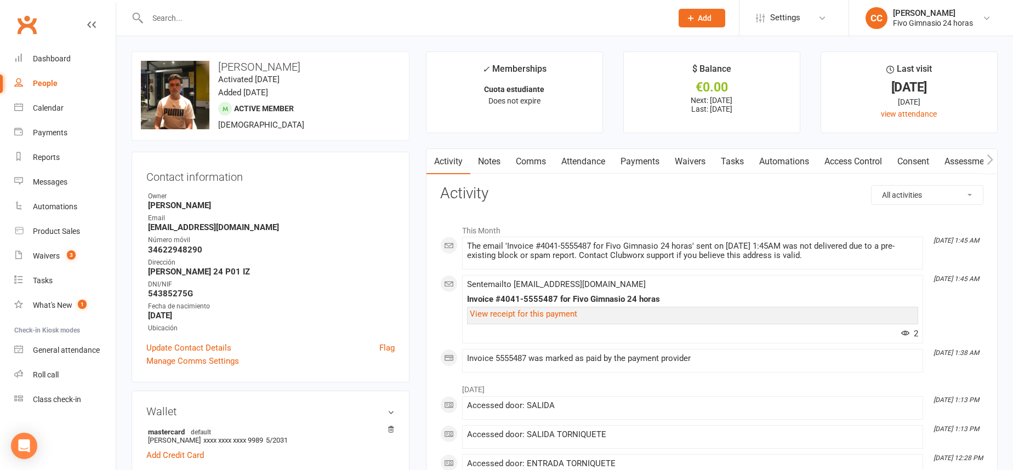
click at [642, 154] on link "Payments" at bounding box center [640, 161] width 54 height 25
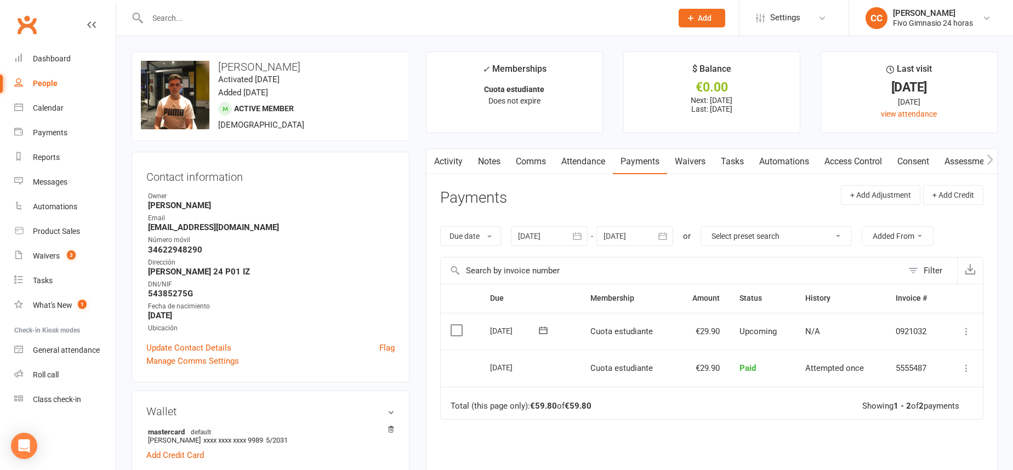
click at [582, 237] on icon "button" at bounding box center [578, 235] width 8 height 7
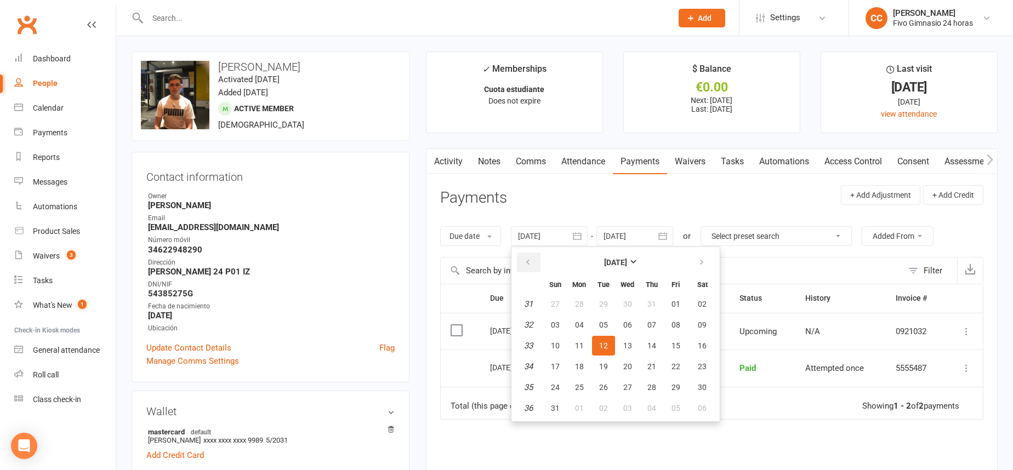
click at [521, 253] on button "button" at bounding box center [529, 263] width 24 height 20
click at [522, 254] on button "button" at bounding box center [529, 263] width 24 height 20
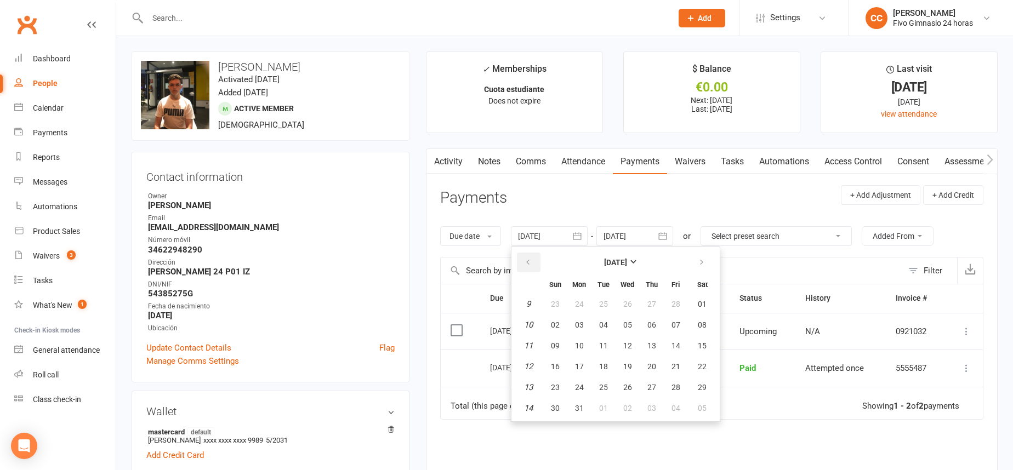
click at [532, 263] on icon "button" at bounding box center [528, 262] width 8 height 9
click at [604, 339] on button "14" at bounding box center [603, 346] width 23 height 20
type input "14 Jan 2025"
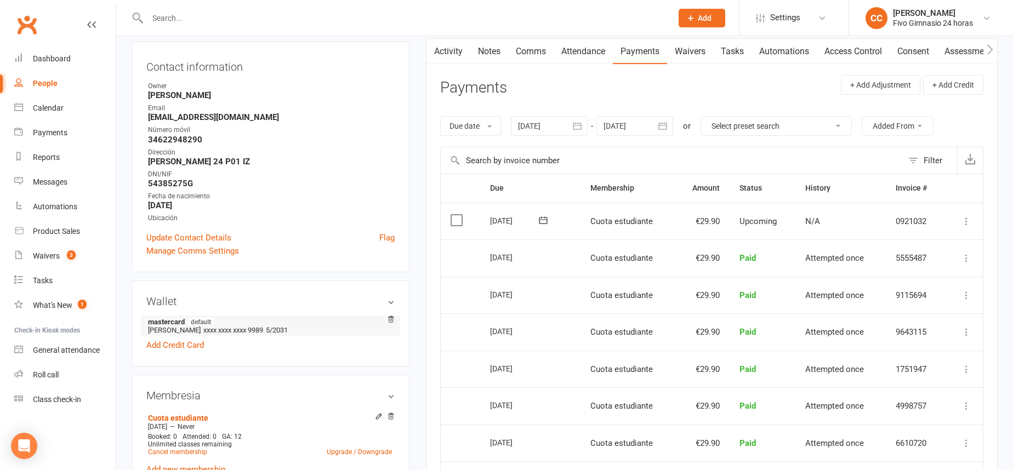
scroll to position [119, 0]
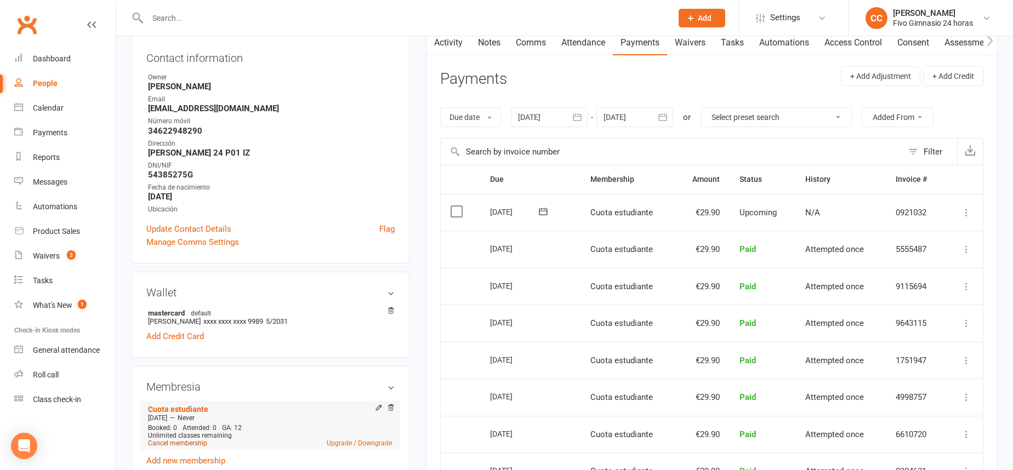
click at [186, 442] on link "Cancel membership" at bounding box center [177, 444] width 59 height 8
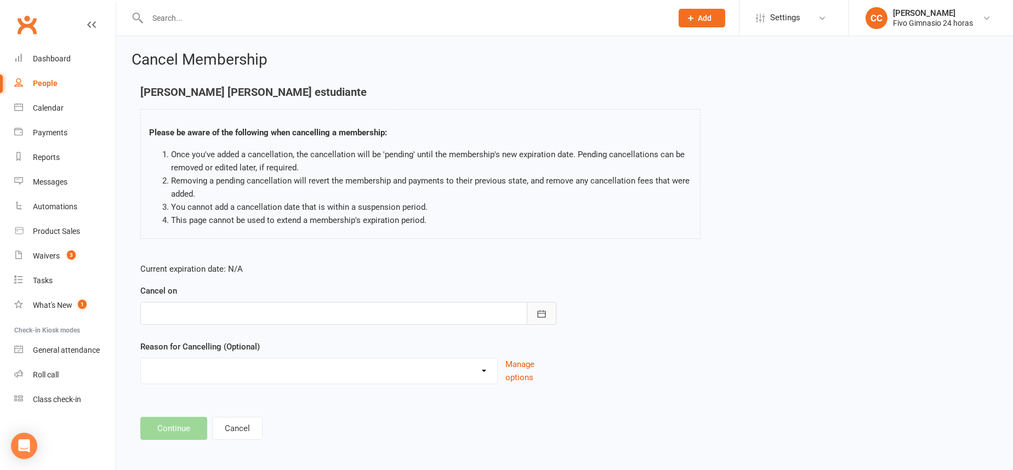
click at [540, 313] on icon "button" at bounding box center [541, 314] width 11 height 11
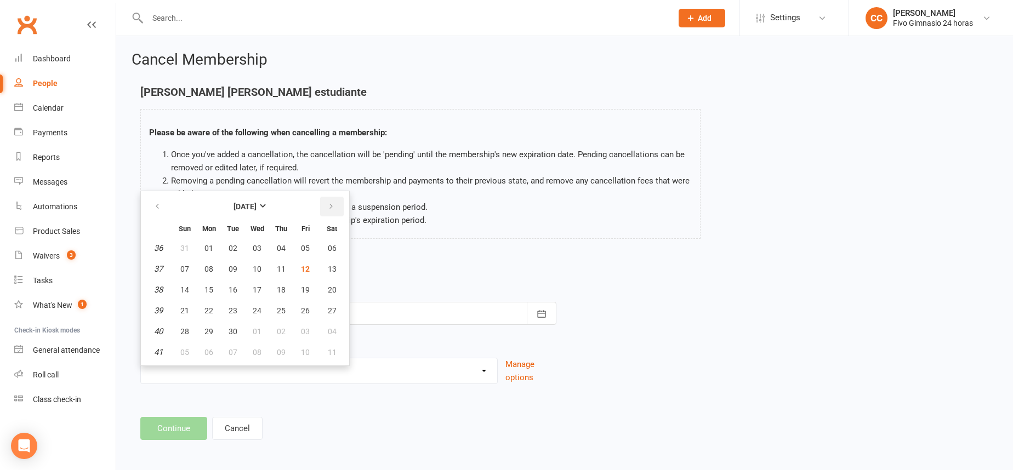
click at [336, 208] on button "button" at bounding box center [332, 207] width 24 height 20
click at [298, 250] on button "03" at bounding box center [305, 249] width 23 height 20
type input "03 Oct 2025"
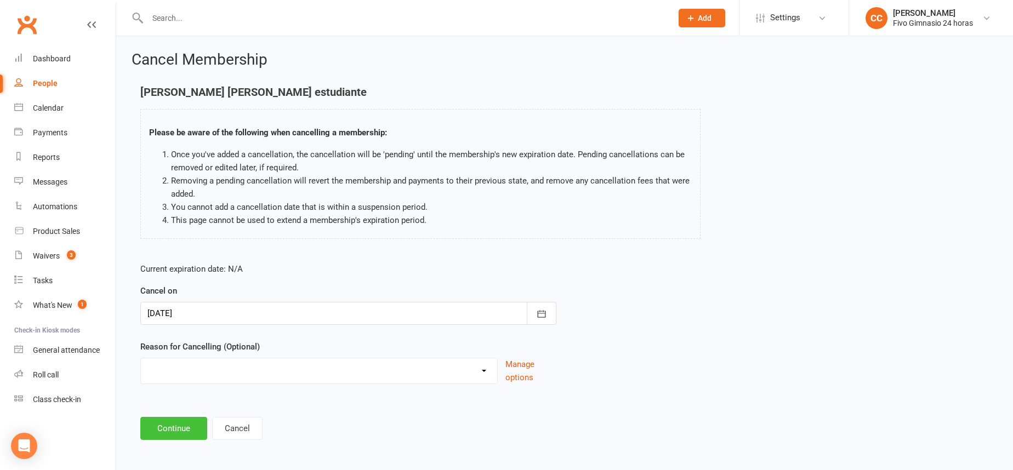
click at [173, 436] on button "Continue" at bounding box center [173, 428] width 67 height 23
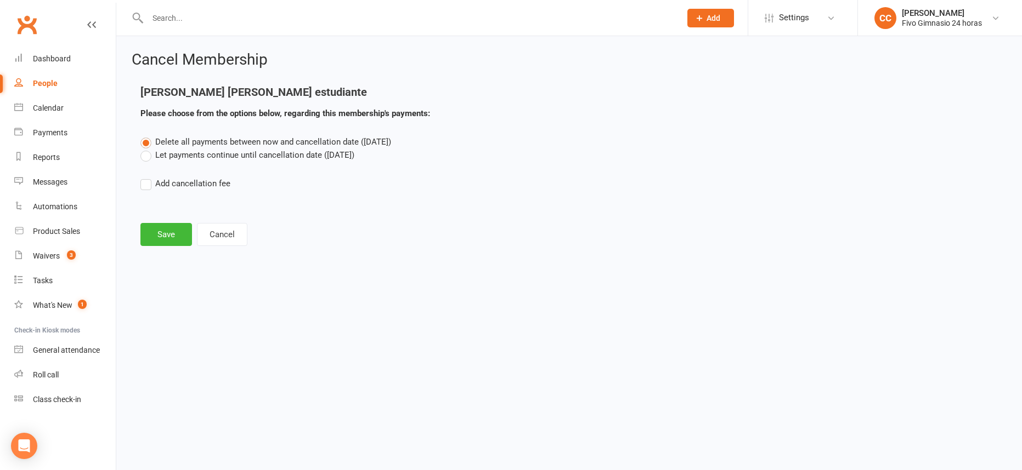
click at [143, 180] on label "Add cancellation fee" at bounding box center [185, 183] width 90 height 13
click at [143, 177] on input "Add cancellation fee" at bounding box center [143, 177] width 7 height 0
click at [249, 219] on input "number" at bounding box center [240, 217] width 92 height 23
type input "38.90"
click at [408, 229] on div "Delete all payments between now and cancellation date (Oct 3, 2025) Let payment…" at bounding box center [568, 189] width 873 height 109
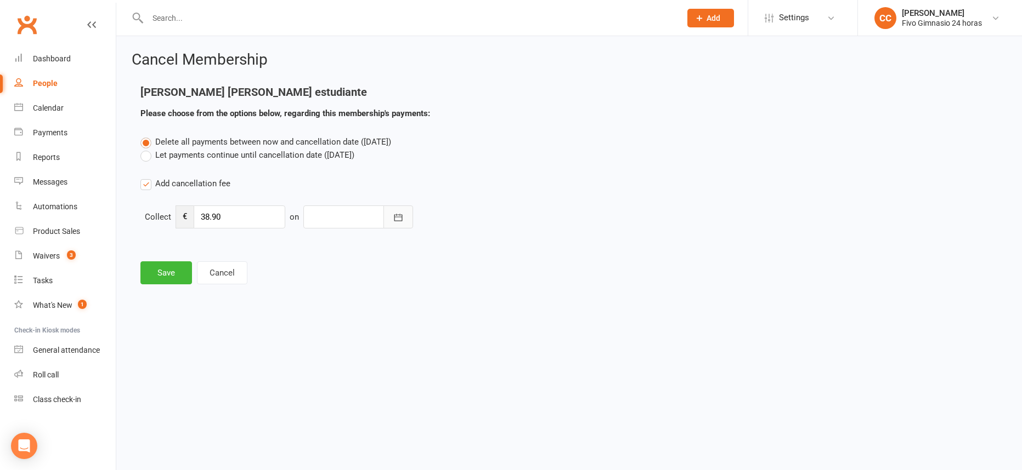
click at [398, 217] on icon "button" at bounding box center [398, 217] width 11 height 11
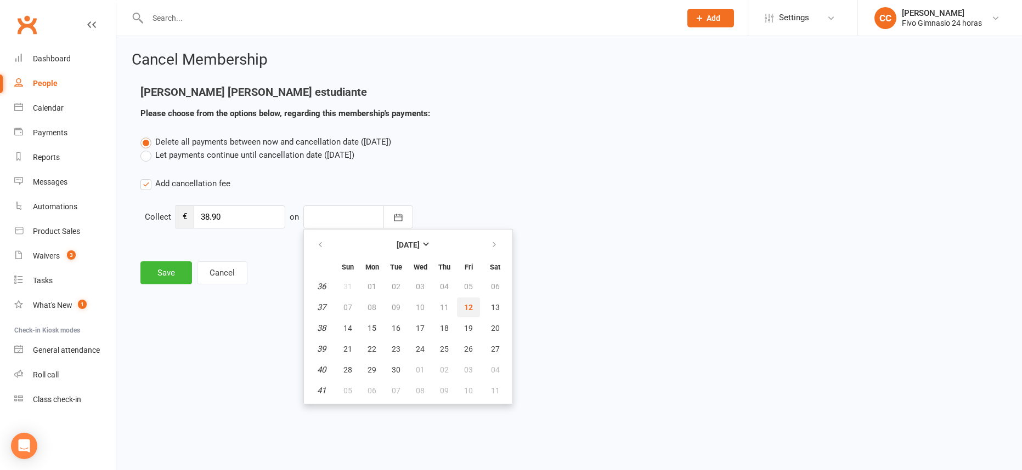
click at [464, 309] on span "12" at bounding box center [468, 307] width 9 height 9
type input "[DATE]"
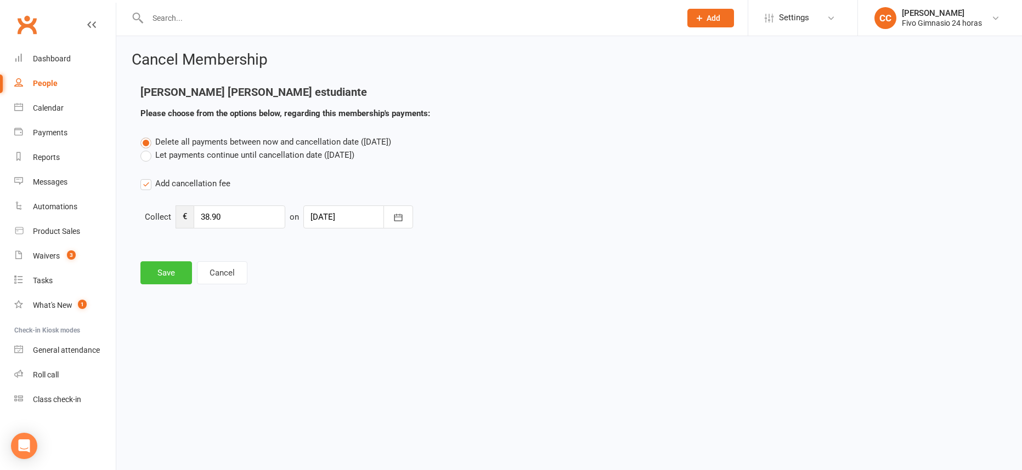
click at [174, 273] on button "Save" at bounding box center [166, 273] width 52 height 23
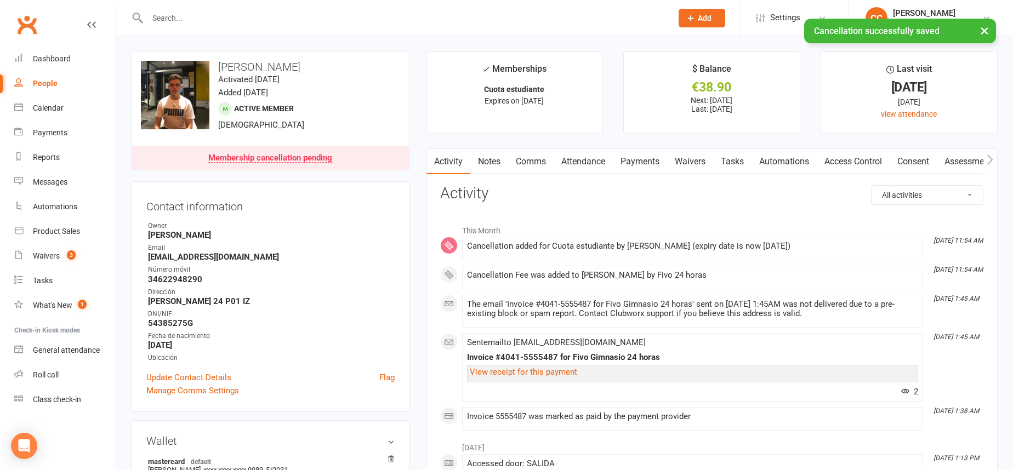
click at [645, 159] on link "Payments" at bounding box center [640, 161] width 54 height 25
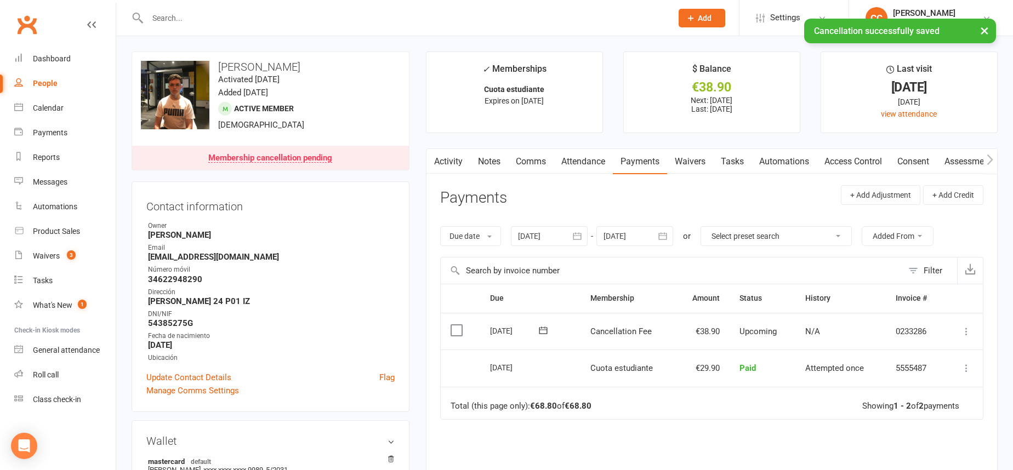
click at [964, 334] on icon at bounding box center [966, 331] width 11 height 11
click at [949, 379] on link "Mark as Paid (POS)" at bounding box center [918, 375] width 109 height 22
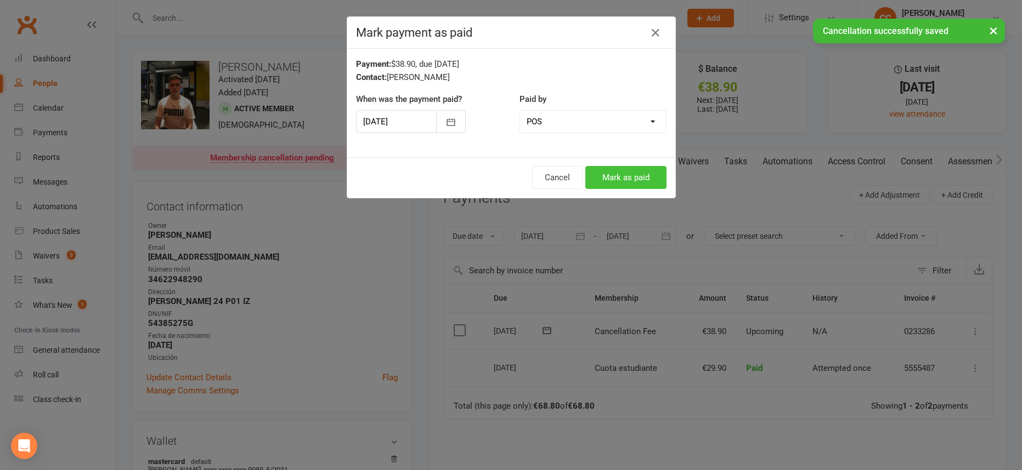
click at [623, 172] on button "Mark as paid" at bounding box center [625, 177] width 81 height 23
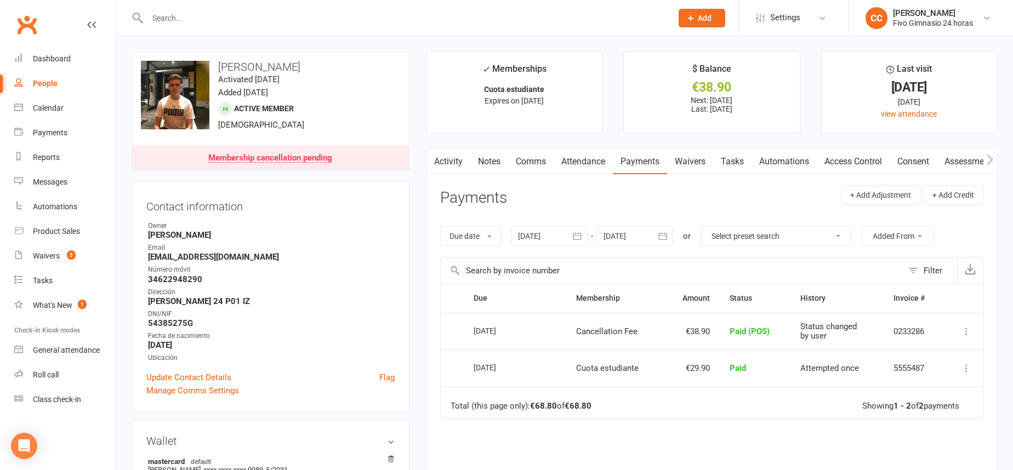
click at [548, 162] on link "Comms" at bounding box center [531, 161] width 46 height 25
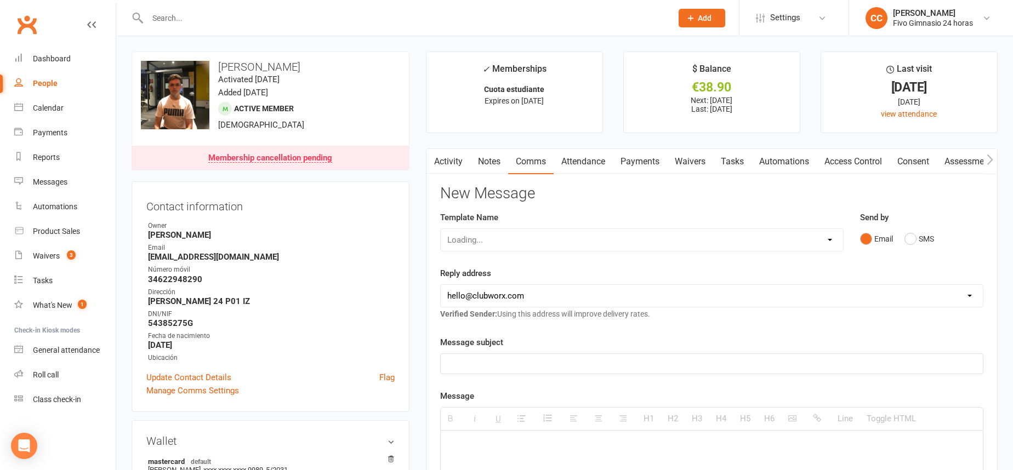
click at [539, 240] on div "Loading..." at bounding box center [642, 240] width 404 height 23
click at [540, 235] on select "Select Template [Email] Información fase 3 [Email] Aviso primero de incumplimie…" at bounding box center [642, 240] width 402 height 22
select select "18"
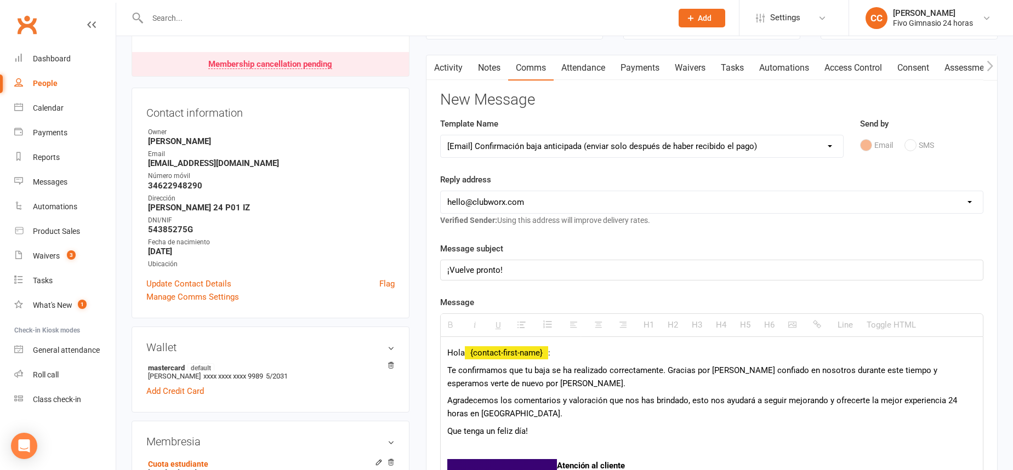
scroll to position [232, 0]
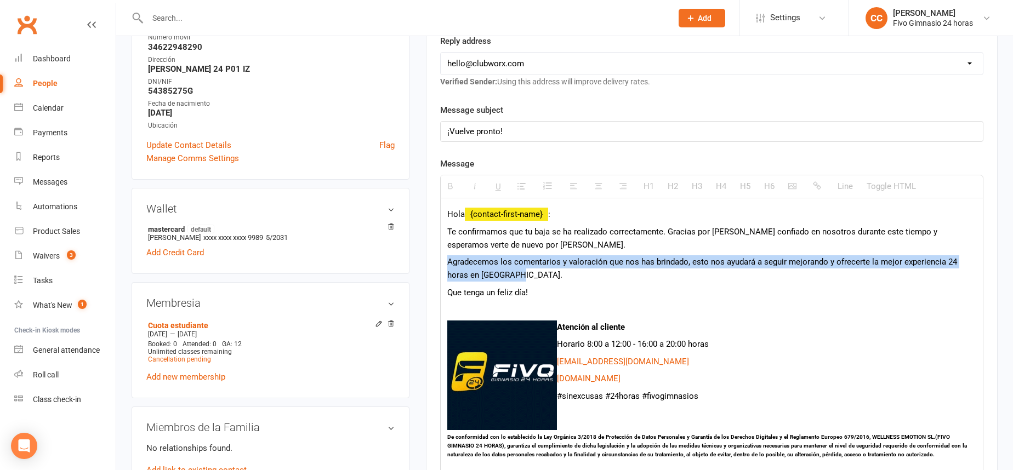
drag, startPoint x: 447, startPoint y: 263, endPoint x: 526, endPoint y: 274, distance: 79.7
click at [526, 274] on p "Agradecemos los comentarios y valoración que nos has brindado, esto nos ayudará…" at bounding box center [711, 269] width 529 height 26
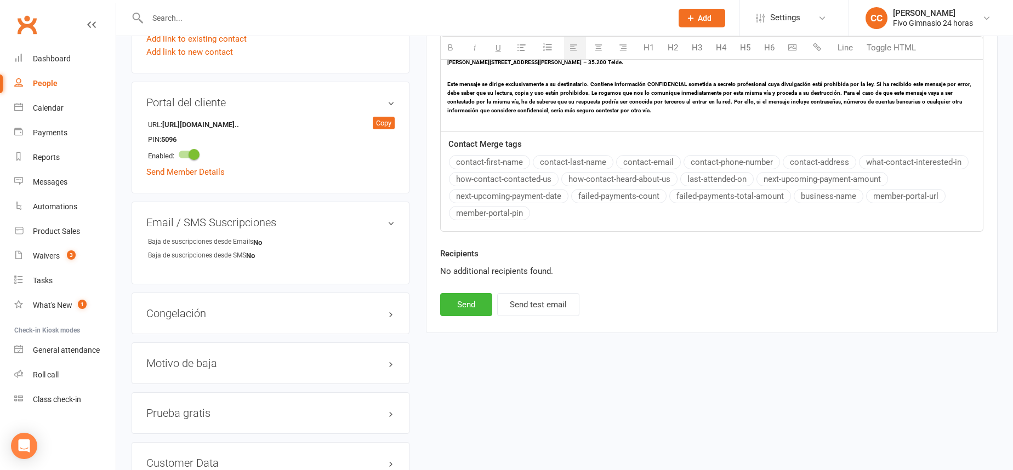
scroll to position [756, 0]
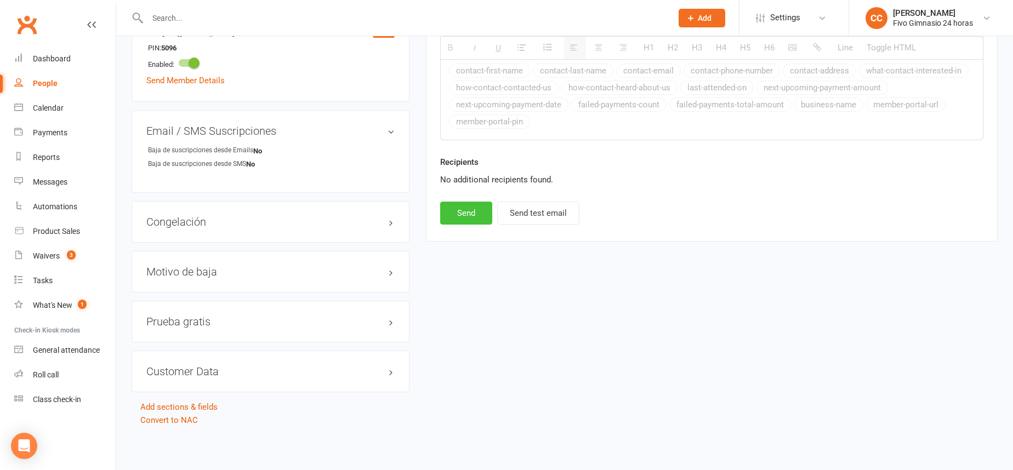
click at [473, 209] on button "Send" at bounding box center [466, 213] width 52 height 23
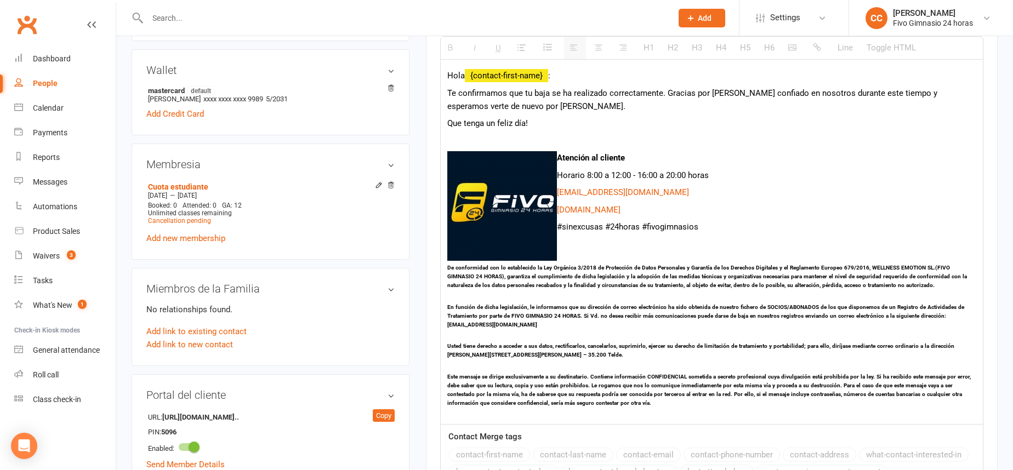
scroll to position [0, 0]
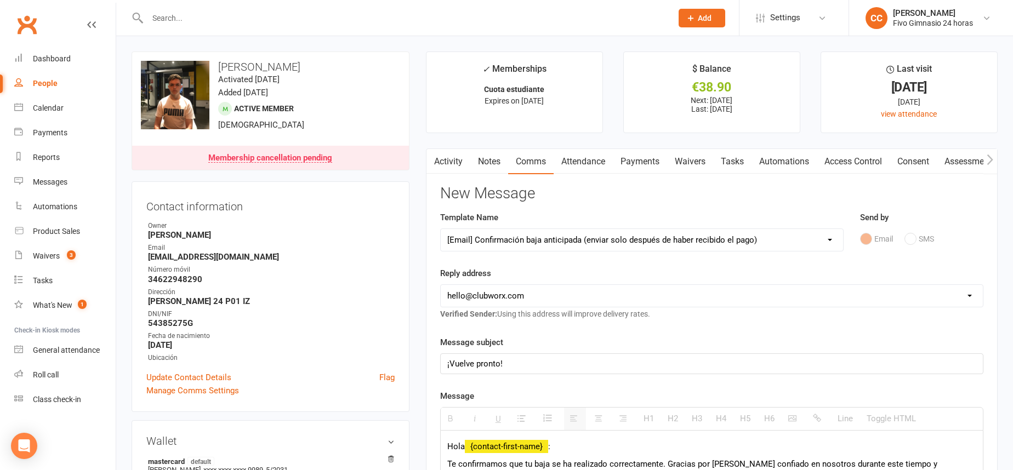
click at [645, 161] on link "Payments" at bounding box center [640, 161] width 54 height 25
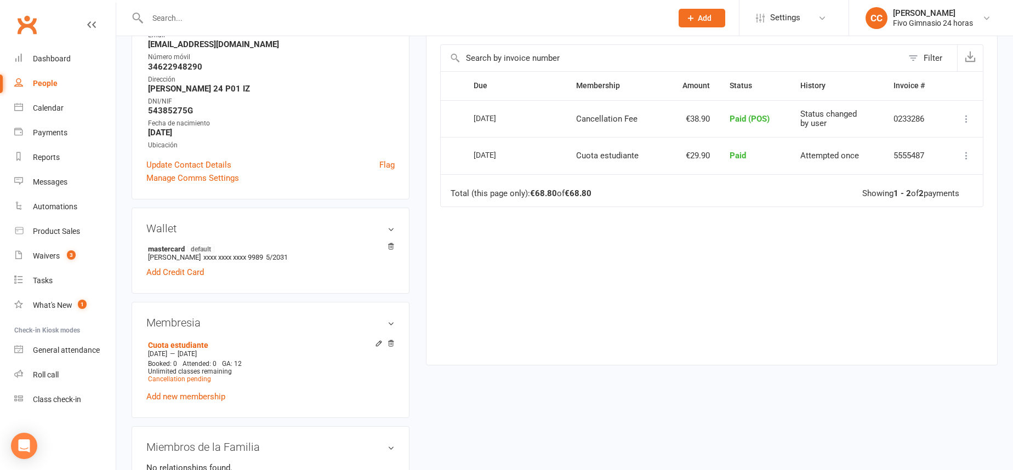
scroll to position [219, 0]
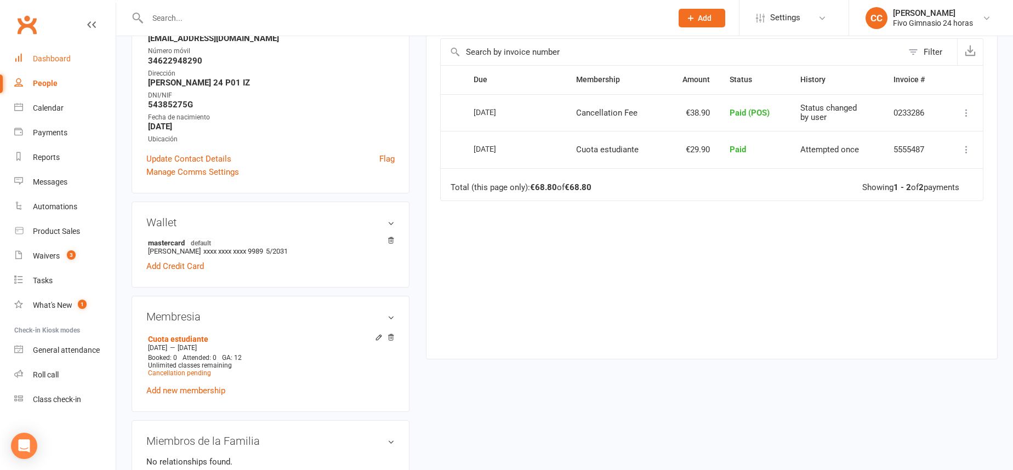
click at [87, 55] on link "Dashboard" at bounding box center [64, 59] width 101 height 25
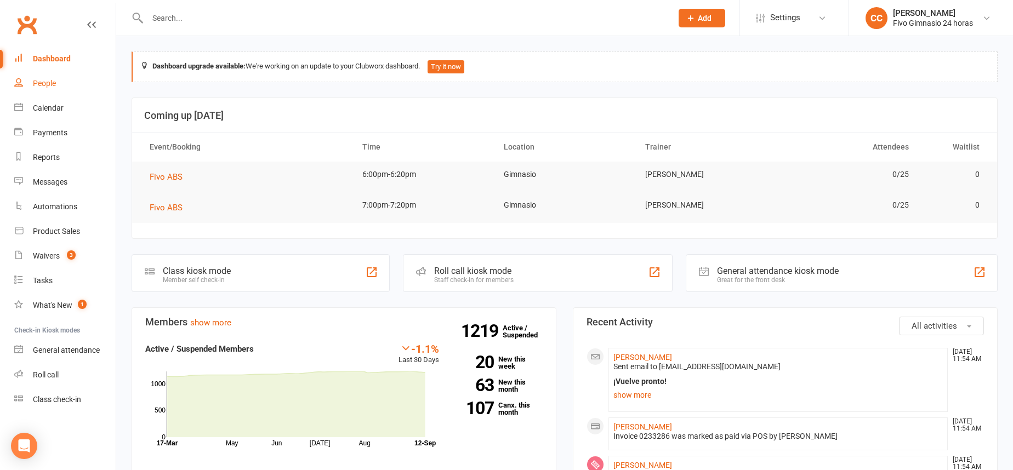
click at [91, 89] on link "People" at bounding box center [64, 83] width 101 height 25
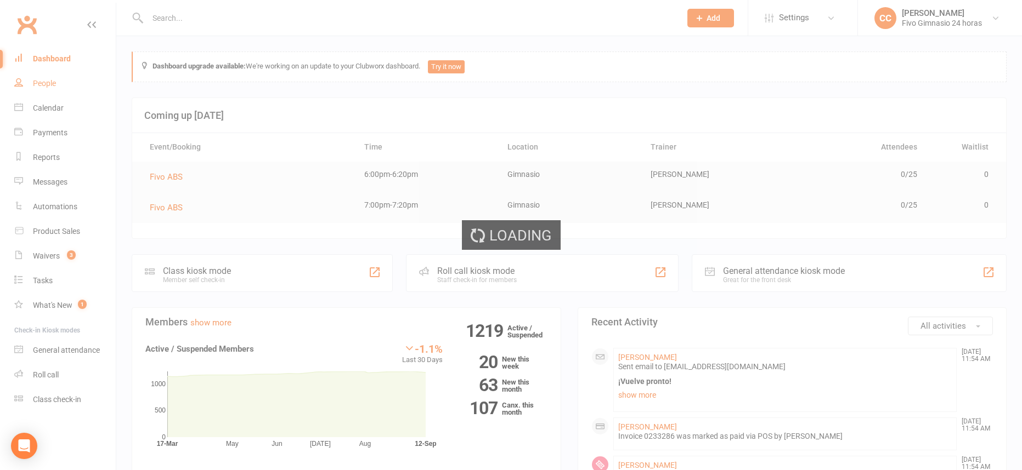
select select "100"
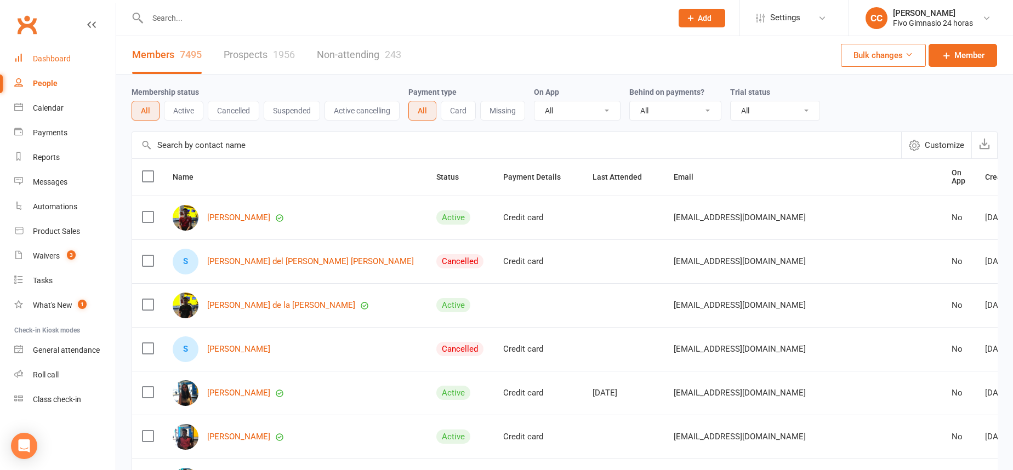
click at [87, 60] on link "Dashboard" at bounding box center [64, 59] width 101 height 25
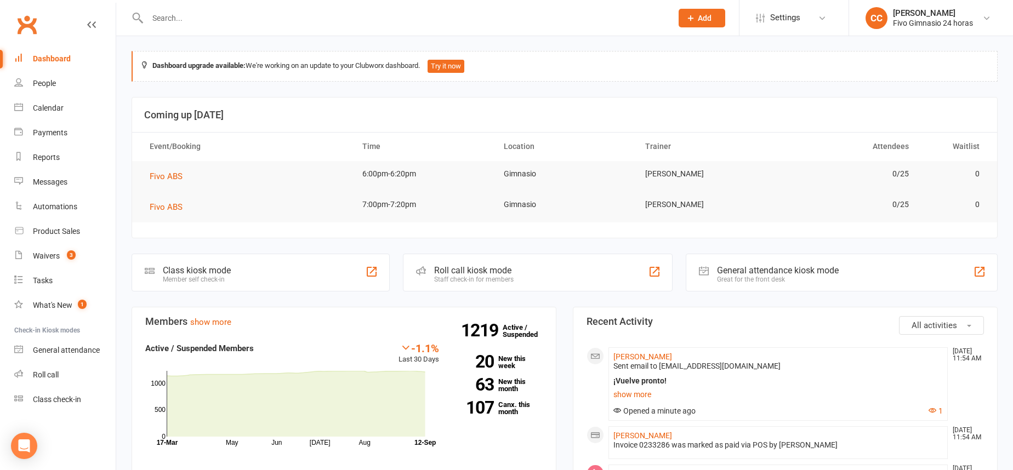
scroll to position [2, 0]
drag, startPoint x: 707, startPoint y: 355, endPoint x: 614, endPoint y: 356, distance: 93.2
click at [614, 356] on li "Saul Amador Gonzalez Sep 12, 11:54 AM Sent email to saulamadorgonzalez@gmail.co…" at bounding box center [778, 382] width 339 height 73
copy link "Saul Amador Gonzalez"
click at [288, 15] on input "text" at bounding box center [404, 17] width 520 height 15
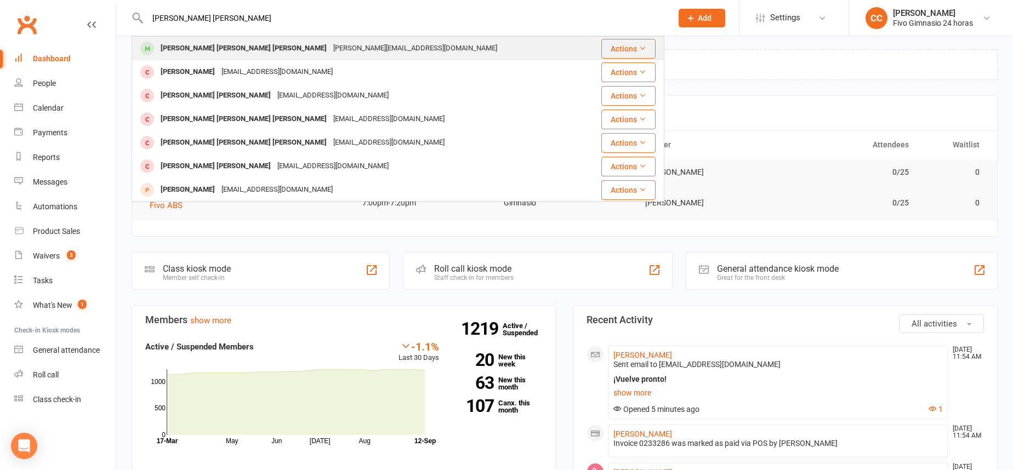
type input "maria jose herrera"
click at [330, 56] on div "maria.artiles86@gmail.com" at bounding box center [415, 49] width 171 height 16
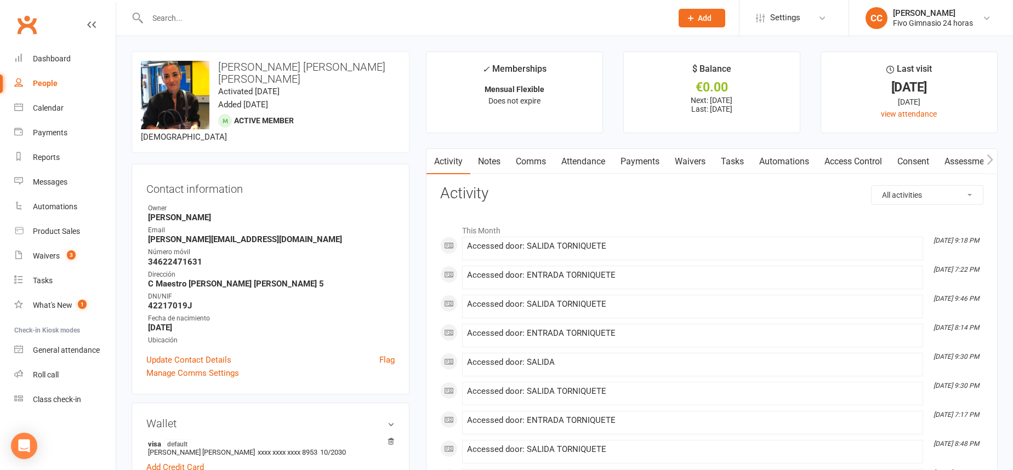
click at [649, 165] on link "Payments" at bounding box center [640, 161] width 54 height 25
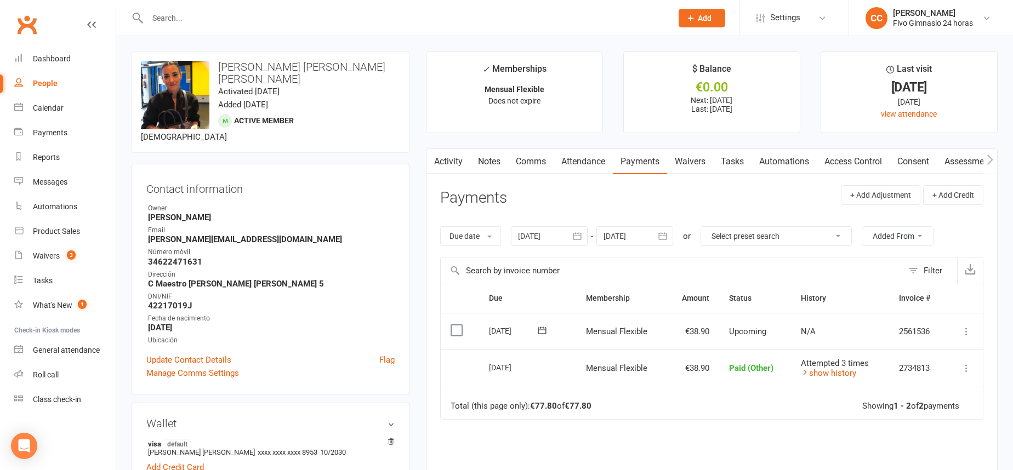
click at [968, 332] on icon at bounding box center [966, 331] width 11 height 11
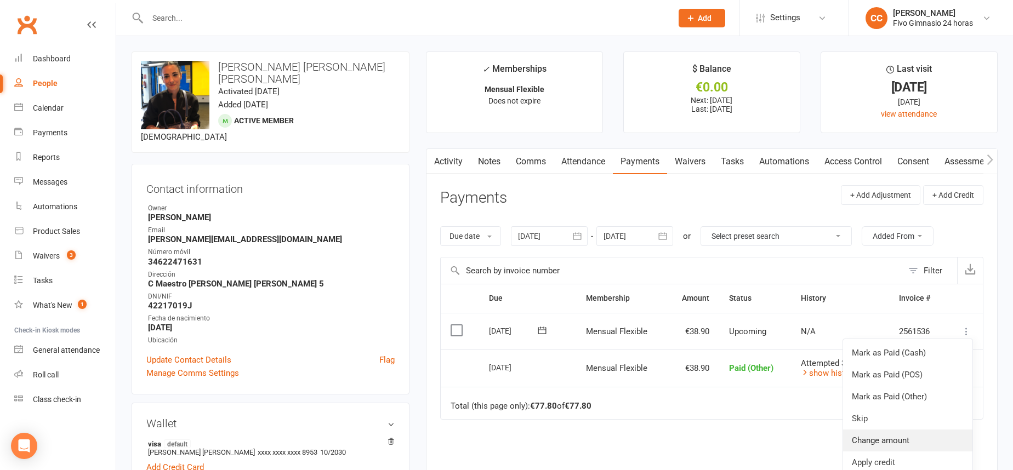
click at [914, 433] on link "Change amount" at bounding box center [907, 441] width 129 height 22
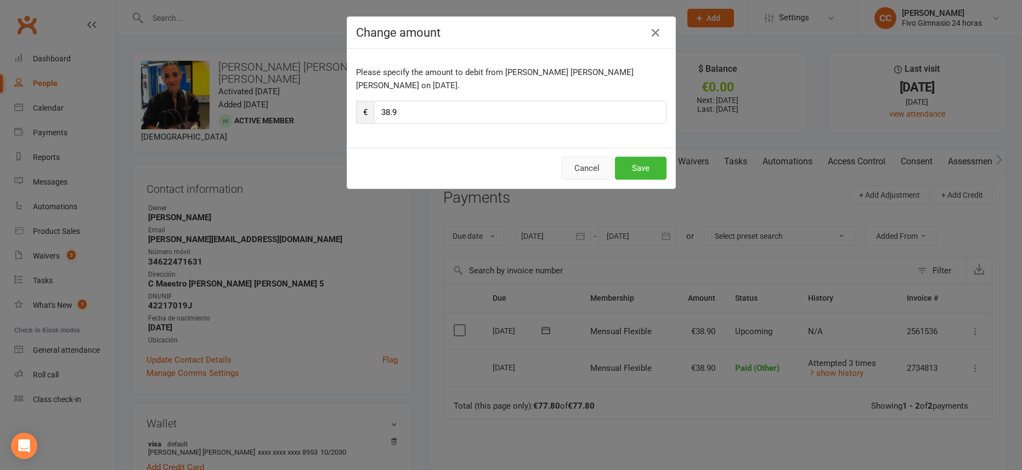
click at [575, 164] on button "Cancel" at bounding box center [586, 168] width 50 height 23
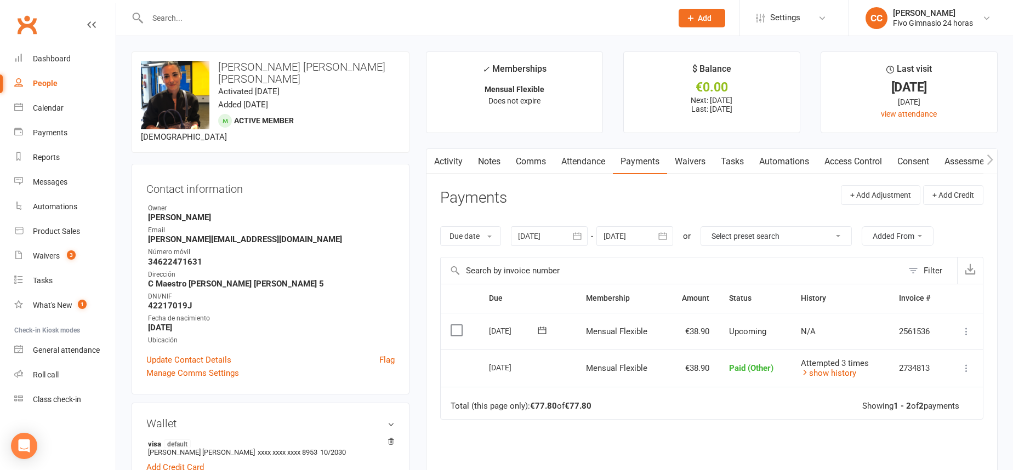
click at [963, 330] on icon at bounding box center [966, 331] width 11 height 11
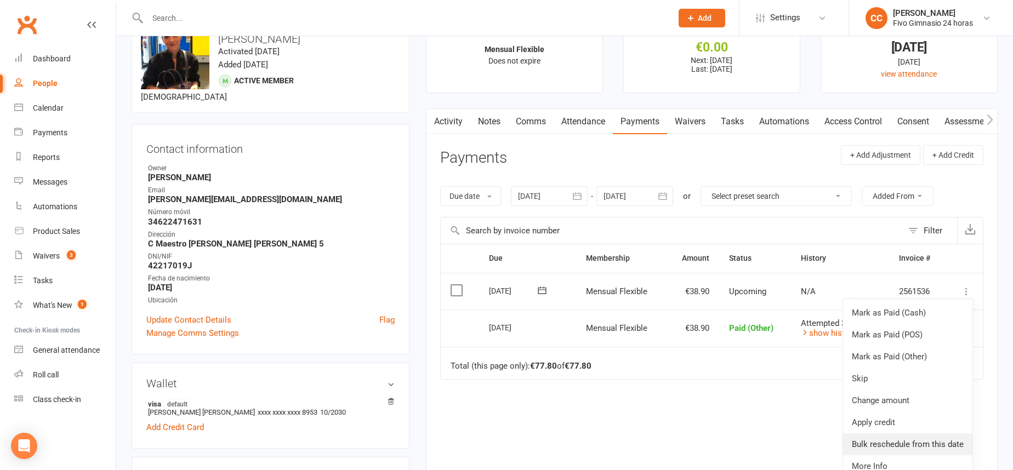
scroll to position [43, 0]
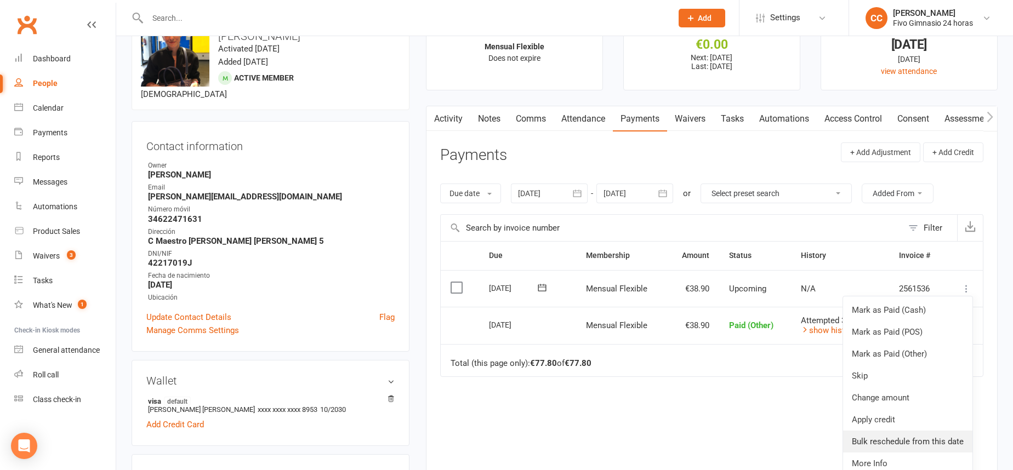
click at [918, 439] on link "Bulk reschedule from this date" at bounding box center [907, 442] width 129 height 22
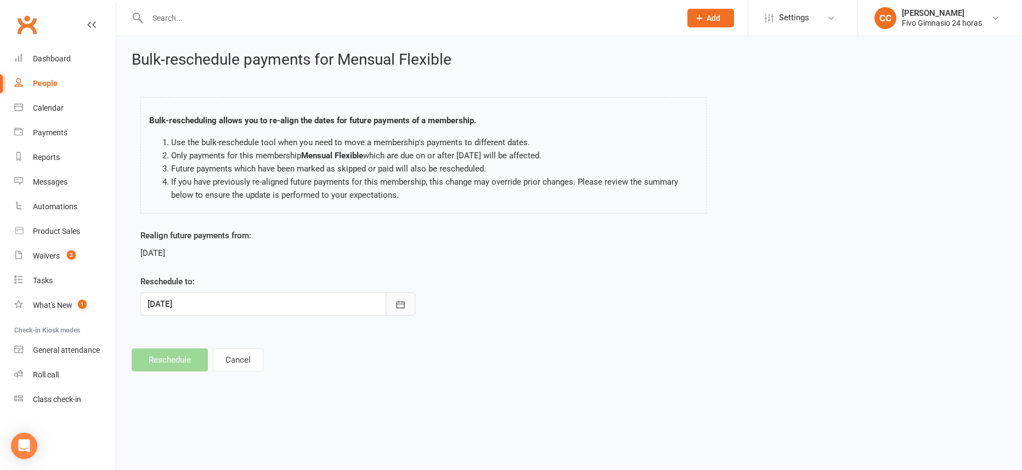
click at [396, 307] on icon "button" at bounding box center [400, 304] width 11 height 11
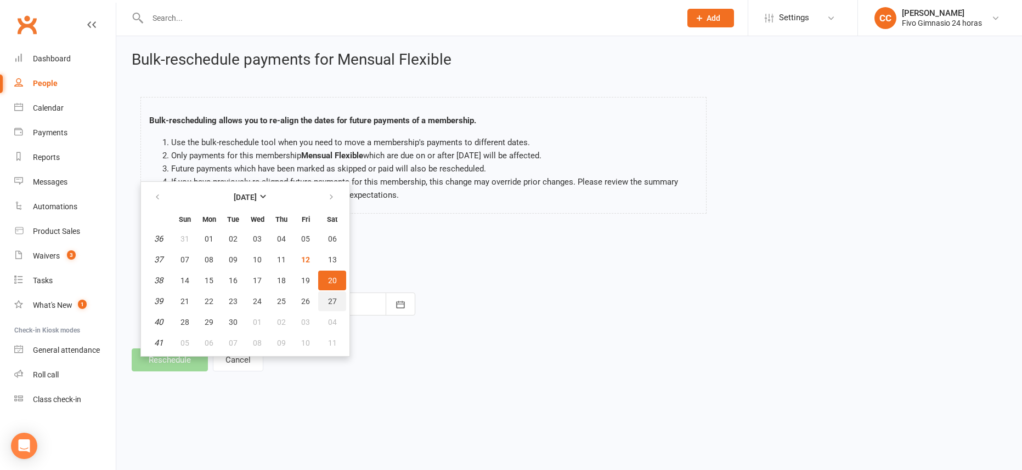
click at [321, 302] on button "27" at bounding box center [332, 302] width 28 height 20
type input "27 Sep 2025"
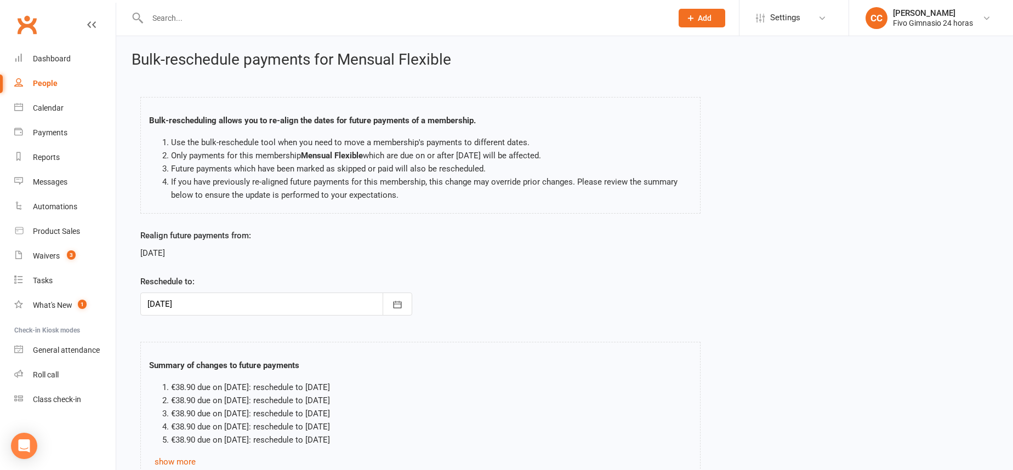
scroll to position [89, 0]
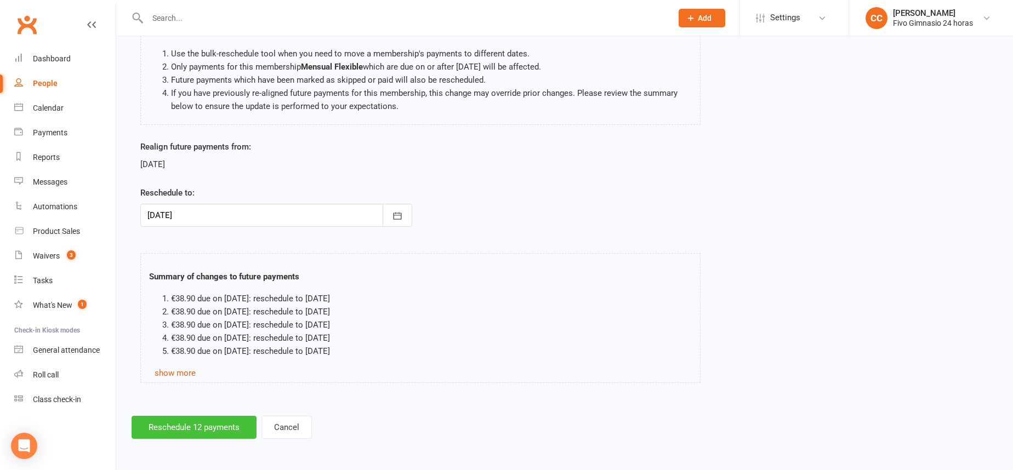
click at [211, 426] on button "Reschedule 12 payments" at bounding box center [194, 427] width 125 height 23
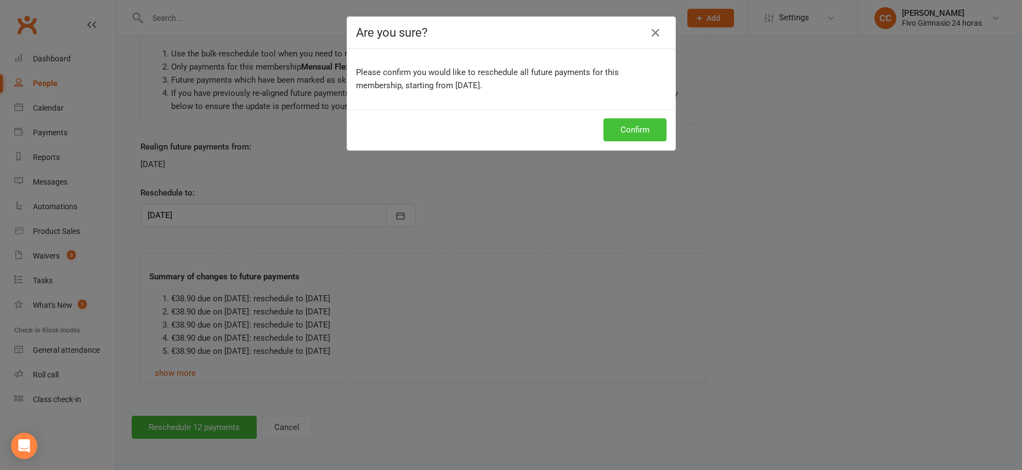
click at [636, 129] on button "Confirm" at bounding box center [634, 129] width 63 height 23
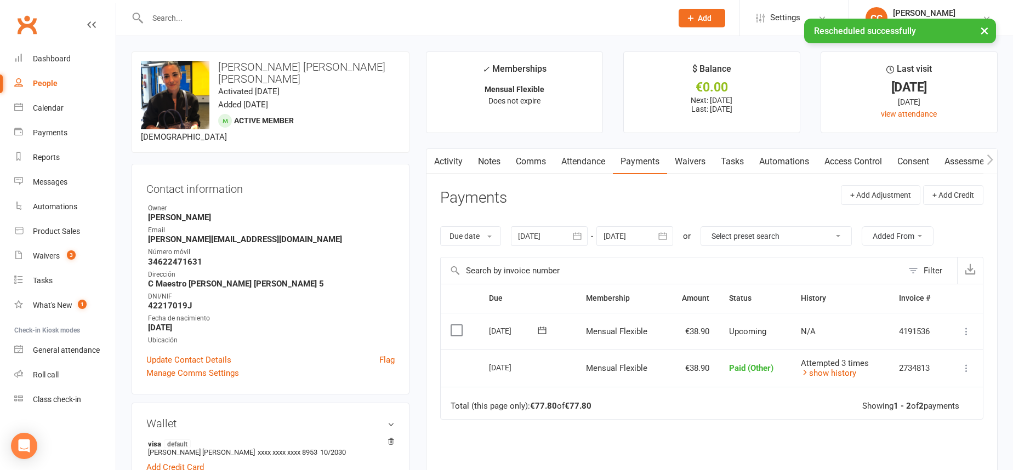
click at [242, 18] on input "text" at bounding box center [404, 17] width 520 height 15
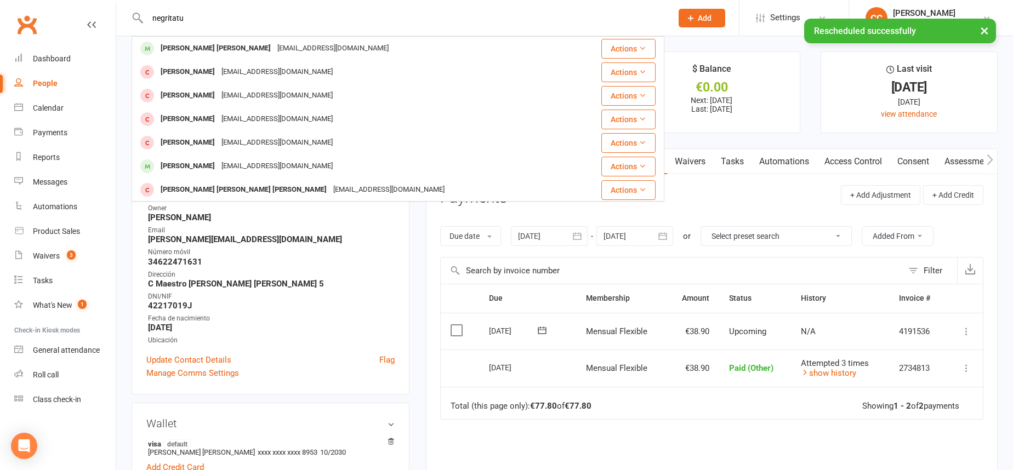
type input "negritatu"
click at [265, 50] on div "Jesús Miguel Rodríguez Lorenzo" at bounding box center [215, 49] width 117 height 16
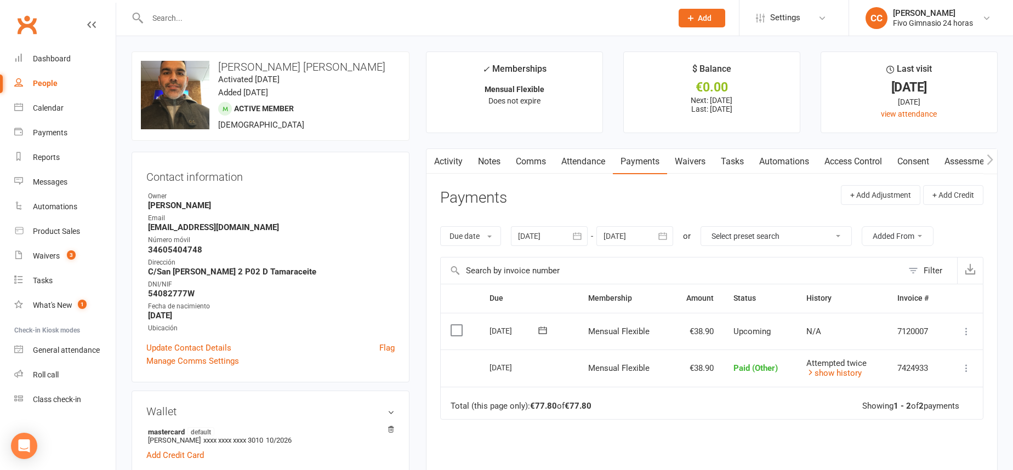
click at [630, 161] on link "Payments" at bounding box center [640, 161] width 54 height 25
click at [966, 330] on icon at bounding box center [966, 331] width 11 height 11
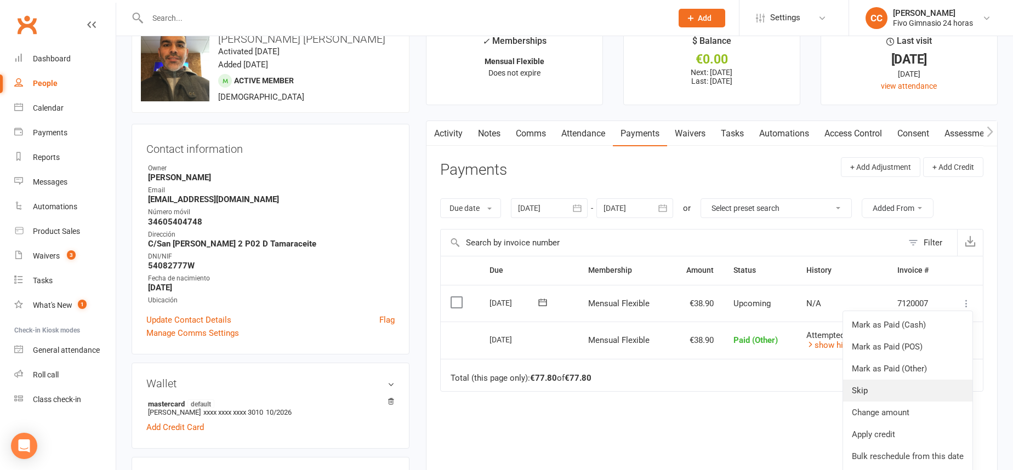
scroll to position [90, 0]
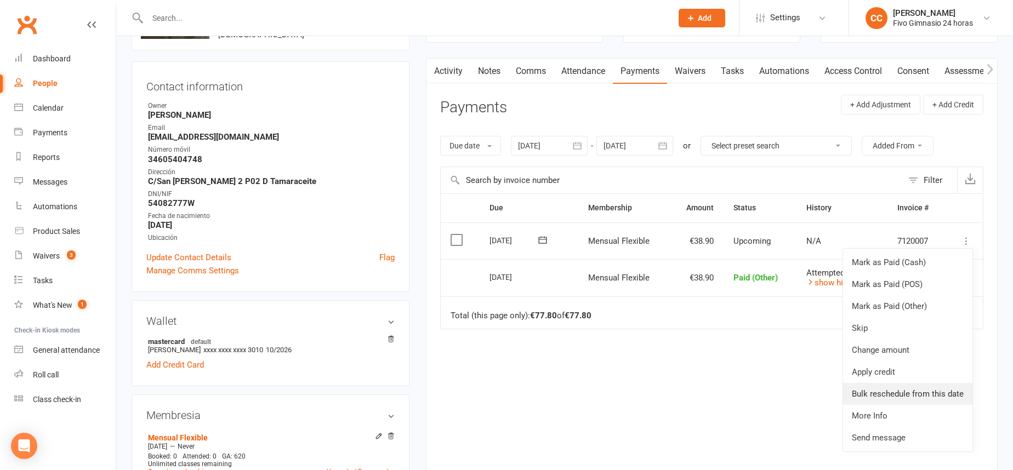
click at [910, 392] on link "Bulk reschedule from this date" at bounding box center [907, 394] width 129 height 22
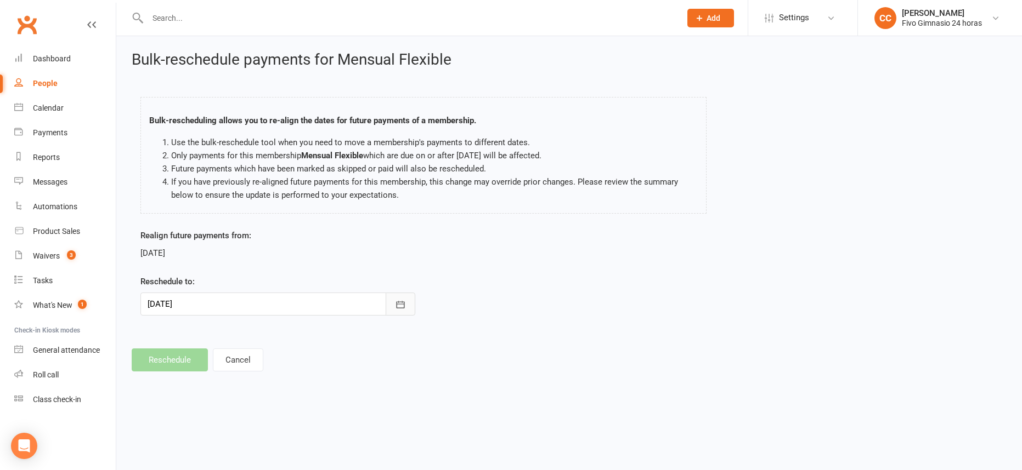
drag, startPoint x: 411, startPoint y: 299, endPoint x: 421, endPoint y: 281, distance: 20.1
click at [411, 300] on button "button" at bounding box center [400, 304] width 30 height 23
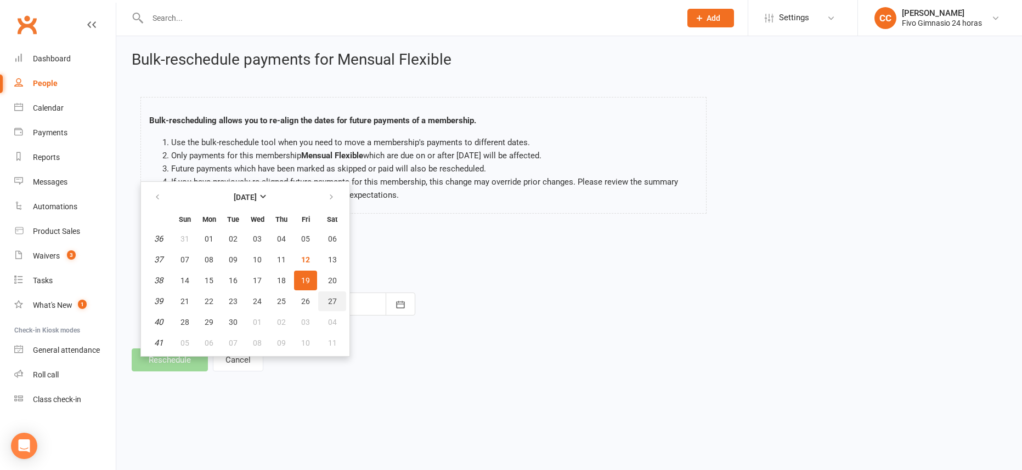
click at [328, 299] on span "27" at bounding box center [332, 301] width 9 height 9
type input "27 Sep 2025"
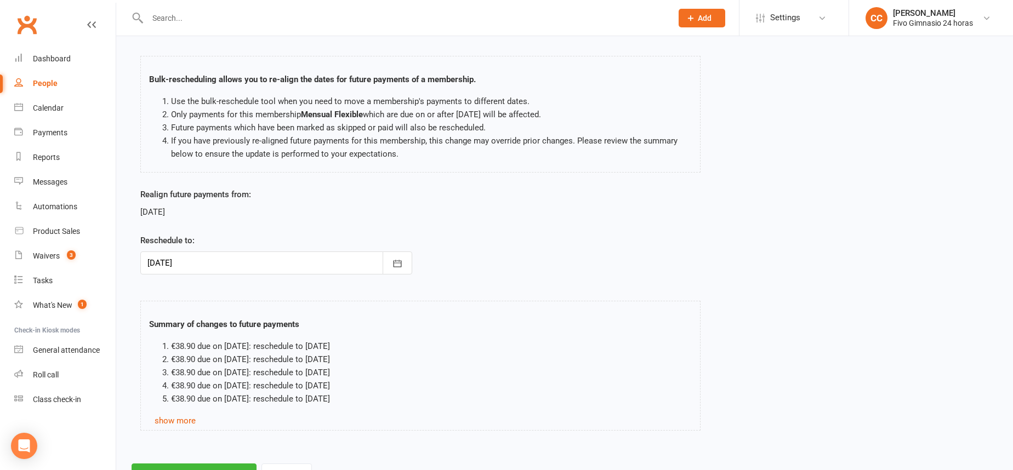
scroll to position [89, 0]
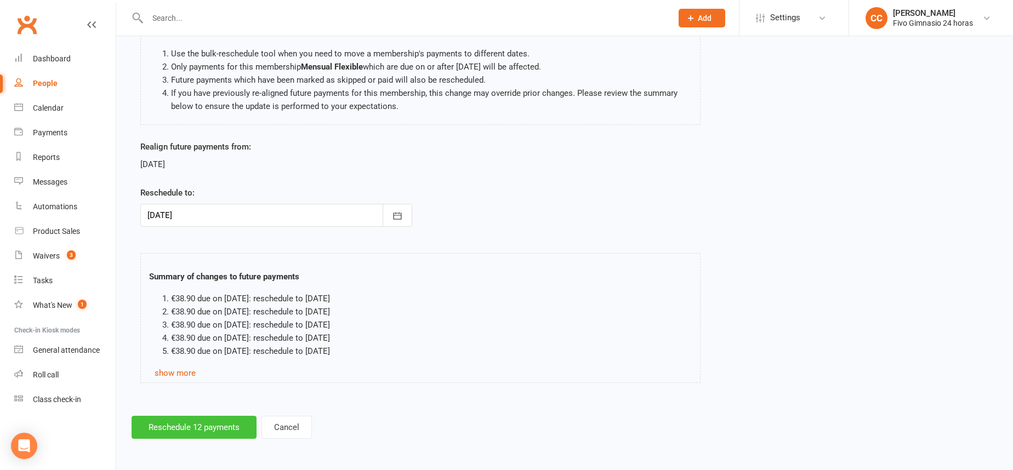
click at [184, 433] on button "Reschedule 12 payments" at bounding box center [194, 427] width 125 height 23
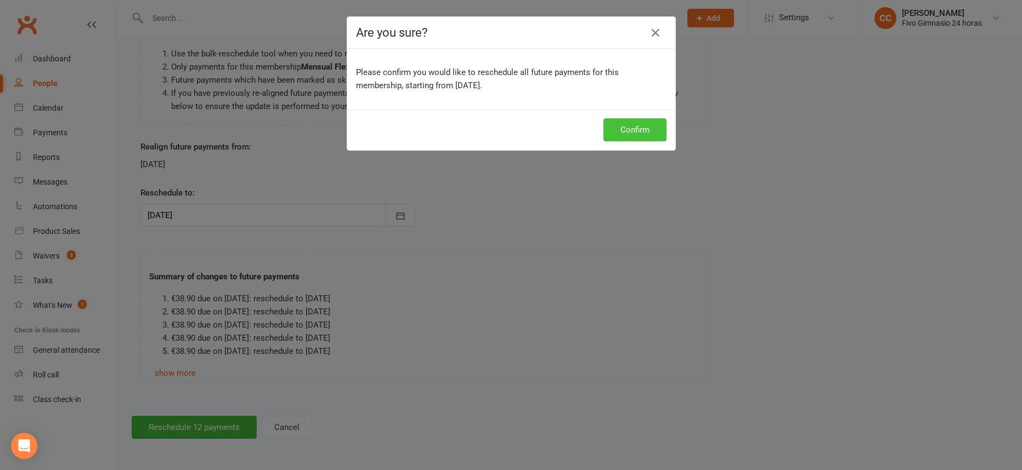
click at [640, 129] on button "Confirm" at bounding box center [634, 129] width 63 height 23
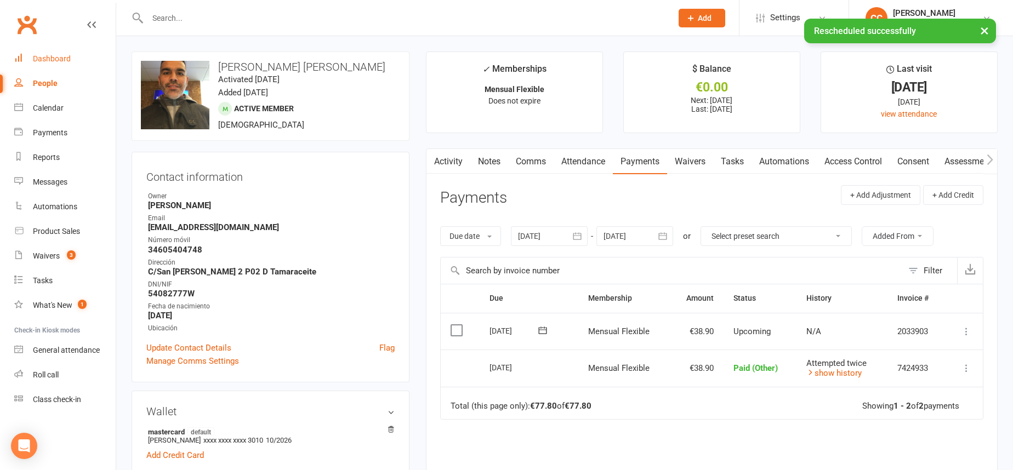
click at [59, 58] on div "Dashboard" at bounding box center [52, 58] width 38 height 9
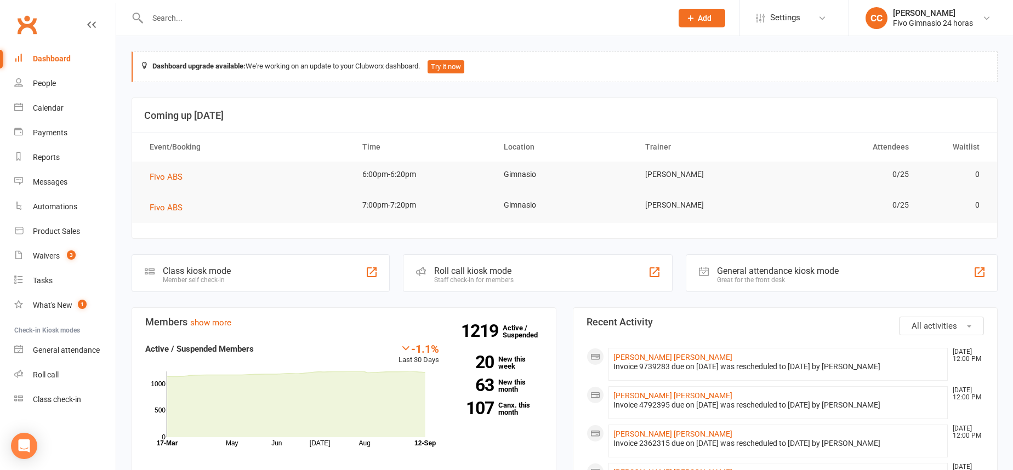
click at [288, 20] on input "text" at bounding box center [404, 17] width 520 height 15
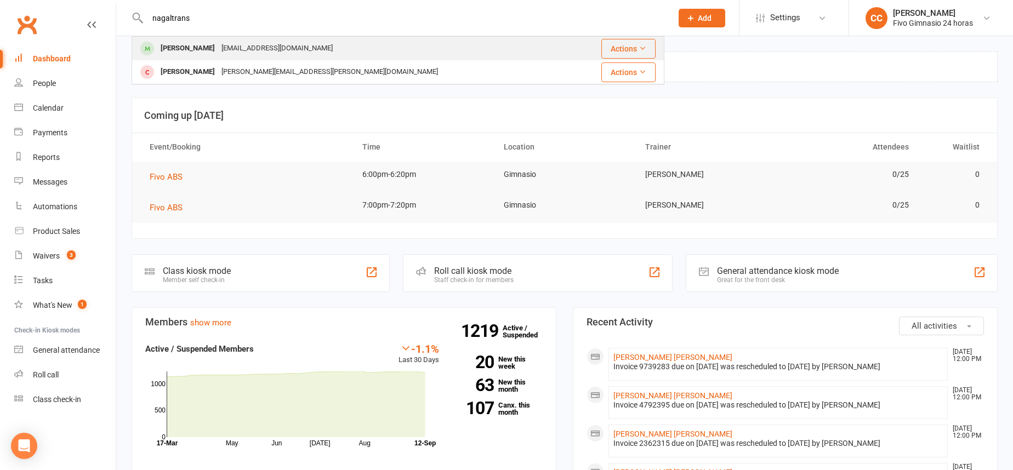
type input "nagaltrans"
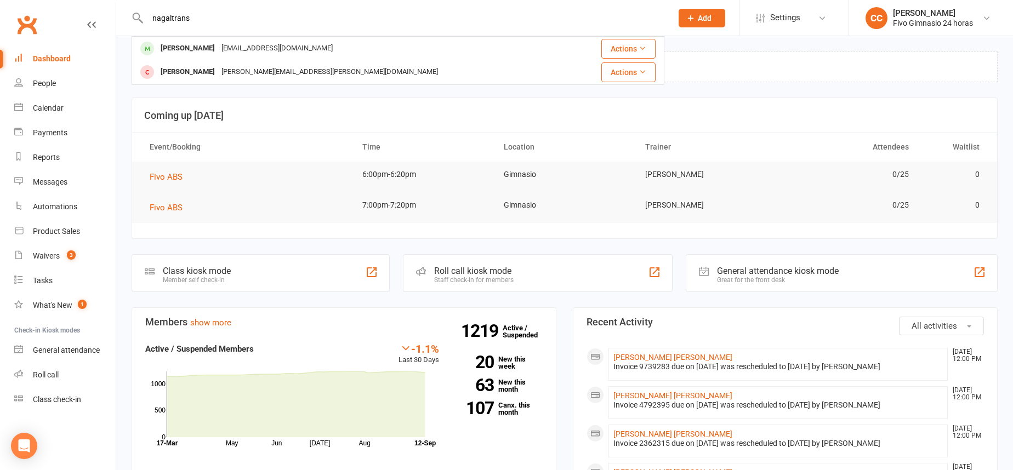
drag, startPoint x: 209, startPoint y: 43, endPoint x: 284, endPoint y: 79, distance: 82.7
click at [211, 43] on div "Ivan Galván Padrón" at bounding box center [187, 49] width 61 height 16
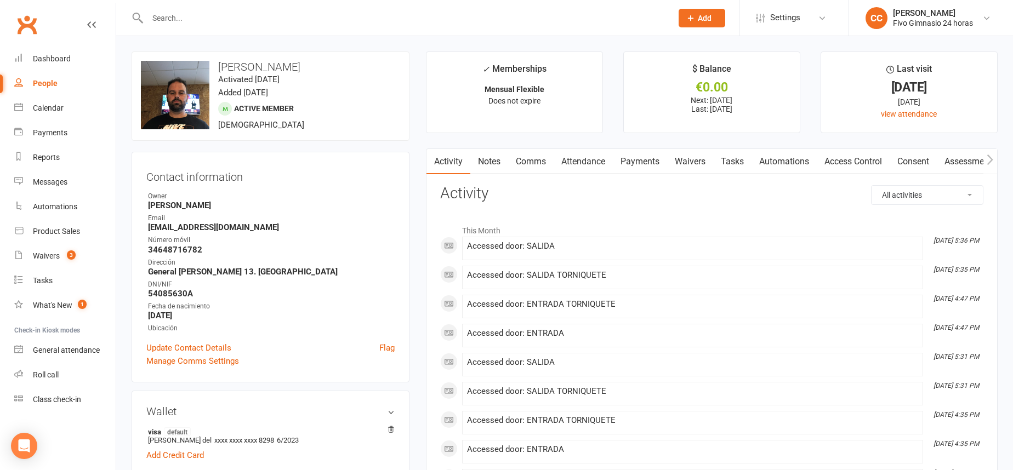
click at [173, 25] on div at bounding box center [398, 18] width 533 height 36
click at [172, 24] on input "text" at bounding box center [404, 17] width 520 height 15
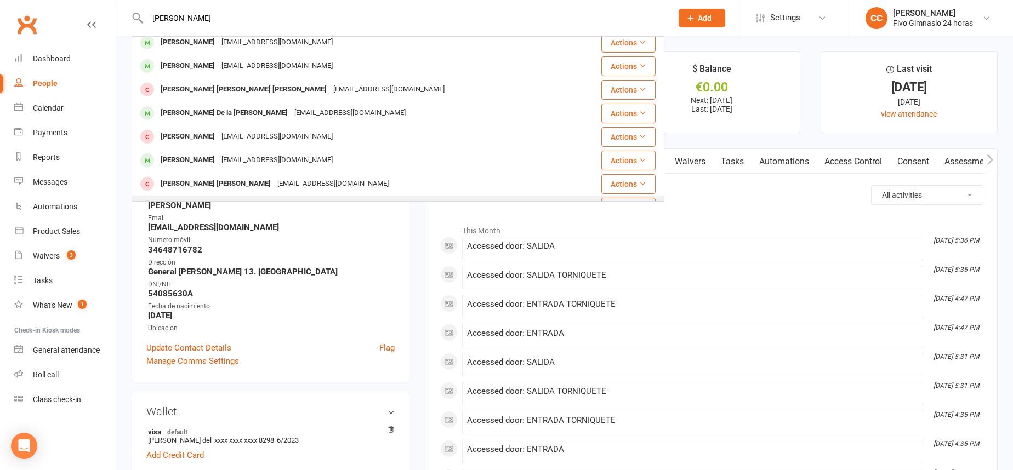
scroll to position [95, 0]
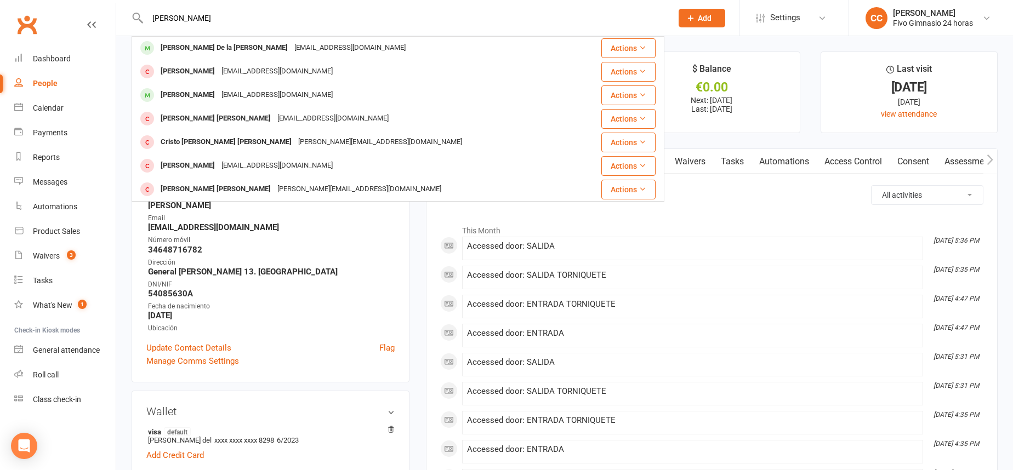
click at [154, 21] on input "cruz rodriguez" at bounding box center [404, 17] width 520 height 15
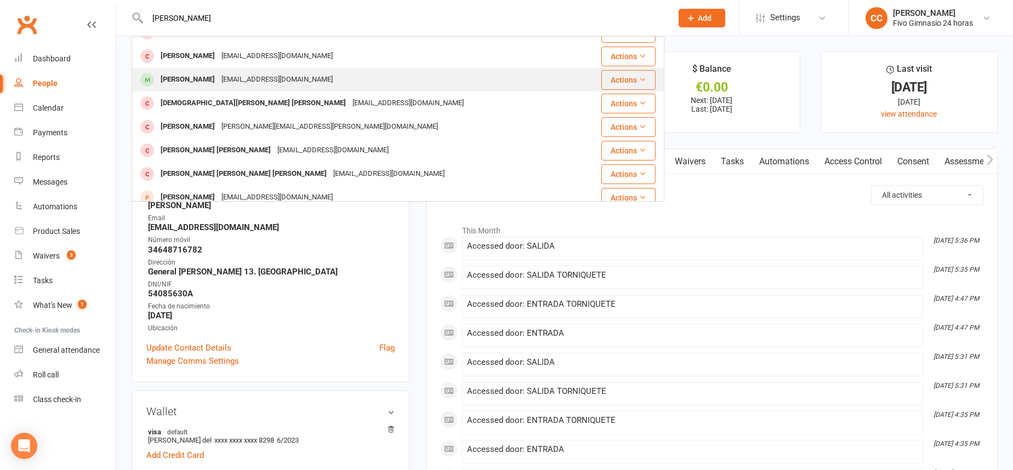
scroll to position [0, 0]
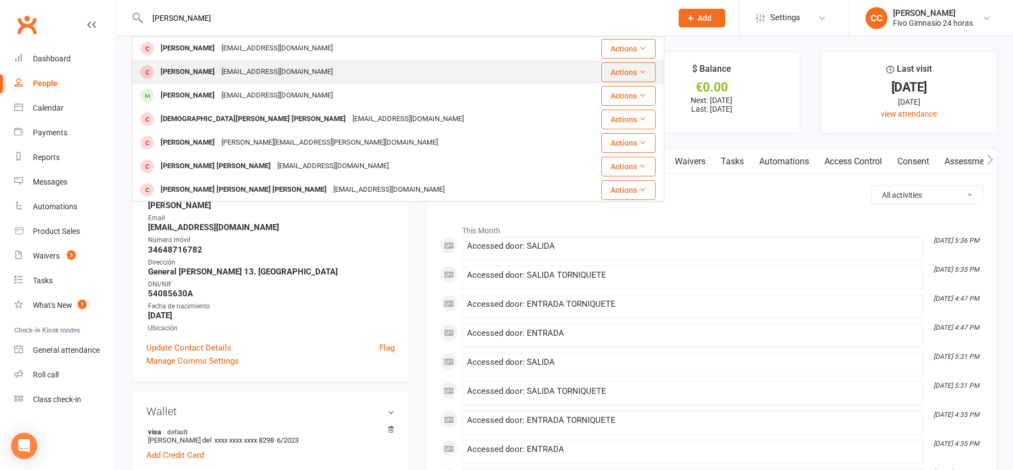
type input "cristian cruz rodriguez"
click at [260, 70] on div "crisrguez1999@gmail.com" at bounding box center [277, 72] width 118 height 16
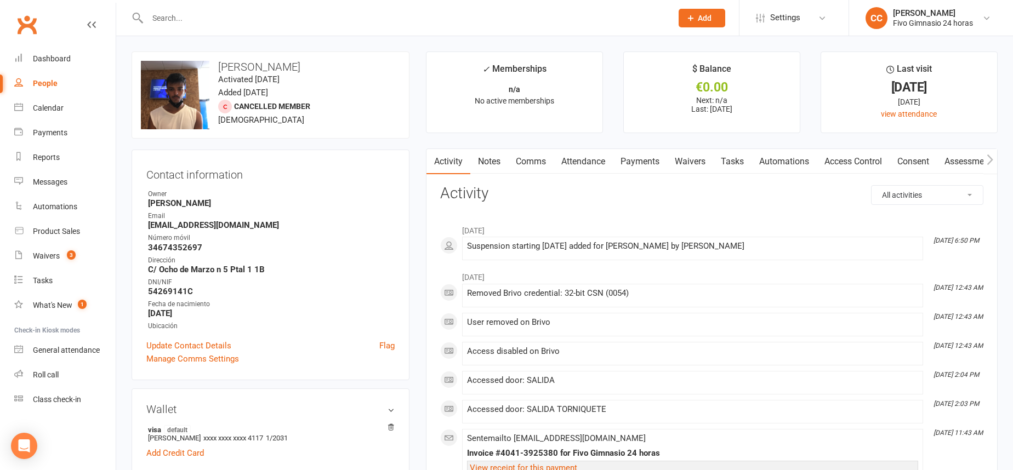
click at [853, 158] on link "Access Control" at bounding box center [853, 161] width 73 height 25
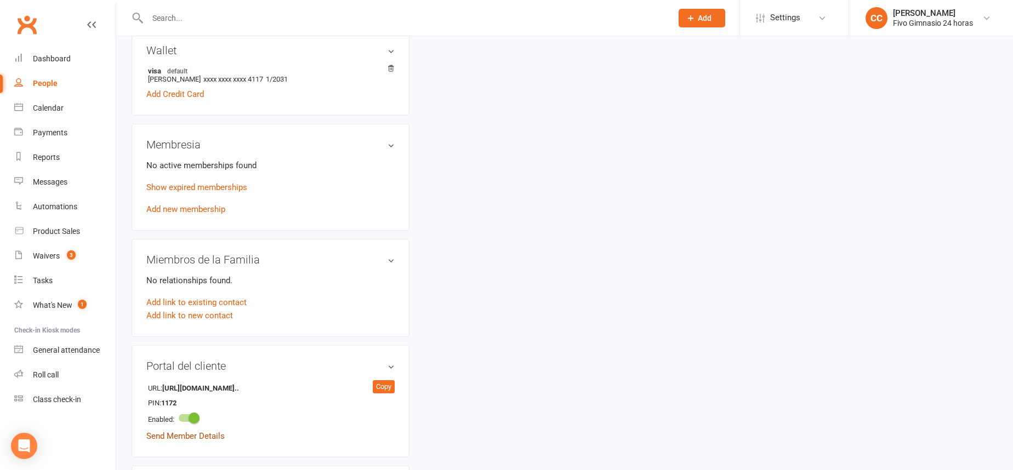
scroll to position [354, 0]
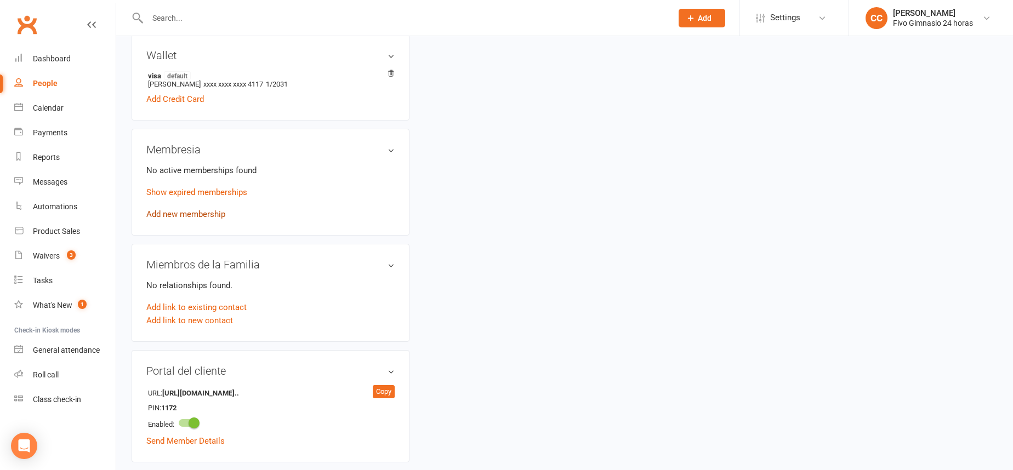
click at [193, 215] on link "Add new membership" at bounding box center [185, 214] width 79 height 10
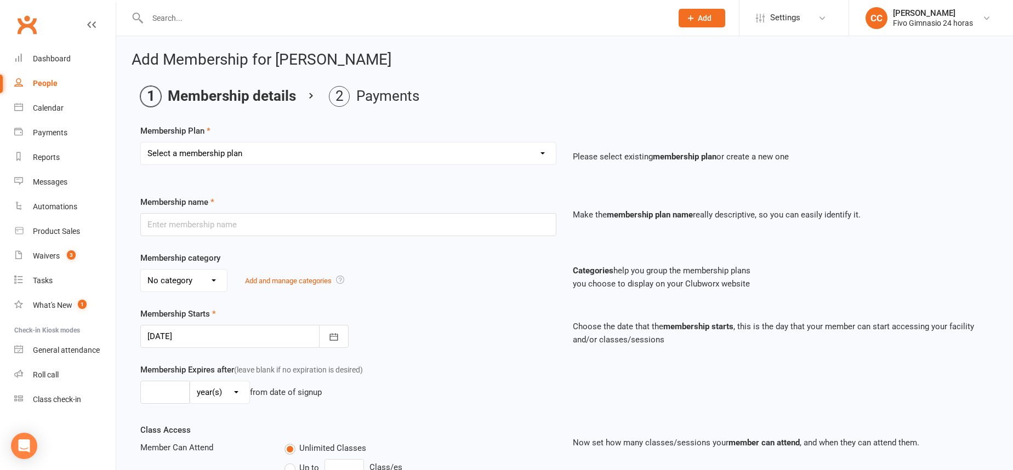
click at [213, 147] on select "Select a membership plan Cuota familiar Cuota estudiante 10 pases full Anual Se…" at bounding box center [348, 154] width 415 height 22
select select "6"
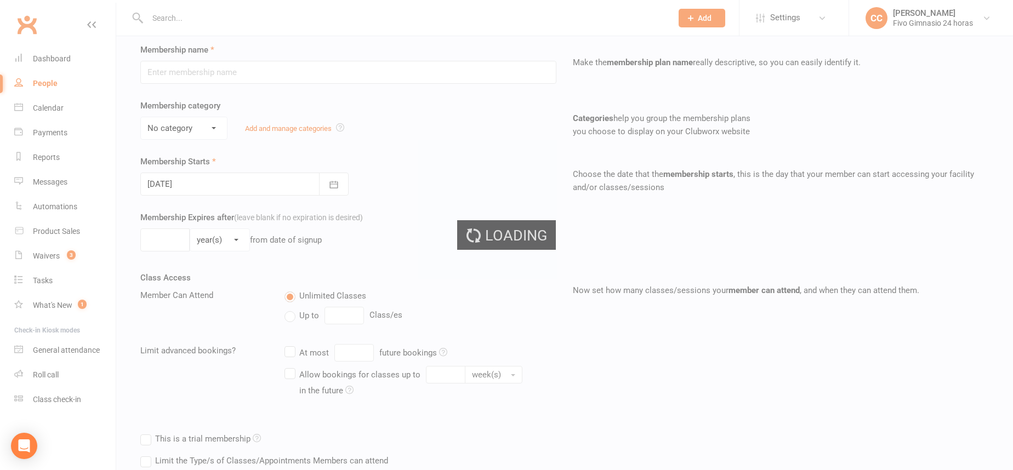
scroll to position [226, 0]
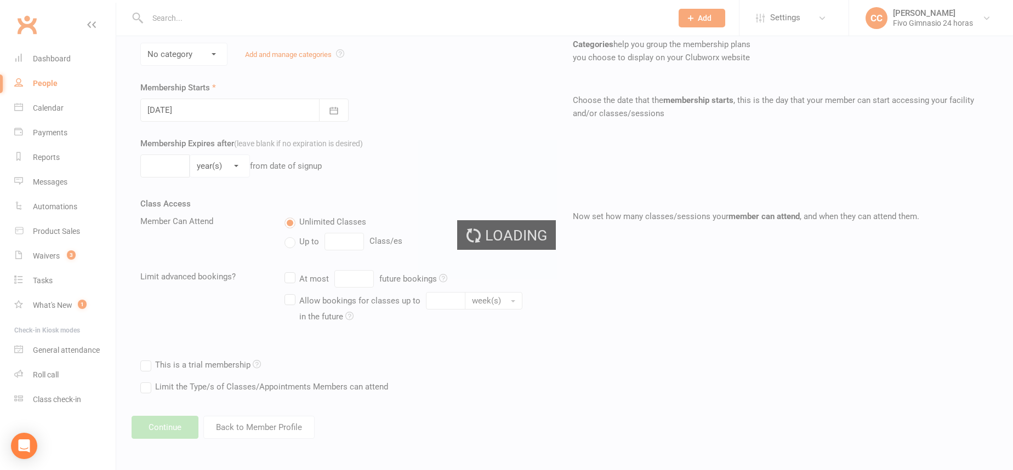
type input "Pase 1 día"
select select "3"
type input "1"
select select "0"
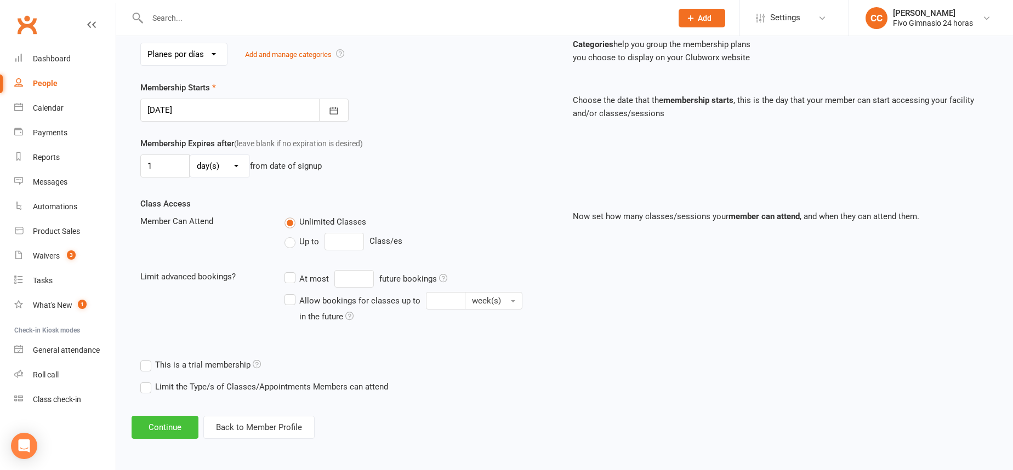
click at [169, 419] on button "Continue" at bounding box center [165, 427] width 67 height 23
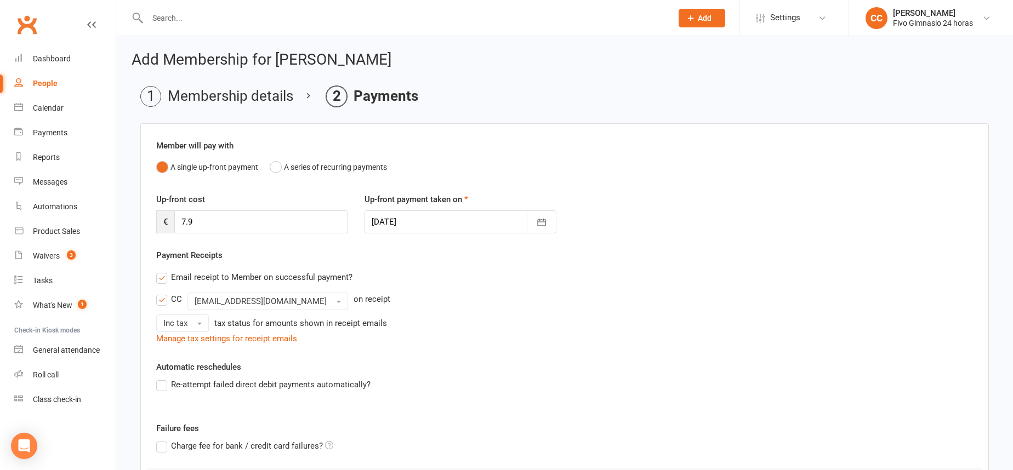
scroll to position [171, 0]
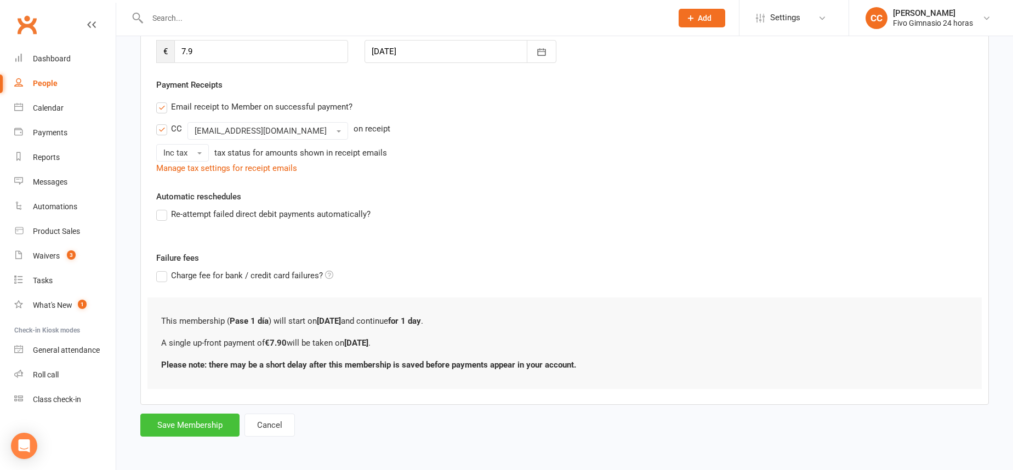
click at [201, 418] on button "Save Membership" at bounding box center [189, 425] width 99 height 23
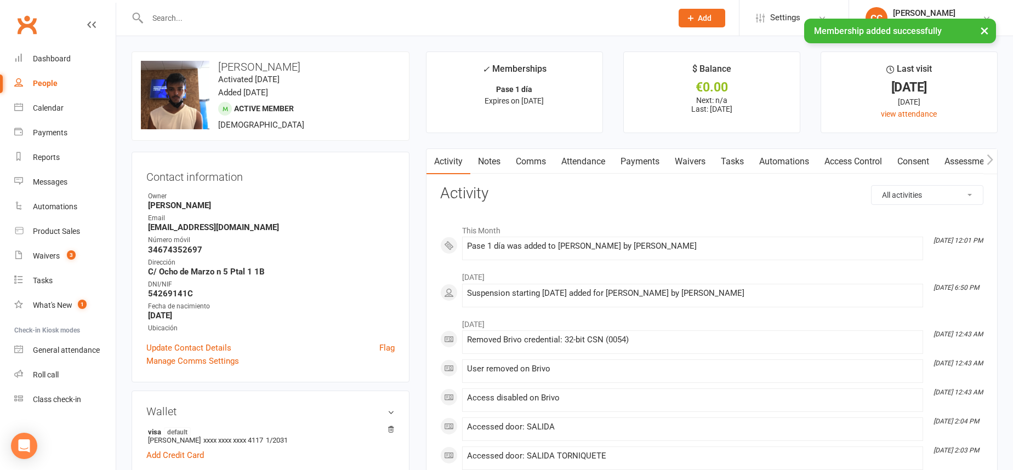
click at [857, 166] on link "Access Control" at bounding box center [853, 161] width 73 height 25
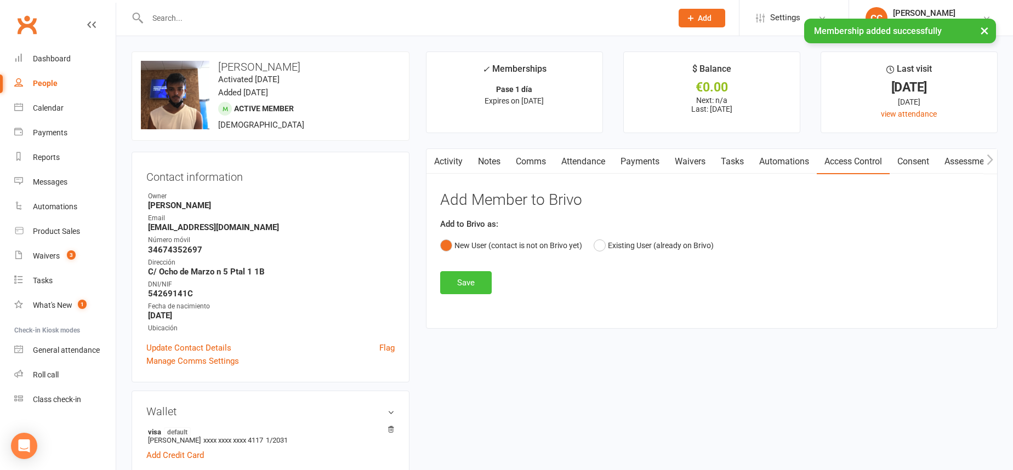
click at [457, 290] on button "Save" at bounding box center [466, 282] width 52 height 23
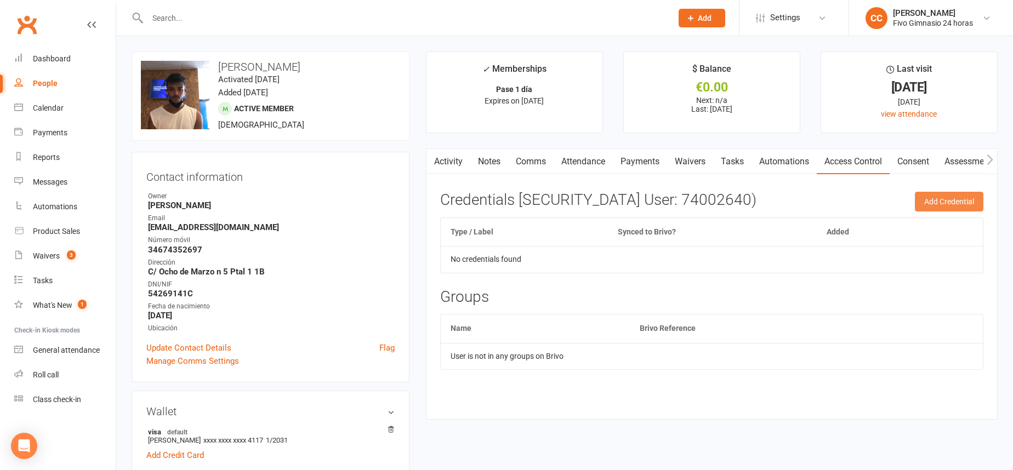
click at [962, 206] on button "Add Credential" at bounding box center [949, 202] width 69 height 20
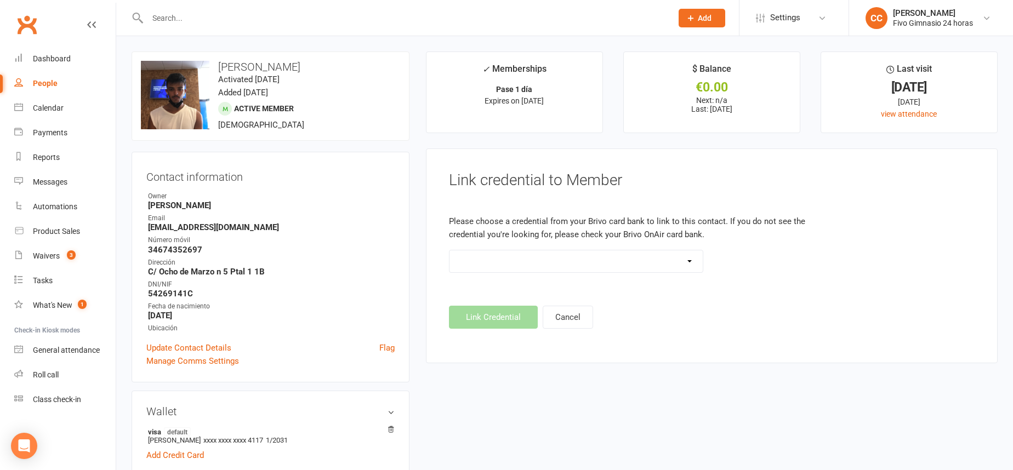
click at [597, 262] on select "Standard 26 Bit (54268) Standard 26 Bit (54269) Standard 26 Bit (54270) Standar…" at bounding box center [577, 262] width 254 height 22
select select "4262"
drag, startPoint x: 517, startPoint y: 326, endPoint x: 515, endPoint y: 317, distance: 9.5
click at [518, 326] on button "Link Credential" at bounding box center [493, 317] width 89 height 23
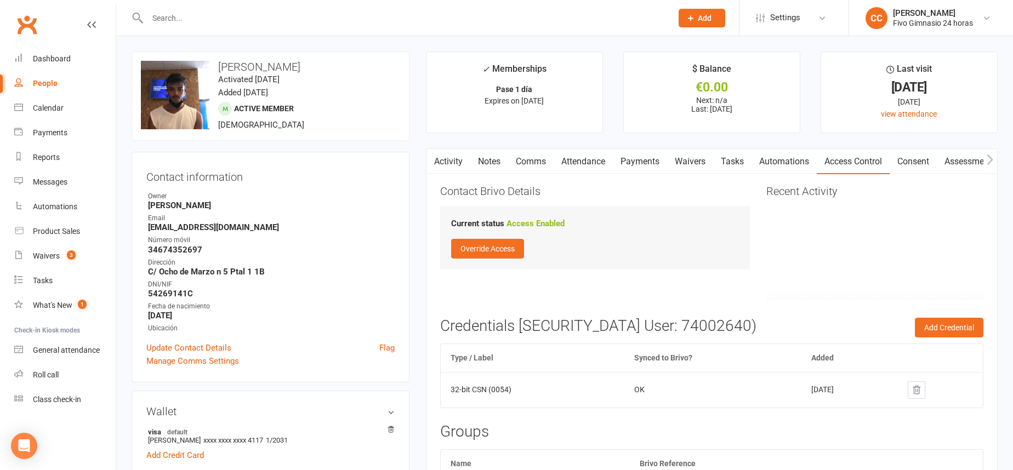
click at [656, 161] on link "Payments" at bounding box center [640, 161] width 54 height 25
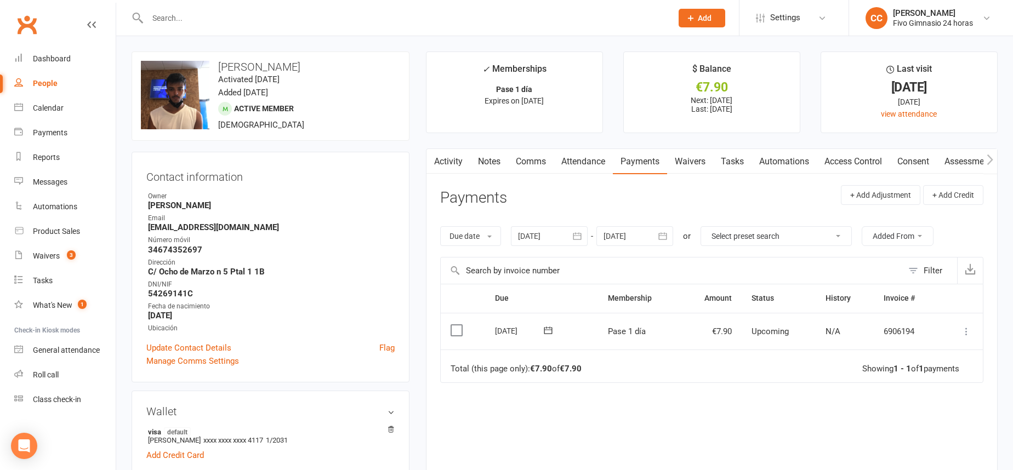
click at [968, 328] on icon at bounding box center [966, 331] width 11 height 11
click at [958, 381] on link "Mark as Paid (POS)" at bounding box center [918, 375] width 109 height 22
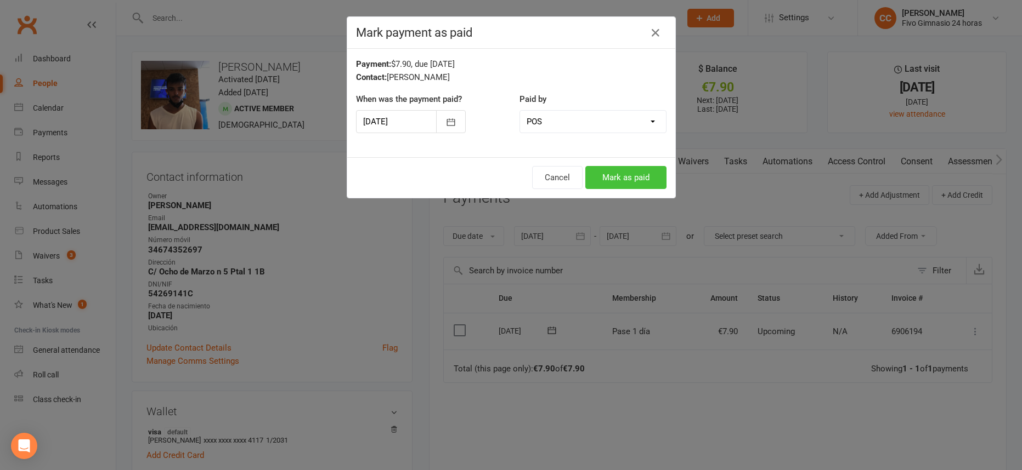
click at [637, 178] on button "Mark as paid" at bounding box center [625, 177] width 81 height 23
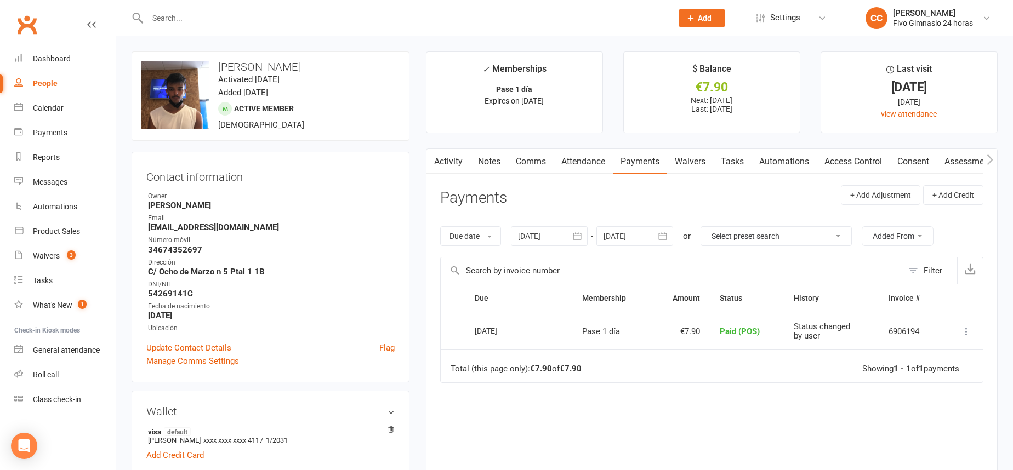
click at [506, 16] on input "text" at bounding box center [404, 17] width 520 height 15
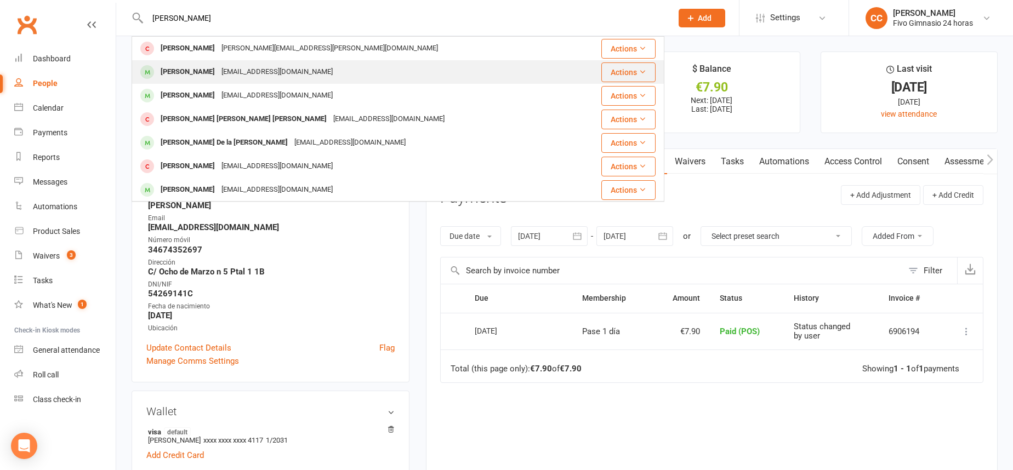
type input "cruz rodriguez"
click at [218, 78] on div "Alexandra Cruz Rodriguez" at bounding box center [187, 72] width 61 height 16
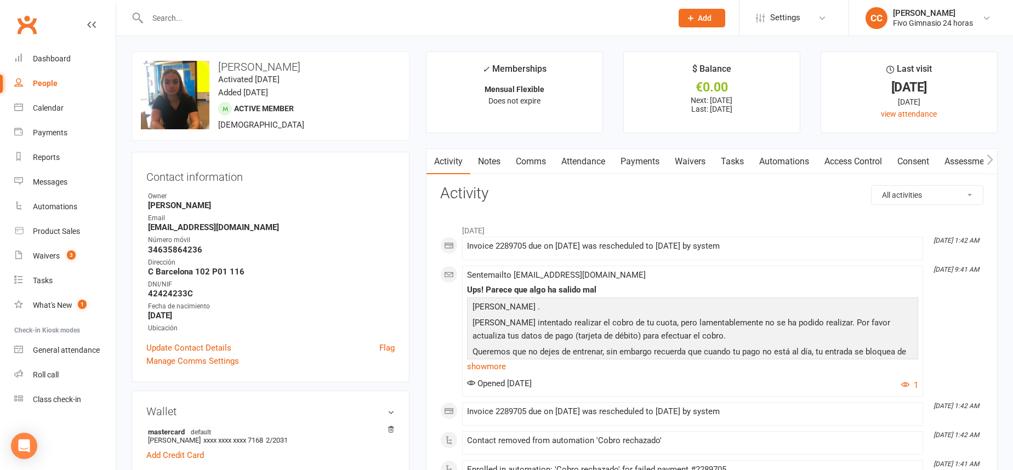
click at [240, 18] on input "text" at bounding box center [404, 17] width 520 height 15
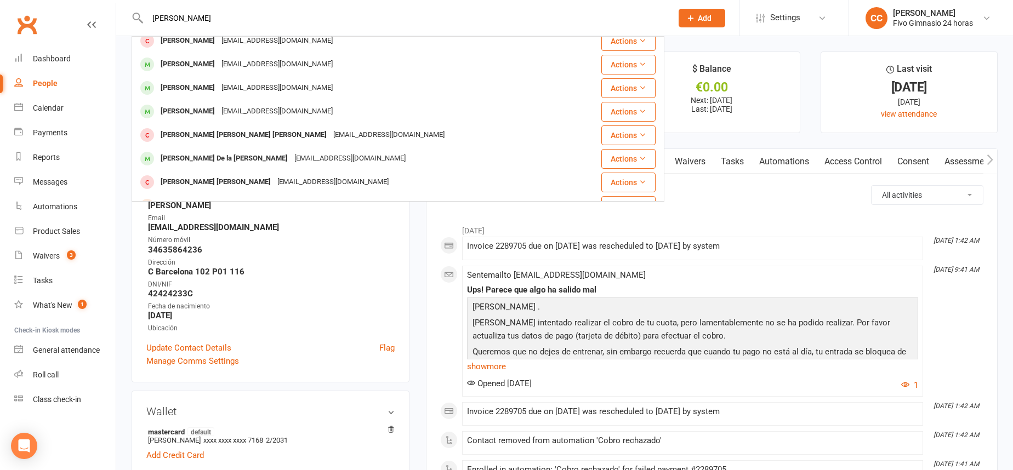
scroll to position [29, 0]
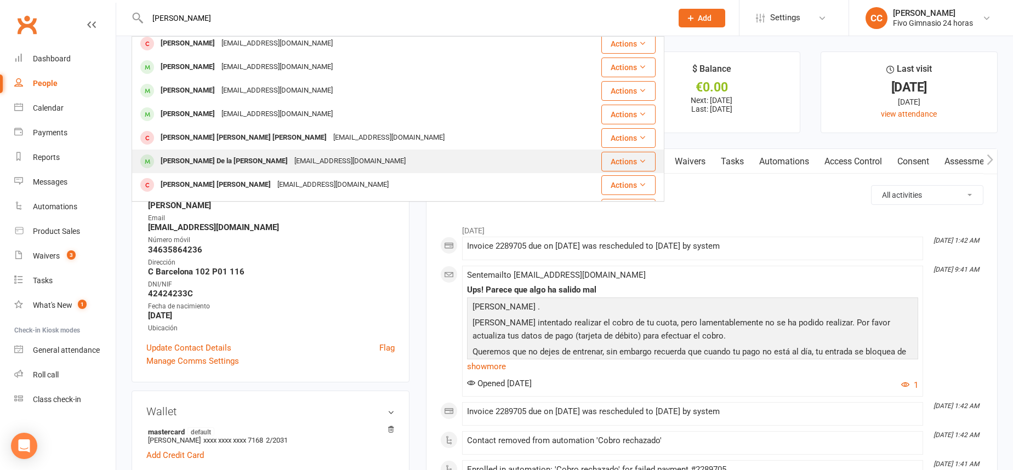
type input "cruz rodirguez"
click at [291, 162] on div "rosy.canaria@gmail.com" at bounding box center [350, 162] width 118 height 16
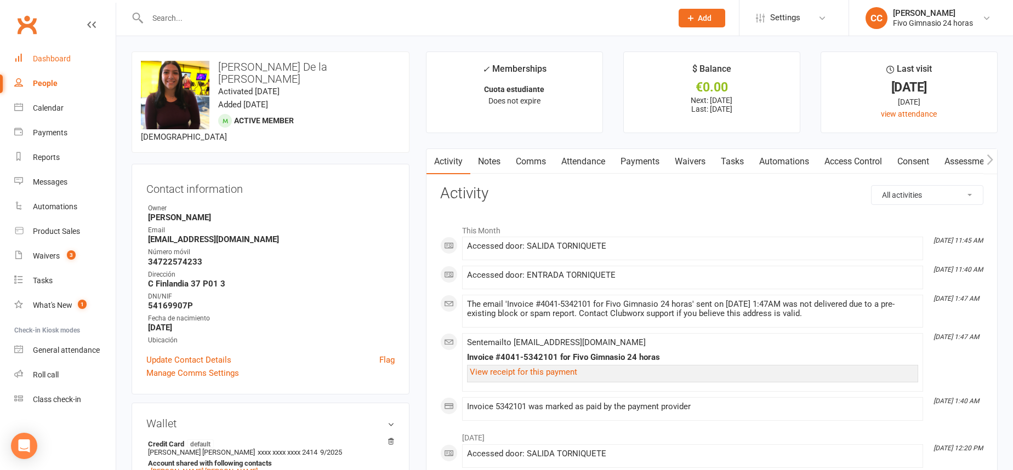
click at [50, 58] on div "Dashboard" at bounding box center [52, 58] width 38 height 9
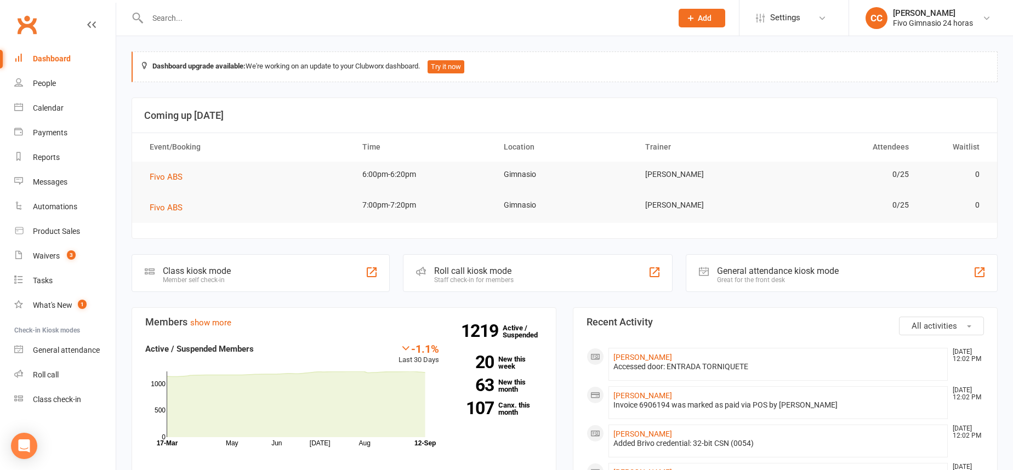
drag, startPoint x: 703, startPoint y: 358, endPoint x: 610, endPoint y: 358, distance: 93.2
click at [610, 358] on li "Cristian Cruz Rodríguez Sep 12, 12:02 PM Accessed door: ENTRADA TORNIQUETE" at bounding box center [778, 364] width 339 height 33
copy link "Cristian Cruz Rodríguez"
click at [215, 17] on input "text" at bounding box center [404, 17] width 520 height 15
click at [177, 7] on div at bounding box center [398, 18] width 533 height 36
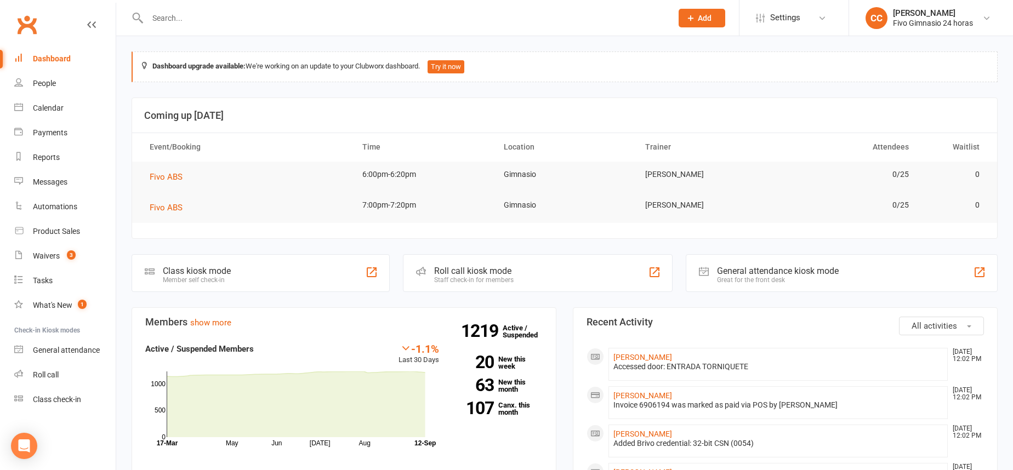
click at [193, 17] on input "text" at bounding box center [404, 17] width 520 height 15
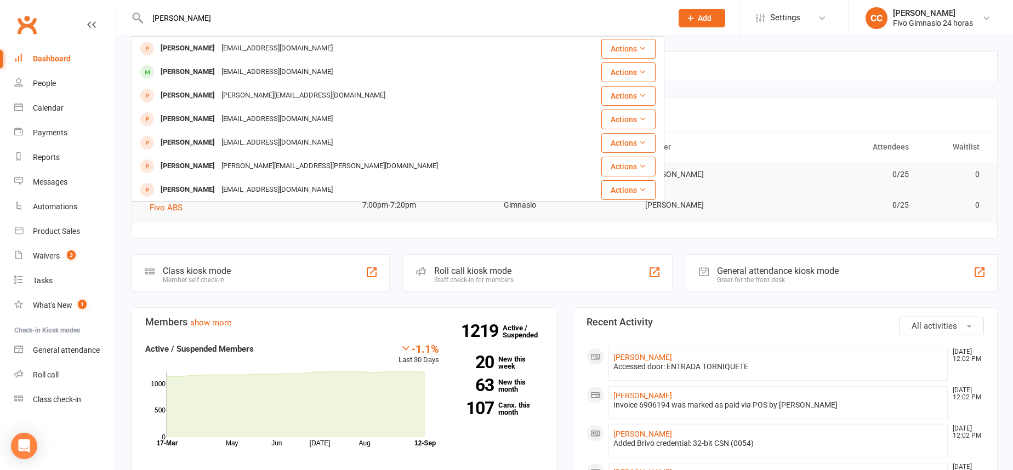
click at [161, 18] on input "bryan daniel" at bounding box center [404, 17] width 520 height 15
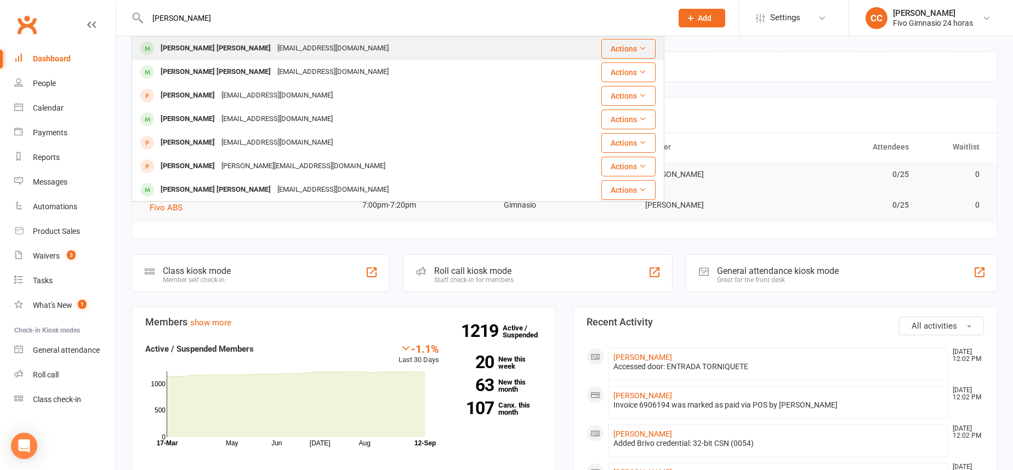
type input "brian daniel"
click at [274, 54] on div "[EMAIL_ADDRESS][DOMAIN_NAME]" at bounding box center [333, 49] width 118 height 16
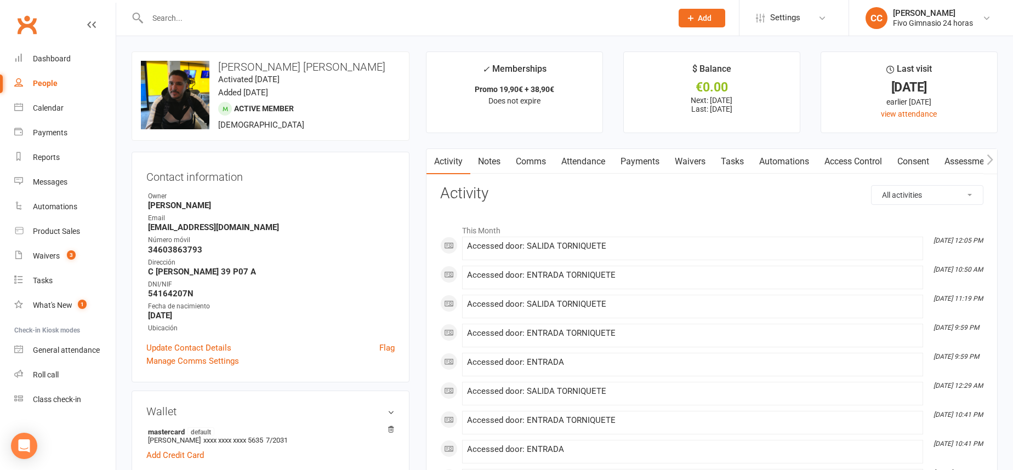
click at [635, 165] on link "Payments" at bounding box center [640, 161] width 54 height 25
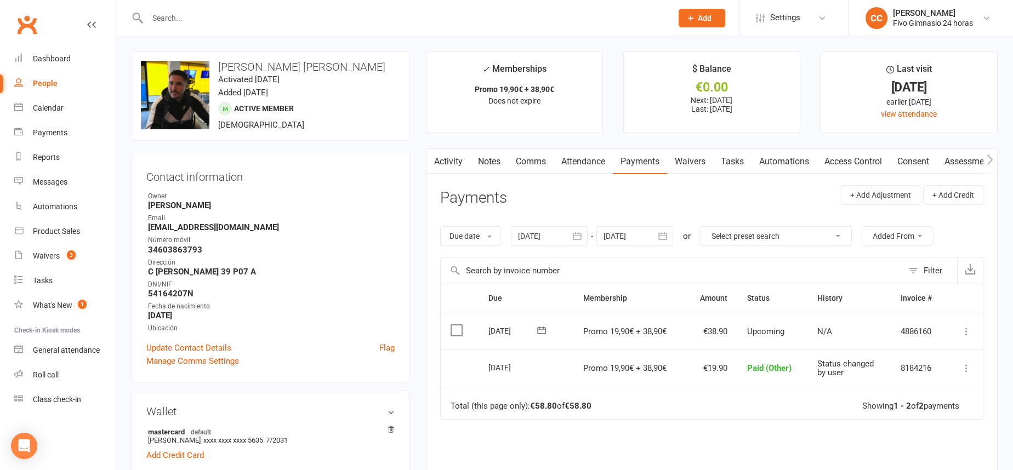
click at [581, 239] on icon "button" at bounding box center [577, 236] width 11 height 11
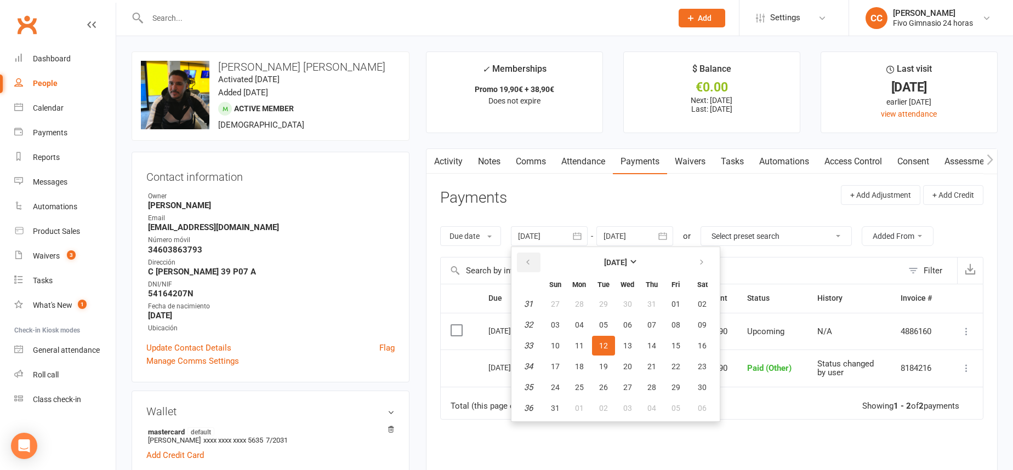
click at [528, 260] on icon "button" at bounding box center [528, 262] width 8 height 9
click at [579, 337] on button "12" at bounding box center [579, 346] width 23 height 20
type input "12 May 2025"
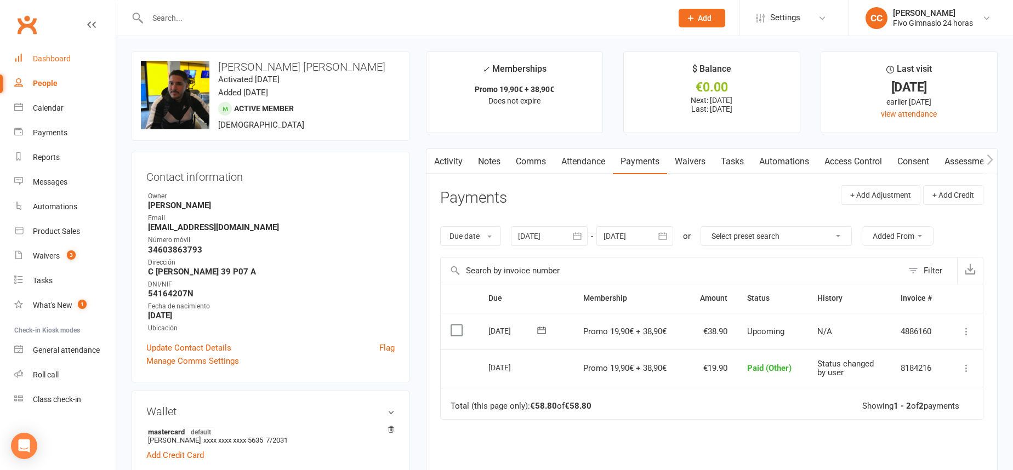
click at [54, 61] on div "Dashboard" at bounding box center [52, 58] width 38 height 9
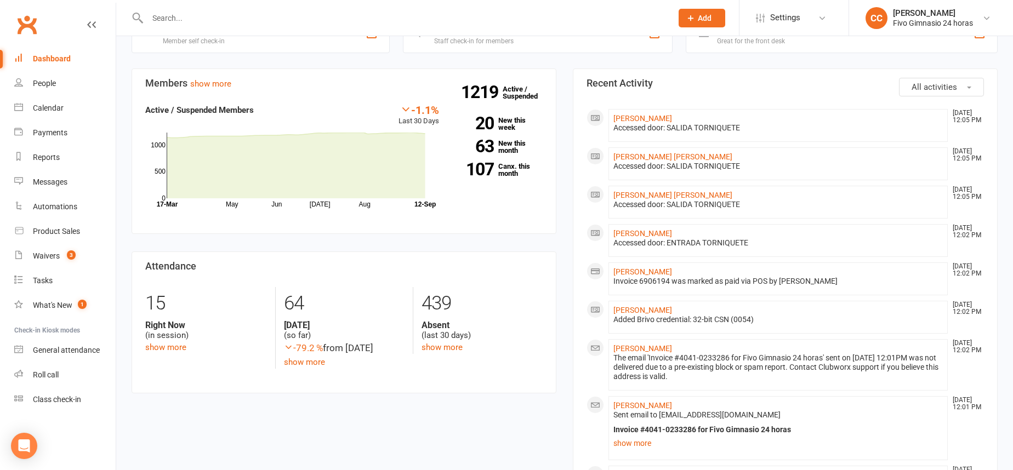
scroll to position [277, 0]
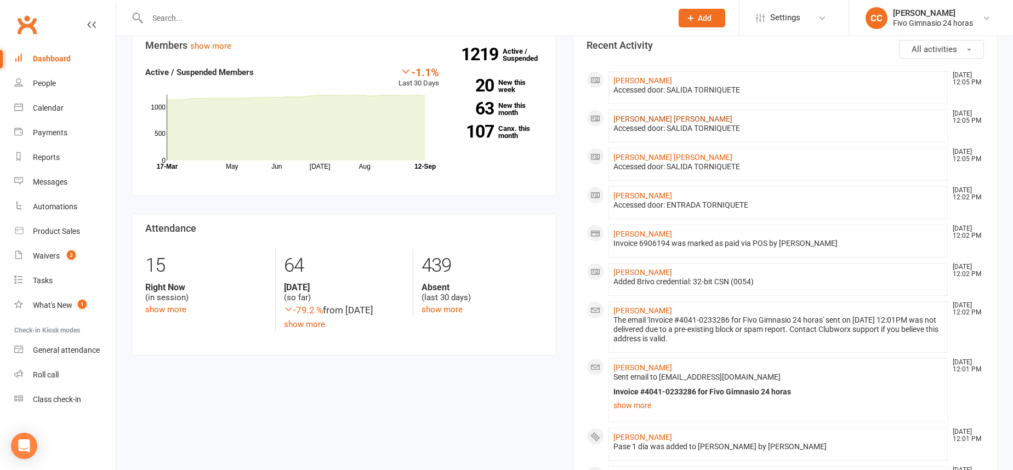
click at [656, 116] on link "[PERSON_NAME] [PERSON_NAME]" at bounding box center [673, 119] width 119 height 9
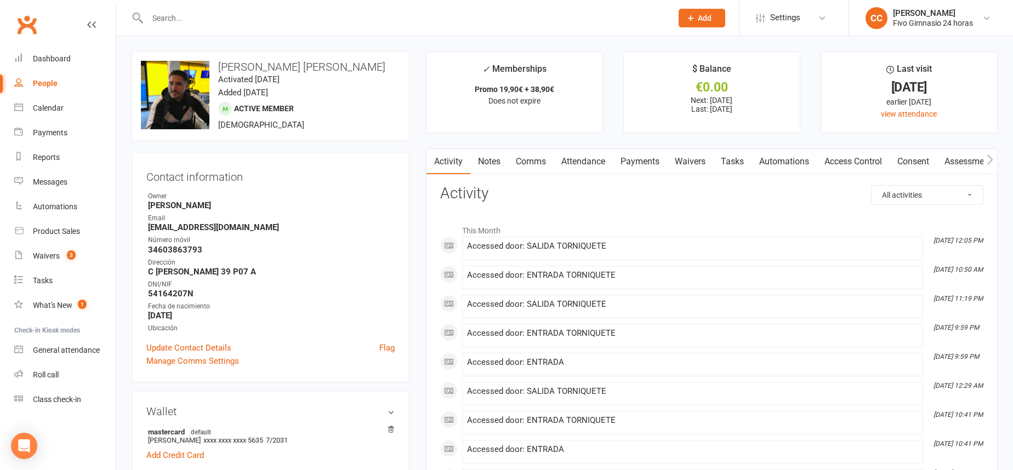
click at [632, 158] on link "Payments" at bounding box center [640, 161] width 54 height 25
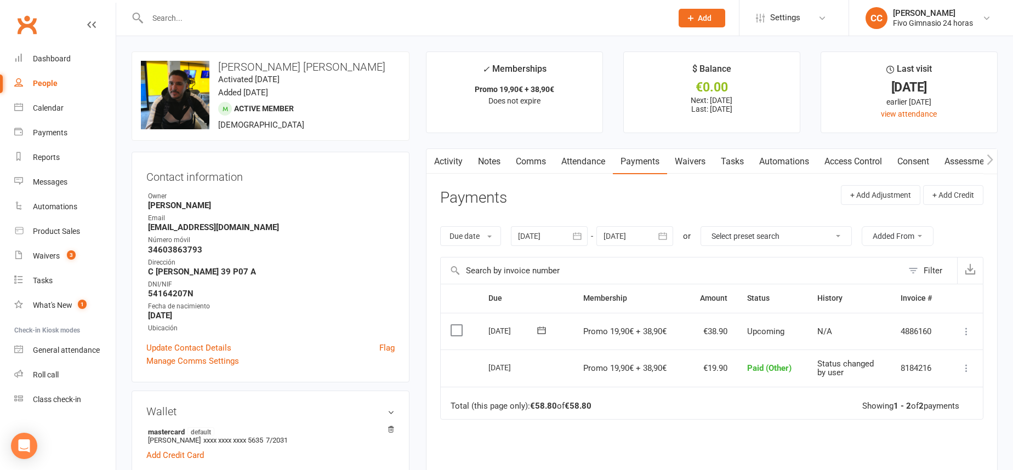
click at [577, 236] on icon "button" at bounding box center [578, 235] width 8 height 7
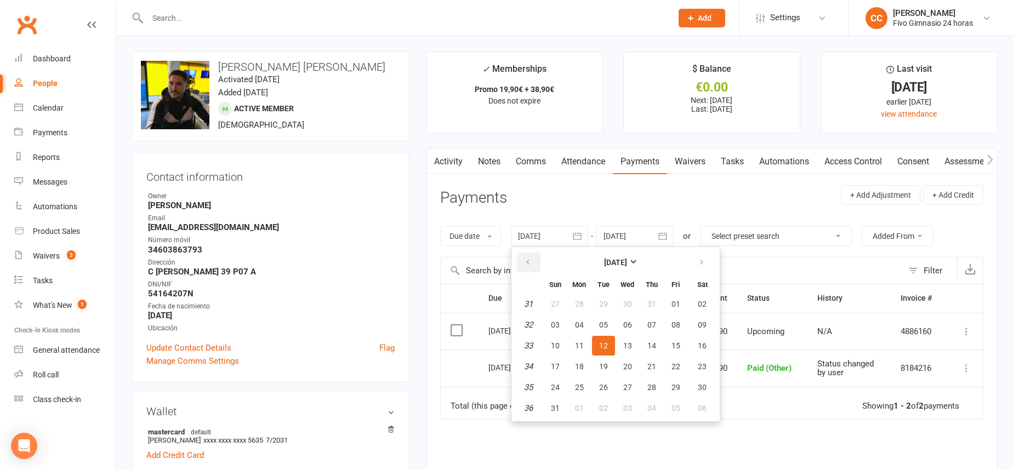
click at [521, 259] on button "button" at bounding box center [529, 263] width 24 height 20
click at [594, 328] on button "06" at bounding box center [603, 325] width 23 height 20
type input "06 May 2025"
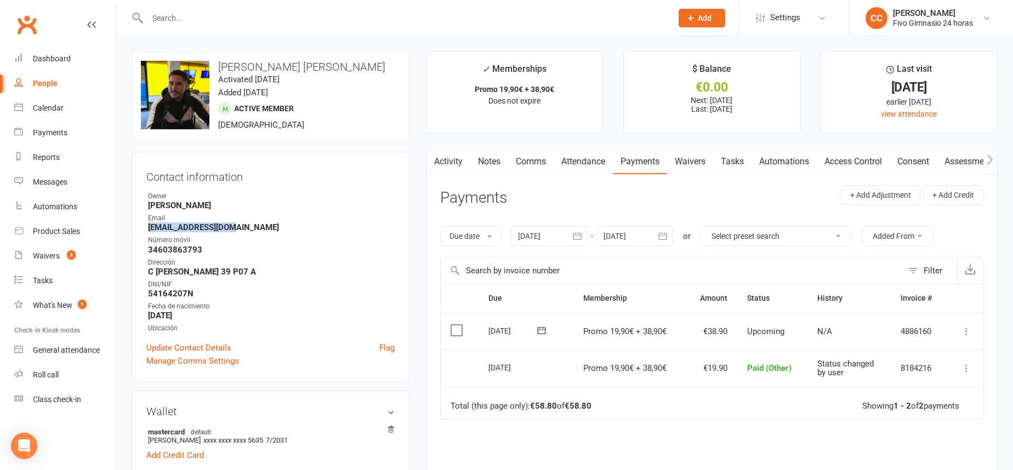
drag, startPoint x: 143, startPoint y: 229, endPoint x: 260, endPoint y: 230, distance: 117.4
click at [261, 230] on div "Contact information Owner Cristina Cabrera Email 07t3t1718@gmail.com Número móv…" at bounding box center [271, 267] width 278 height 231
copy strong "[EMAIL_ADDRESS][DOMAIN_NAME]"
click at [35, 58] on div "Dashboard" at bounding box center [52, 58] width 38 height 9
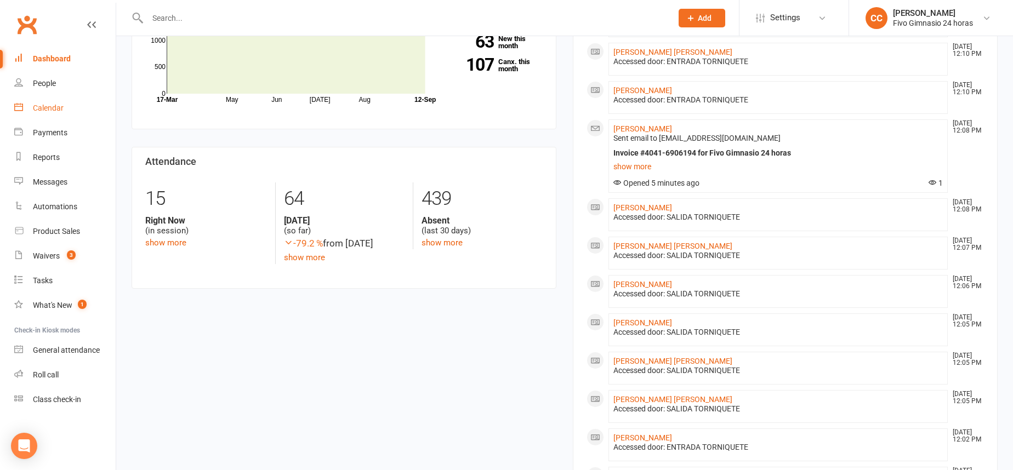
scroll to position [344, 0]
click at [32, 80] on link "People" at bounding box center [64, 83] width 101 height 25
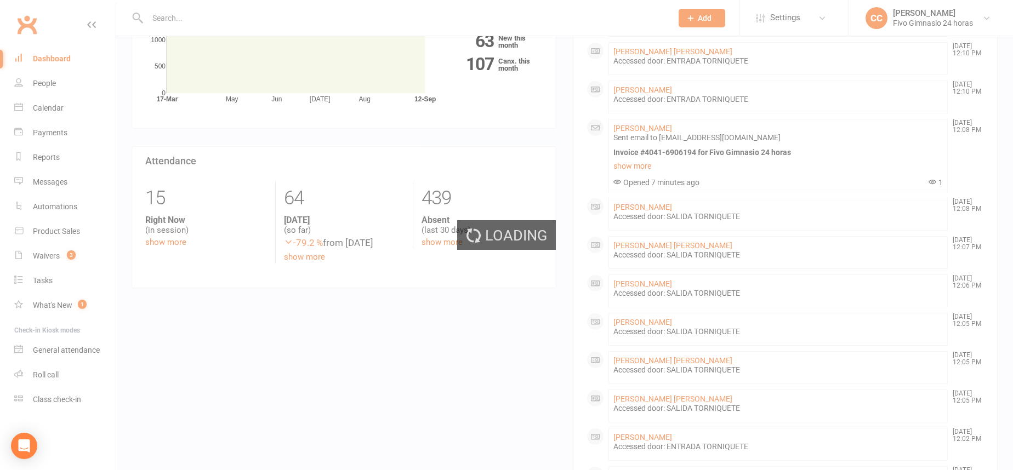
select select "100"
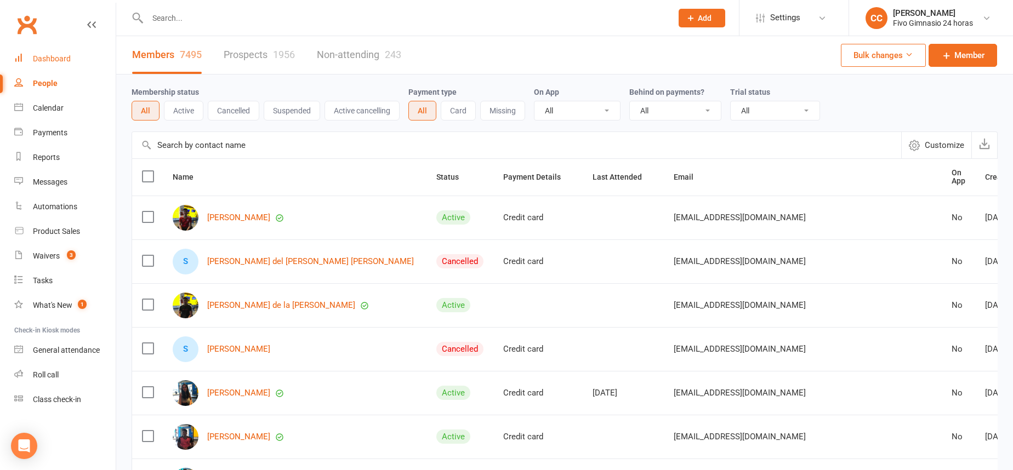
click at [79, 58] on link "Dashboard" at bounding box center [64, 59] width 101 height 25
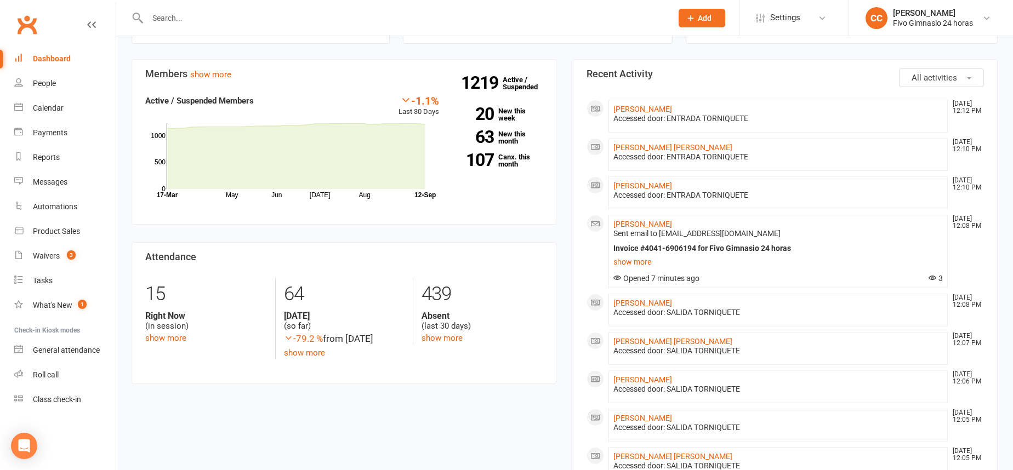
scroll to position [257, 0]
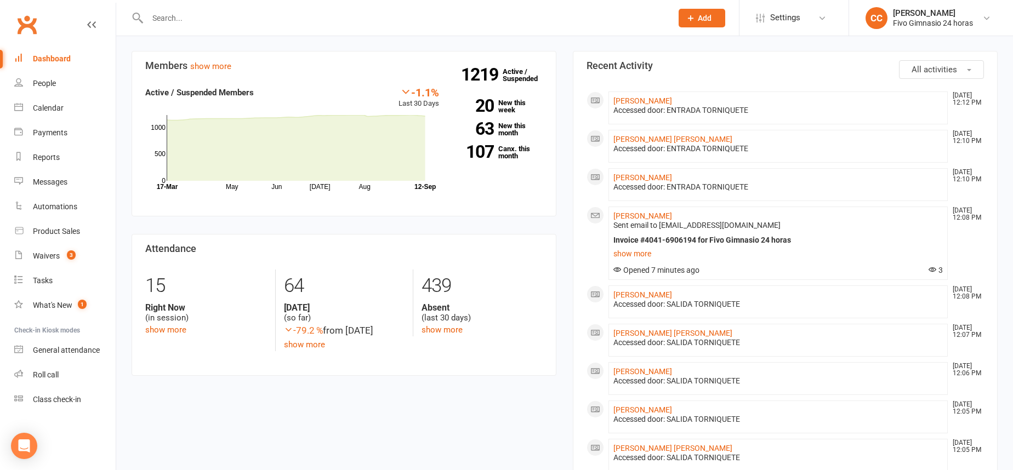
click at [42, 70] on link "Dashboard" at bounding box center [64, 59] width 101 height 25
click at [305, 16] on input "text" at bounding box center [404, 17] width 520 height 15
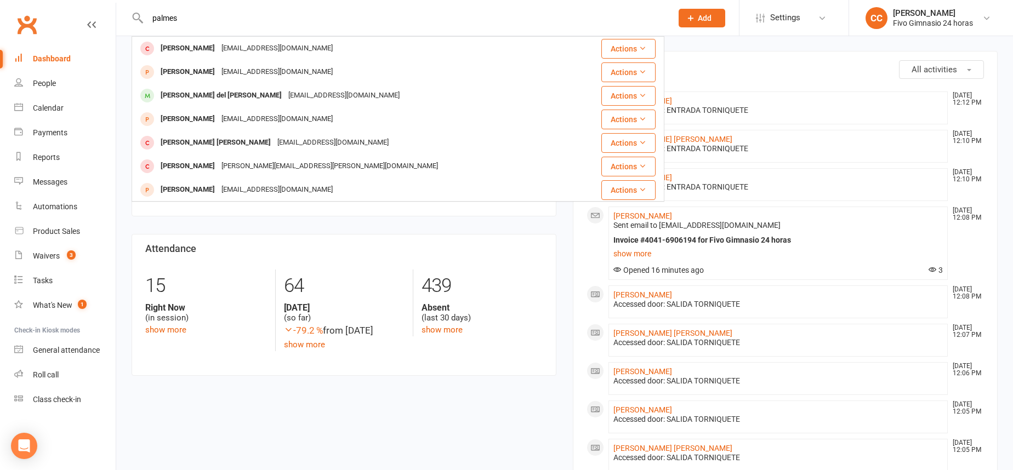
type input "palmes"
click at [77, 90] on link "People" at bounding box center [64, 83] width 101 height 25
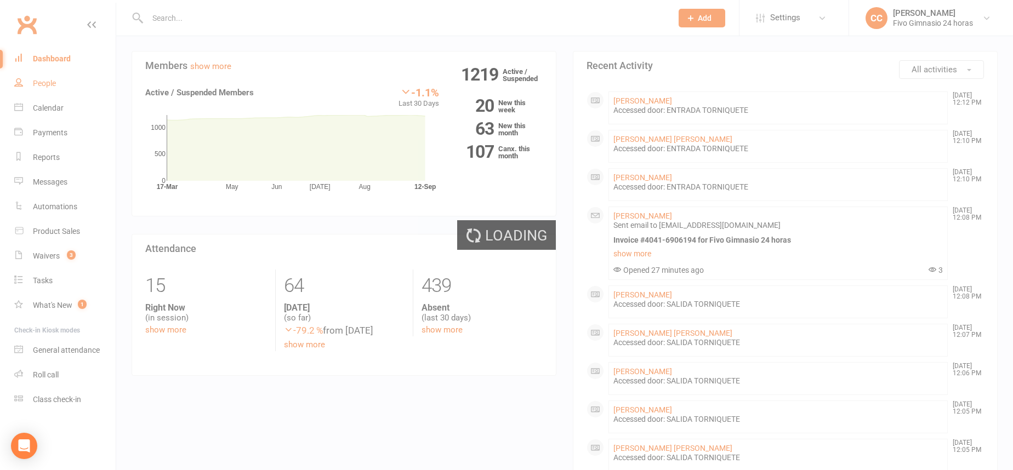
select select "100"
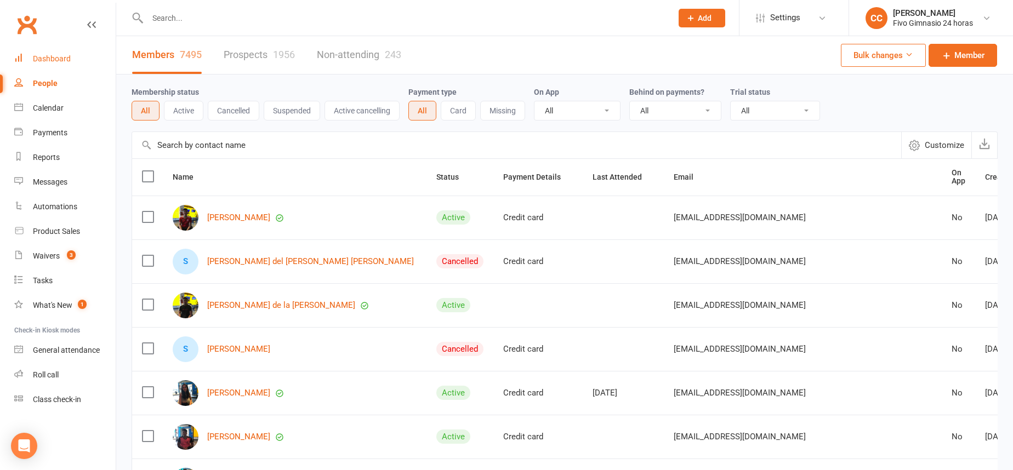
click at [71, 61] on link "Dashboard" at bounding box center [64, 59] width 101 height 25
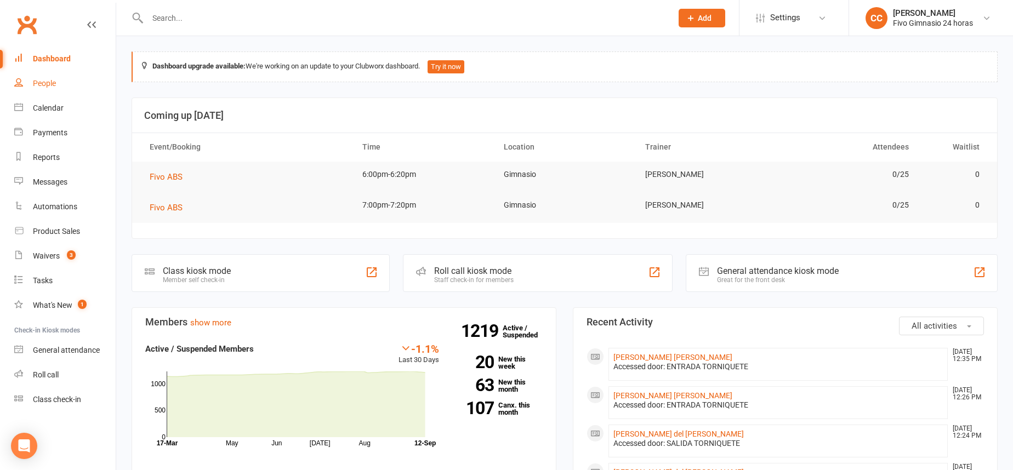
click at [55, 79] on div "People" at bounding box center [44, 83] width 23 height 9
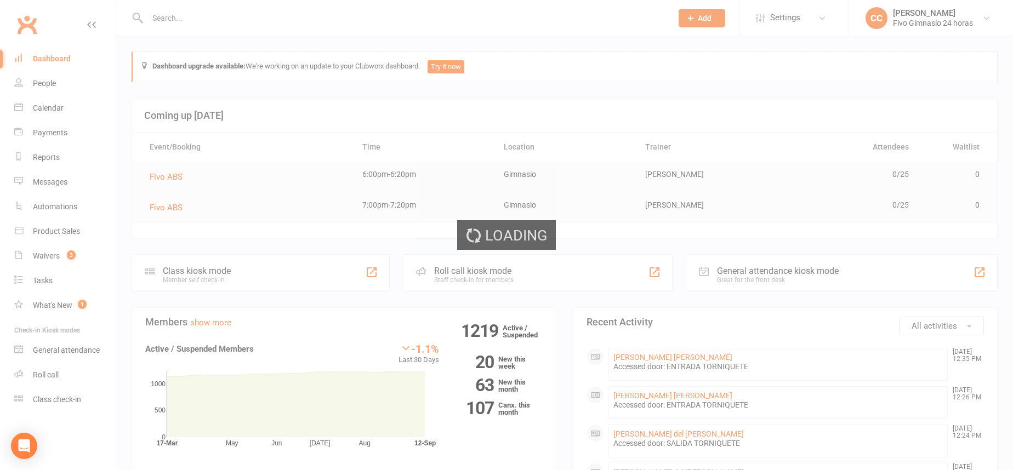
select select "100"
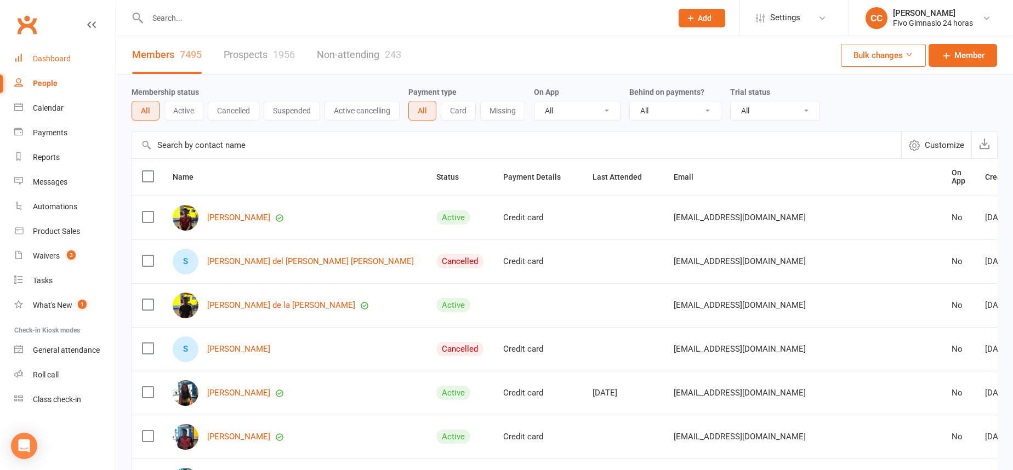
click at [65, 55] on div "Dashboard" at bounding box center [52, 58] width 38 height 9
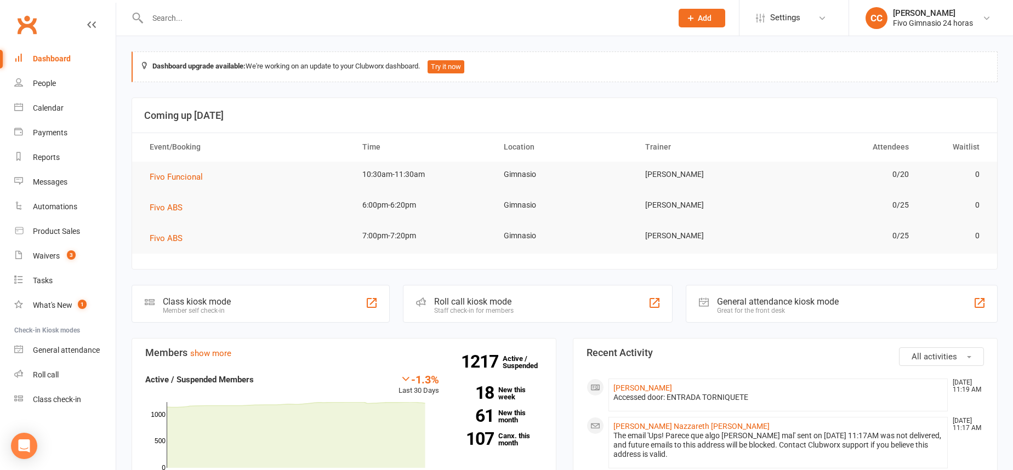
click at [701, 15] on span "Add" at bounding box center [705, 18] width 14 height 9
click at [673, 68] on link "Member" at bounding box center [691, 74] width 98 height 25
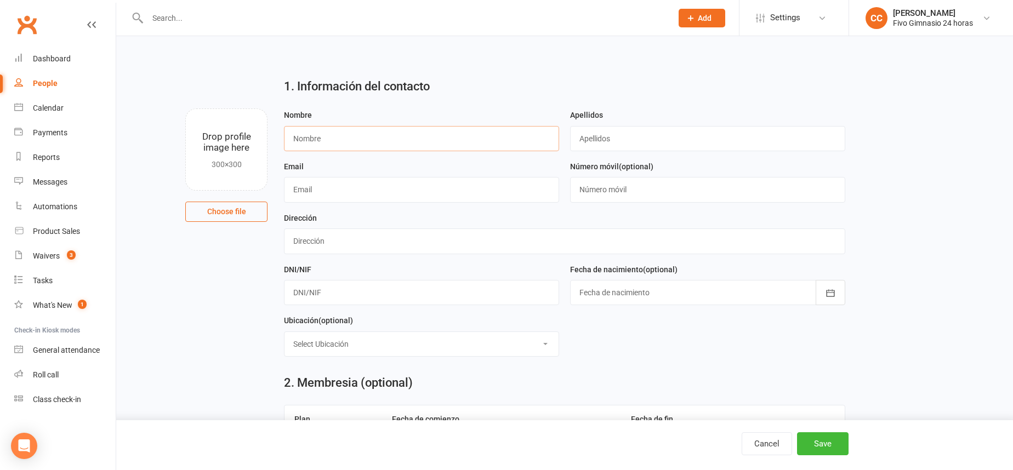
click at [309, 147] on input "text" at bounding box center [421, 138] width 275 height 25
type input "[PERSON_NAME] de la [PERSON_NAME]"
type input "[PERSON_NAME]"
click at [315, 248] on input "text" at bounding box center [564, 241] width 561 height 25
type input "C [PERSON_NAME] 4 P02 A"
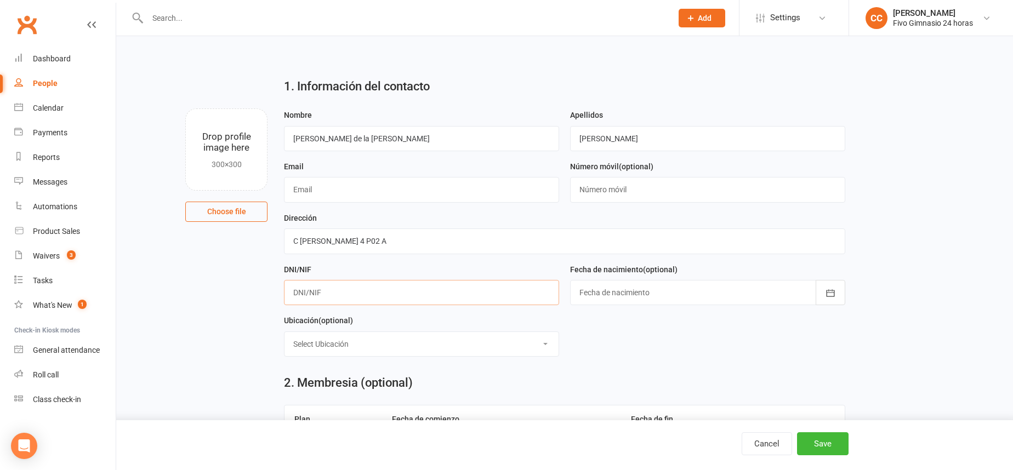
click at [395, 293] on input "text" at bounding box center [421, 292] width 275 height 25
type input "54540164B"
click at [632, 294] on div at bounding box center [707, 292] width 275 height 25
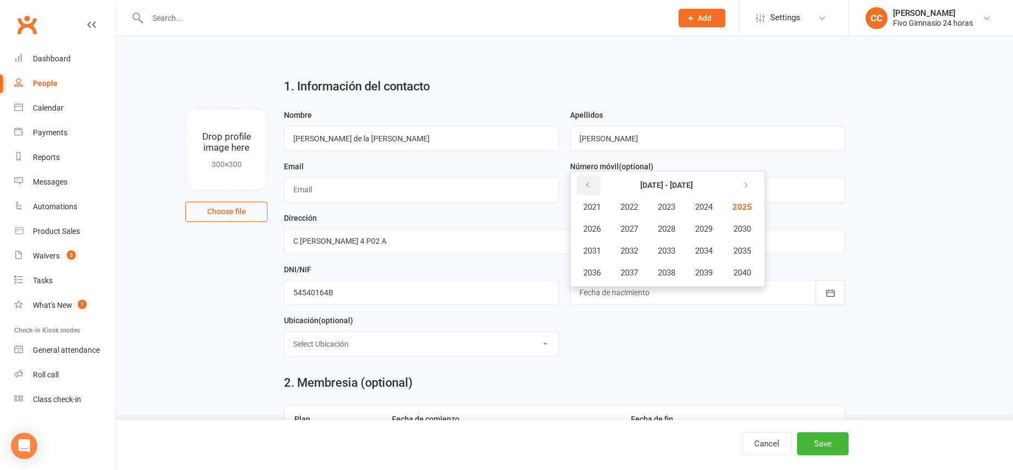
click at [592, 186] on button "button" at bounding box center [589, 185] width 24 height 20
click at [629, 230] on span "2007" at bounding box center [630, 229] width 18 height 10
click at [304, 189] on input "text" at bounding box center [421, 189] width 275 height 25
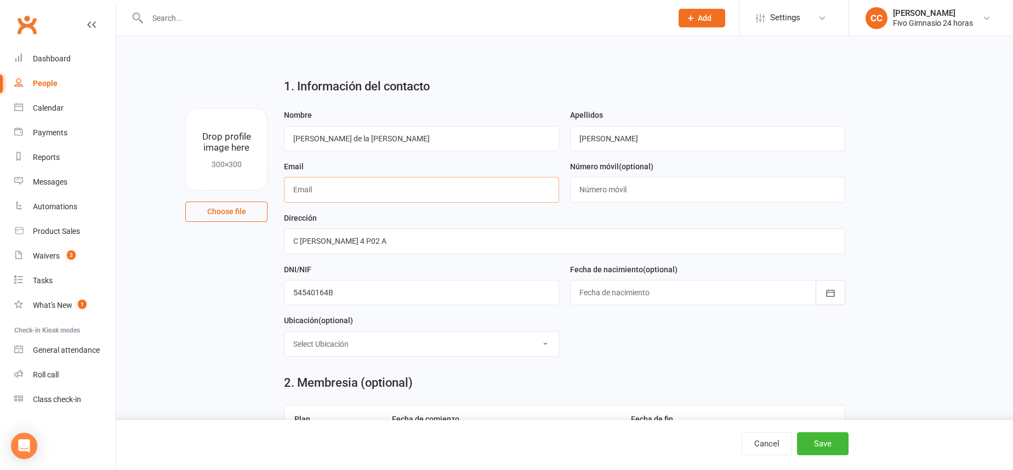
paste input "[EMAIL_ADDRESS][DOMAIN_NAME]"
type input "[EMAIL_ADDRESS][DOMAIN_NAME]"
click at [624, 190] on input "text" at bounding box center [707, 189] width 275 height 25
paste input "34659832475"
type input "34659832475"
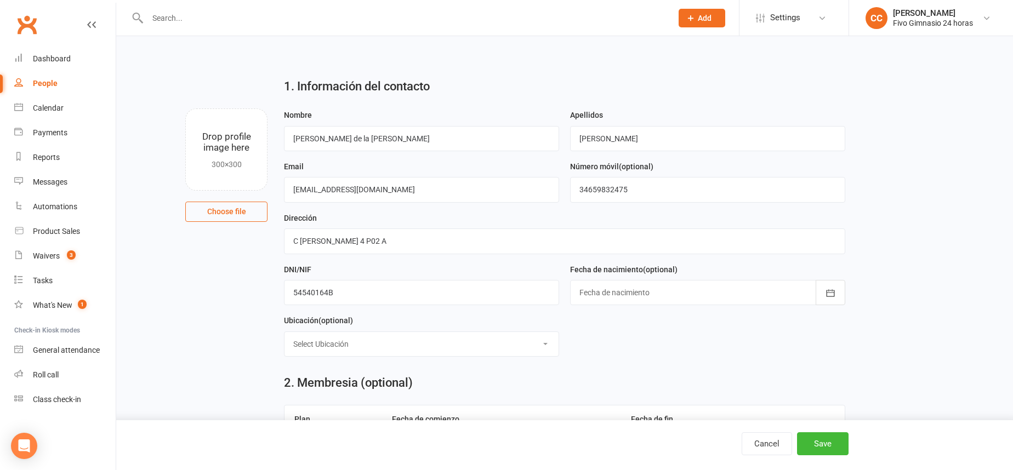
click at [662, 296] on div at bounding box center [707, 292] width 275 height 25
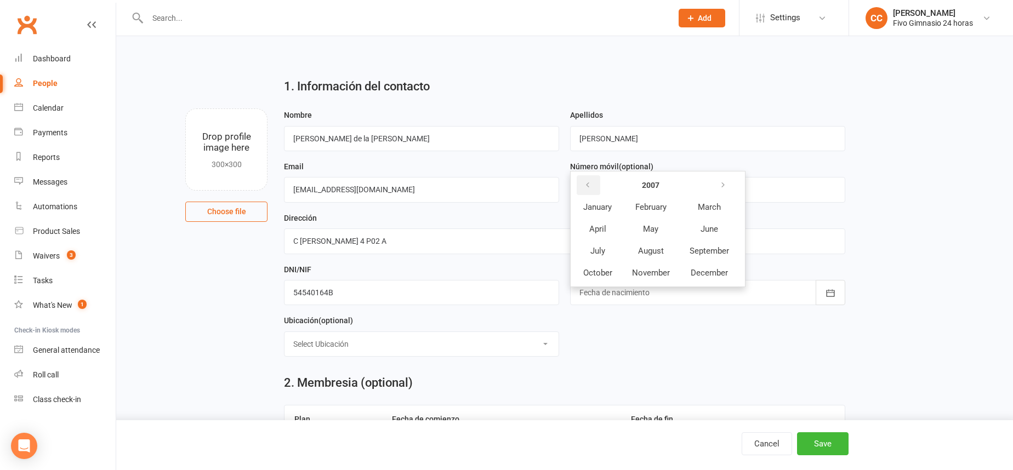
click at [585, 181] on icon "button" at bounding box center [588, 185] width 8 height 9
click at [730, 191] on button "button" at bounding box center [724, 185] width 24 height 20
click at [713, 281] on button "December" at bounding box center [709, 273] width 58 height 21
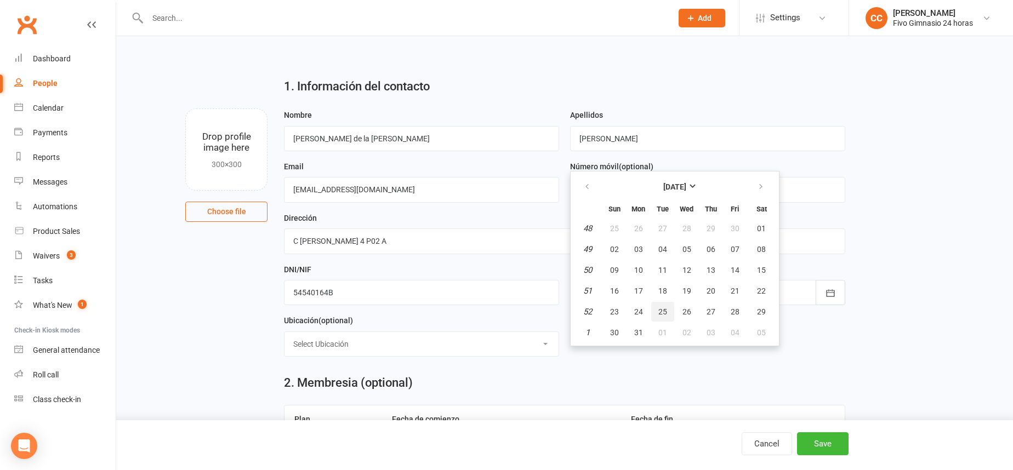
click at [670, 311] on button "25" at bounding box center [662, 312] width 23 height 20
type input "[DATE]"
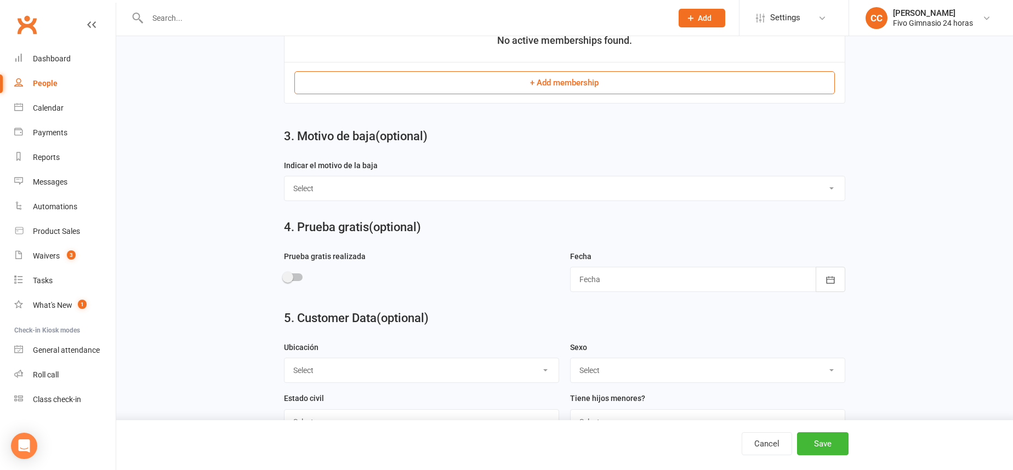
scroll to position [459, 0]
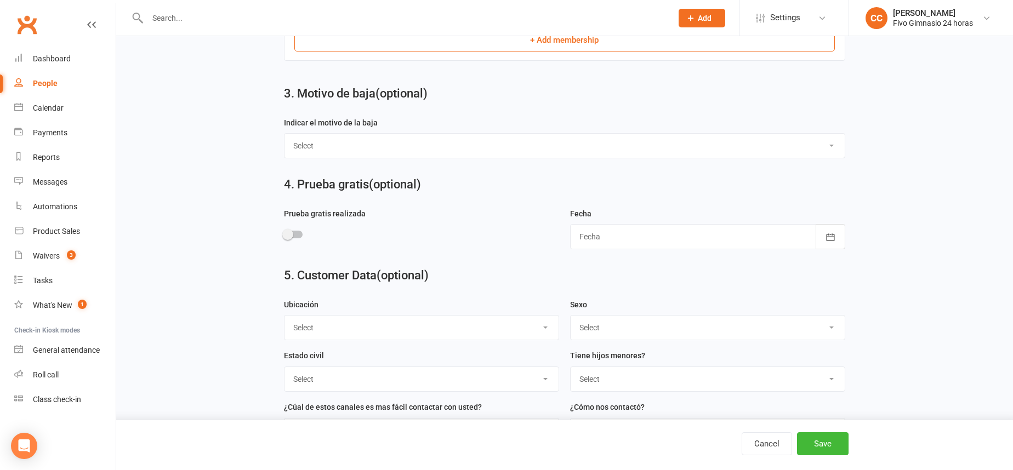
click at [602, 334] on select "Select Masculino Femenino" at bounding box center [708, 328] width 274 height 24
select select "Masculino"
click at [838, 438] on button "Save" at bounding box center [823, 444] width 52 height 23
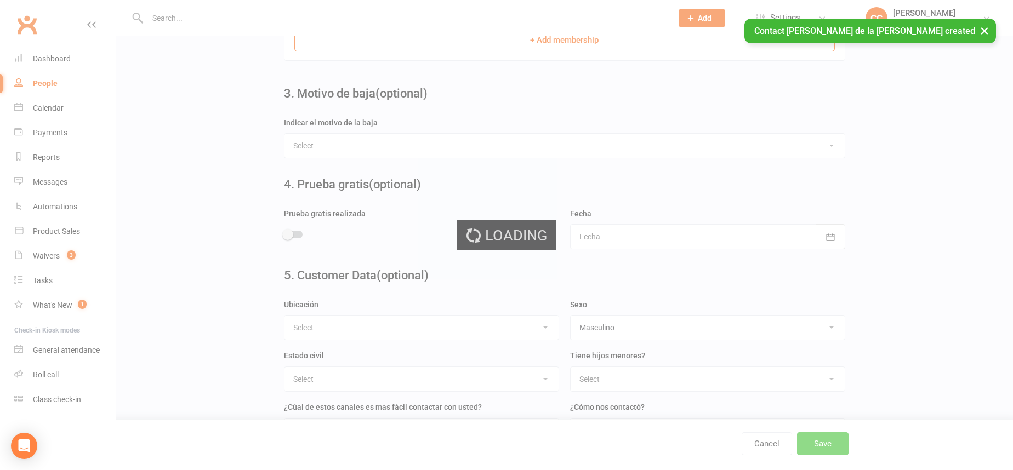
scroll to position [0, 0]
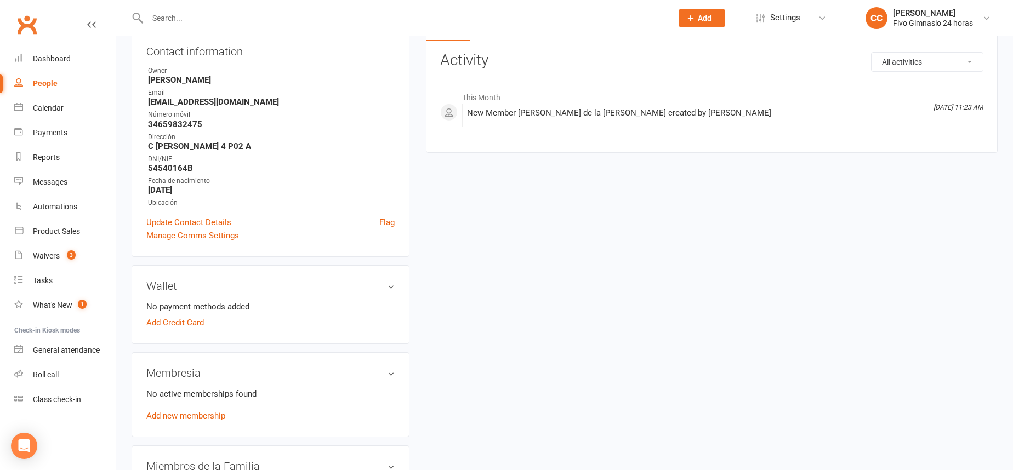
scroll to position [207, 0]
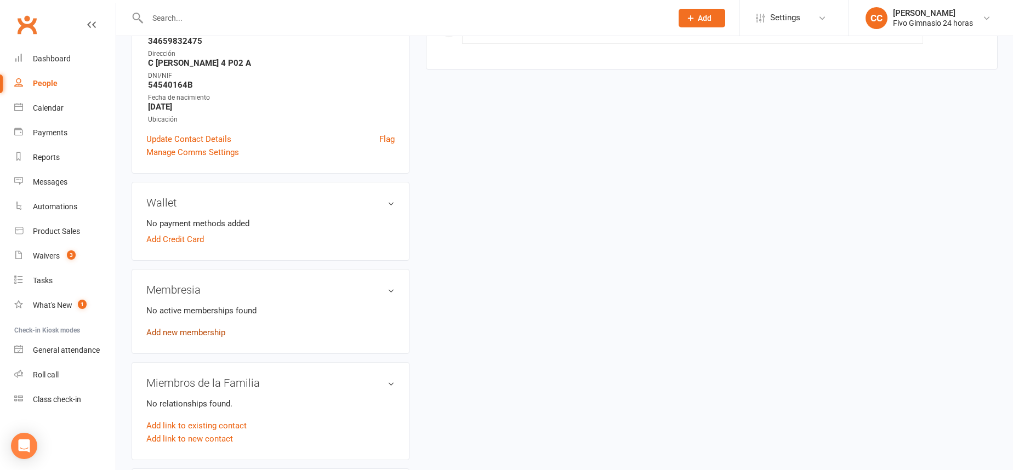
click at [200, 336] on link "Add new membership" at bounding box center [185, 333] width 79 height 10
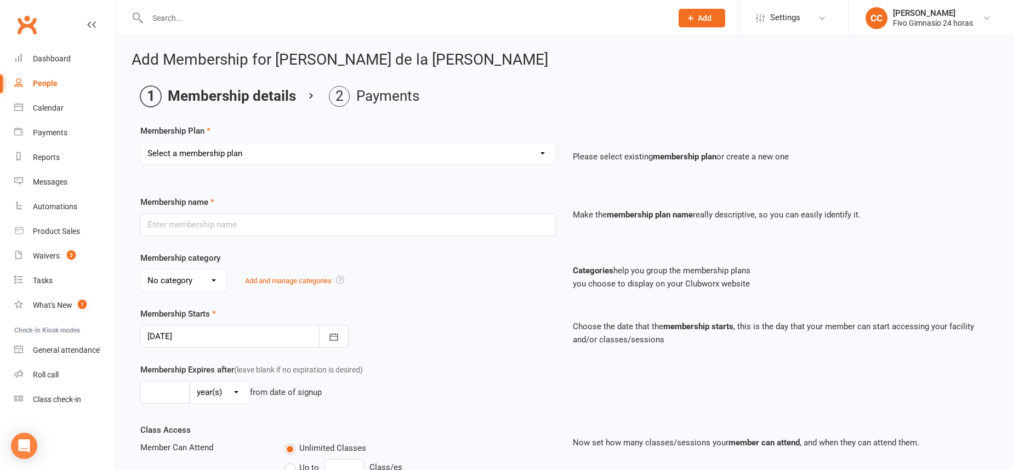
click at [258, 152] on select "Select a membership plan Cuota familiar Cuota estudiante 10 pases full Anual Se…" at bounding box center [348, 154] width 415 height 22
select select "21"
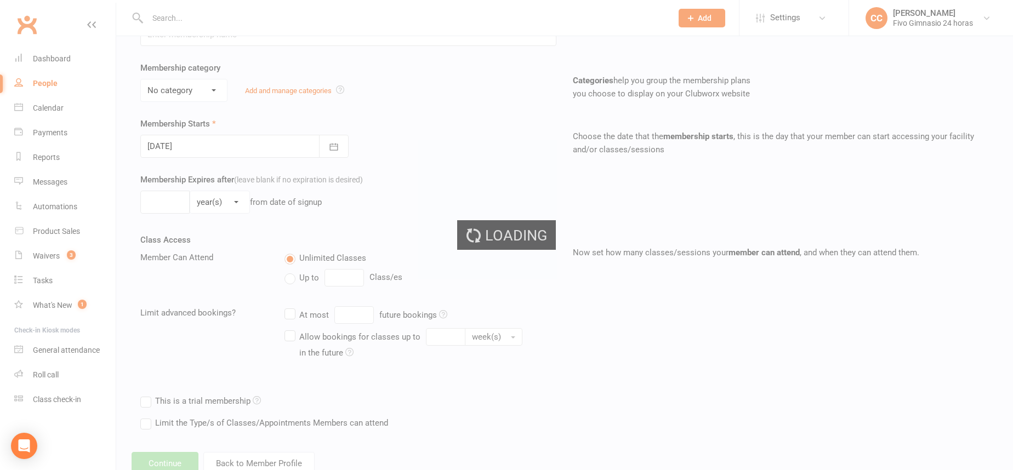
scroll to position [226, 0]
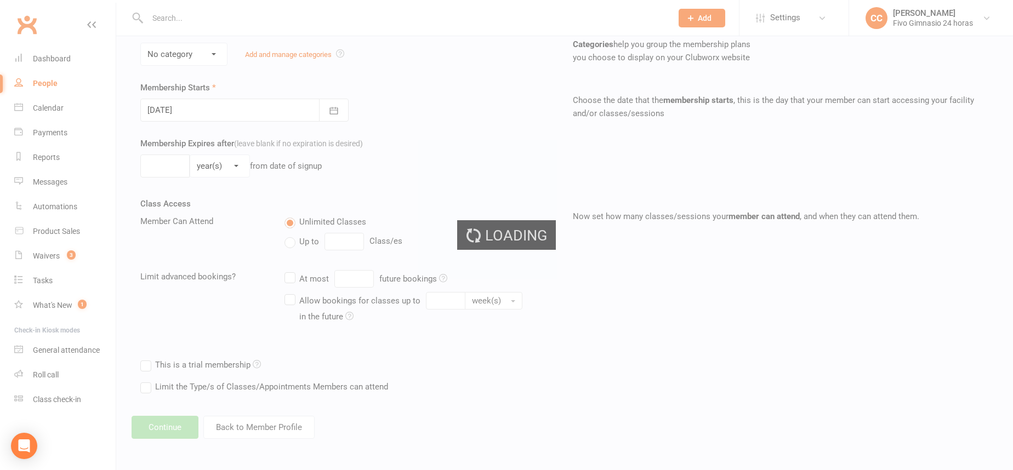
type input "Promo 19,90€ + 29,90€"
select select "4"
type input "0"
select select "2"
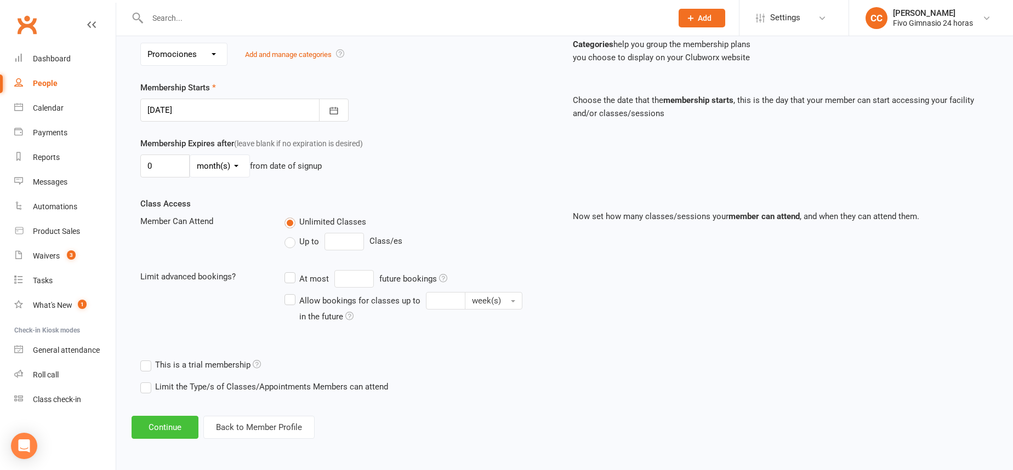
click at [158, 423] on button "Continue" at bounding box center [165, 427] width 67 height 23
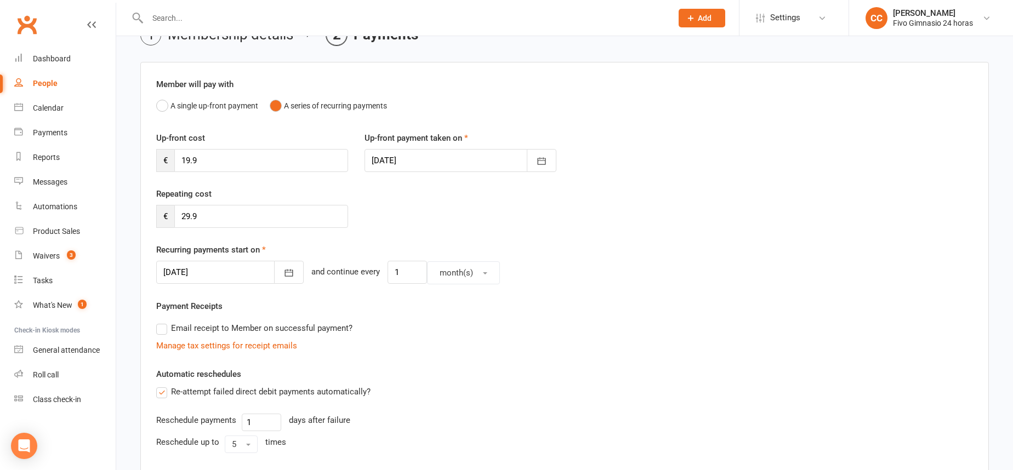
scroll to position [0, 0]
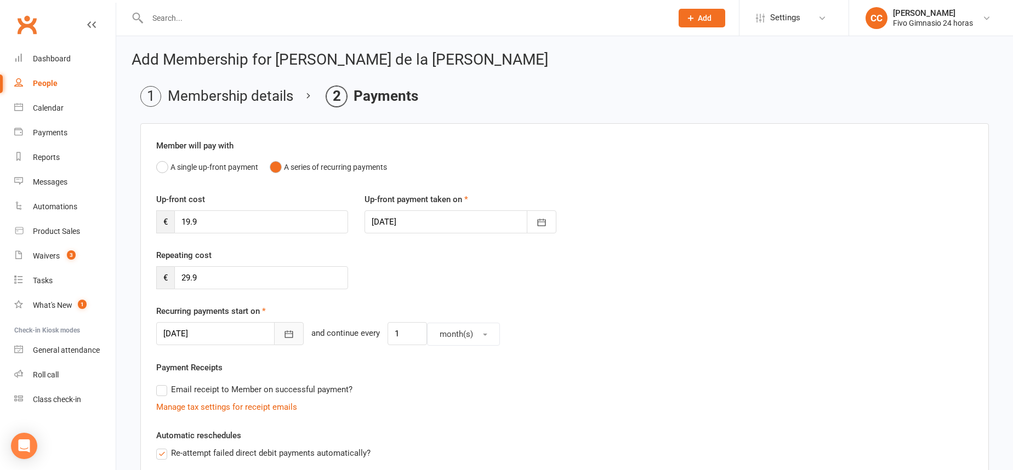
click at [283, 335] on icon "button" at bounding box center [288, 334] width 11 height 11
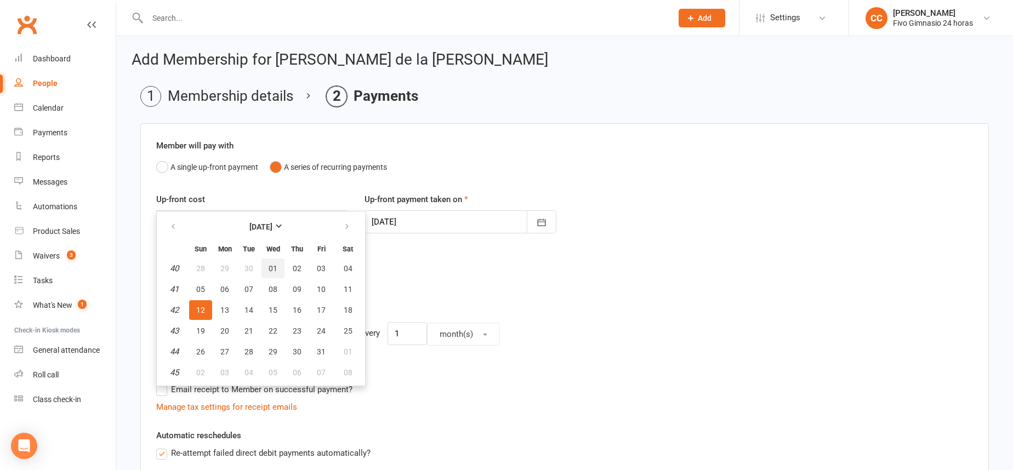
click at [276, 269] on span "01" at bounding box center [273, 268] width 9 height 9
type input "[DATE]"
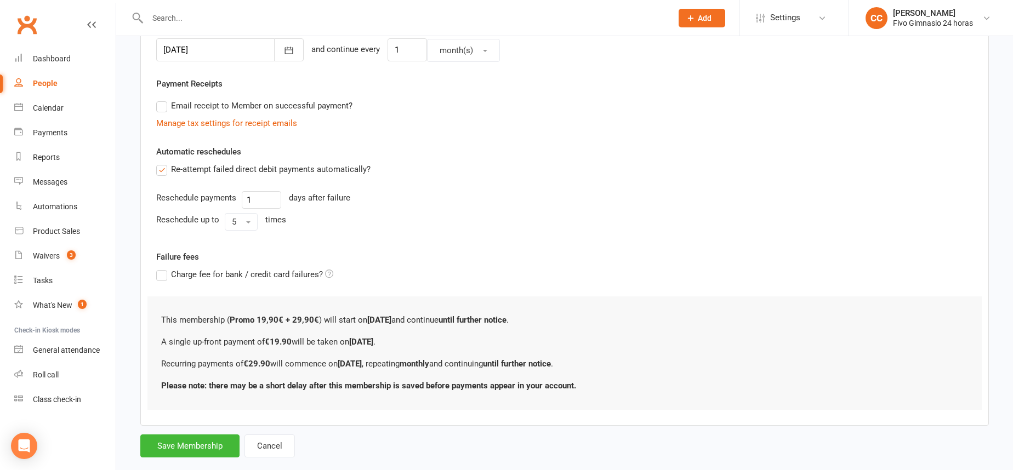
scroll to position [305, 0]
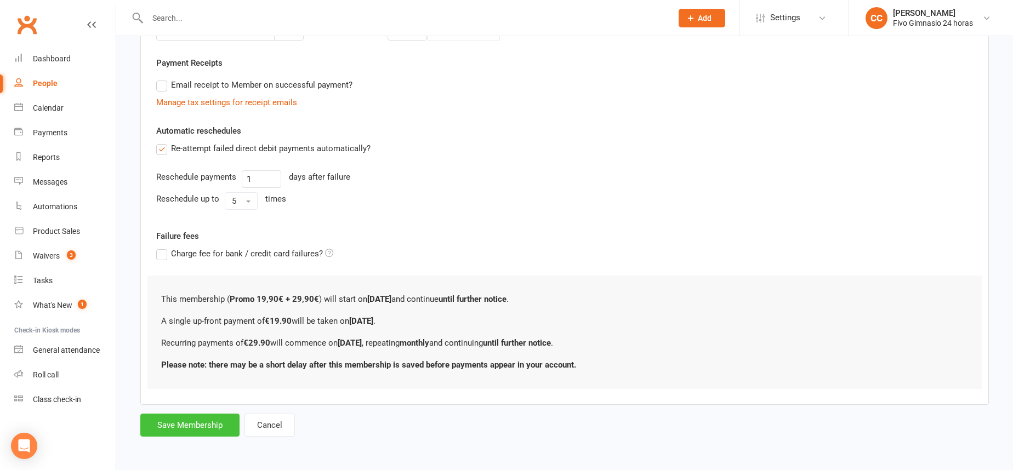
click at [185, 431] on button "Save Membership" at bounding box center [189, 425] width 99 height 23
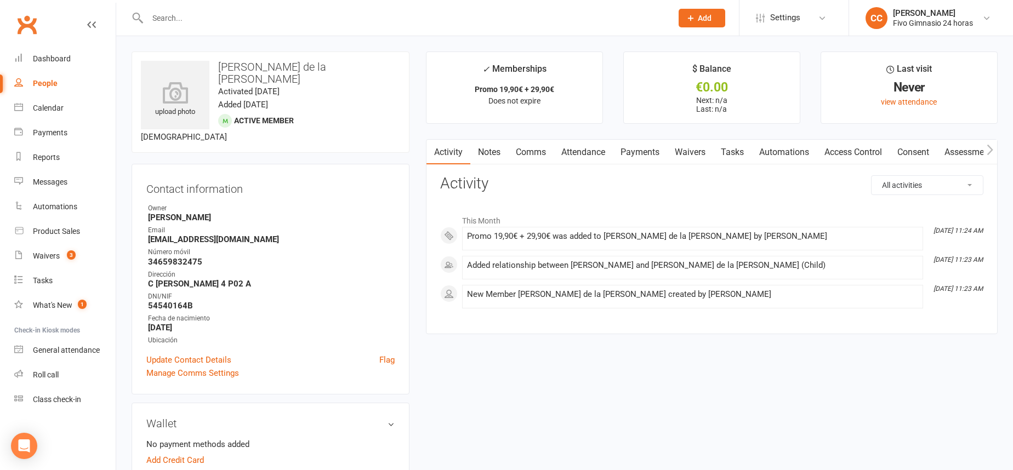
click at [849, 154] on link "Access Control" at bounding box center [853, 152] width 73 height 25
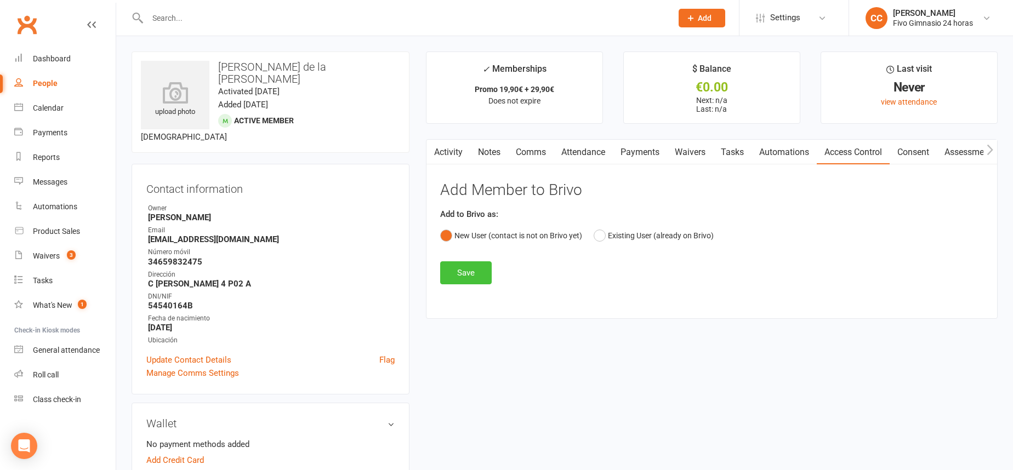
click at [468, 268] on button "Save" at bounding box center [466, 273] width 52 height 23
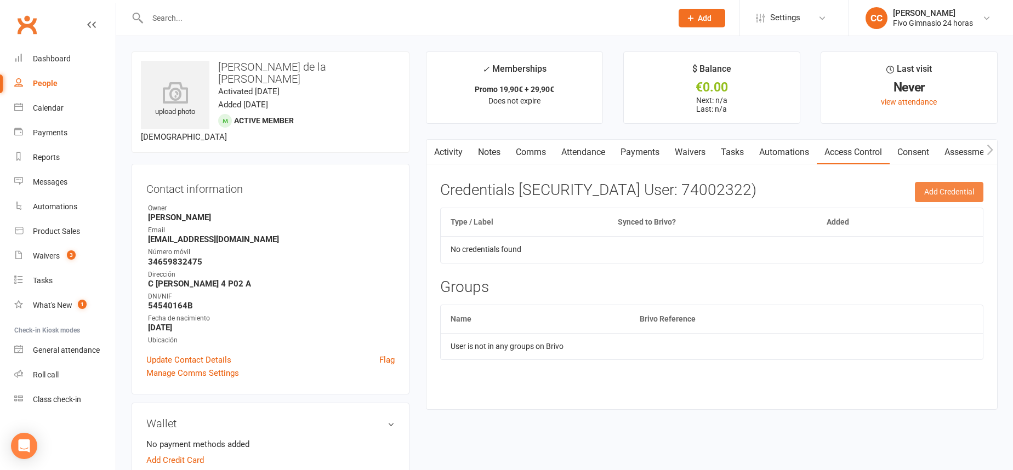
click at [934, 187] on button "Add Credential" at bounding box center [949, 192] width 69 height 20
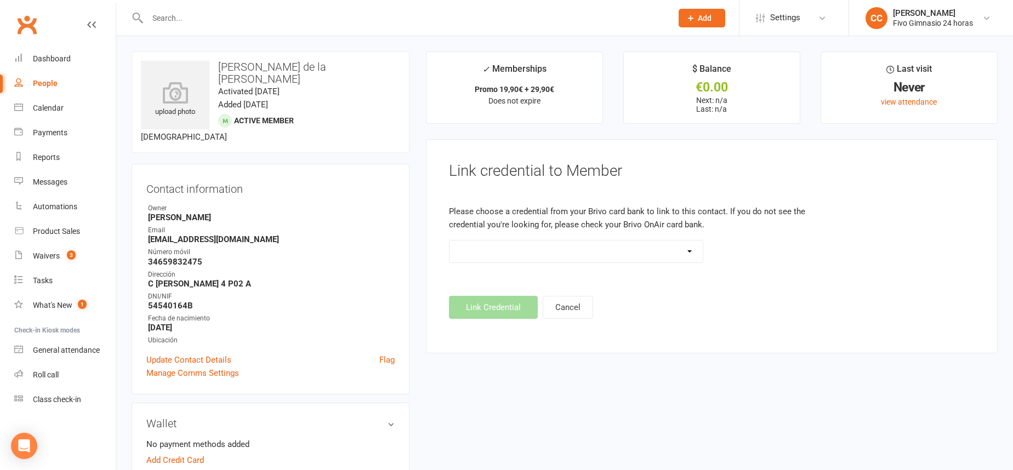
click at [604, 249] on select "Standard 26 Bit (54268) Standard 26 Bit (54269) Standard 26 Bit (54270) Standar…" at bounding box center [577, 252] width 254 height 22
select select "8731"
click at [492, 309] on button "Link Credential" at bounding box center [493, 307] width 89 height 23
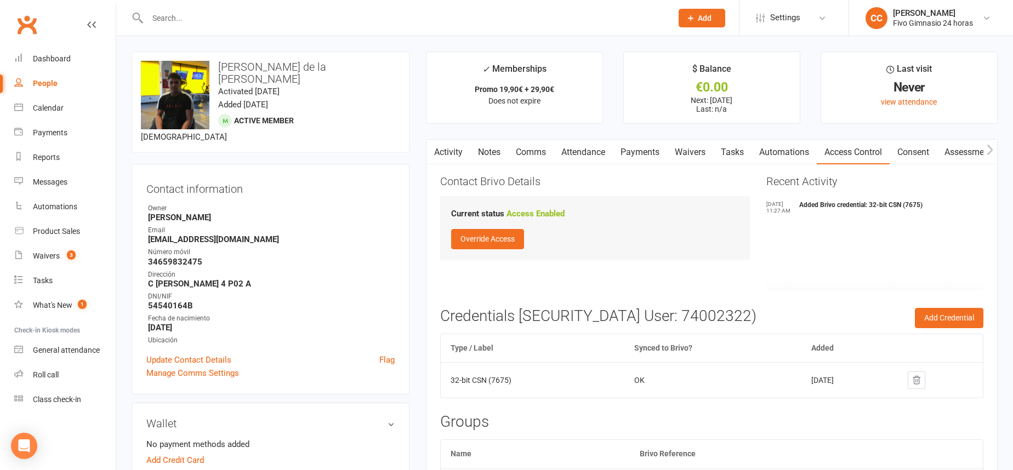
click at [635, 145] on link "Payments" at bounding box center [640, 152] width 54 height 25
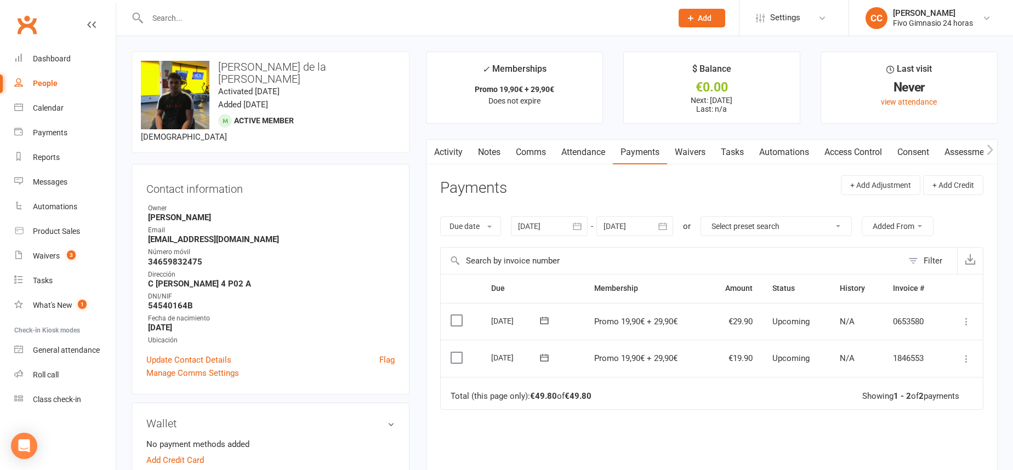
click at [965, 361] on icon at bounding box center [966, 359] width 11 height 11
click at [946, 421] on link "Mark as Paid (Other)" at bounding box center [918, 424] width 109 height 22
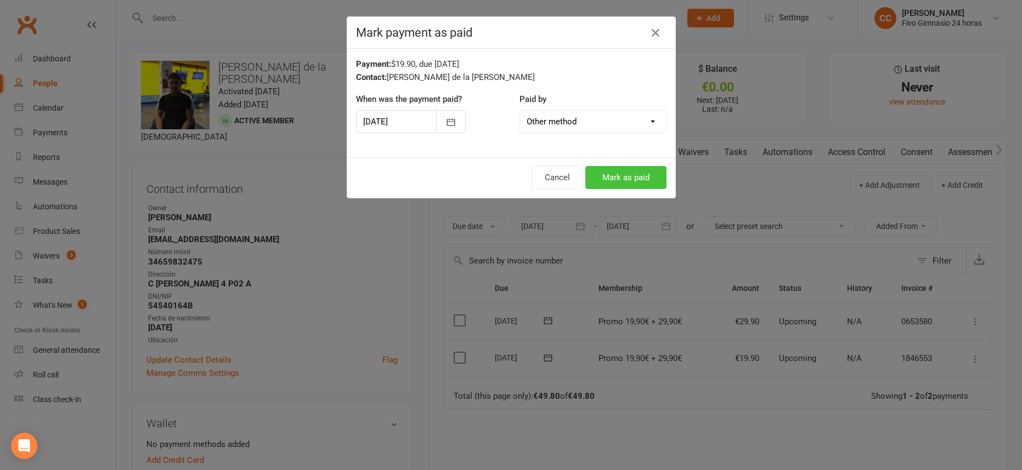
click at [632, 178] on button "Mark as paid" at bounding box center [625, 177] width 81 height 23
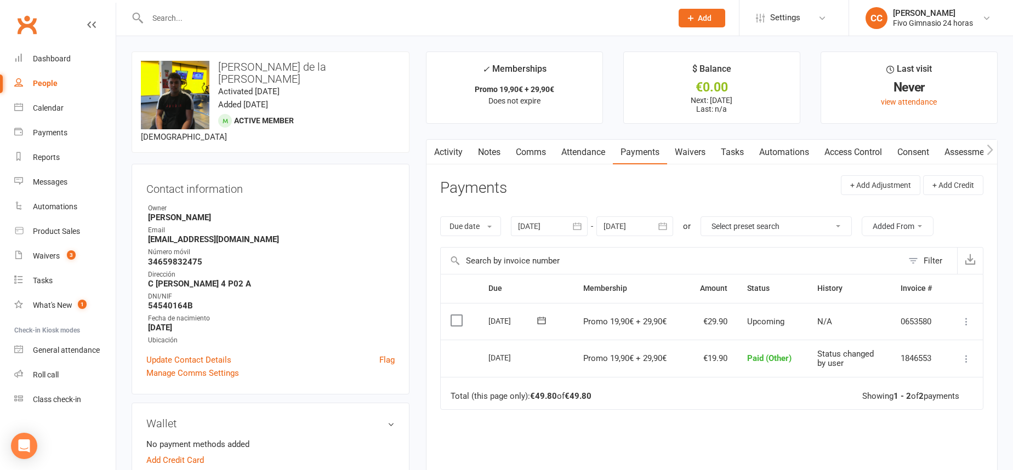
click at [699, 18] on span "Add" at bounding box center [705, 18] width 14 height 9
click at [671, 81] on link "Member" at bounding box center [691, 74] width 98 height 25
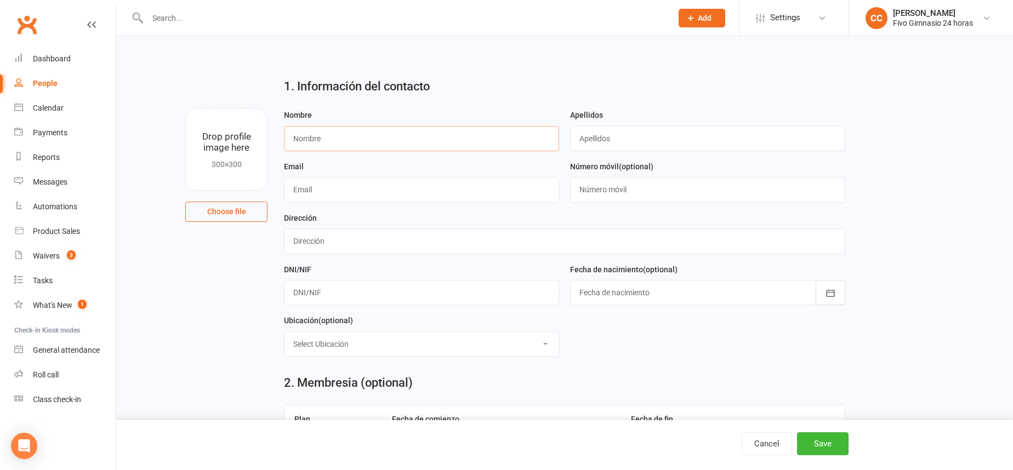
click at [347, 145] on input "text" at bounding box center [421, 138] width 275 height 25
type input "Yael"
type input "[PERSON_NAME]"
click at [315, 240] on input "text" at bounding box center [564, 241] width 561 height 25
click at [339, 244] on input "C [PERSON_NAME] 4 P02 D" at bounding box center [564, 241] width 561 height 25
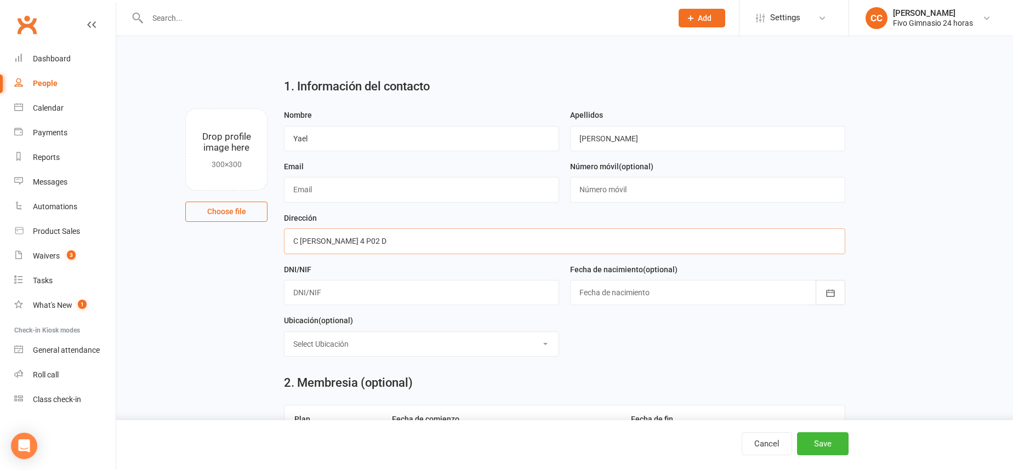
type input "C [PERSON_NAME] 4 P02 D"
click at [306, 299] on input "text" at bounding box center [421, 292] width 275 height 25
type input "54273222F"
click at [623, 285] on div at bounding box center [707, 292] width 275 height 25
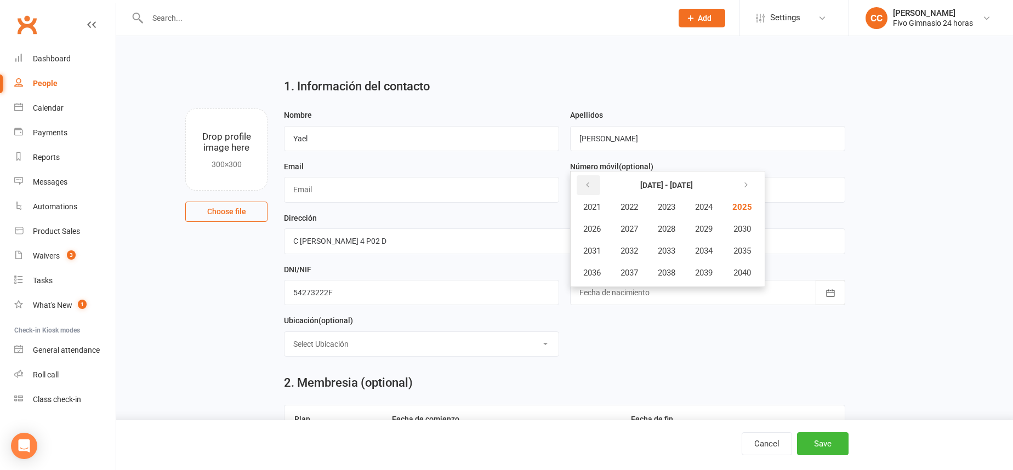
click at [591, 185] on icon "button" at bounding box center [588, 185] width 8 height 9
click at [659, 226] on span "2008" at bounding box center [667, 229] width 18 height 10
click at [603, 229] on span "April" at bounding box center [597, 229] width 17 height 10
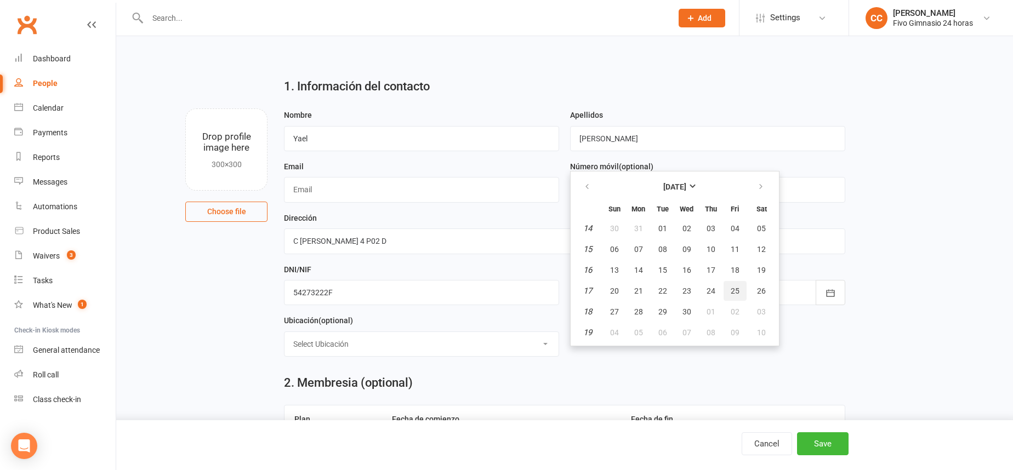
click at [740, 290] on button "25" at bounding box center [735, 291] width 23 height 20
type input "[DATE]"
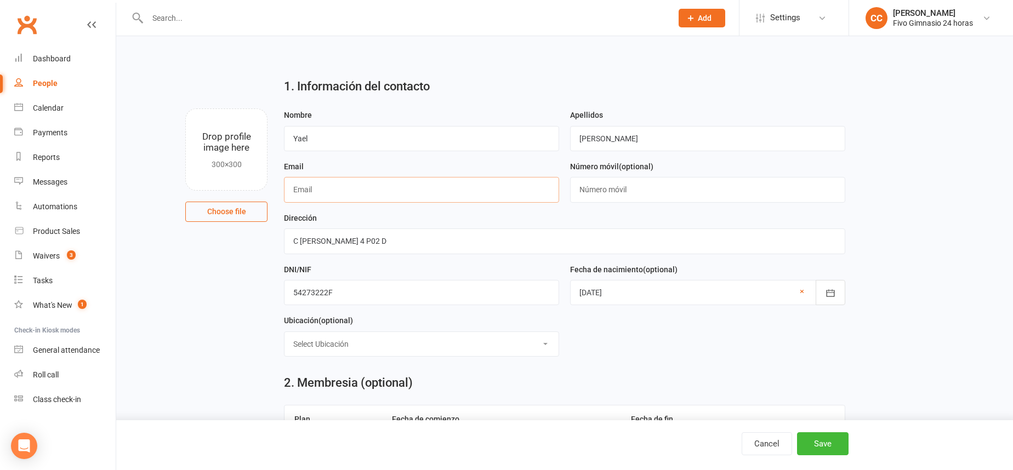
paste input "[EMAIL_ADDRESS][DOMAIN_NAME]"
type input "[EMAIL_ADDRESS][DOMAIN_NAME]"
click at [621, 186] on input "text" at bounding box center [707, 189] width 275 height 25
paste input "34630609764"
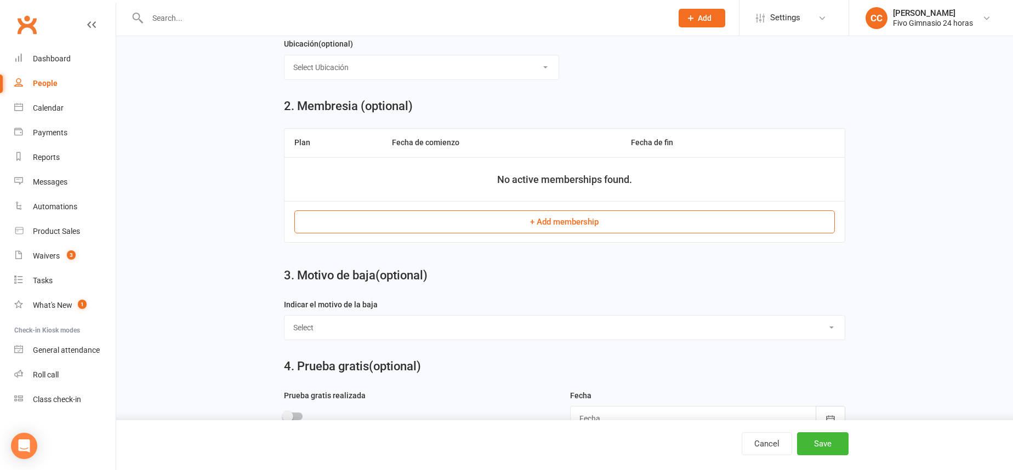
scroll to position [568, 0]
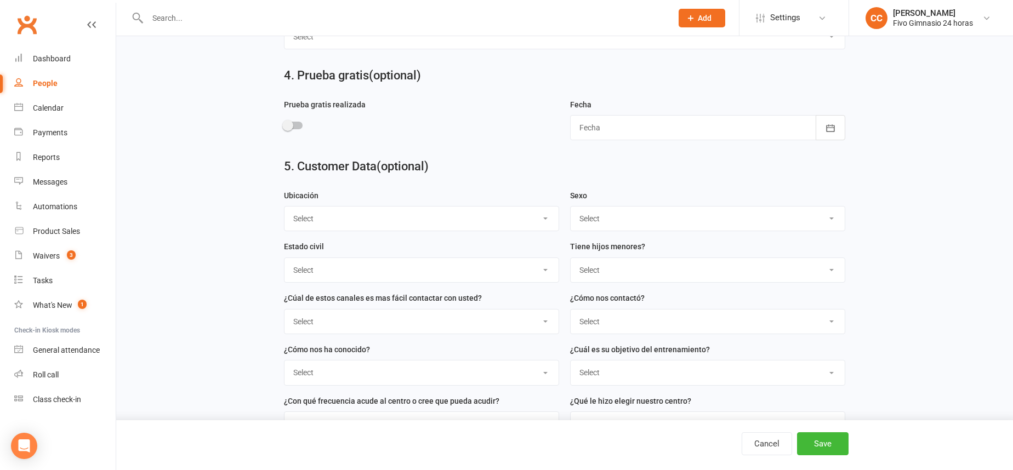
type input "34630609764"
click at [597, 213] on select "Select Masculino Femenino" at bounding box center [708, 219] width 274 height 24
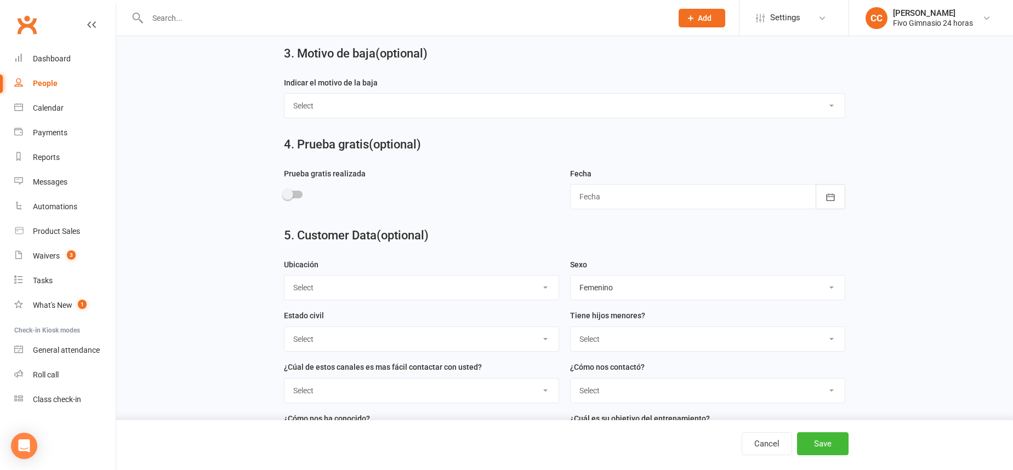
scroll to position [513, 0]
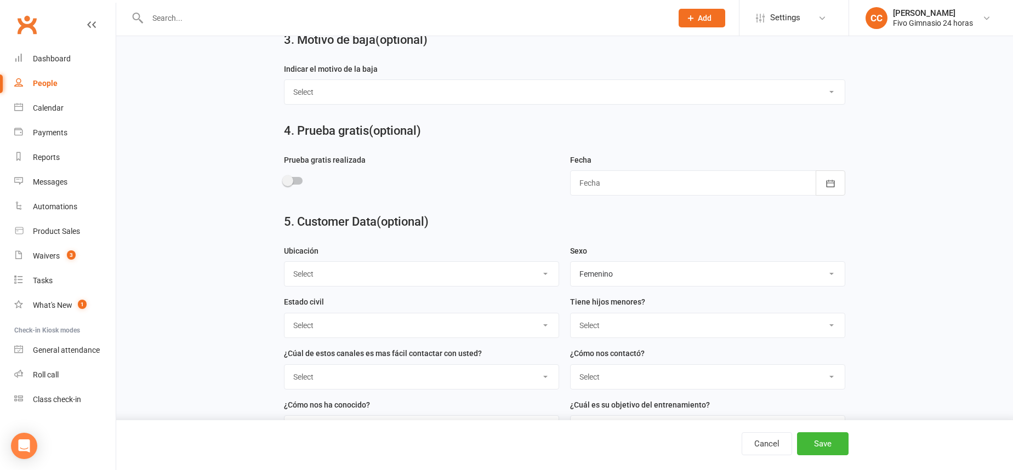
click at [615, 277] on select "Select Masculino Femenino" at bounding box center [708, 274] width 274 height 24
select select "Masculino"
click at [832, 440] on button "Save" at bounding box center [823, 444] width 52 height 23
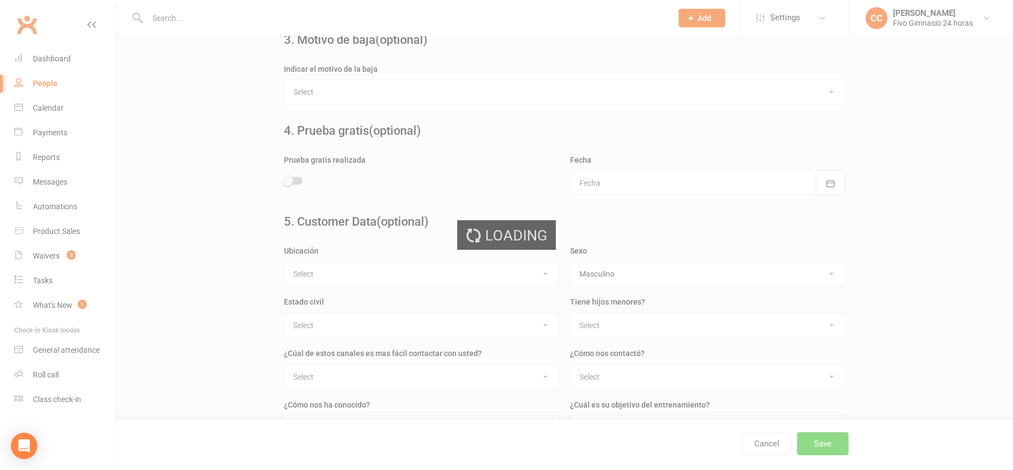
scroll to position [0, 0]
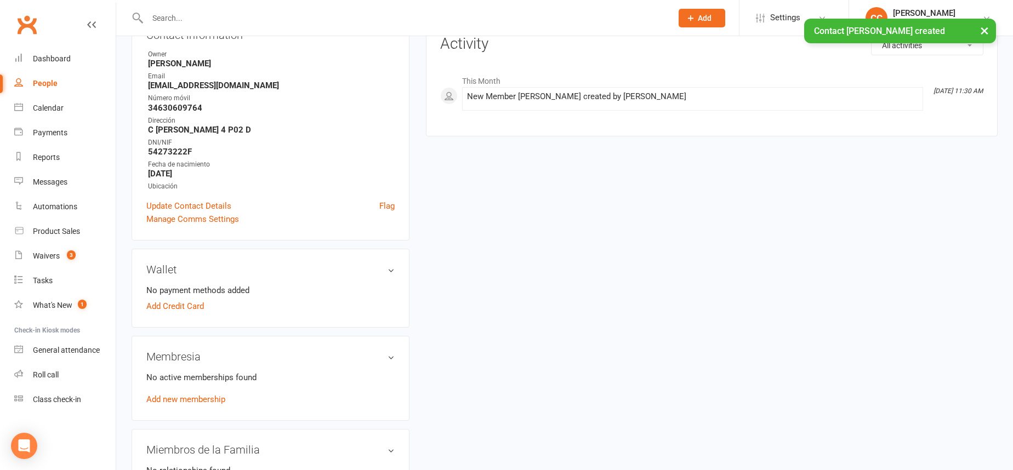
scroll to position [445, 0]
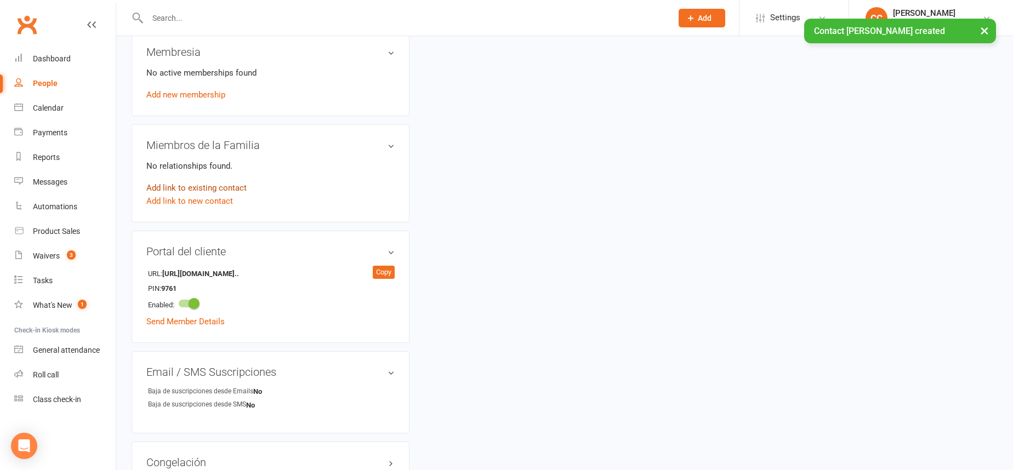
click at [192, 185] on link "Add link to existing contact" at bounding box center [196, 187] width 100 height 13
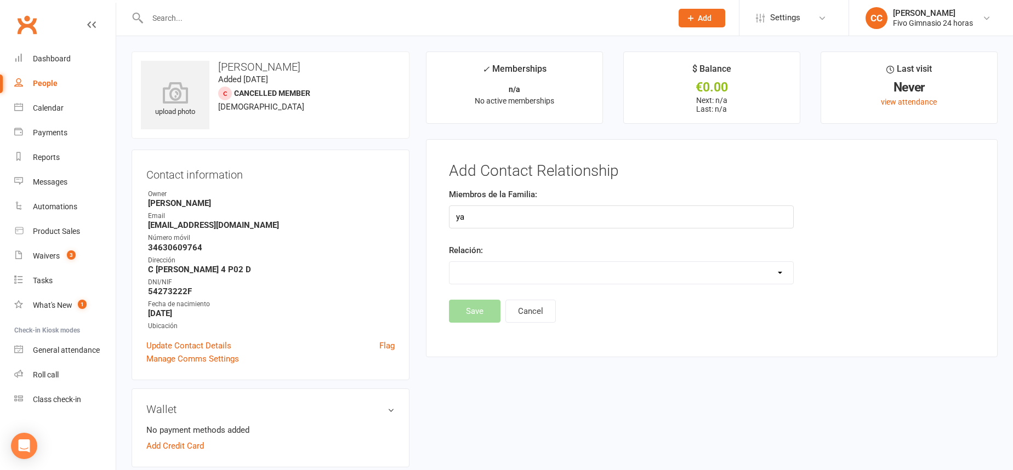
type input "y"
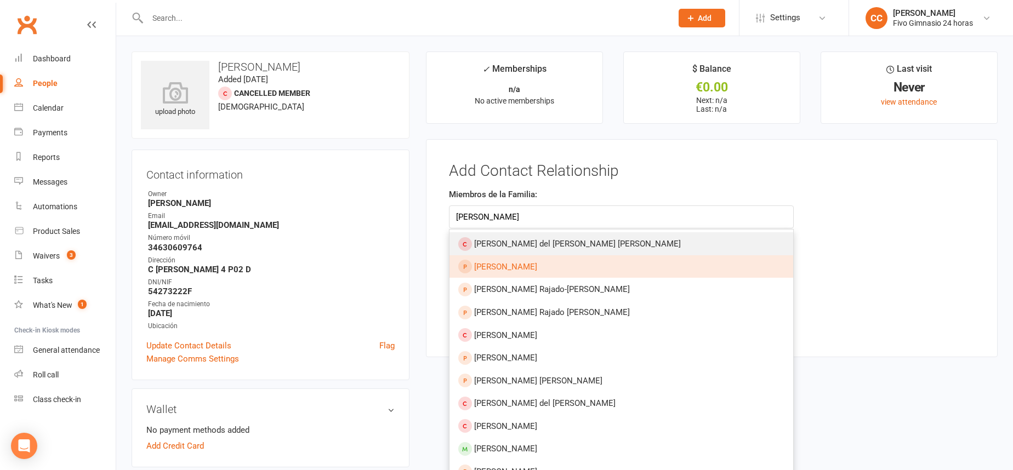
type input "[PERSON_NAME]"
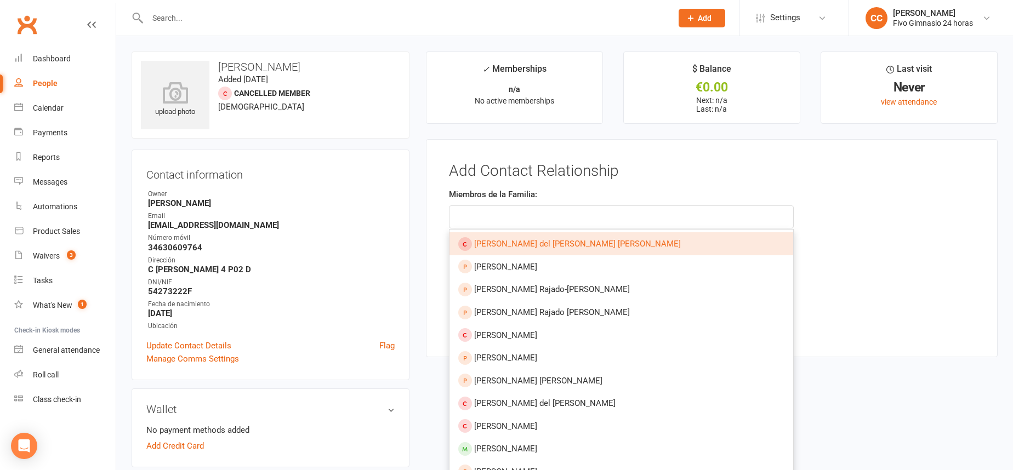
click at [578, 248] on span "[PERSON_NAME] del [PERSON_NAME] [PERSON_NAME]" at bounding box center [577, 244] width 207 height 10
type input "[PERSON_NAME] del [PERSON_NAME] [PERSON_NAME]"
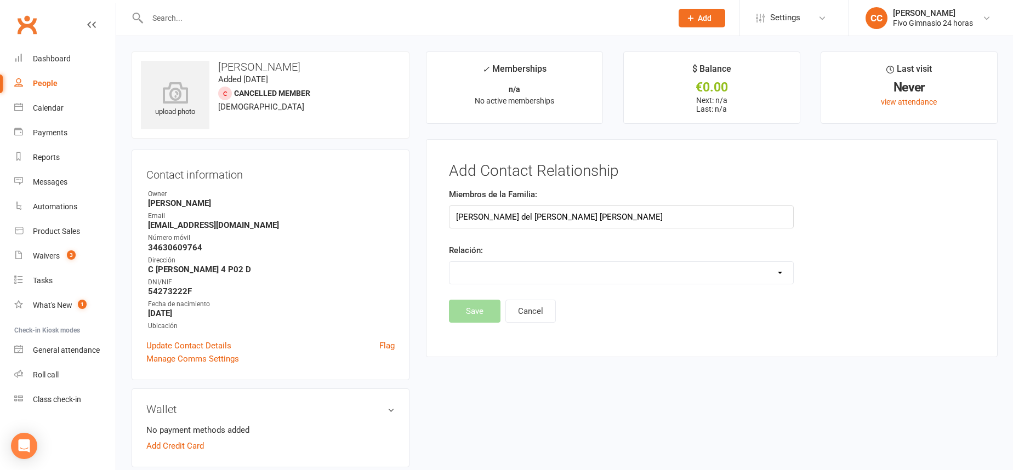
click at [476, 269] on select "Parent / Guardian Child Sibling (parent not in system) Spouse / Partner Cousin …" at bounding box center [622, 273] width 344 height 22
select select "0"
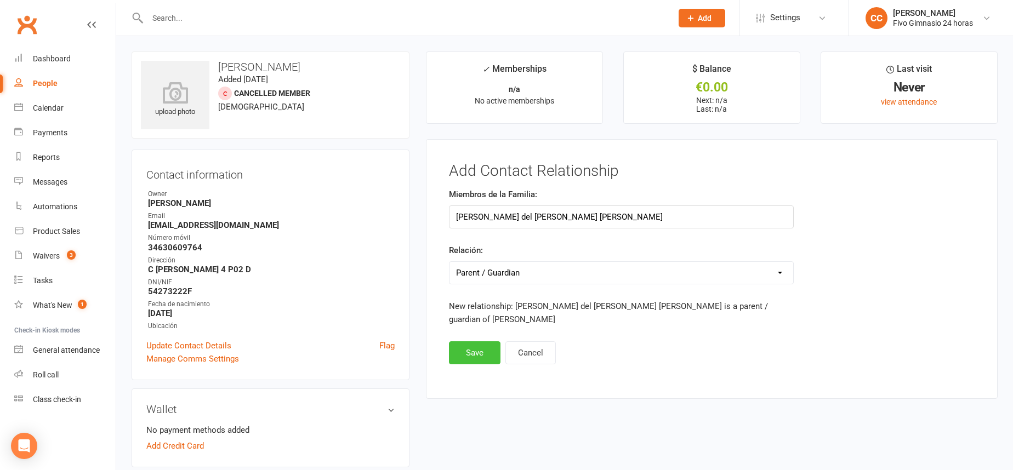
drag, startPoint x: 473, startPoint y: 343, endPoint x: 472, endPoint y: 338, distance: 5.6
click at [473, 343] on button "Save" at bounding box center [475, 353] width 52 height 23
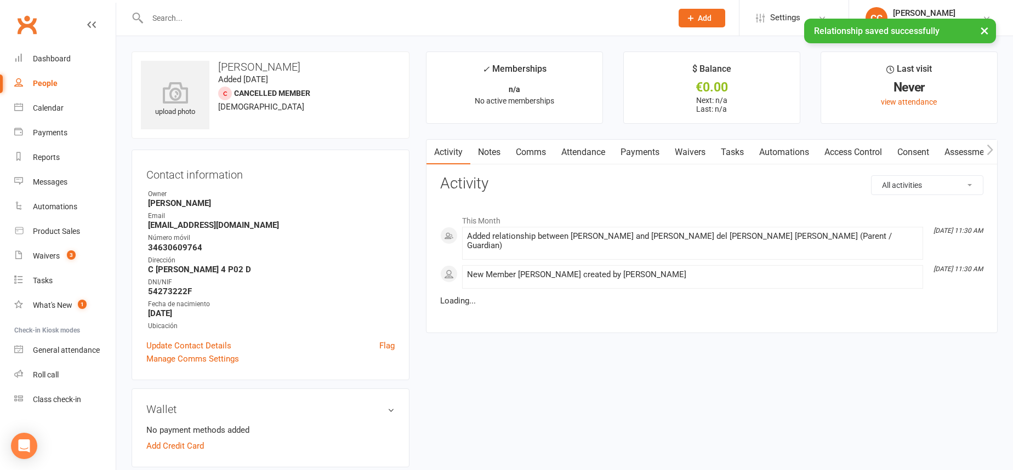
scroll to position [370, 0]
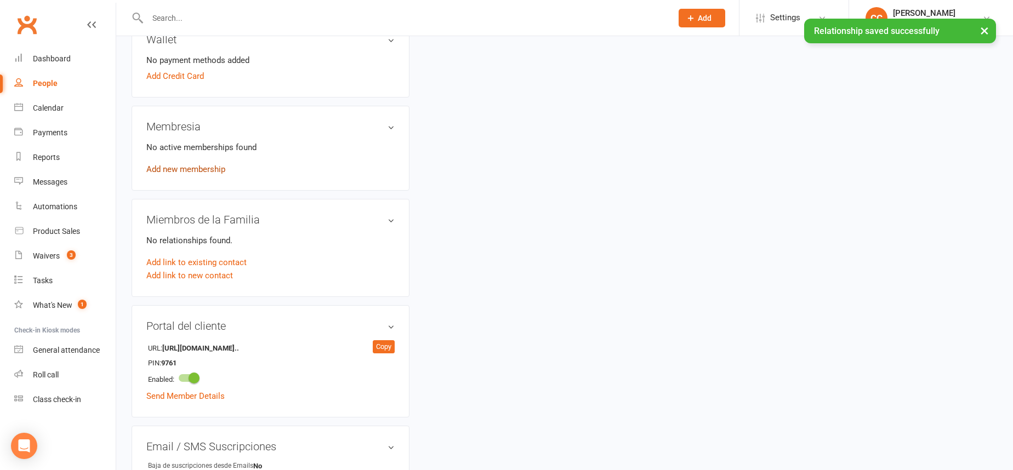
click at [184, 172] on link "Add new membership" at bounding box center [185, 169] width 79 height 10
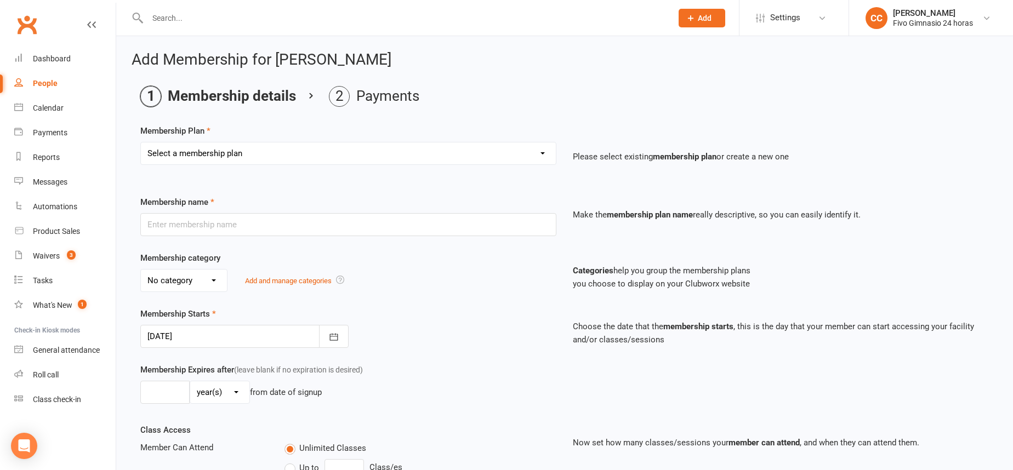
click at [213, 151] on select "Select a membership plan Cuota familiar Cuota estudiante 10 pases full Anual Se…" at bounding box center [348, 154] width 415 height 22
select select "21"
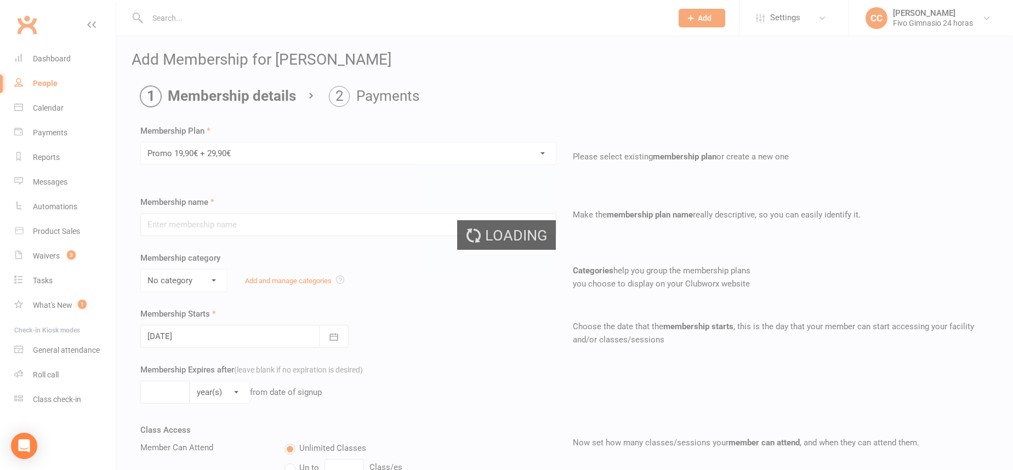
scroll to position [226, 0]
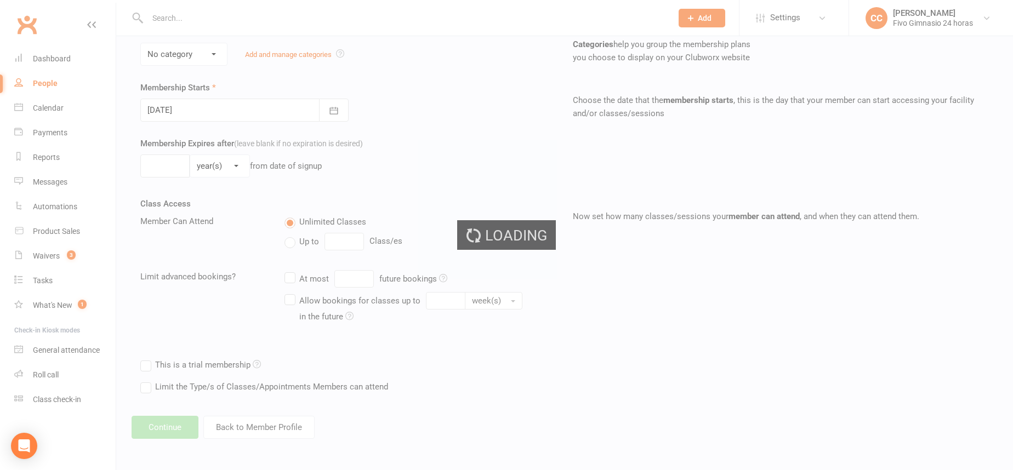
type input "Promo 19,90€ + 29,90€"
select select "4"
type input "0"
select select "2"
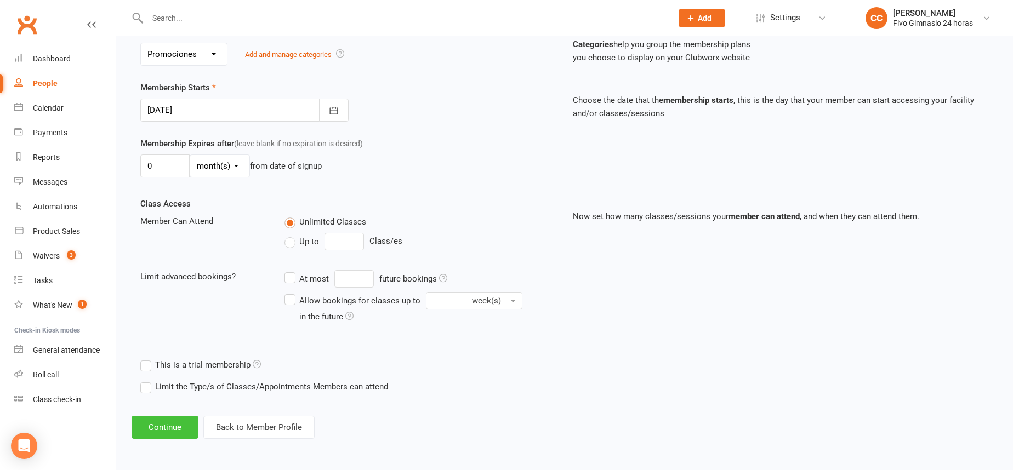
click at [155, 432] on button "Continue" at bounding box center [165, 427] width 67 height 23
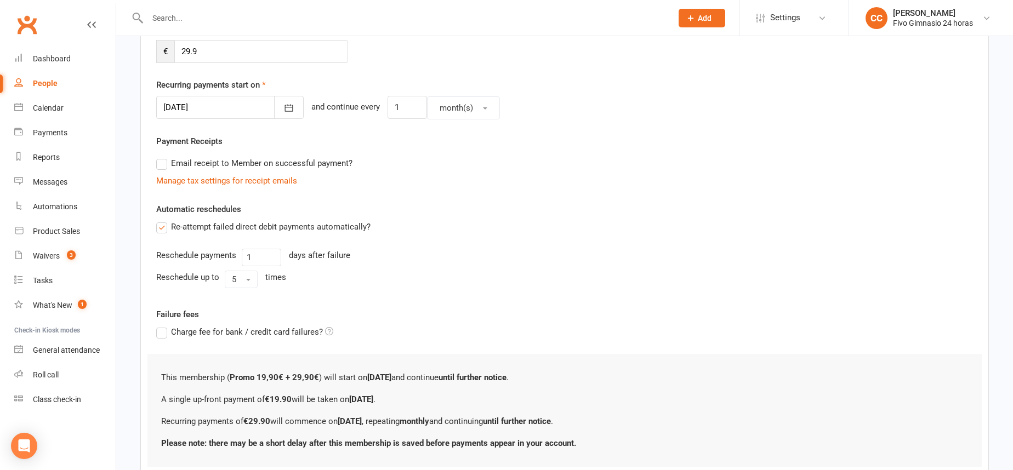
scroll to position [0, 0]
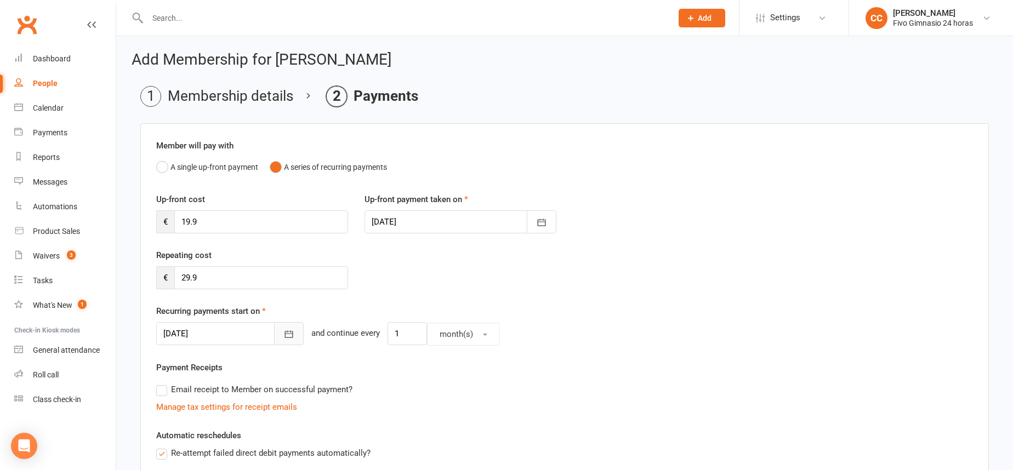
click at [274, 328] on button "button" at bounding box center [289, 333] width 30 height 23
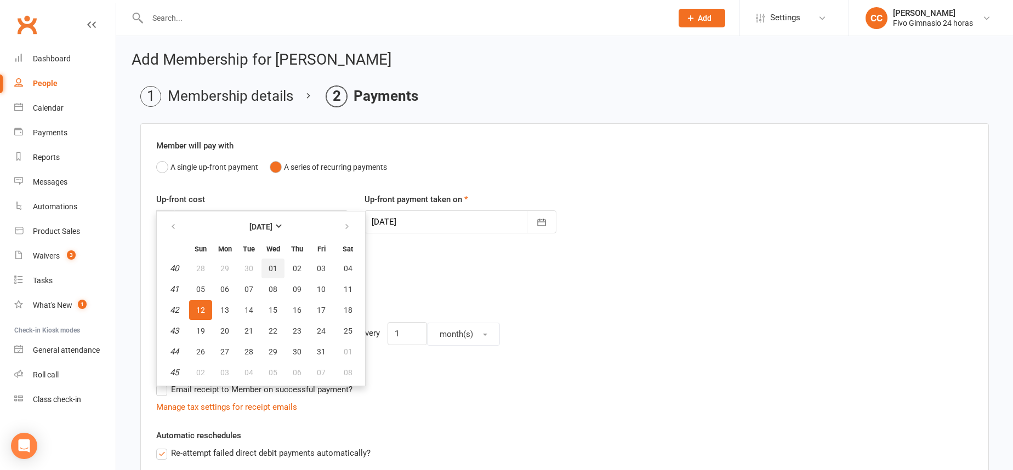
click at [275, 267] on span "01" at bounding box center [273, 268] width 9 height 9
type input "[DATE]"
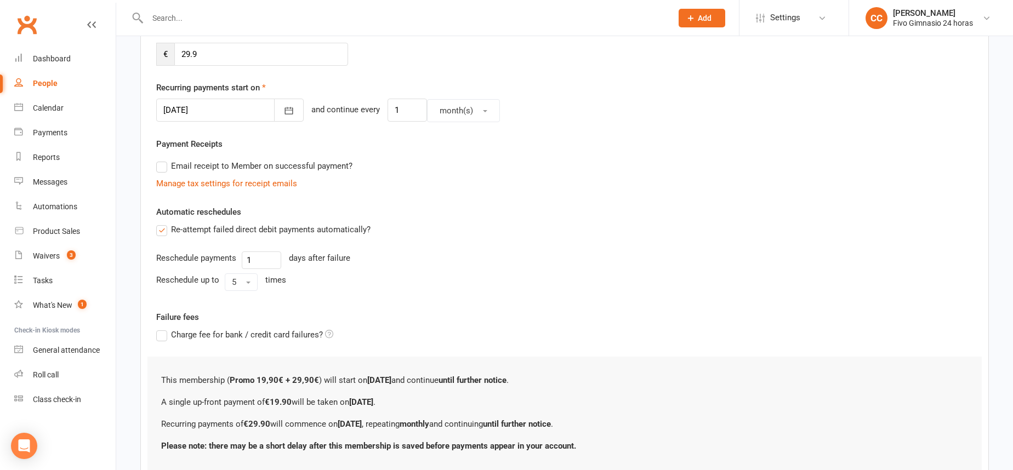
scroll to position [305, 0]
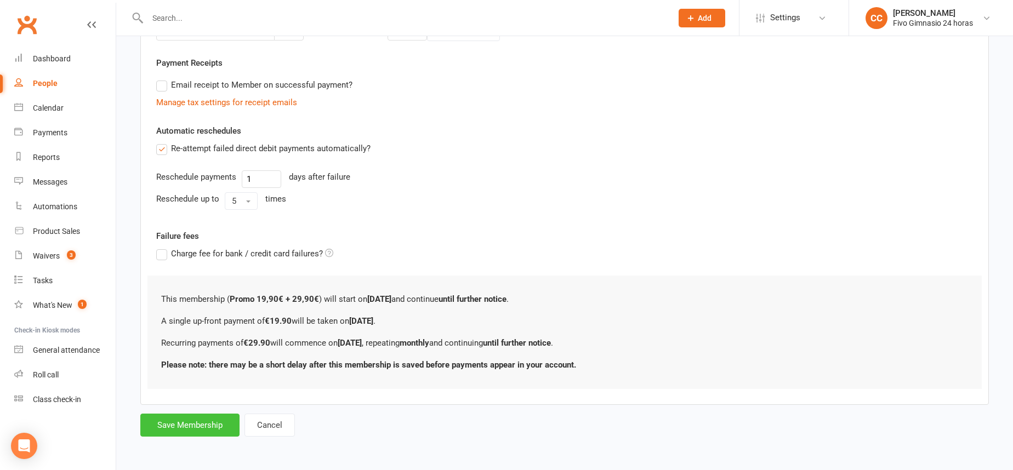
click at [194, 423] on button "Save Membership" at bounding box center [189, 425] width 99 height 23
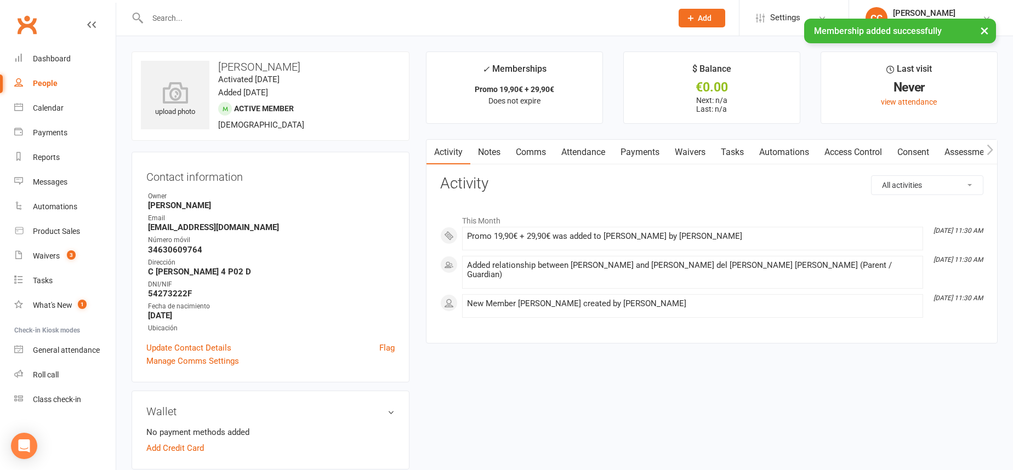
click at [654, 155] on link "Payments" at bounding box center [640, 152] width 54 height 25
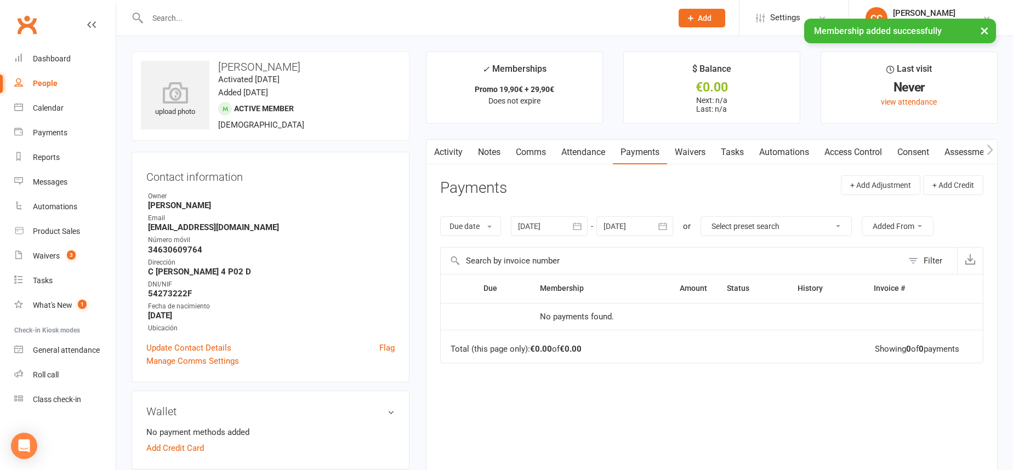
click at [695, 156] on link "Waivers" at bounding box center [690, 152] width 46 height 25
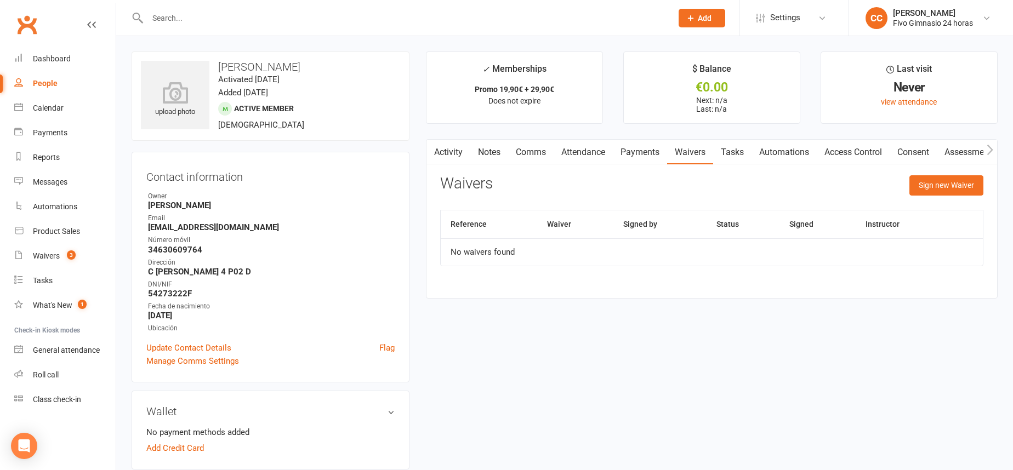
click at [822, 158] on link "Access Control" at bounding box center [853, 152] width 73 height 25
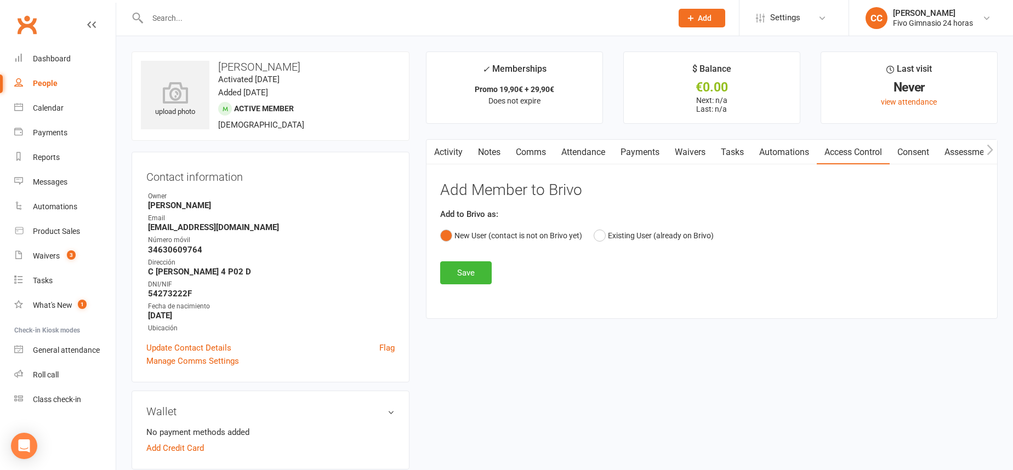
click at [877, 157] on link "Access Control" at bounding box center [853, 152] width 73 height 25
click at [458, 151] on link "Activity" at bounding box center [449, 152] width 44 height 25
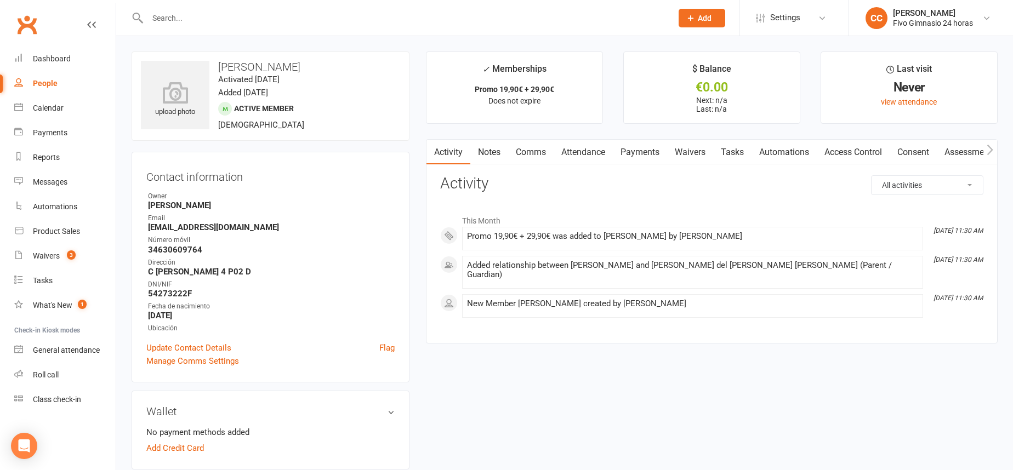
click at [485, 157] on link "Notes" at bounding box center [489, 152] width 38 height 25
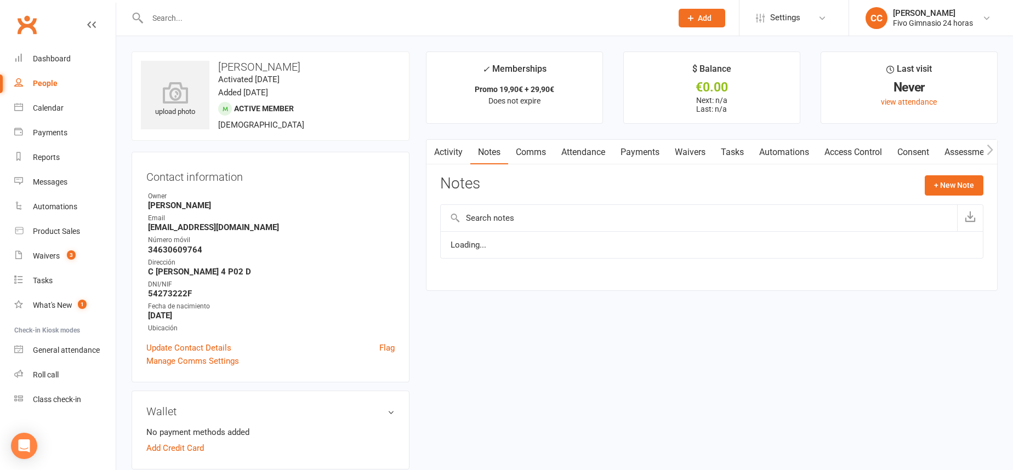
click at [534, 156] on link "Comms" at bounding box center [531, 152] width 46 height 25
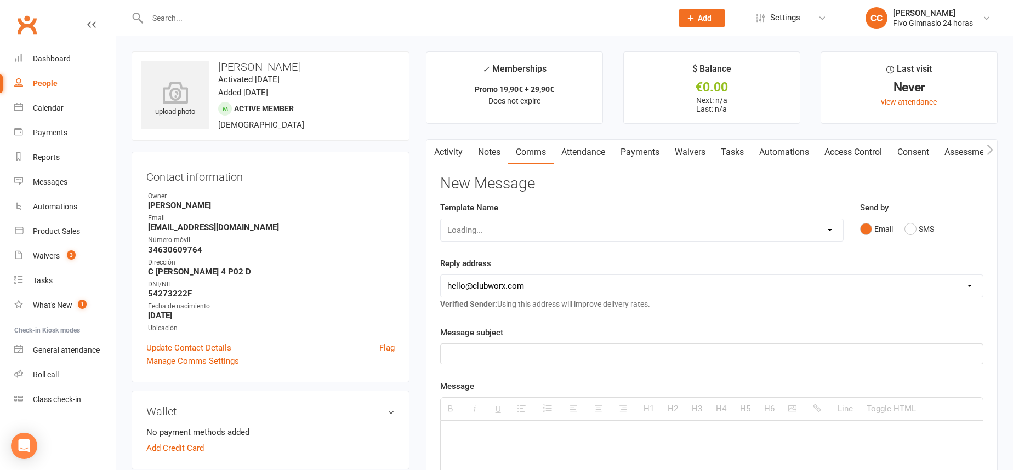
click at [589, 153] on link "Attendance" at bounding box center [583, 152] width 59 height 25
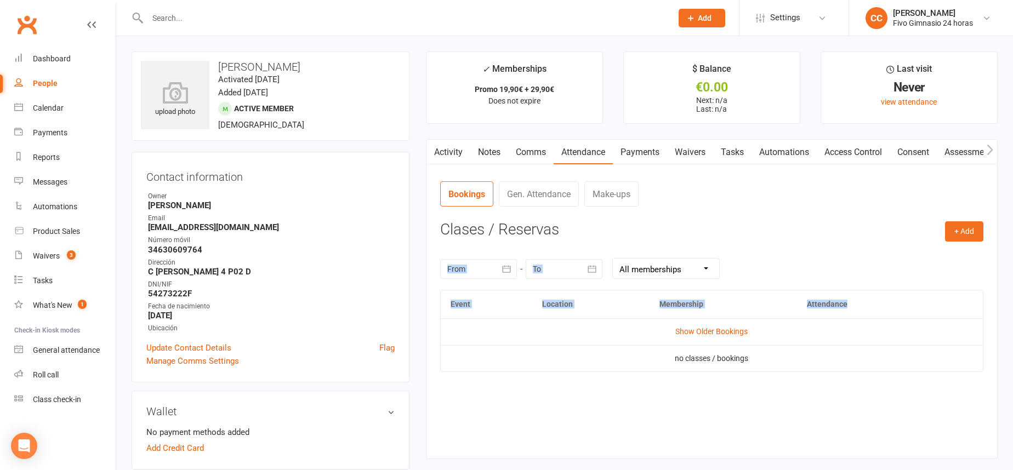
click at [696, 323] on div "+ Add Book Event Add Appointment Book a Friend Clases / Reservas [DATE] Sun Mon…" at bounding box center [711, 332] width 543 height 221
click at [839, 228] on h3 "Clases / Reservas" at bounding box center [711, 230] width 543 height 17
click at [849, 147] on link "Access Control" at bounding box center [853, 152] width 73 height 25
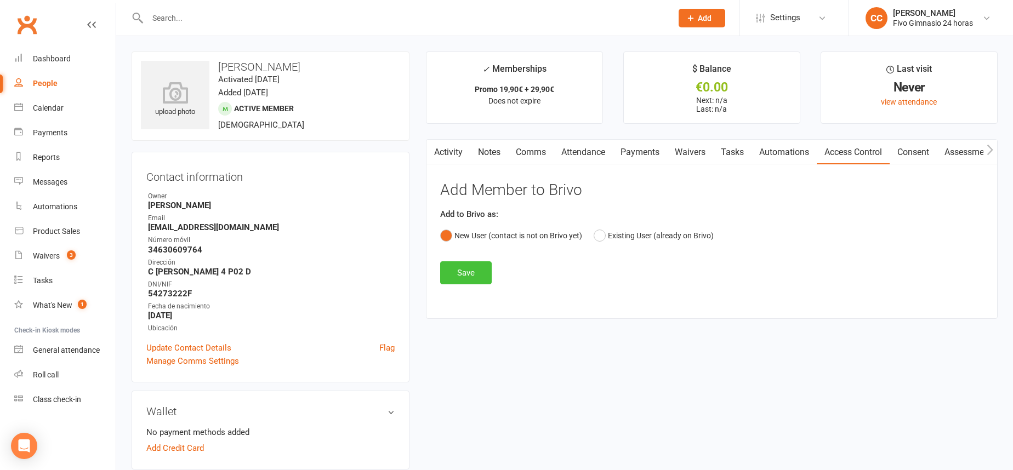
drag, startPoint x: 476, startPoint y: 288, endPoint x: 479, endPoint y: 266, distance: 22.0
click at [476, 287] on div "Activity Notes Comms Attendance Payments Waivers Tasks Automations Access Contr…" at bounding box center [712, 229] width 572 height 180
click at [477, 266] on button "Save" at bounding box center [466, 273] width 52 height 23
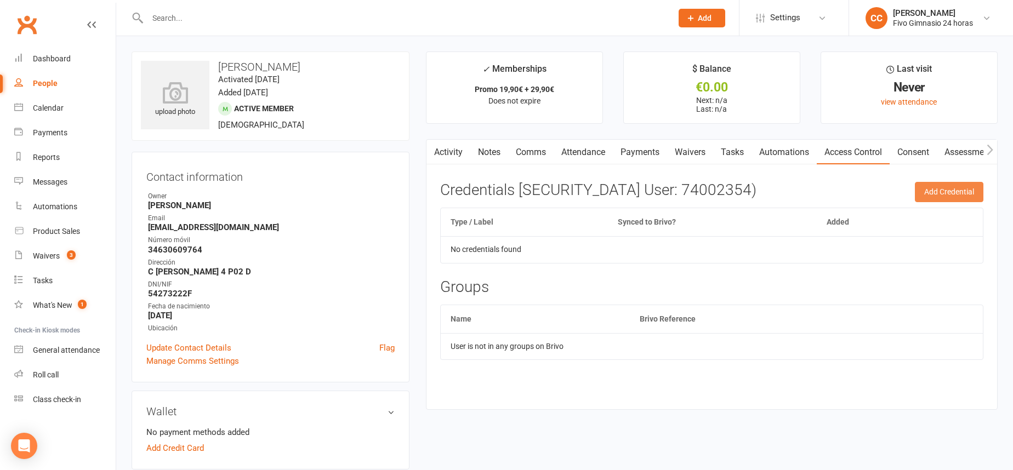
click at [927, 198] on button "Add Credential" at bounding box center [949, 192] width 69 height 20
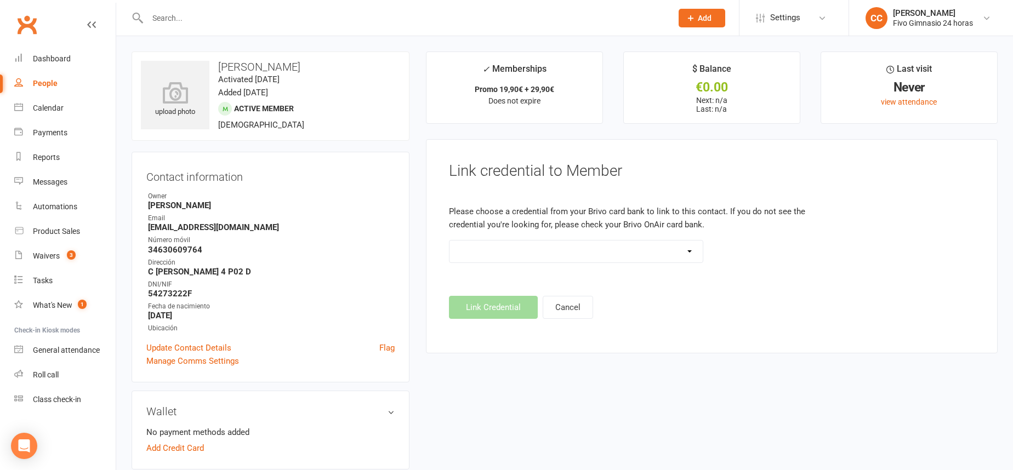
click at [583, 258] on select "Standard 26 Bit (54268) Standard 26 Bit (54269) Standard 26 Bit (54270) Standar…" at bounding box center [577, 252] width 254 height 22
select select "8717"
click at [518, 309] on button "Link Credential" at bounding box center [493, 307] width 89 height 23
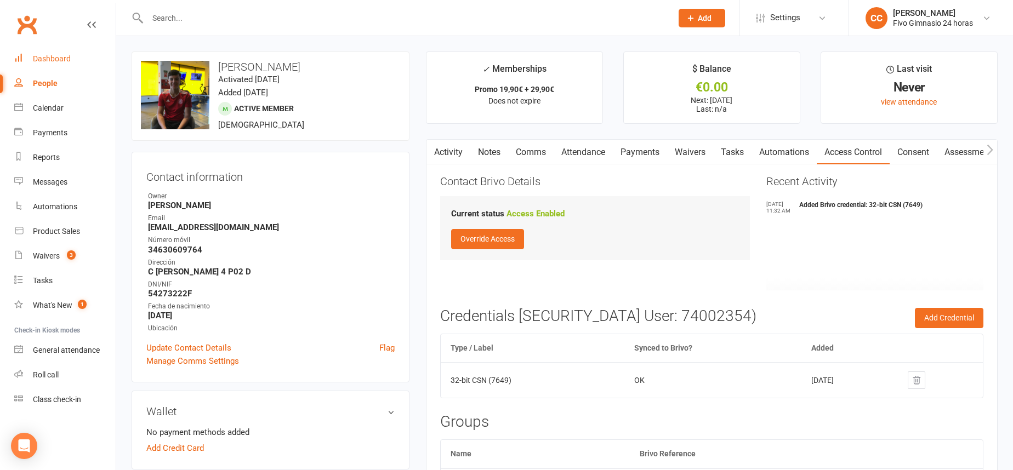
click at [65, 54] on div "Dashboard" at bounding box center [52, 58] width 38 height 9
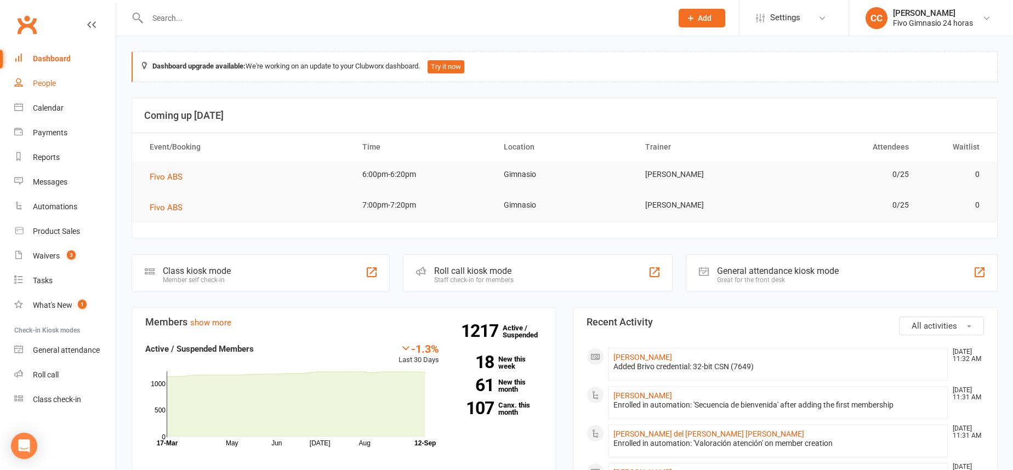
click at [51, 88] on link "People" at bounding box center [64, 83] width 101 height 25
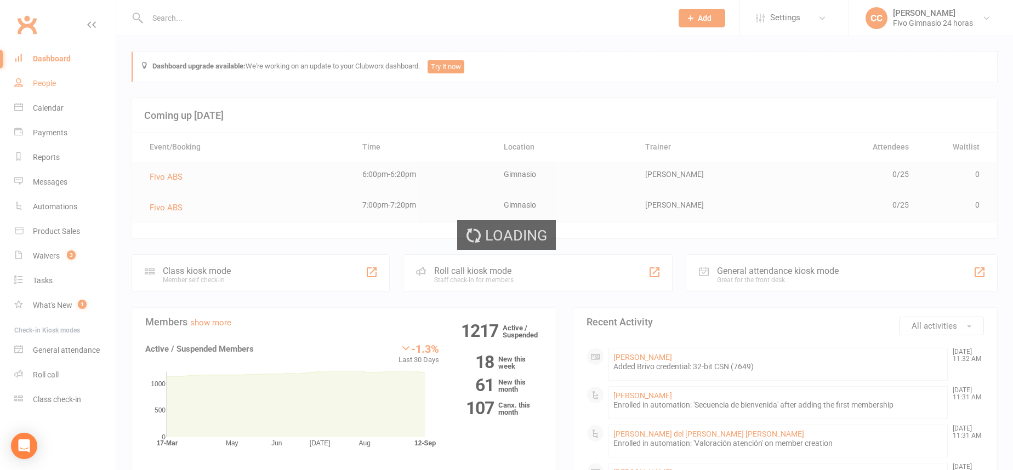
select select "100"
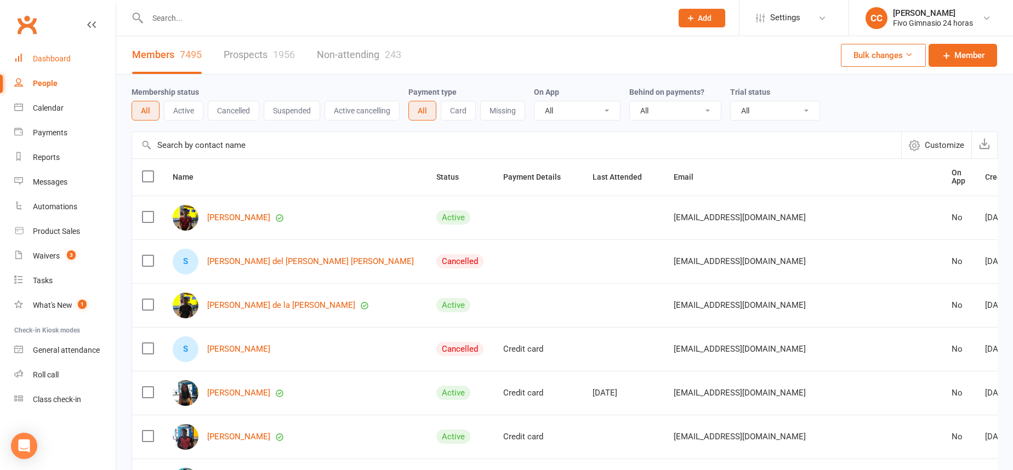
click at [54, 55] on div "Dashboard" at bounding box center [52, 58] width 38 height 9
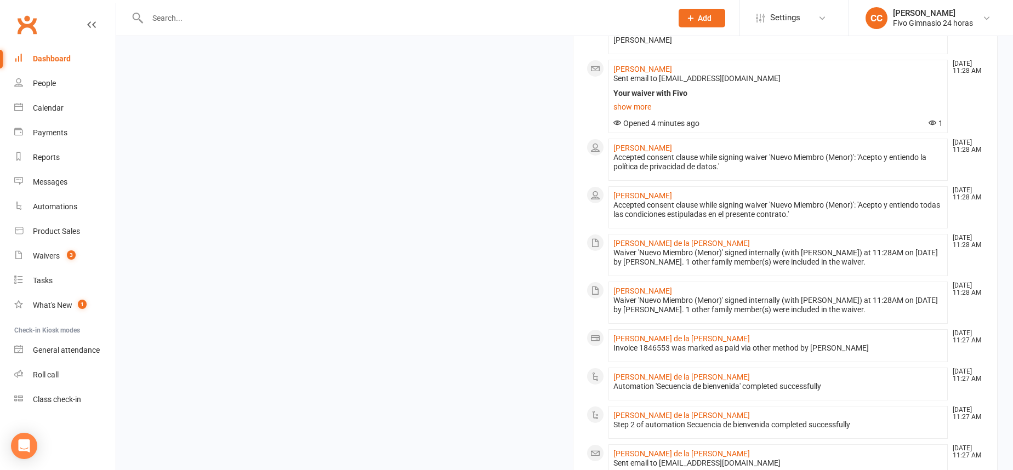
scroll to position [855, 0]
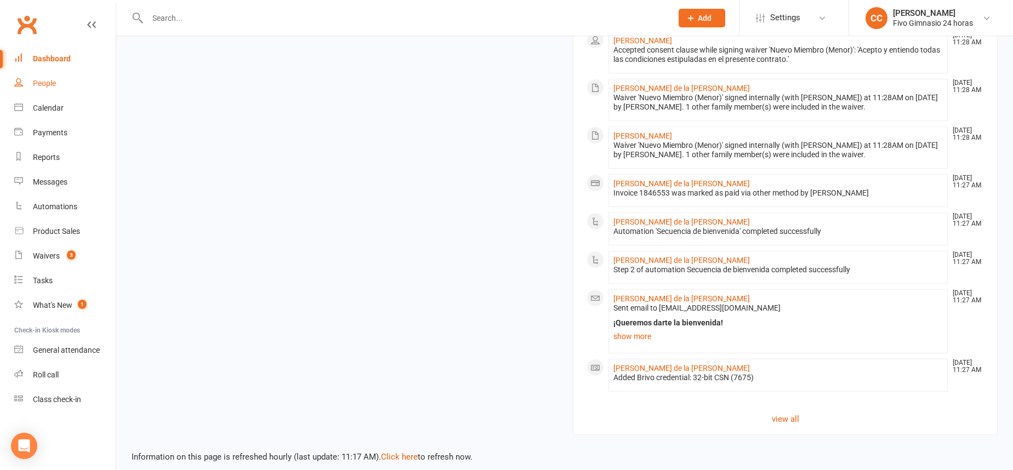
click at [46, 73] on link "People" at bounding box center [64, 83] width 101 height 25
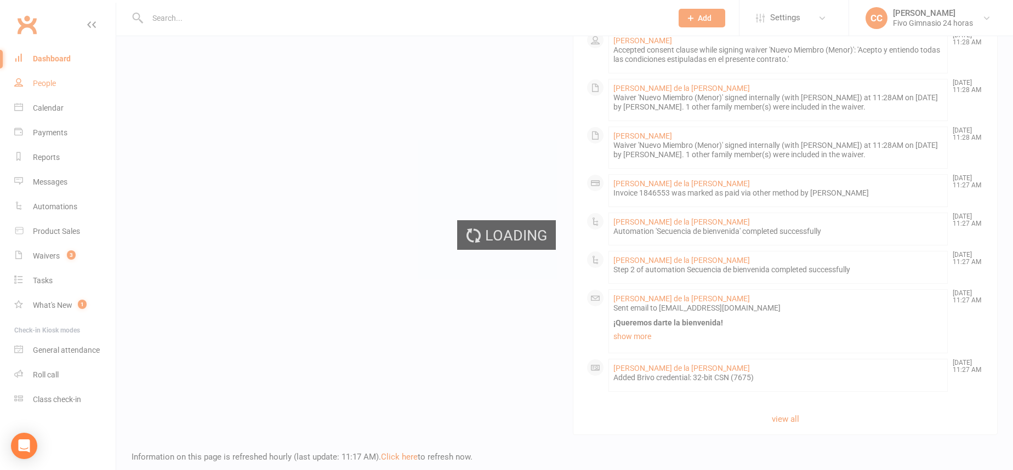
select select "100"
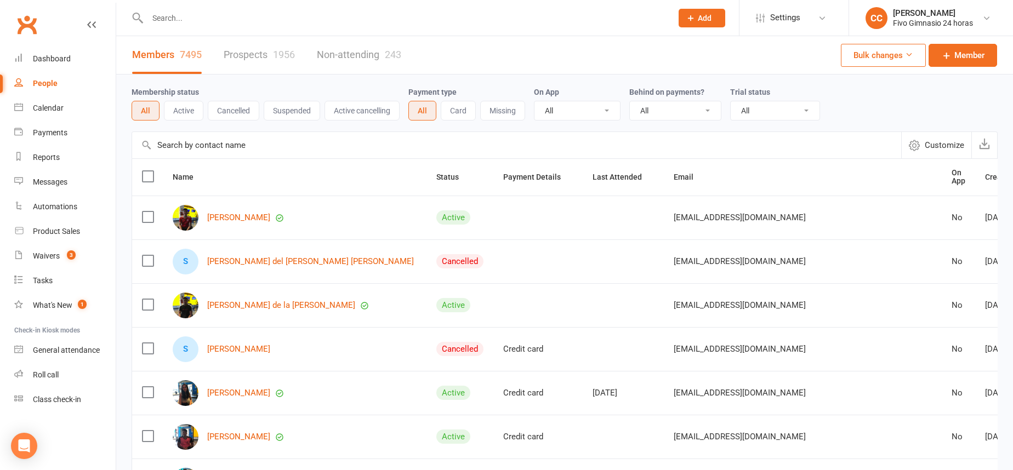
click at [307, 19] on input "text" at bounding box center [404, 17] width 520 height 15
paste input "[PHONE_NUMBER]"
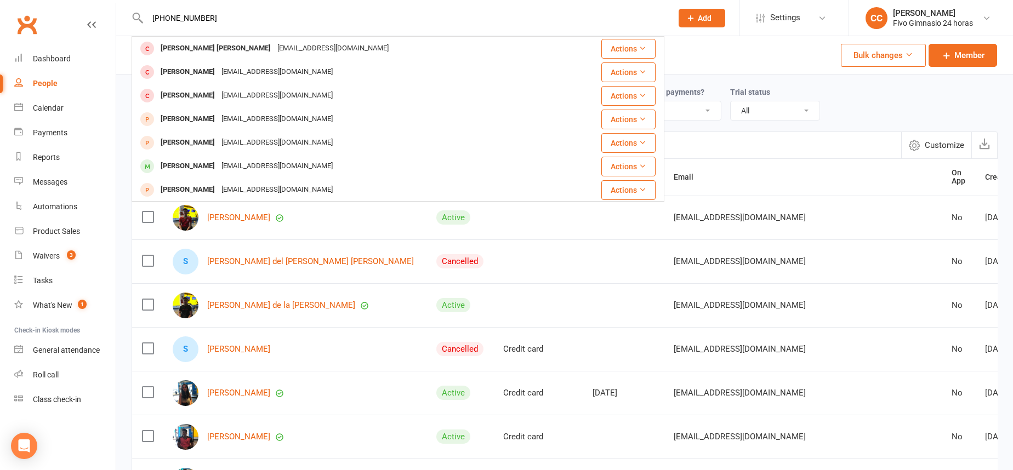
drag, startPoint x: 212, startPoint y: 18, endPoint x: 94, endPoint y: 16, distance: 117.9
click at [94, 3] on header "[PHONE_NUMBER] [PERSON_NAME] [PERSON_NAME] [EMAIL_ADDRESS][DOMAIN_NAME] Actions…" at bounding box center [506, 3] width 1013 height 0
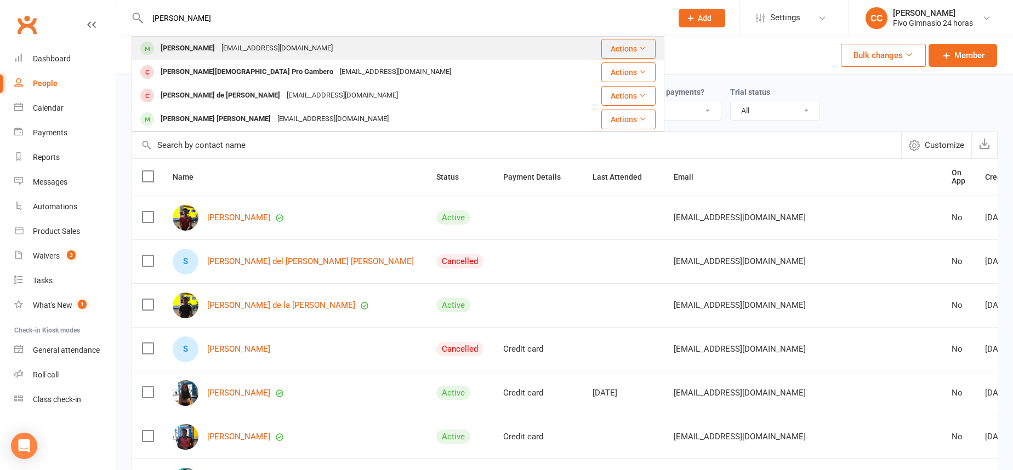
type input "[PERSON_NAME]"
click at [218, 50] on div "[PERSON_NAME]" at bounding box center [187, 49] width 61 height 16
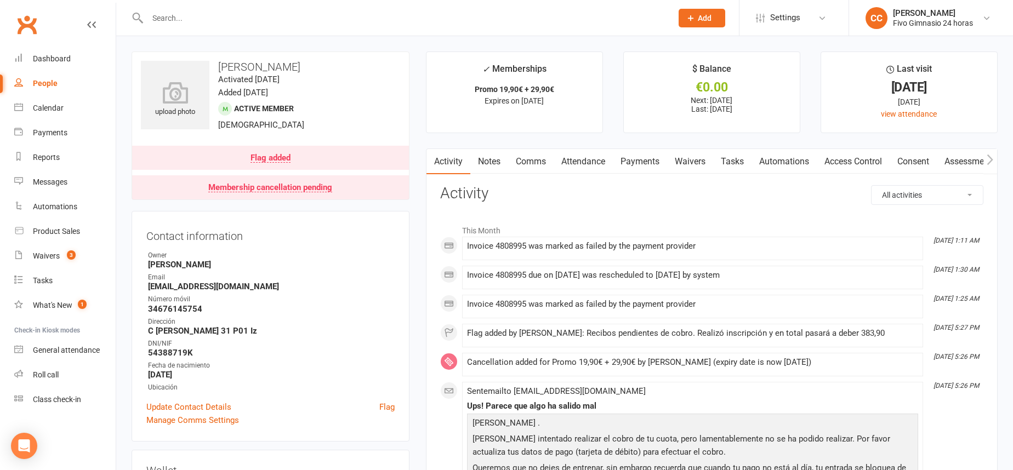
click at [660, 158] on link "Payments" at bounding box center [640, 161] width 54 height 25
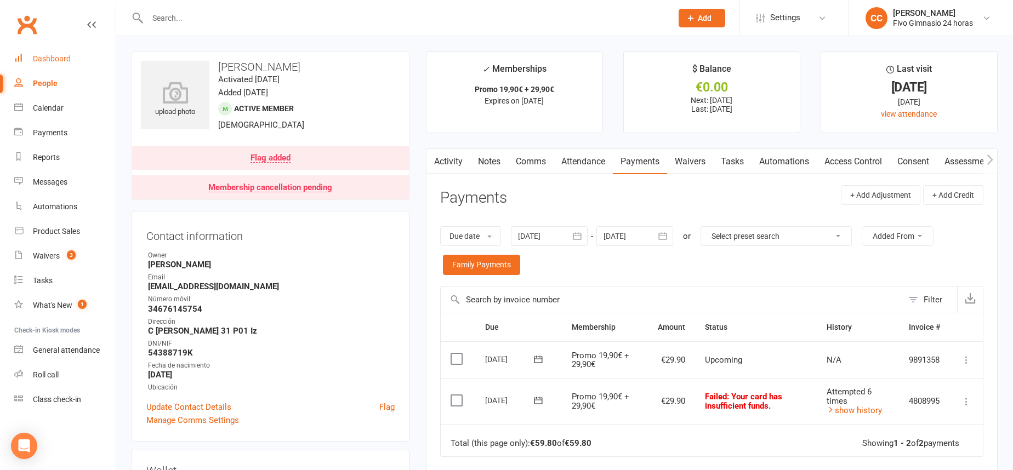
click at [73, 53] on link "Dashboard" at bounding box center [64, 59] width 101 height 25
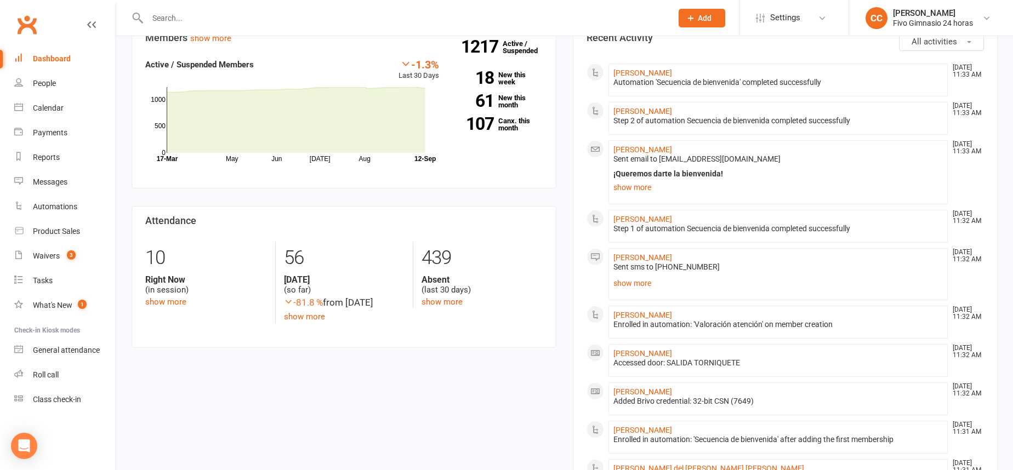
scroll to position [292, 0]
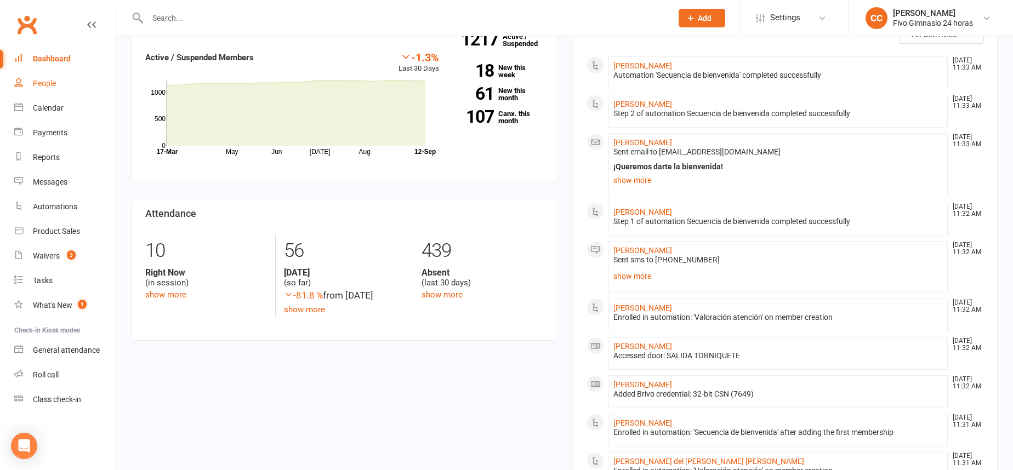
click at [42, 91] on link "People" at bounding box center [64, 83] width 101 height 25
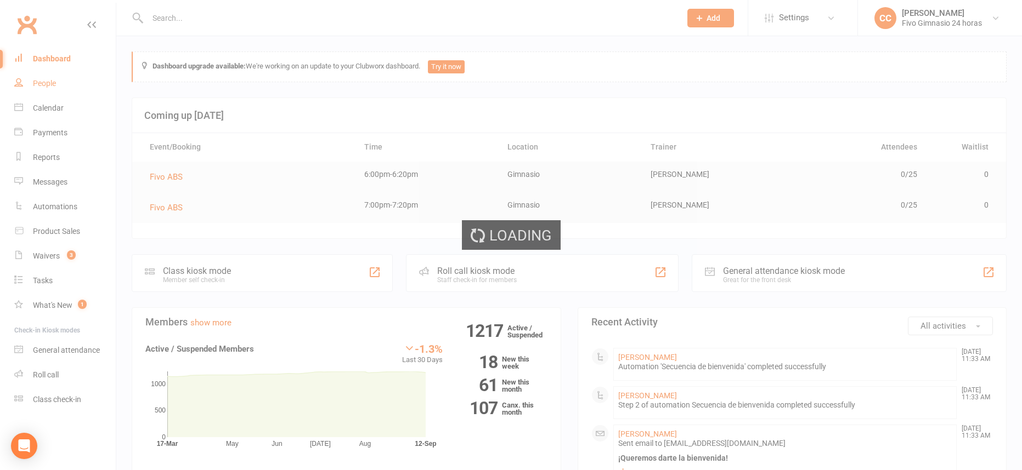
select select "100"
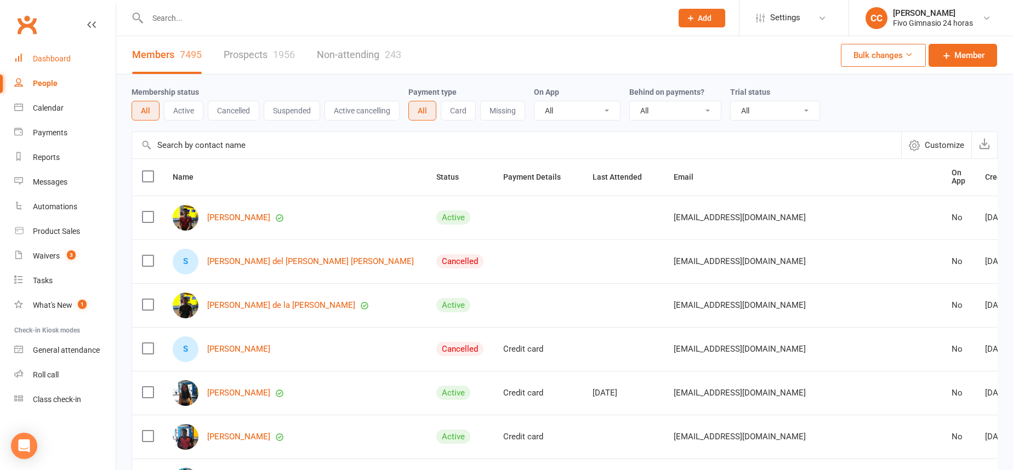
click at [63, 53] on link "Dashboard" at bounding box center [64, 59] width 101 height 25
